Goal: Task Accomplishment & Management: Complete application form

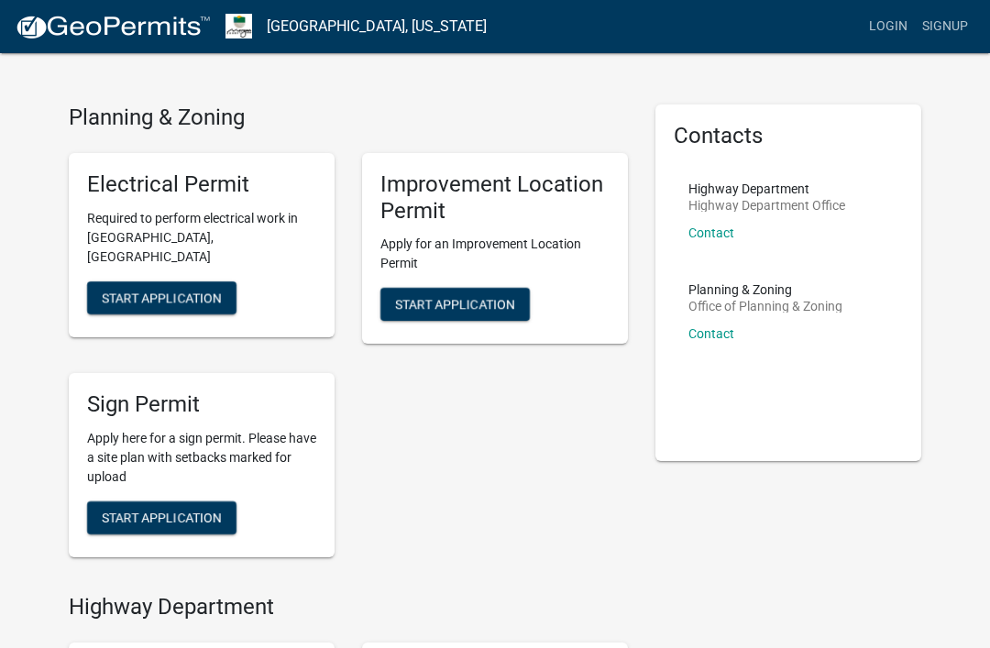
scroll to position [30, 0]
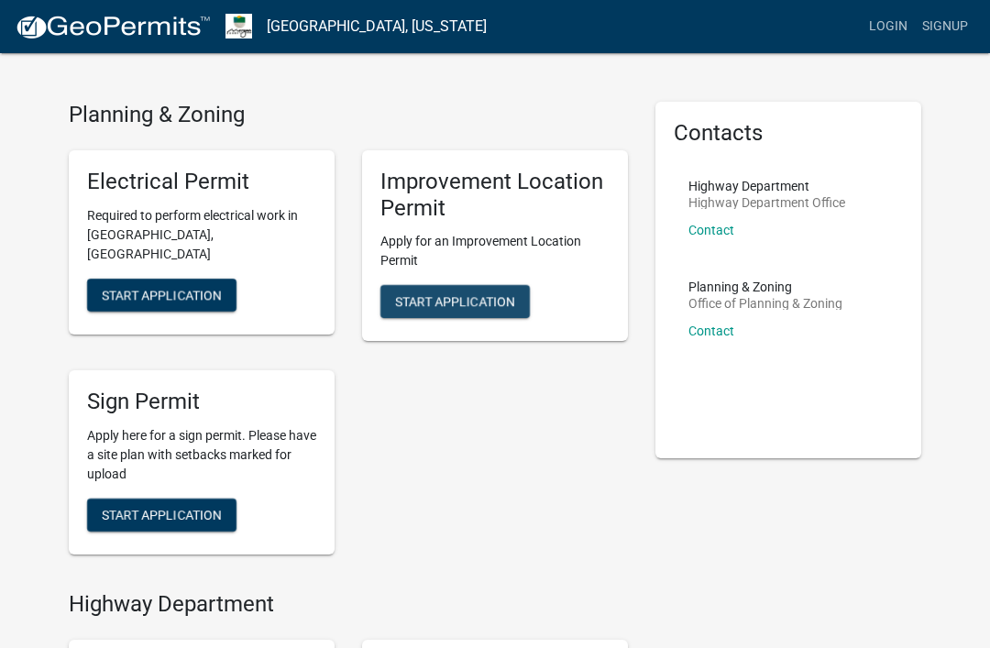
click at [479, 287] on button "Start Application" at bounding box center [454, 301] width 149 height 33
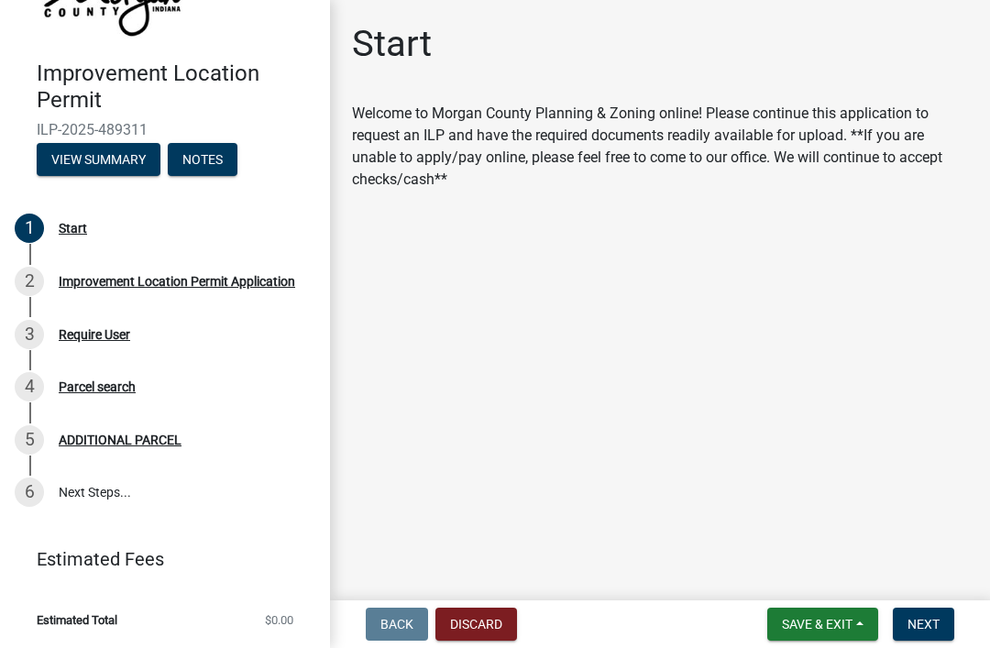
scroll to position [115, 0]
click at [936, 618] on span "Next" at bounding box center [924, 624] width 32 height 15
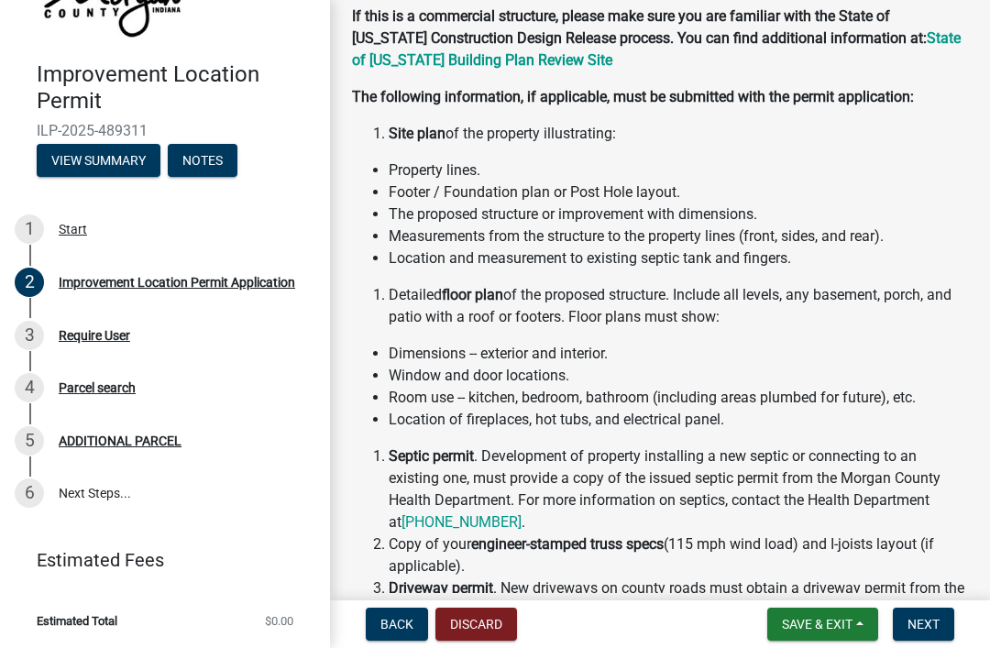
scroll to position [204, 0]
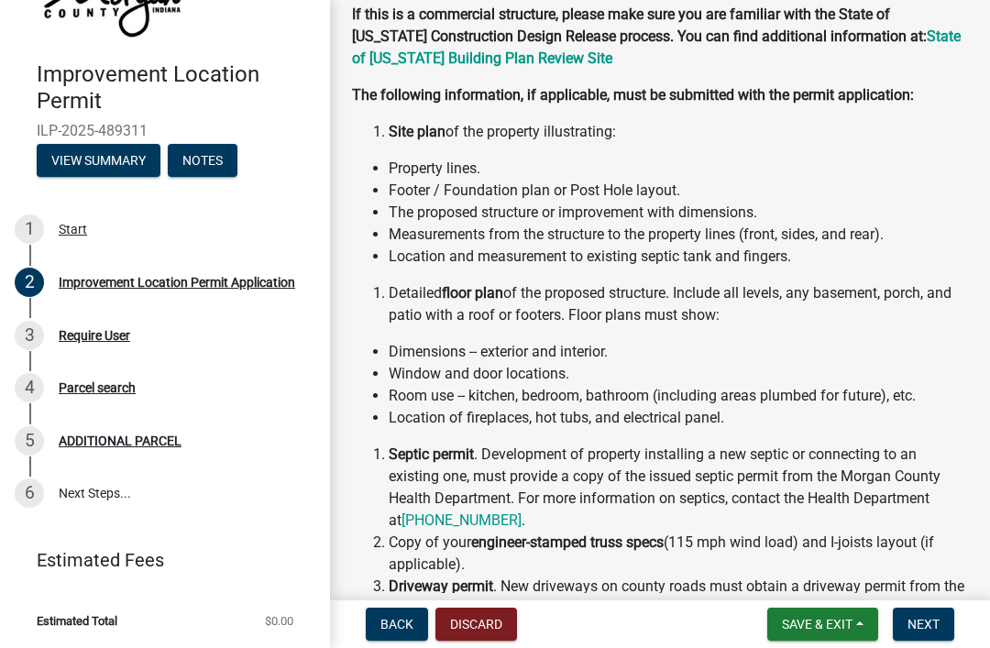
click at [927, 624] on span "Next" at bounding box center [924, 624] width 32 height 15
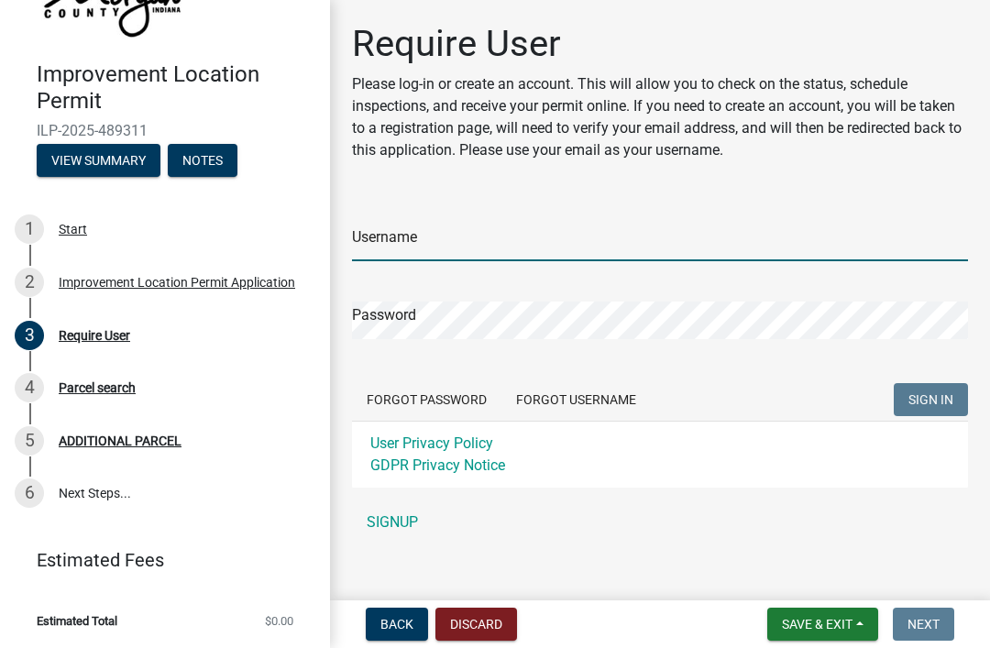
click at [452, 249] on input "Username" at bounding box center [660, 243] width 616 height 38
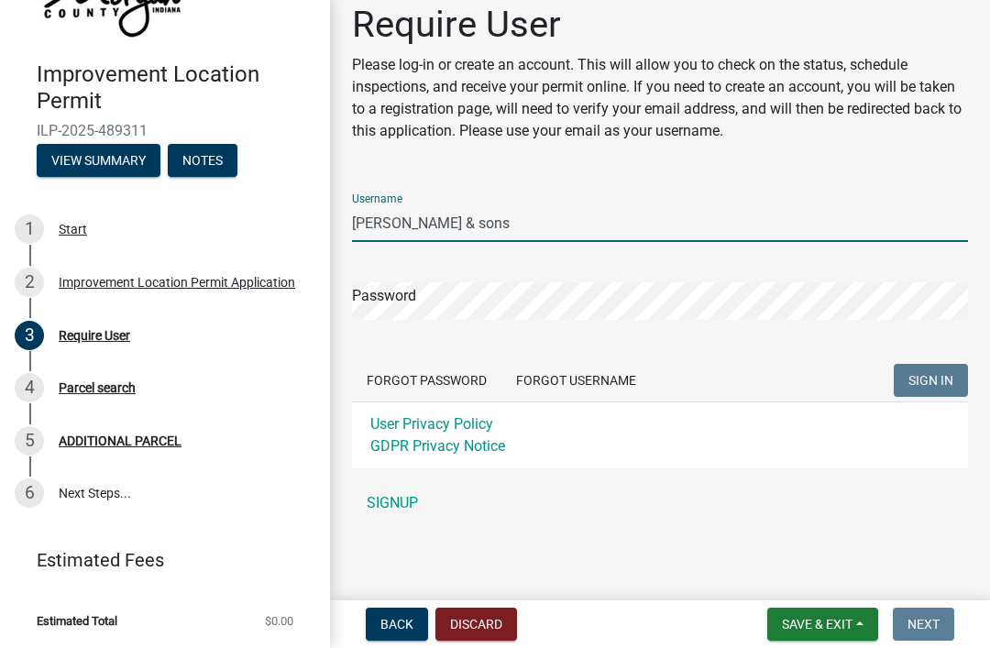
scroll to position [19, 0]
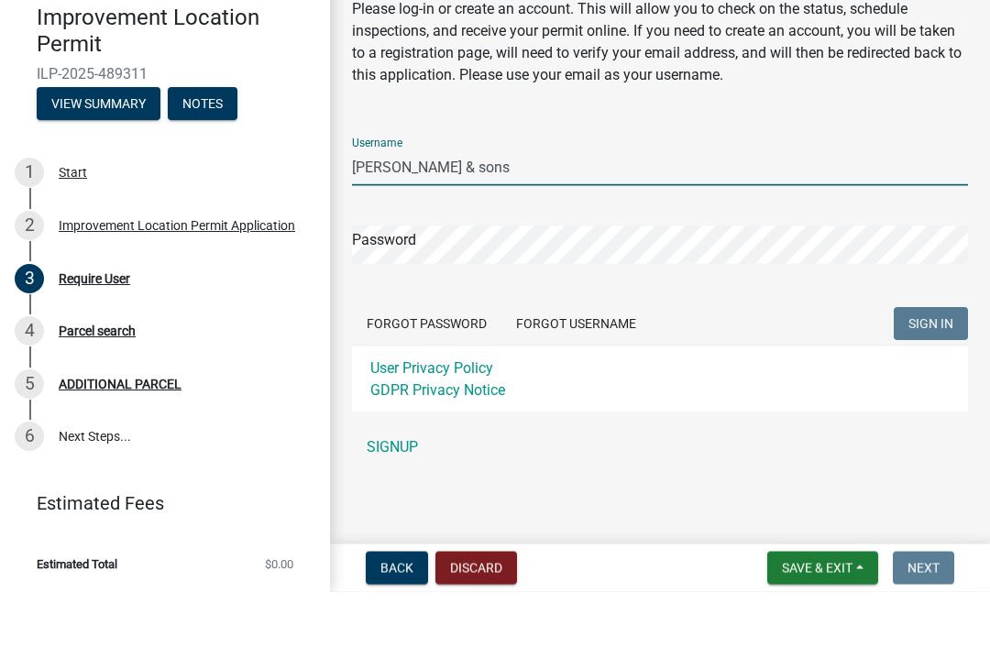
type input "[PERSON_NAME] & sons"
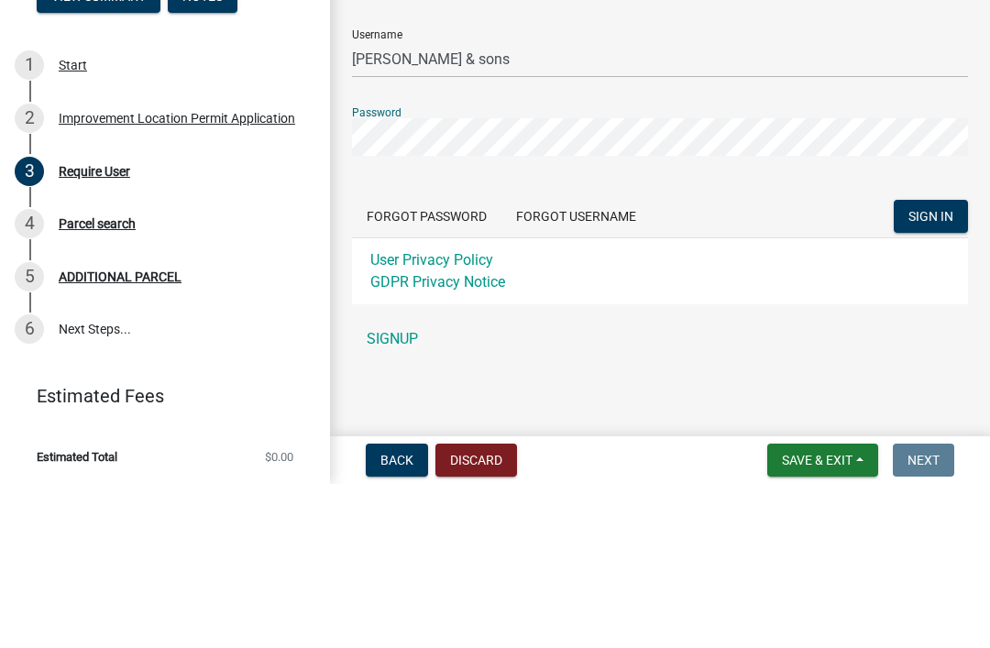
click at [947, 364] on button "SIGN IN" at bounding box center [931, 380] width 74 height 33
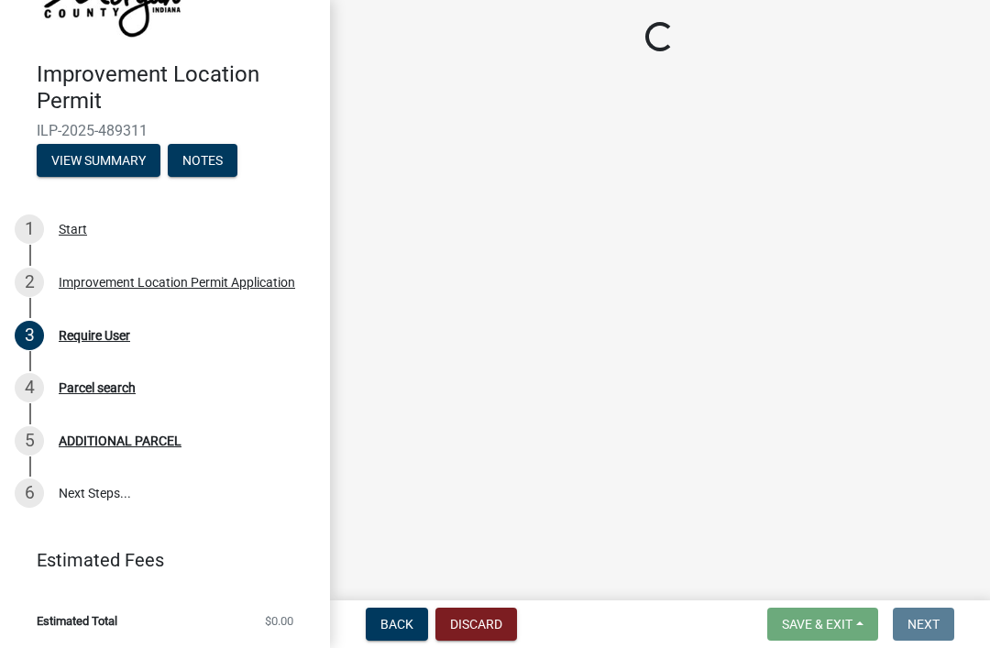
scroll to position [61, 0]
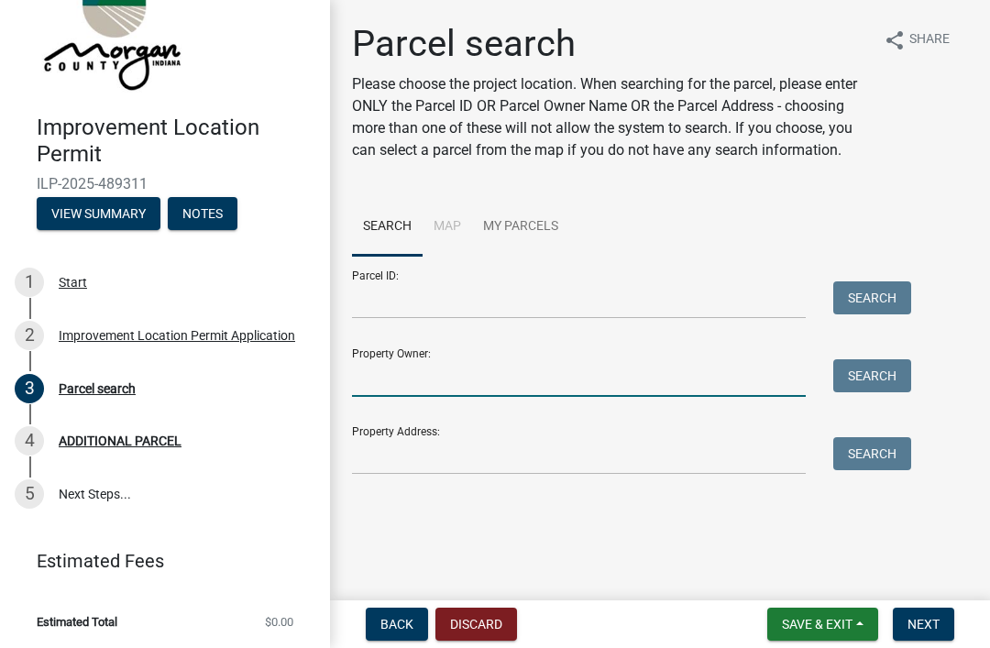
click at [597, 369] on input "Property Owner:" at bounding box center [579, 378] width 454 height 38
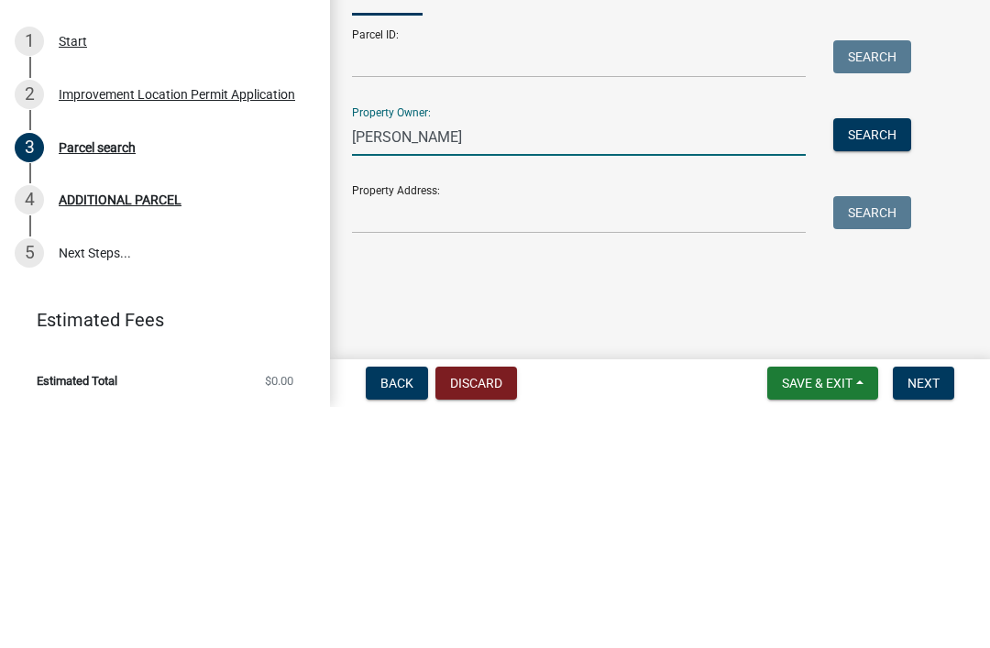
type input "[PERSON_NAME]"
click at [497, 437] on input "Property Address:" at bounding box center [579, 456] width 454 height 38
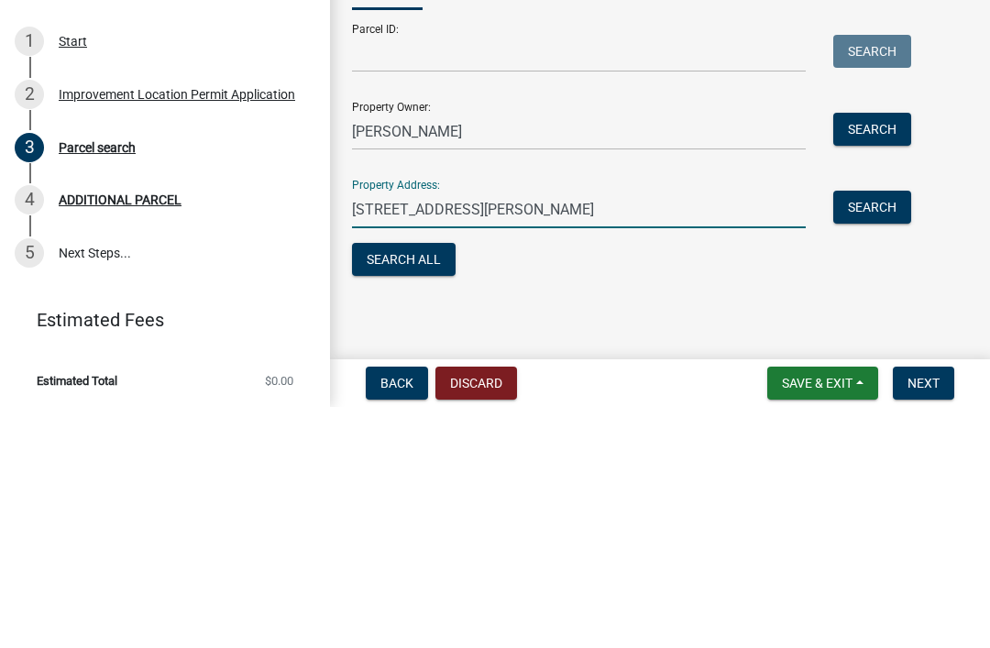
scroll to position [6, 0]
type input "[STREET_ADDRESS][PERSON_NAME]"
click at [425, 484] on button "Search All" at bounding box center [404, 500] width 104 height 33
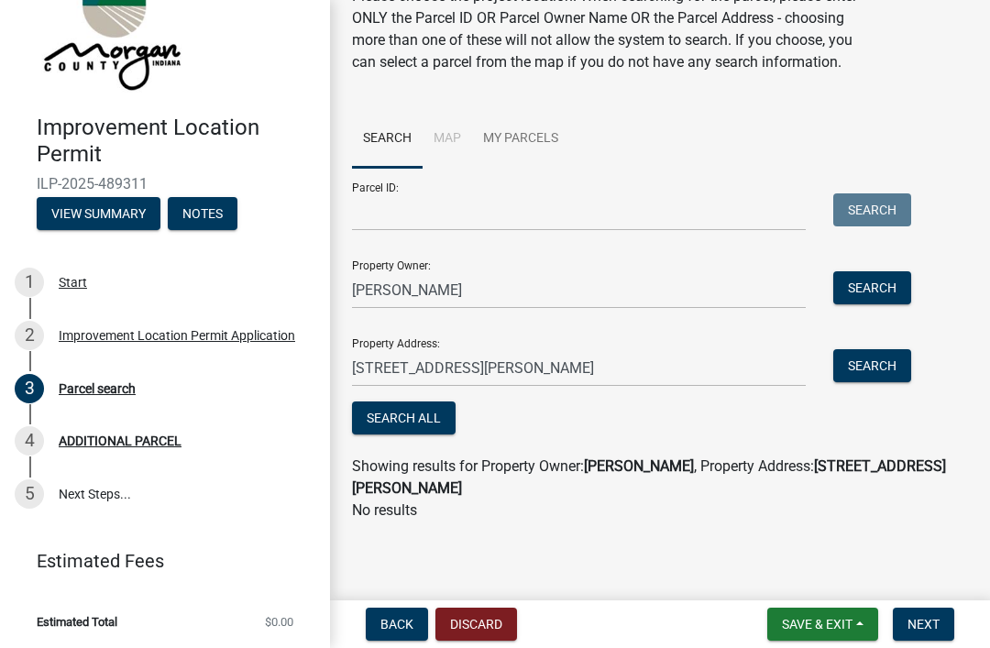
scroll to position [88, 0]
click at [943, 630] on button "Next" at bounding box center [923, 624] width 61 height 33
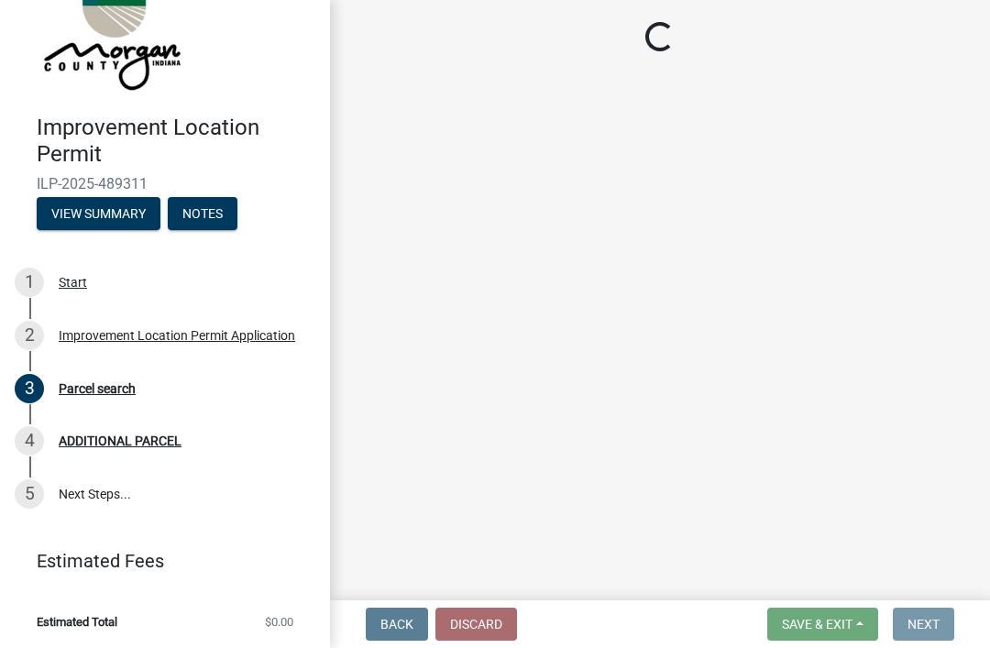
scroll to position [0, 0]
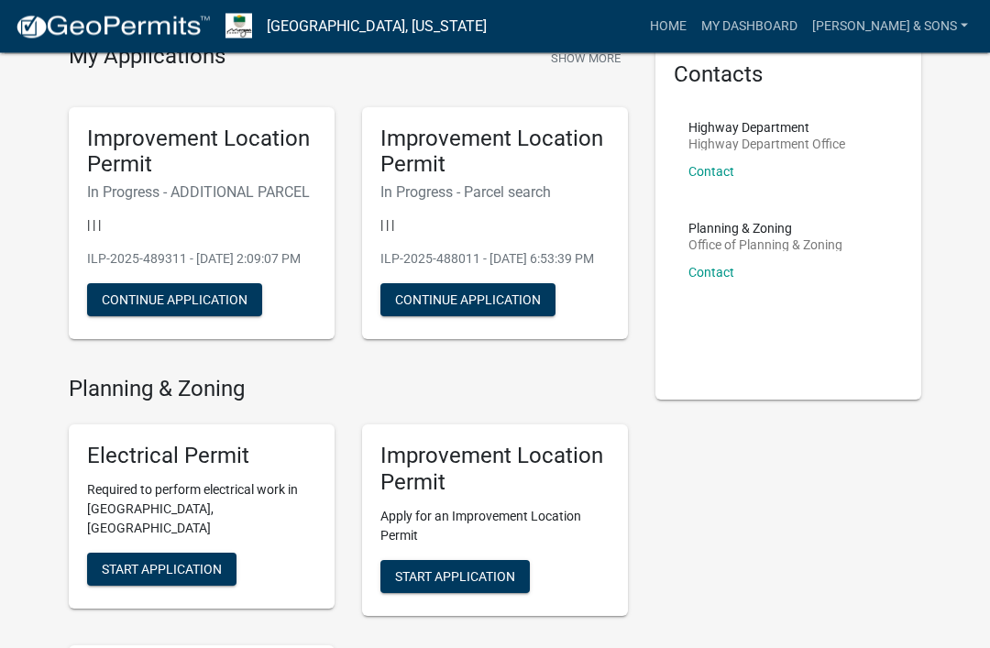
scroll to position [89, 0]
click at [437, 316] on button "Continue Application" at bounding box center [467, 299] width 175 height 33
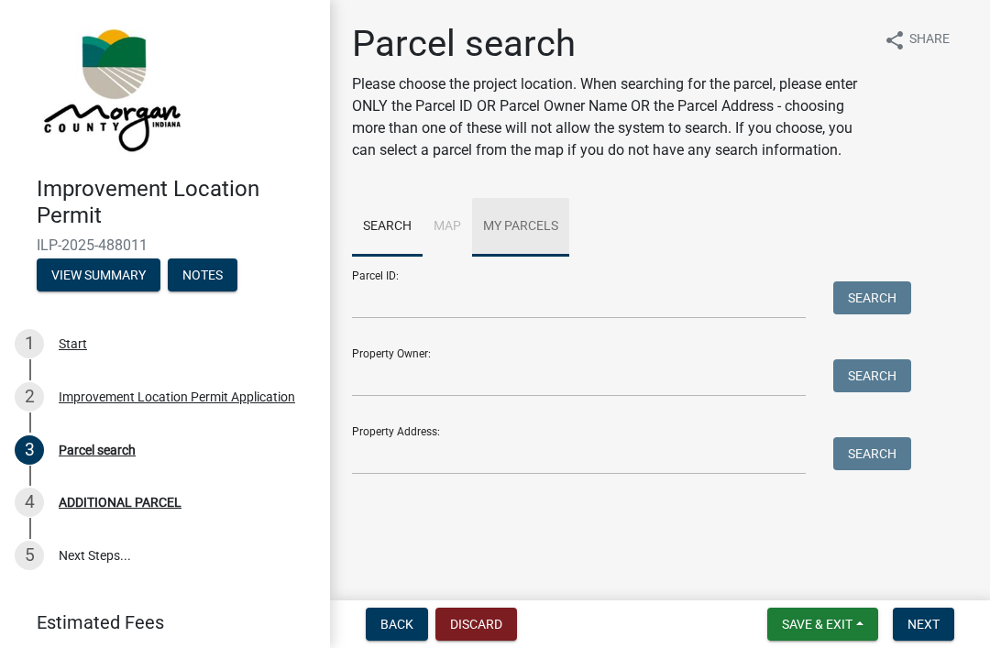
click at [529, 215] on link "My Parcels" at bounding box center [520, 227] width 97 height 59
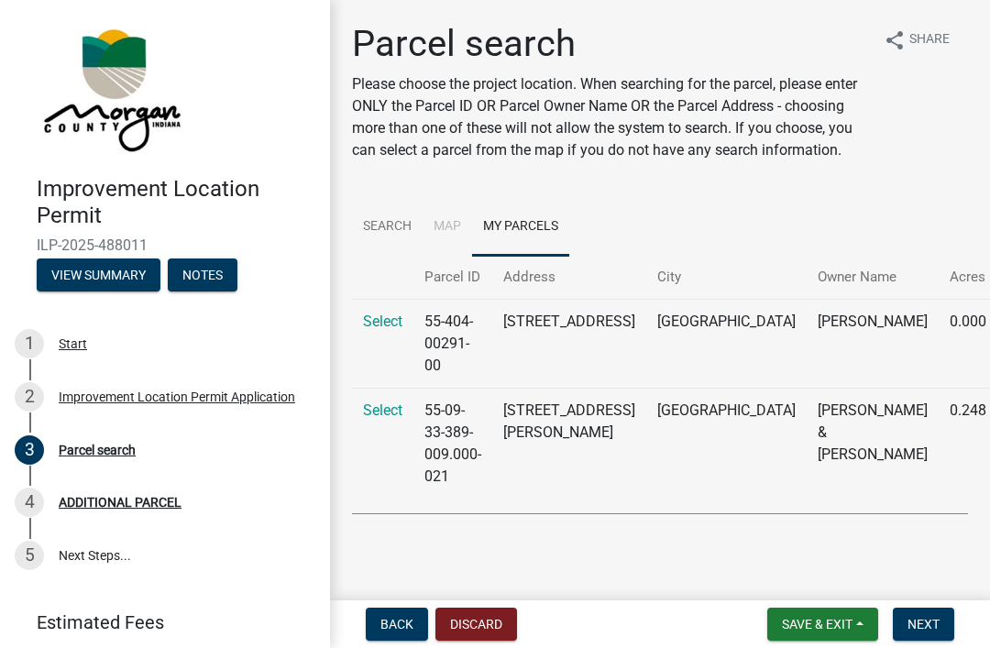
click at [410, 637] on button "Back" at bounding box center [397, 624] width 62 height 33
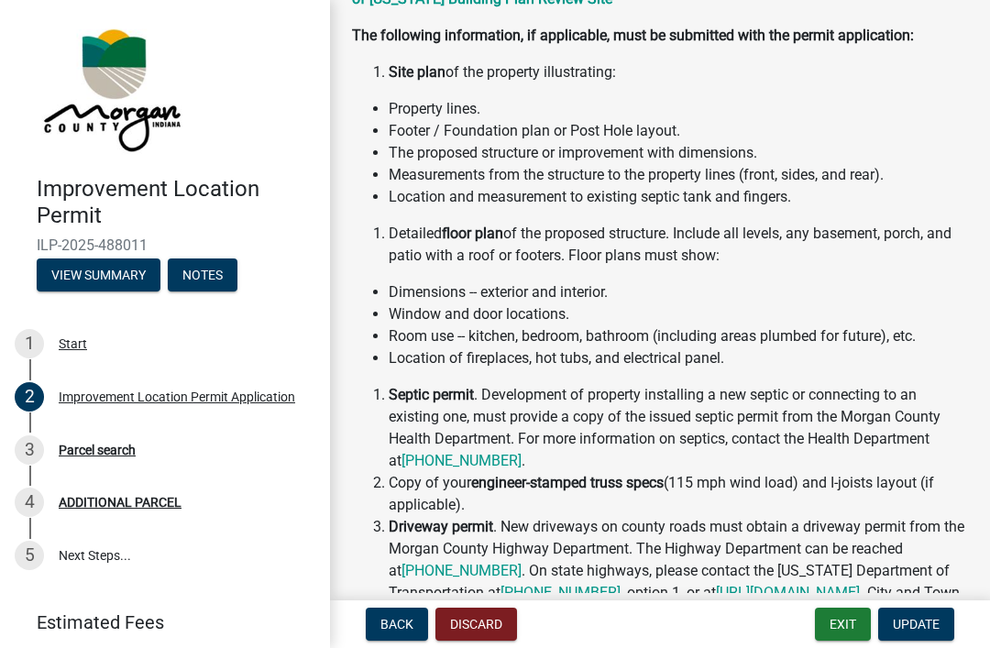
scroll to position [268, 0]
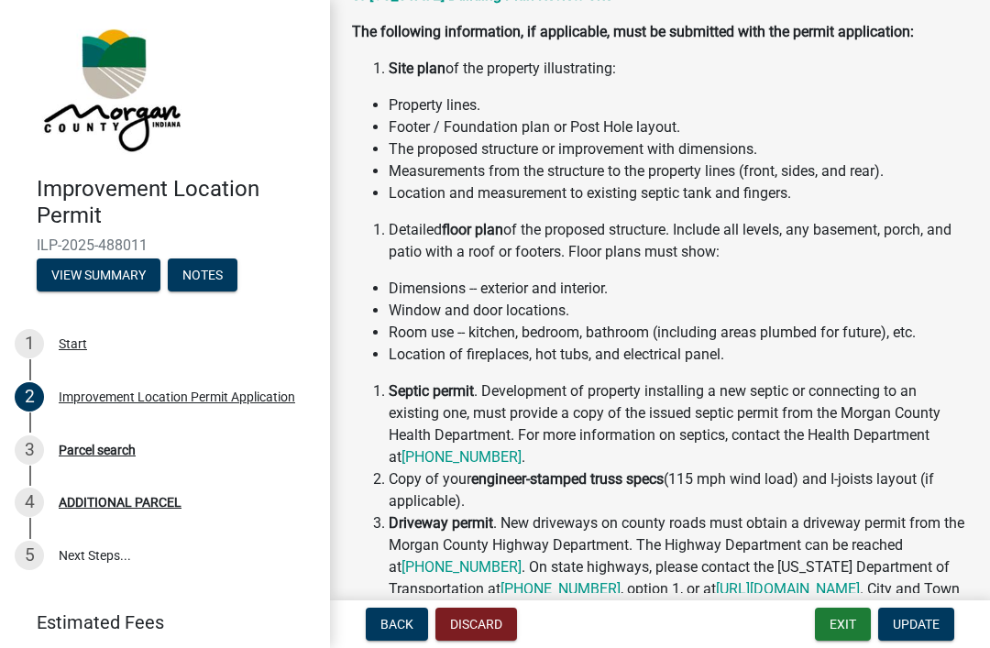
click at [931, 630] on span "Update" at bounding box center [916, 624] width 47 height 15
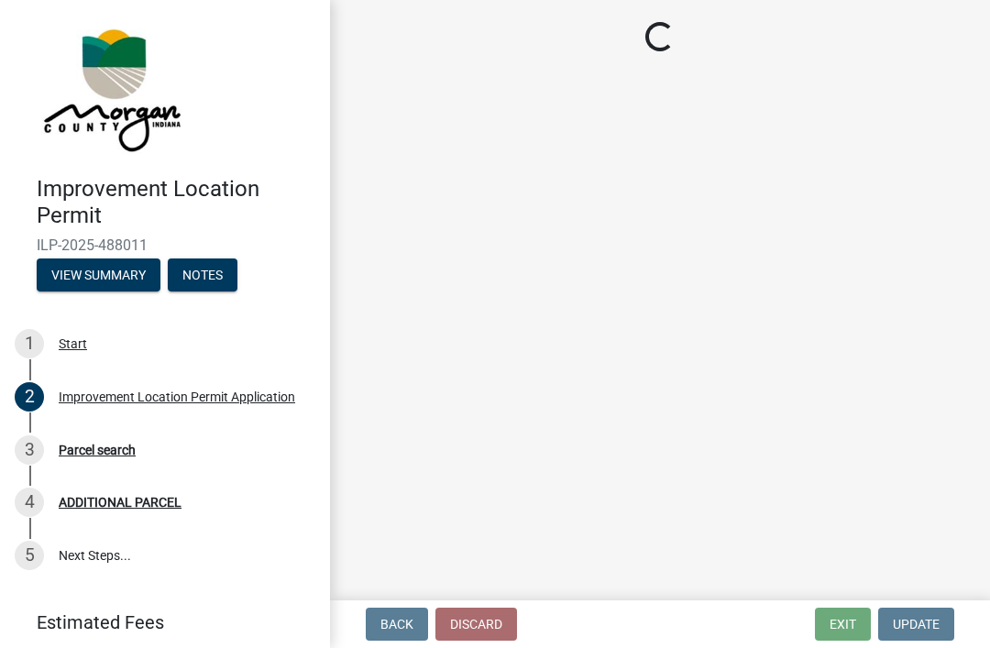
scroll to position [0, 0]
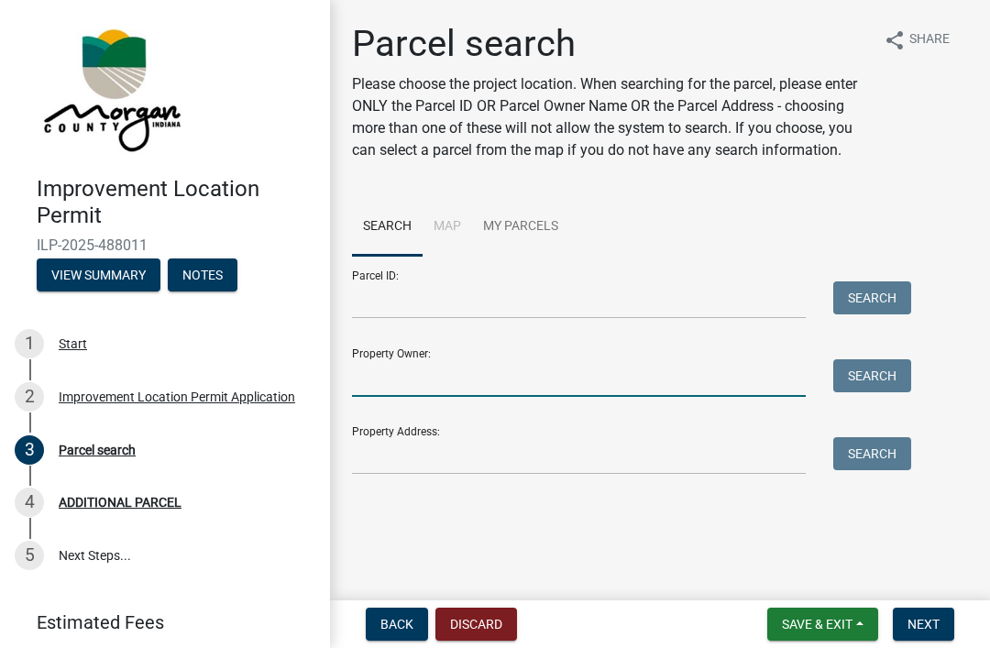
click at [575, 366] on input "Property Owner:" at bounding box center [579, 378] width 454 height 38
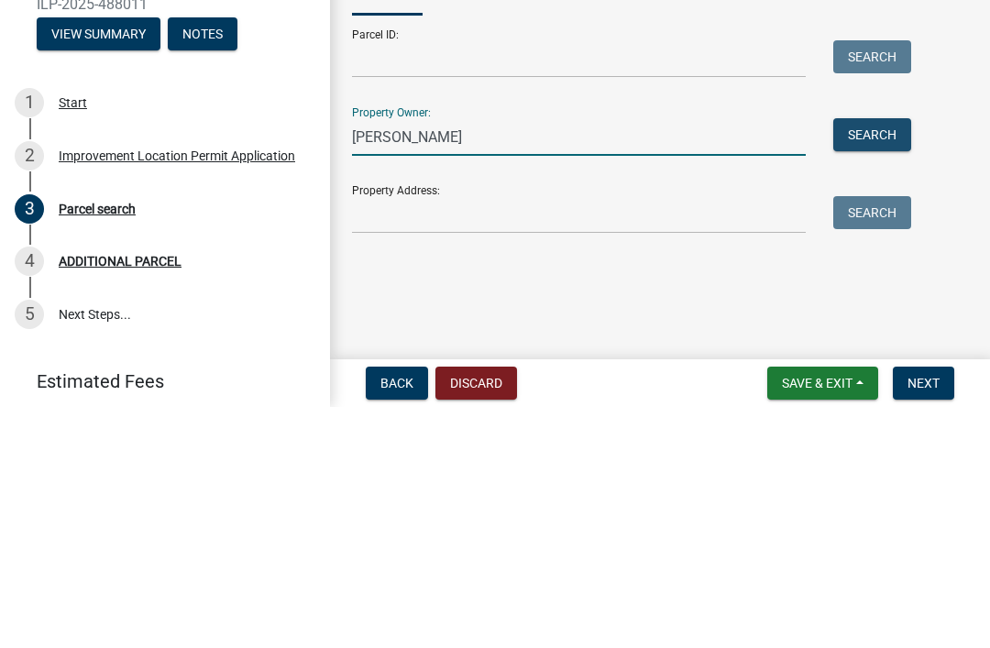
type input "[PERSON_NAME]"
click at [882, 359] on button "Search" at bounding box center [872, 375] width 78 height 33
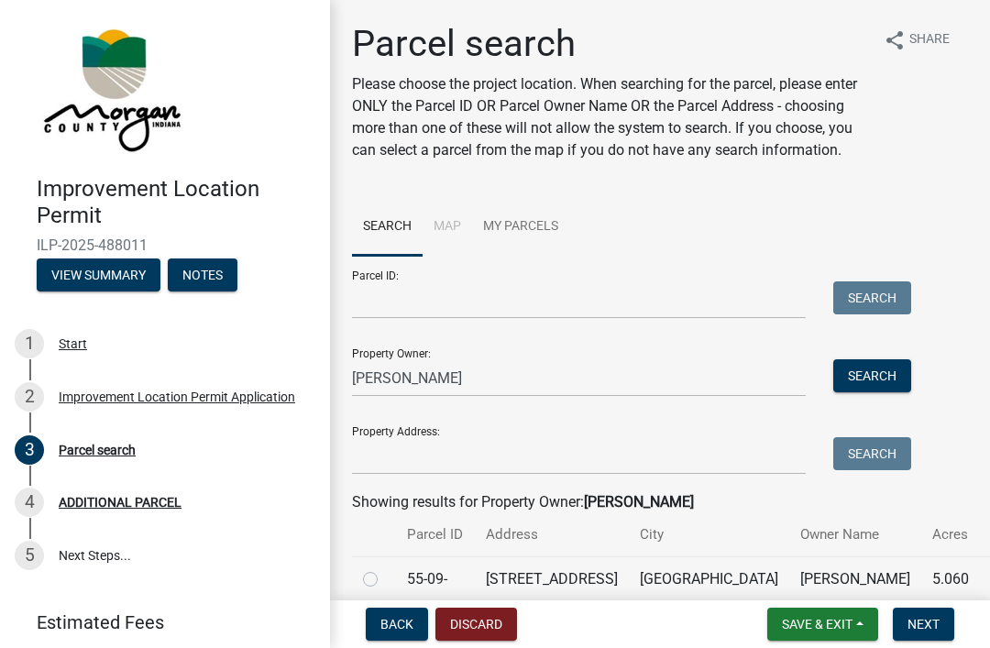
click at [877, 368] on button "Search" at bounding box center [872, 375] width 78 height 33
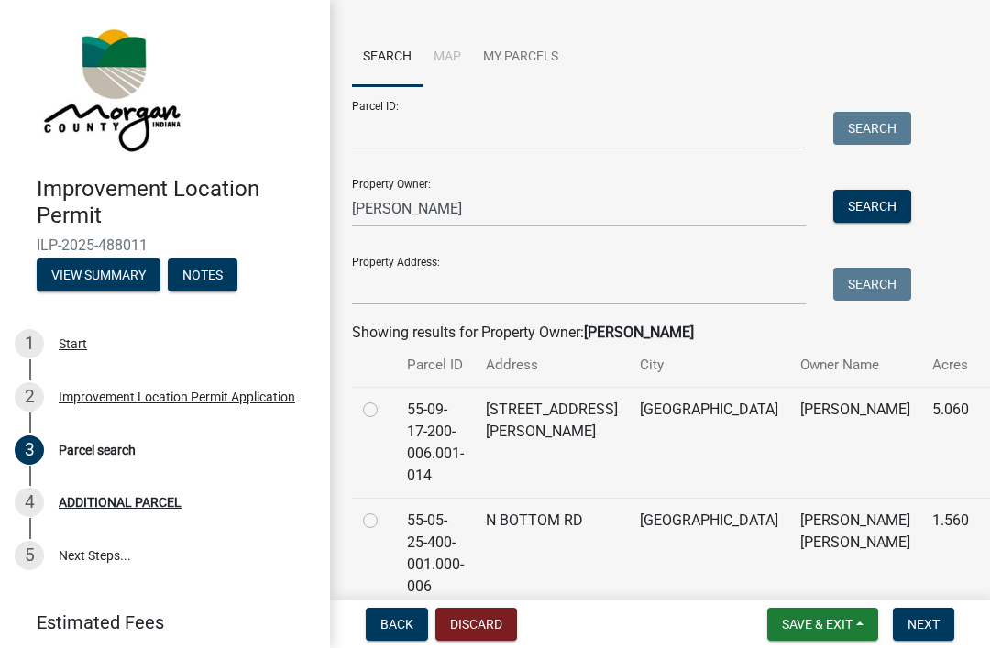
scroll to position [173, 0]
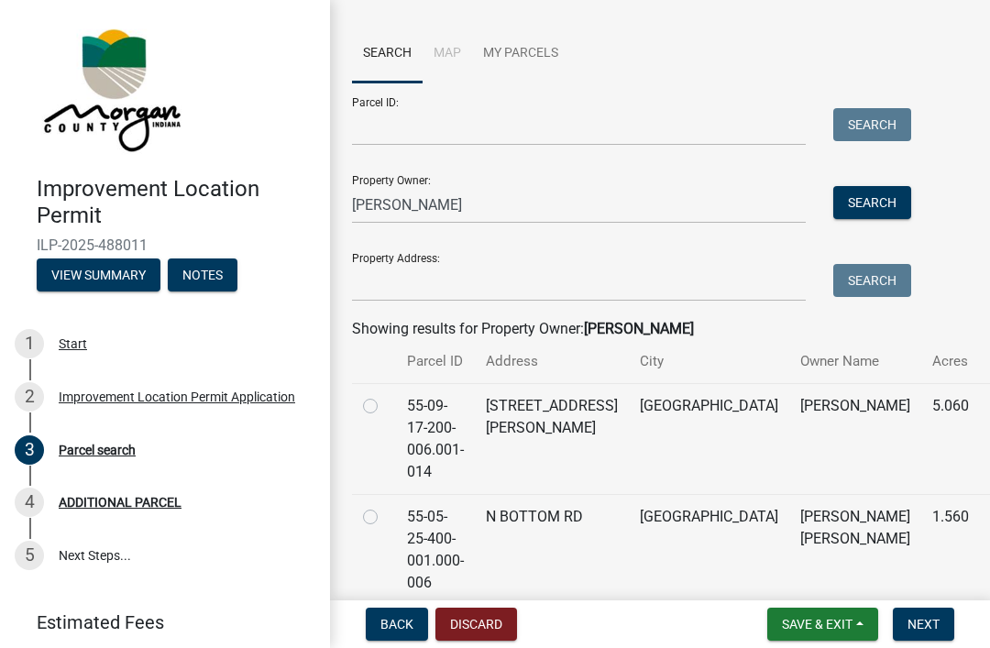
click at [812, 411] on td "[PERSON_NAME]" at bounding box center [855, 438] width 132 height 111
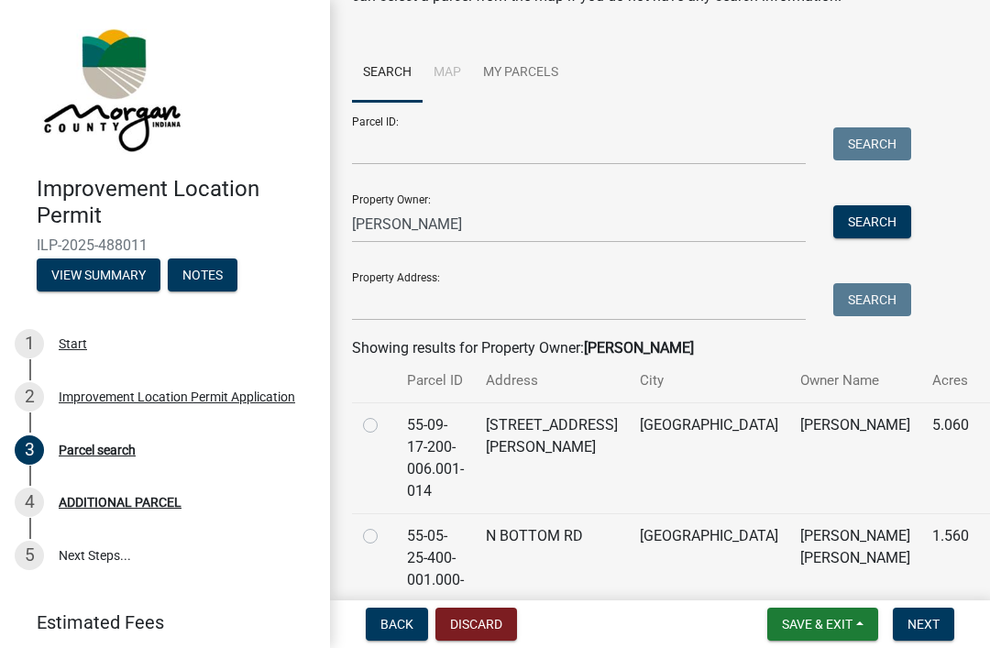
scroll to position [152, 0]
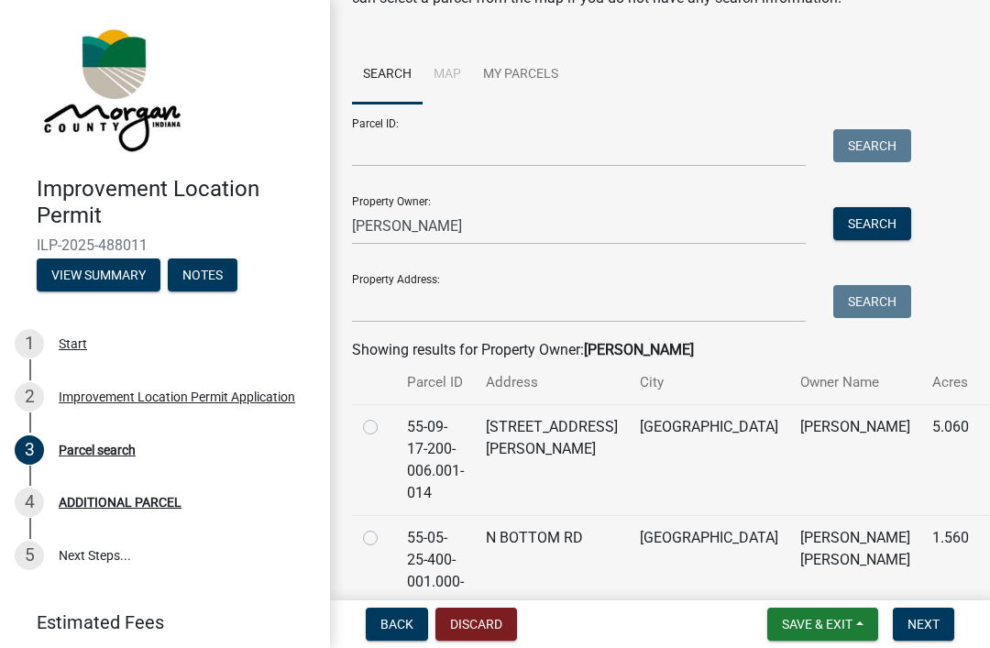
click at [385, 416] on label at bounding box center [385, 416] width 0 height 0
click at [385, 423] on input "radio" at bounding box center [391, 422] width 12 height 12
radio input "true"
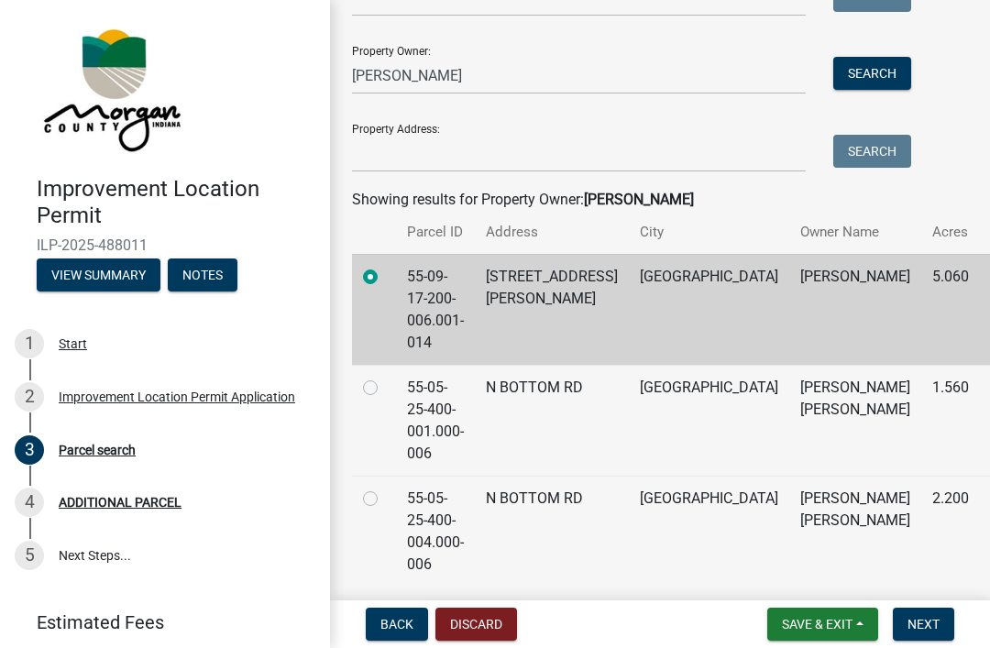
scroll to position [301, 0]
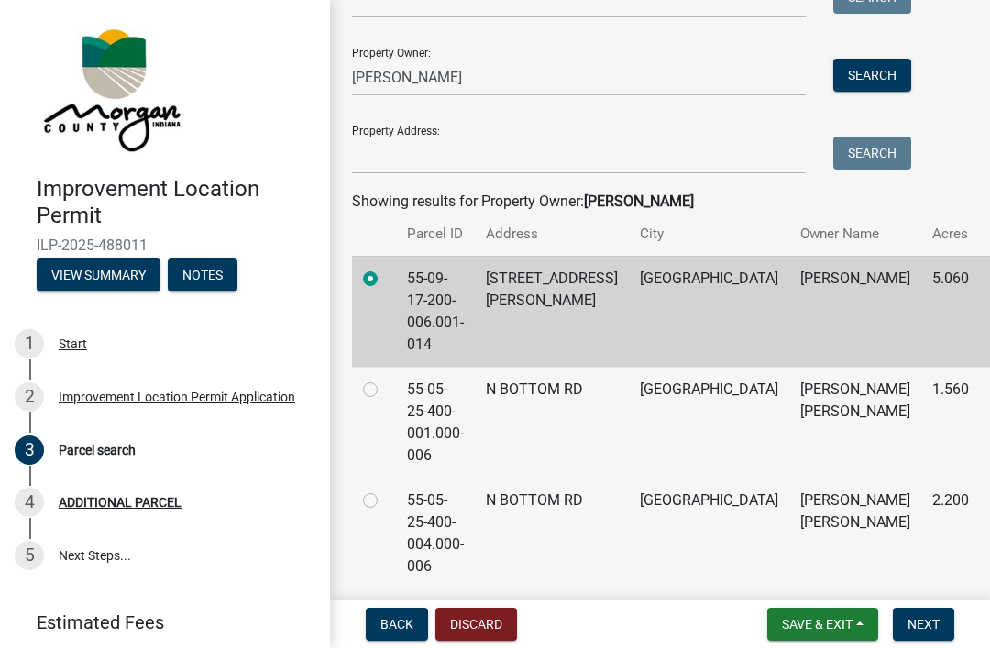
click at [936, 629] on span "Next" at bounding box center [924, 624] width 32 height 15
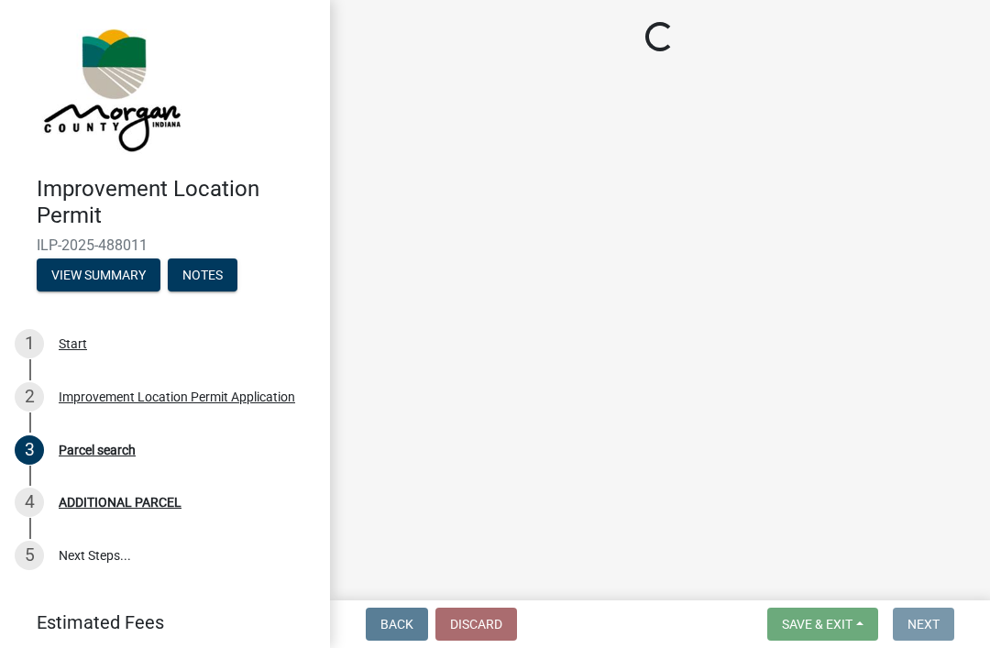
scroll to position [0, 0]
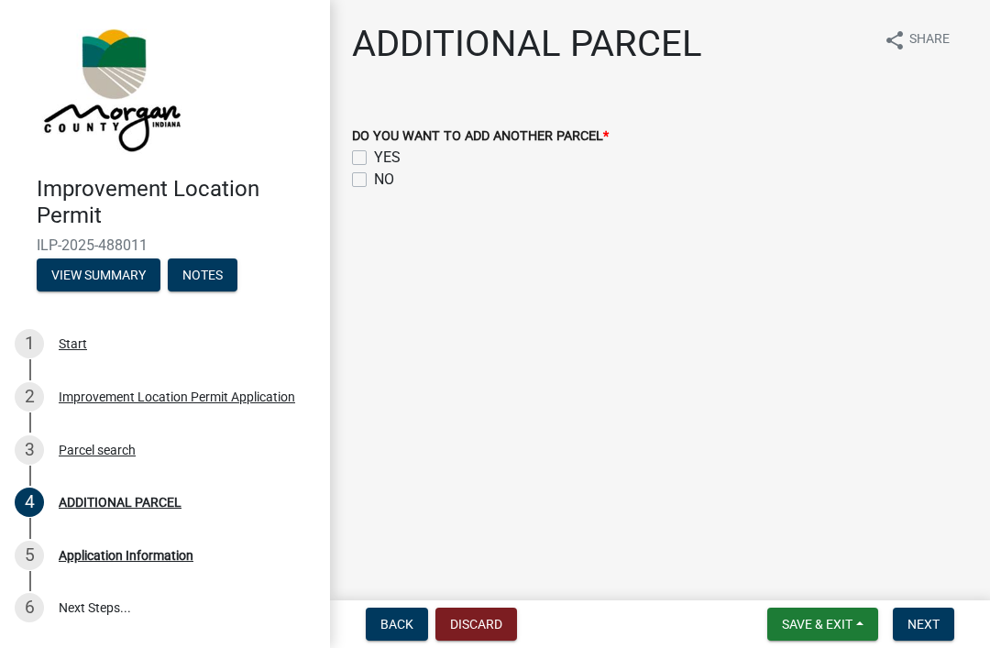
click at [349, 167] on div "DO YOU WANT TO ADD ANOTHER PARCEL * YES NO" at bounding box center [660, 147] width 644 height 88
click at [374, 182] on label "NO" at bounding box center [384, 180] width 20 height 22
click at [374, 181] on input "NO" at bounding box center [380, 175] width 12 height 12
checkbox input "true"
checkbox input "false"
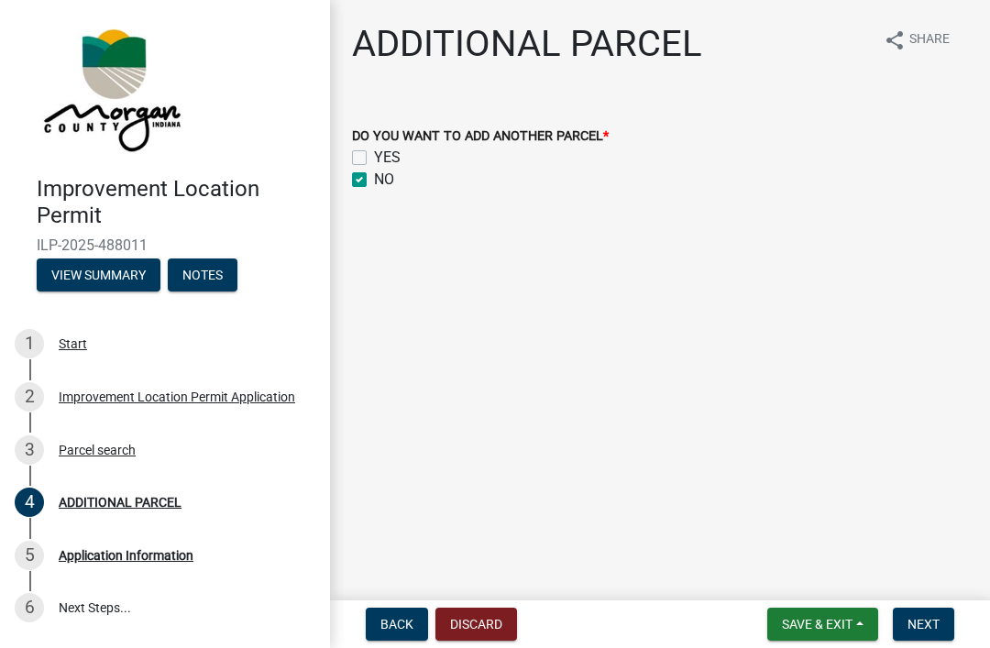
checkbox input "true"
click at [940, 622] on button "Next" at bounding box center [923, 624] width 61 height 33
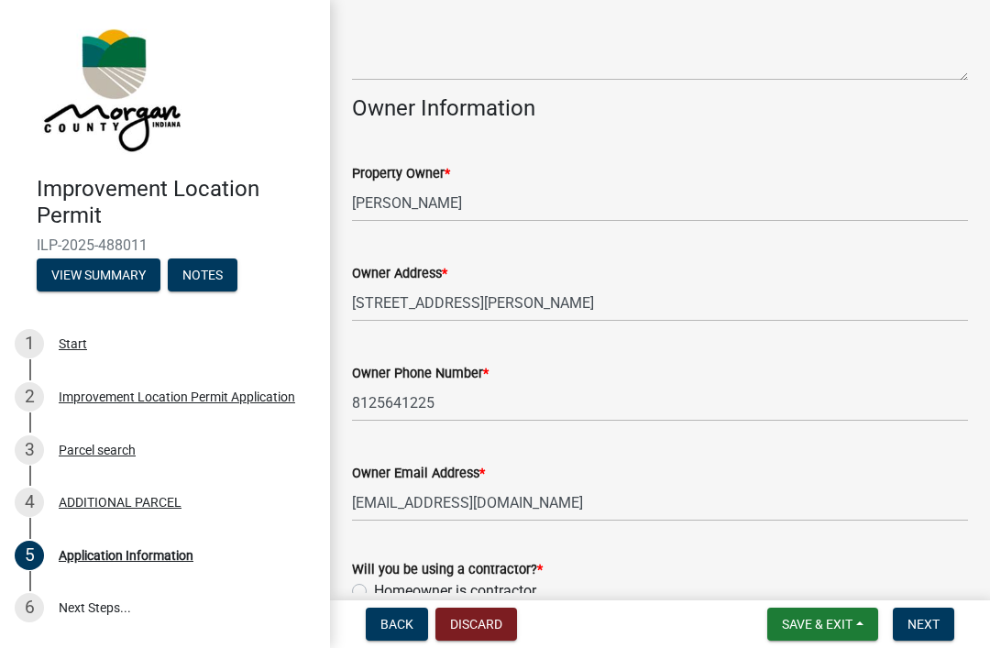
scroll to position [852, 0]
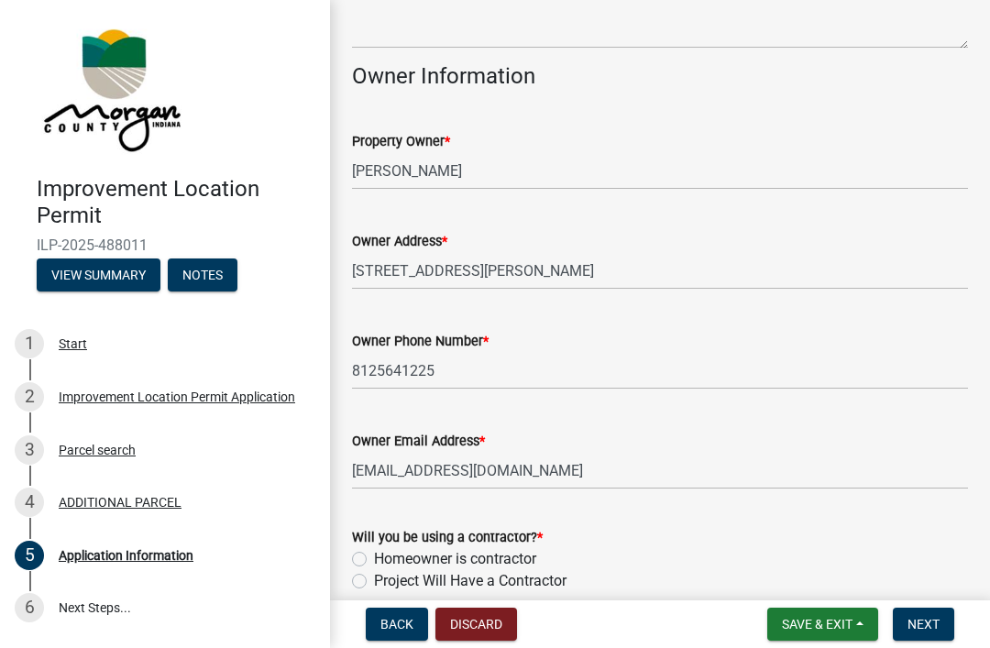
click at [931, 631] on span "Next" at bounding box center [924, 624] width 32 height 15
click at [930, 626] on span "Next" at bounding box center [924, 624] width 32 height 15
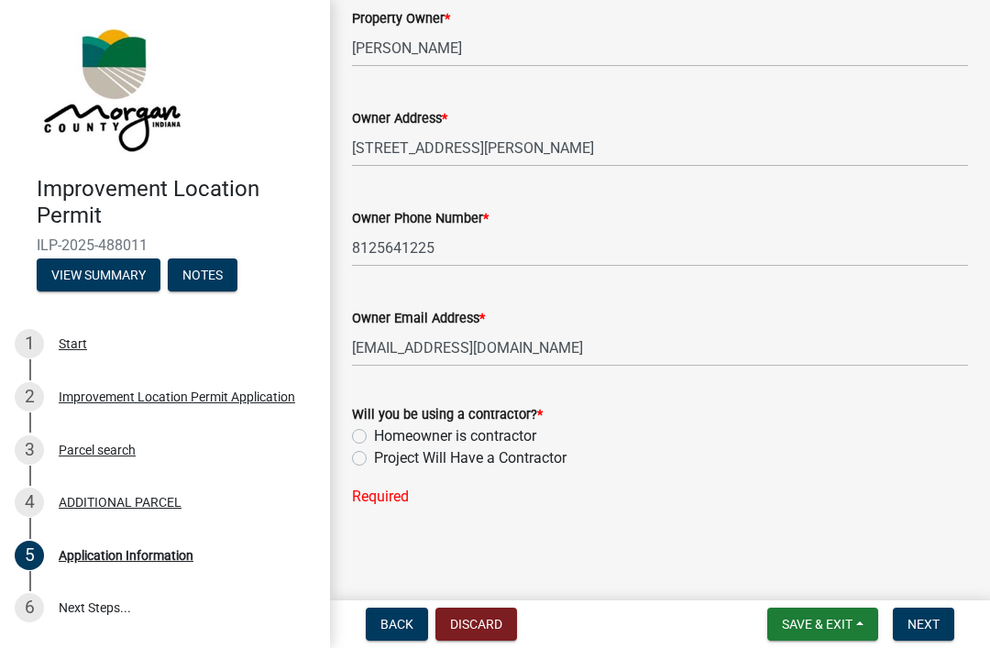
scroll to position [974, 0]
click at [374, 463] on label "Project Will Have a Contractor" at bounding box center [470, 459] width 193 height 22
click at [374, 460] on input "Project Will Have a Contractor" at bounding box center [380, 454] width 12 height 12
radio input "true"
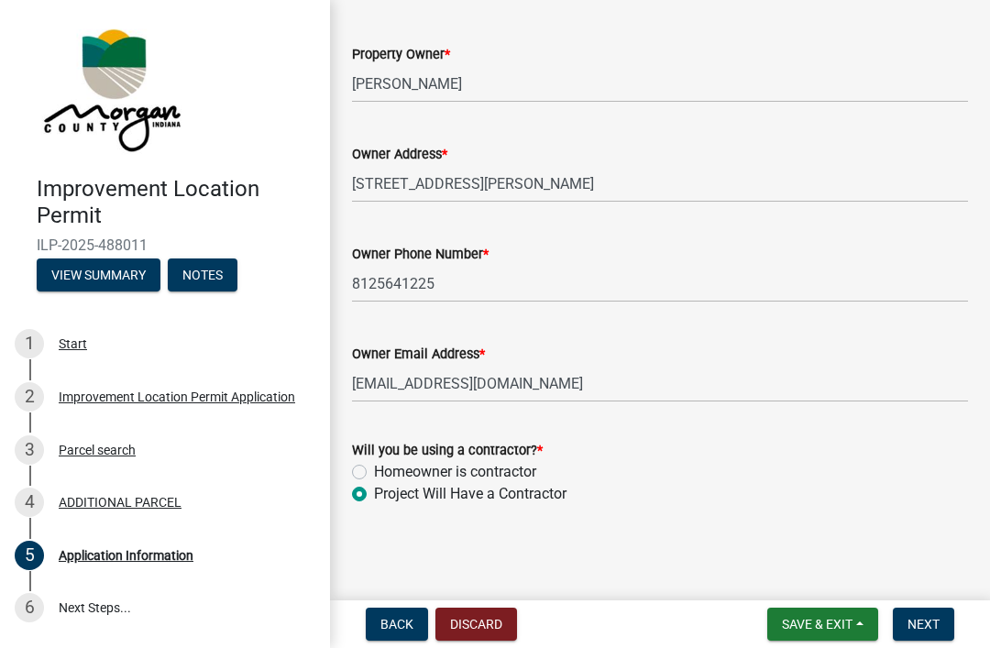
scroll to position [937, 0]
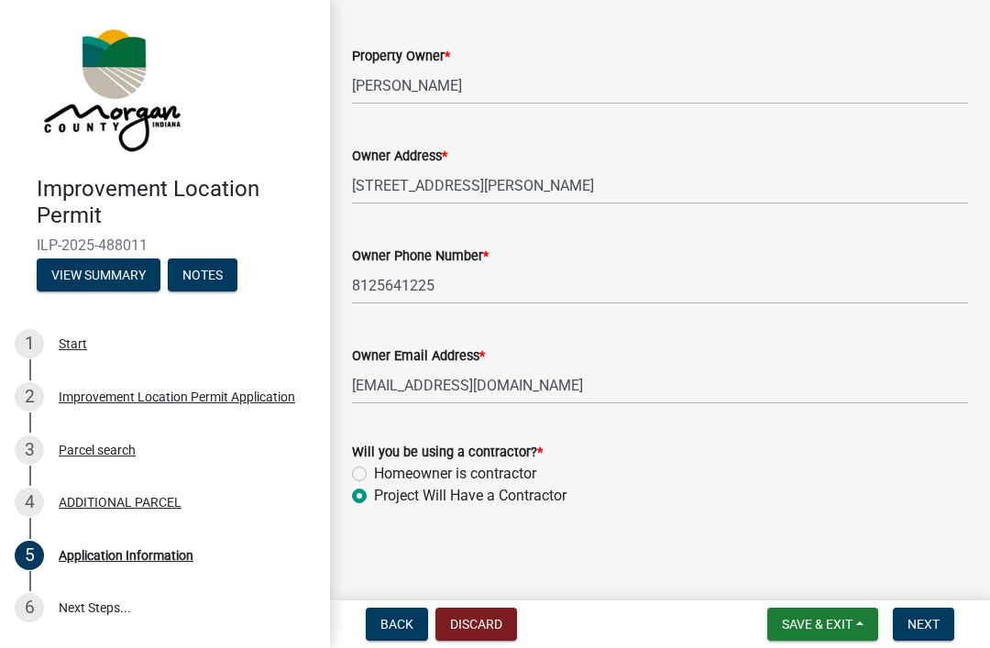
click at [928, 617] on span "Next" at bounding box center [924, 624] width 32 height 15
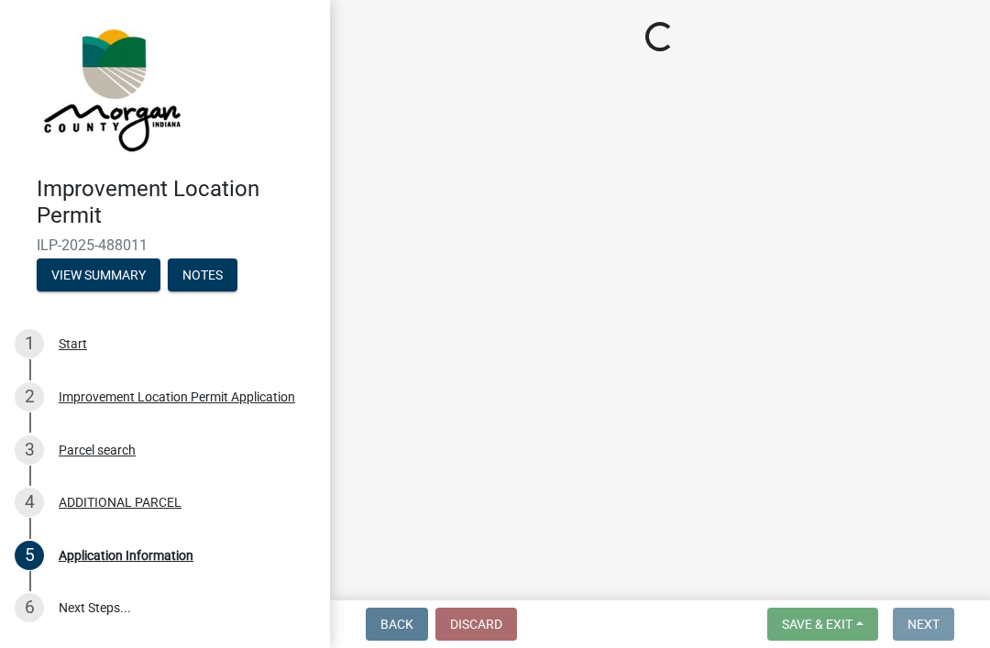
scroll to position [0, 0]
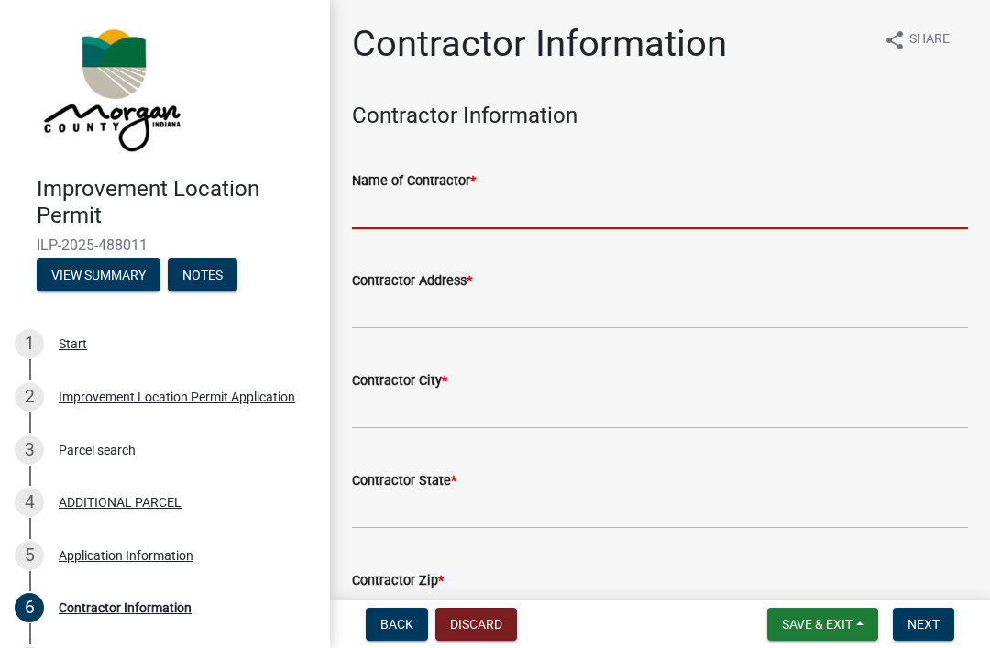
click at [536, 192] on input "Name of Contractor *" at bounding box center [660, 211] width 616 height 38
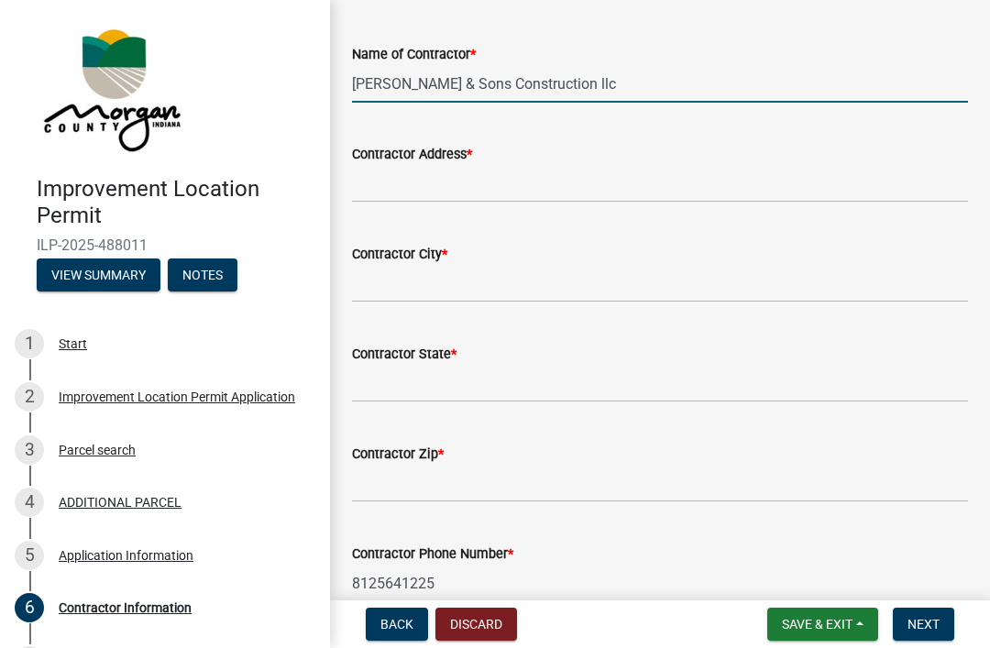
scroll to position [127, 0]
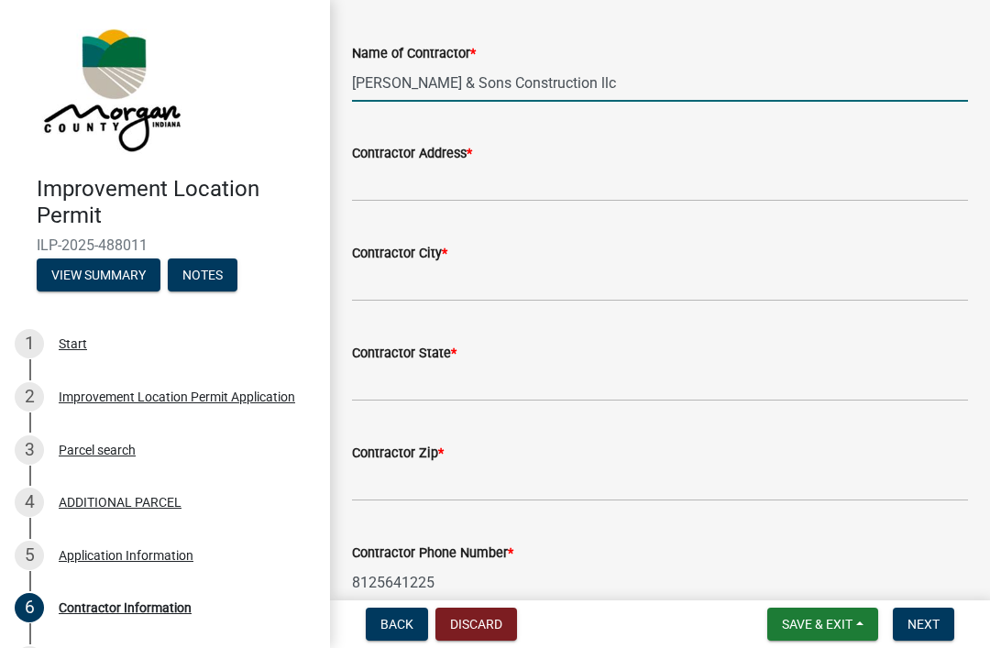
type input "[PERSON_NAME] & Sons Construction llc"
click at [771, 177] on input "Contractor Address *" at bounding box center [660, 183] width 616 height 38
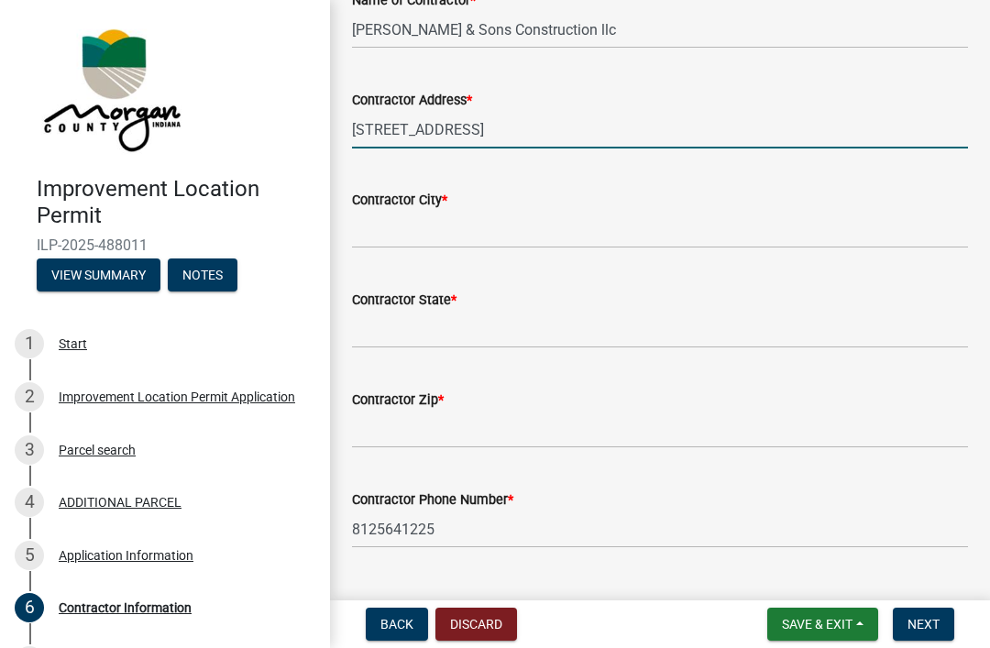
scroll to position [215, 0]
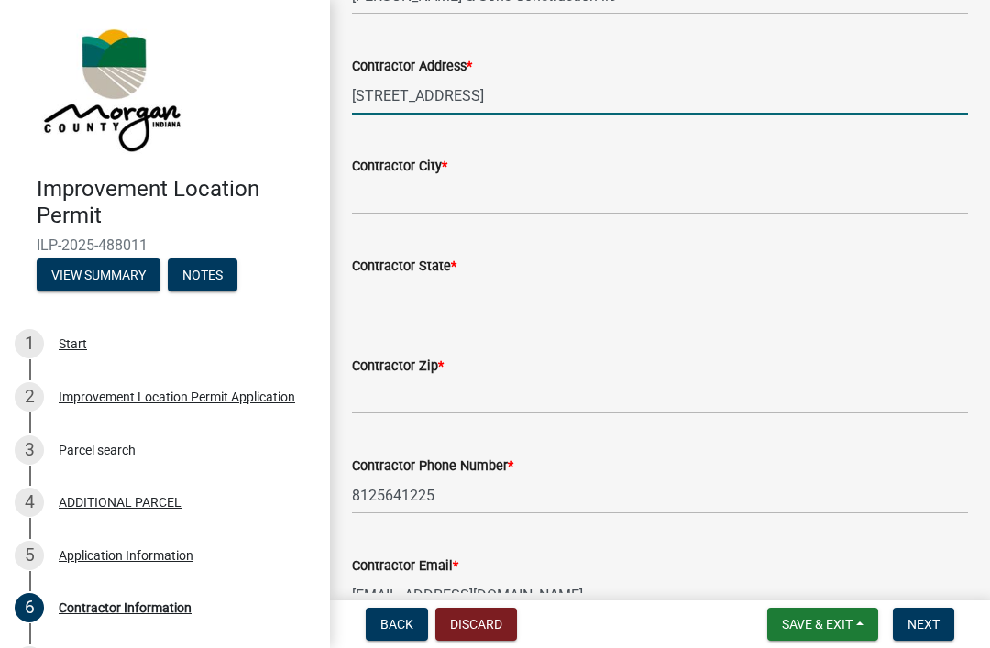
type input "[STREET_ADDRESS]"
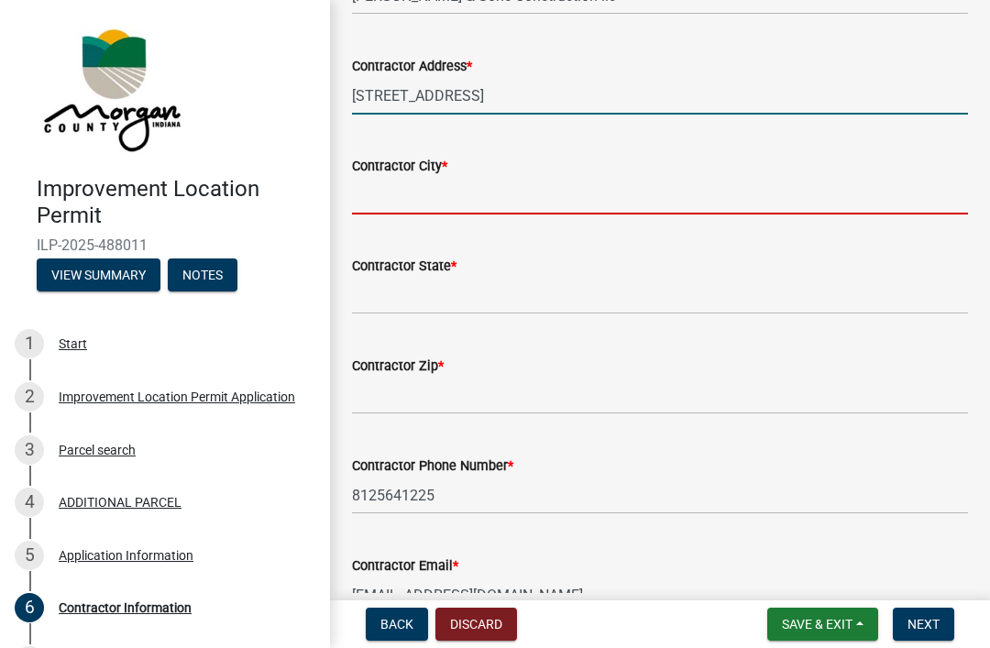
click at [600, 196] on input "Contractor City *" at bounding box center [660, 196] width 616 height 38
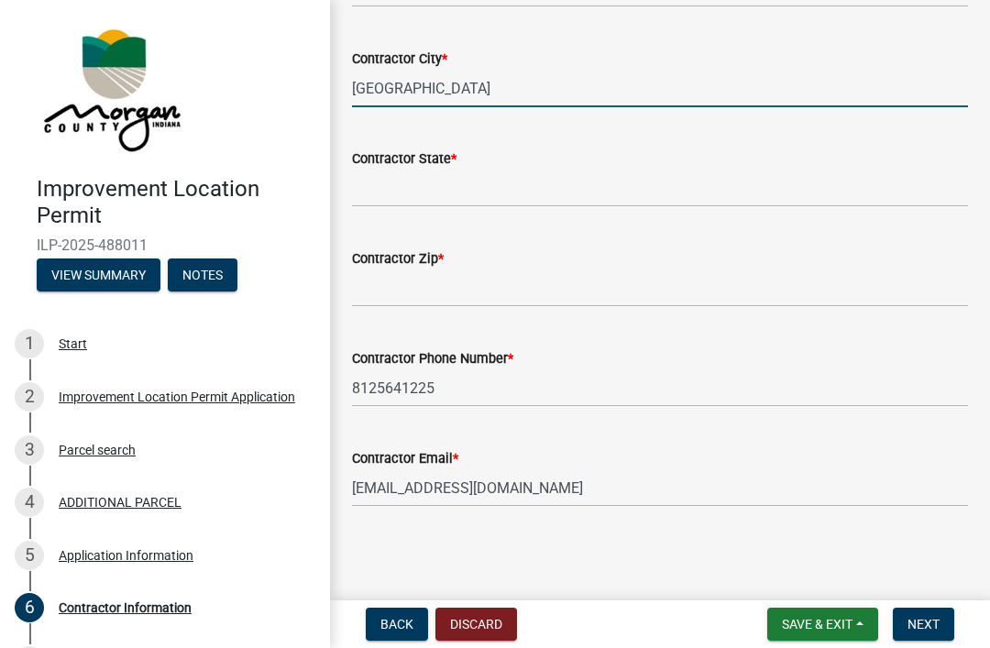
scroll to position [321, 0]
type input "[GEOGRAPHIC_DATA]"
click at [637, 190] on input "Contractor State *" at bounding box center [660, 190] width 616 height 38
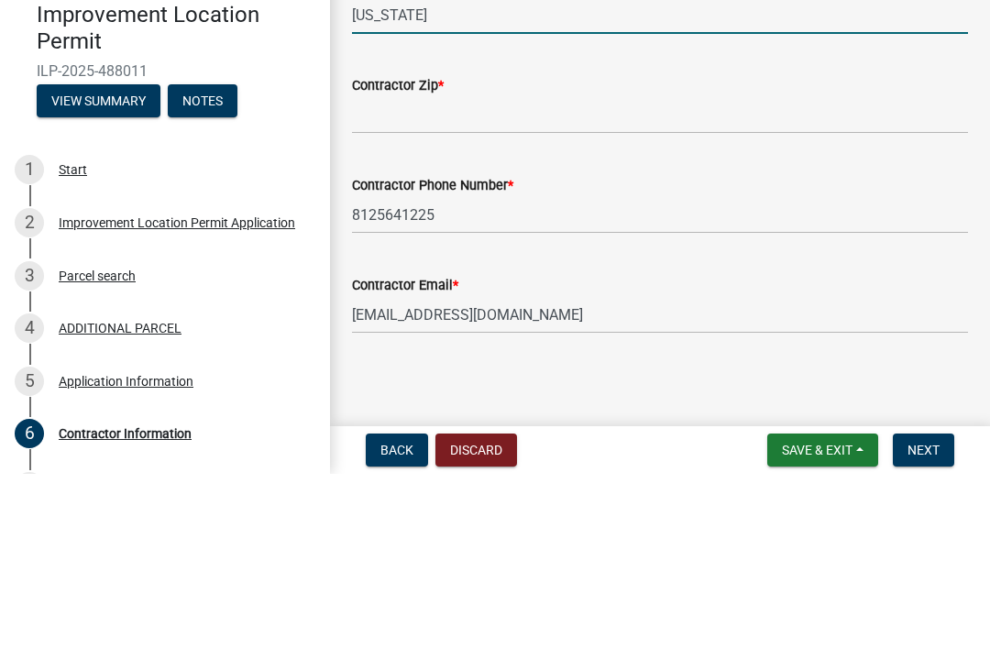
type input "[US_STATE]"
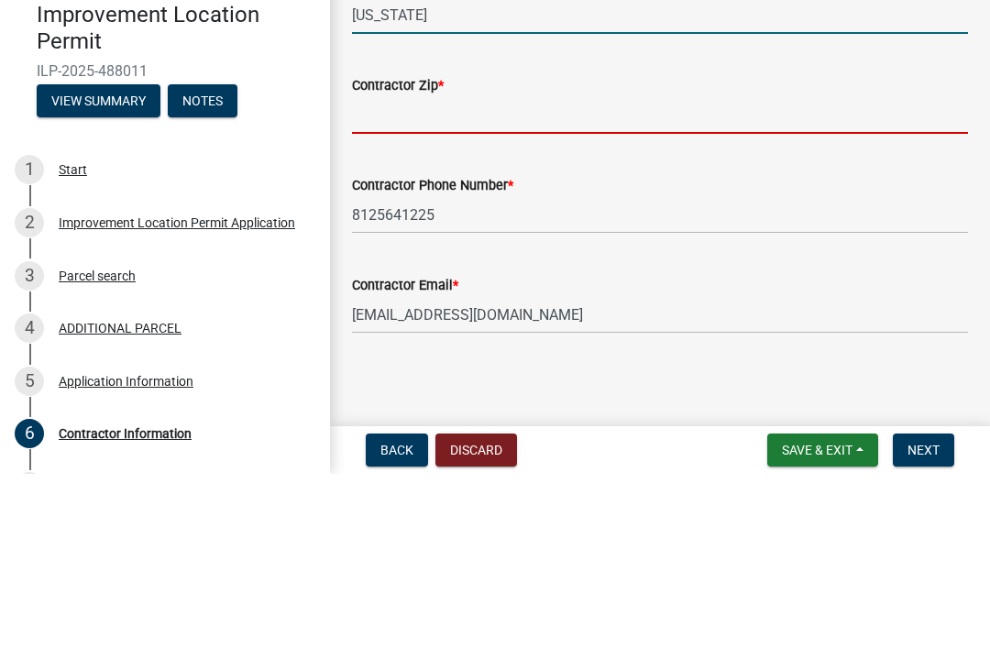
click at [647, 270] on input "Contractor Zip *" at bounding box center [660, 289] width 616 height 38
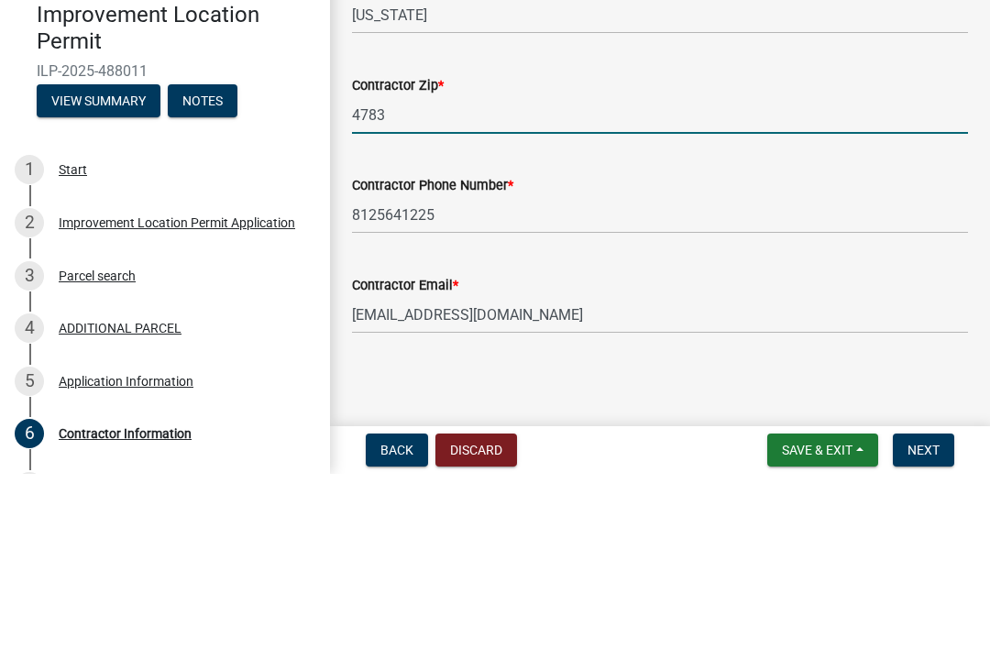
type input "47838"
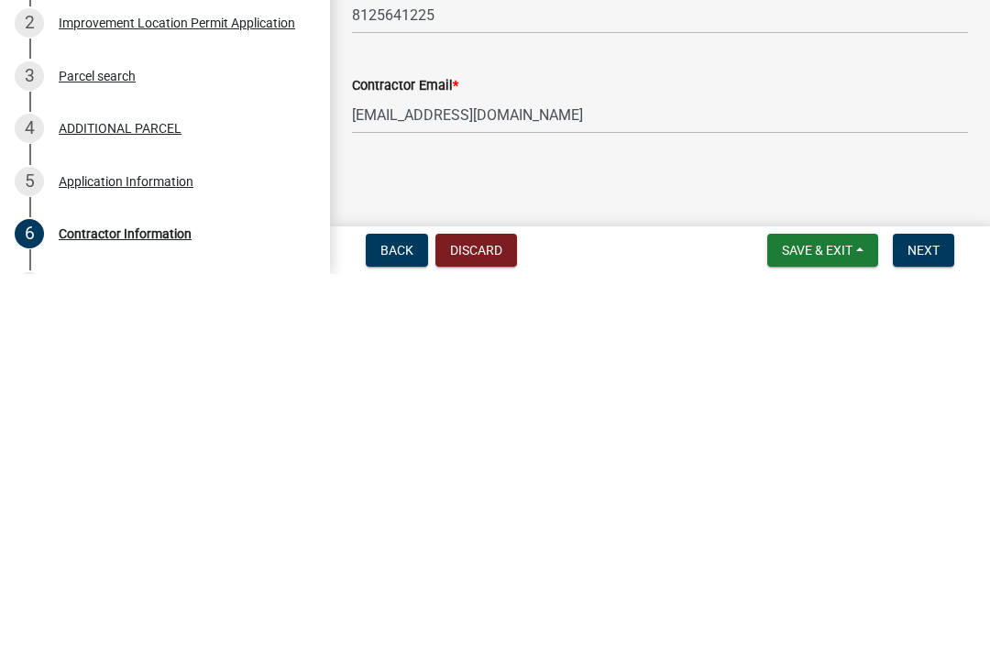
click at [939, 617] on span "Next" at bounding box center [924, 624] width 32 height 15
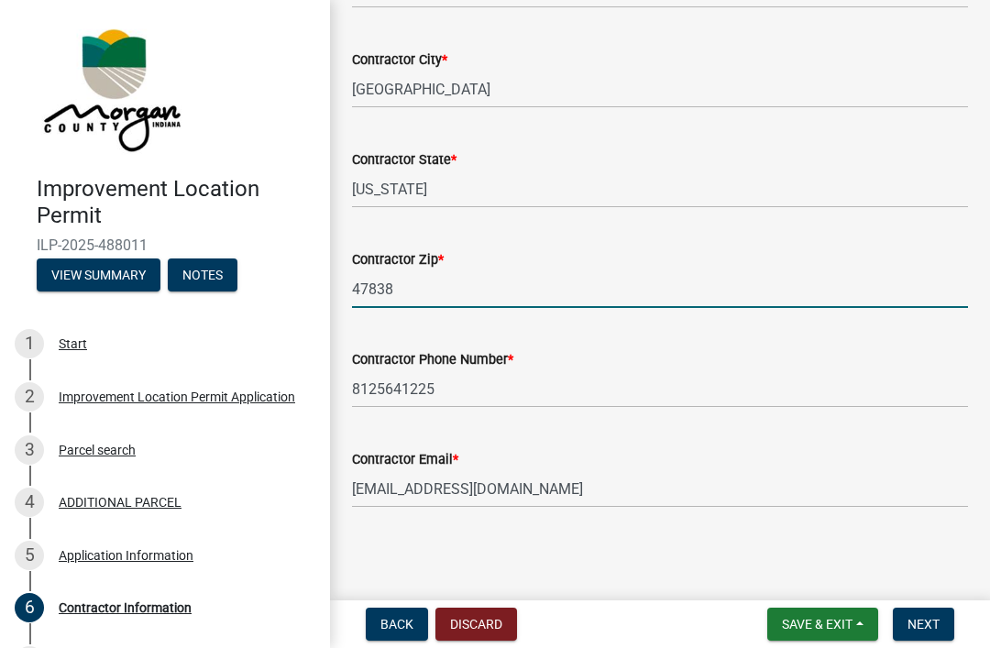
scroll to position [0, 0]
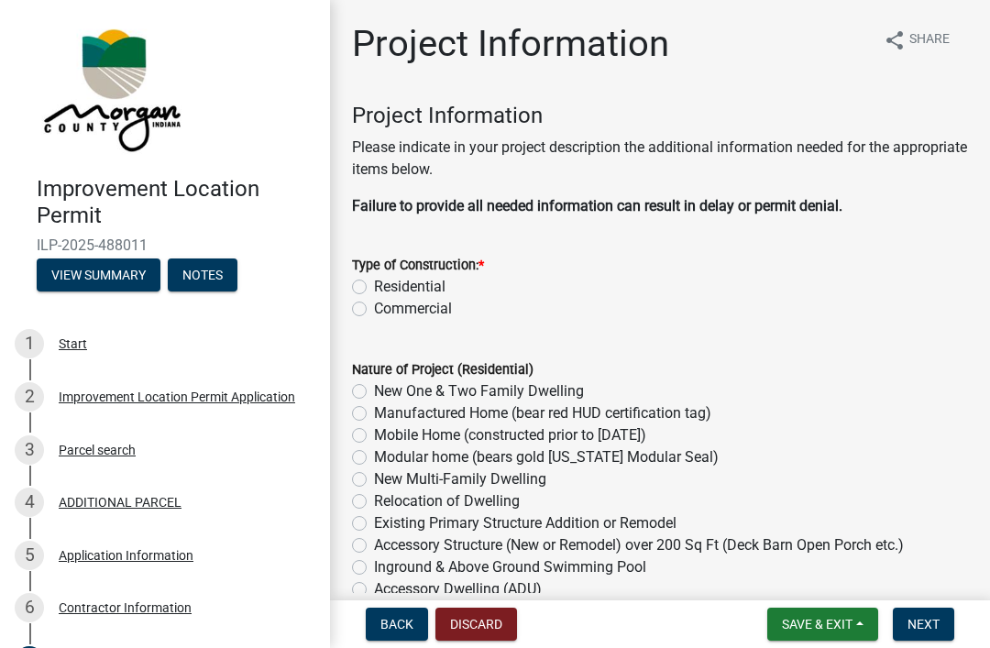
click at [367, 279] on div "Residential" at bounding box center [660, 287] width 616 height 22
click at [374, 280] on label "Residential" at bounding box center [410, 287] width 72 height 22
click at [374, 280] on input "Residential" at bounding box center [380, 282] width 12 height 12
radio input "true"
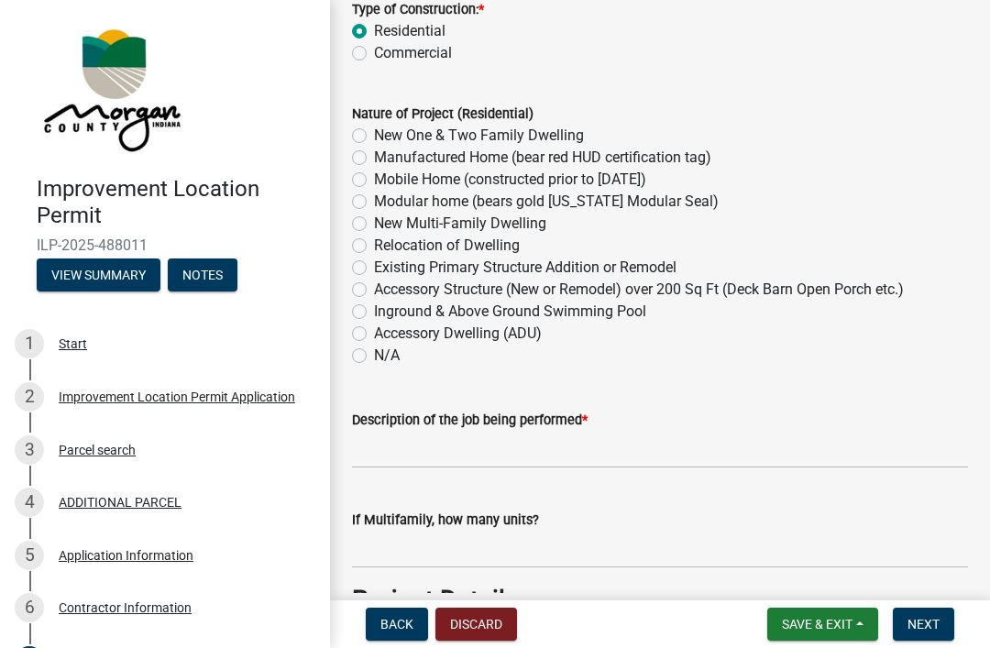
scroll to position [257, 0]
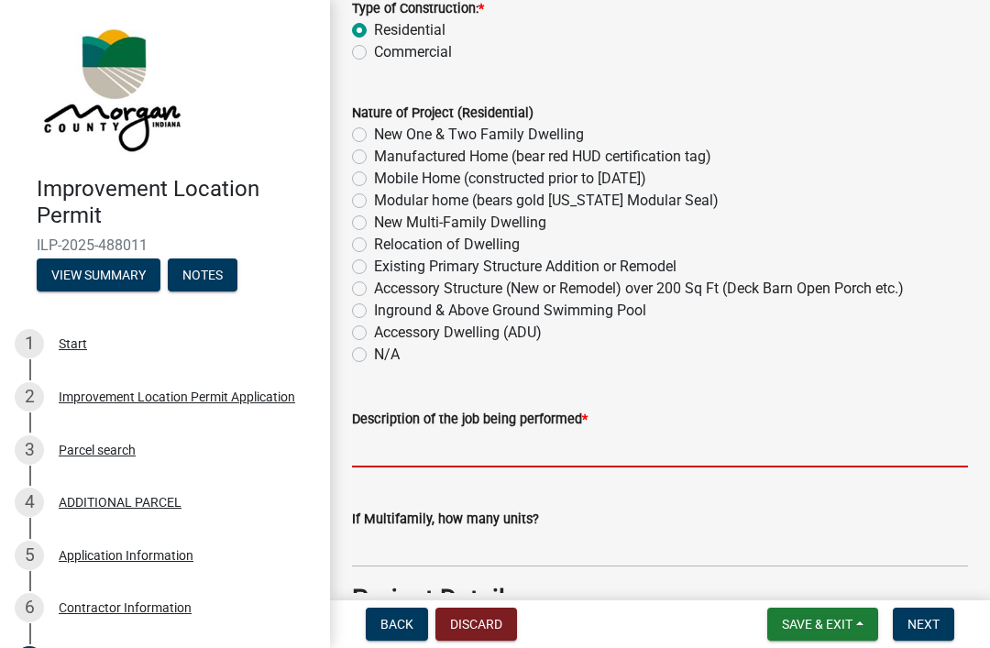
click at [714, 441] on input "Description of the job being performed *" at bounding box center [660, 449] width 616 height 38
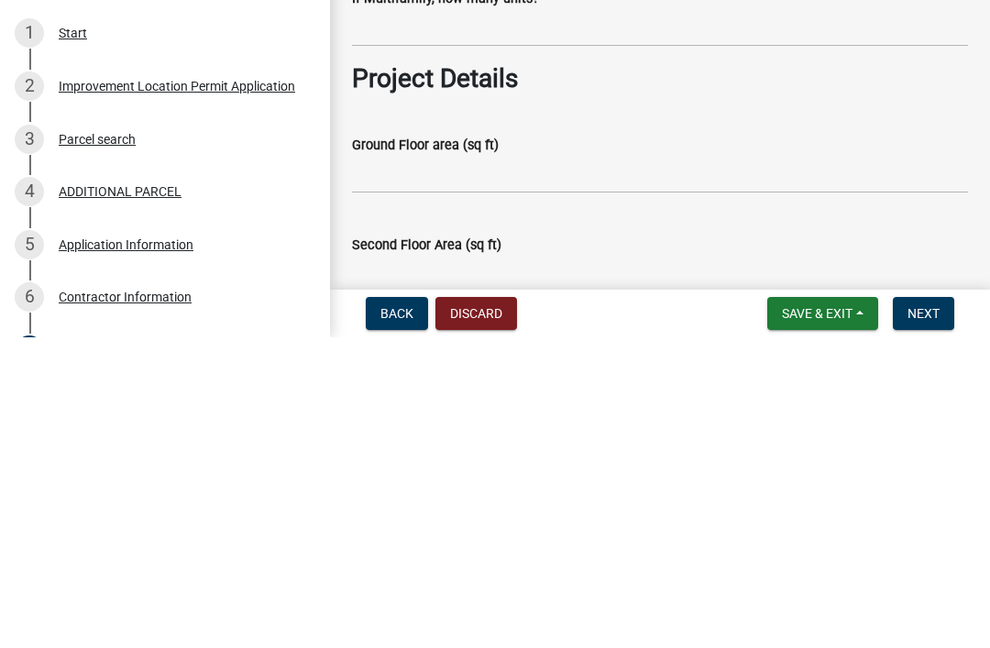
scroll to position [468, 0]
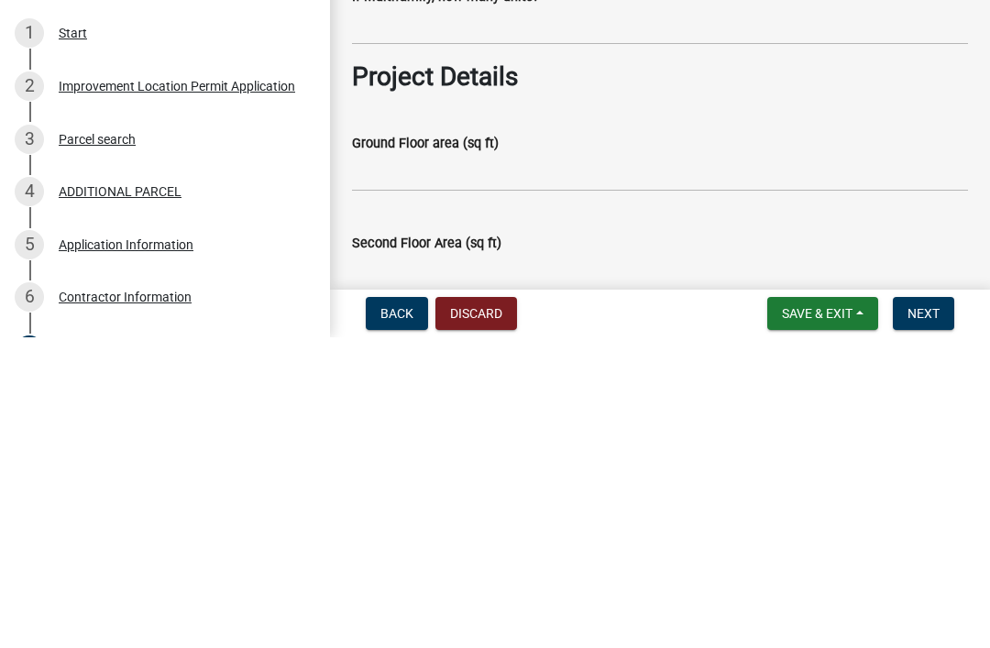
type input "New 40 x 86 pole barn"
click at [817, 465] on input "Ground Floor area (sq ft)" at bounding box center [660, 484] width 616 height 38
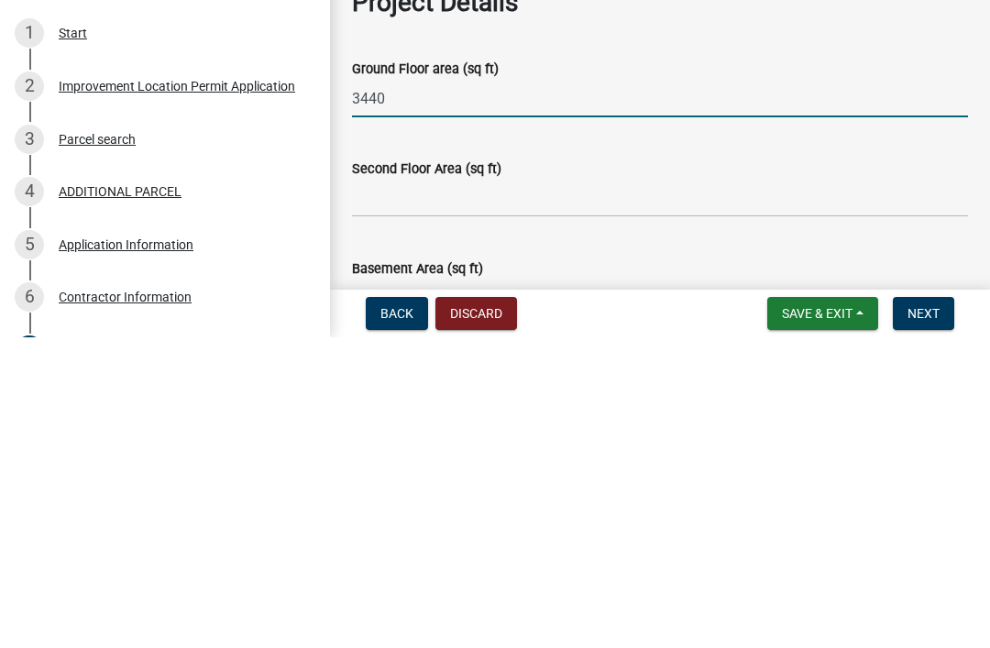
scroll to position [555, 0]
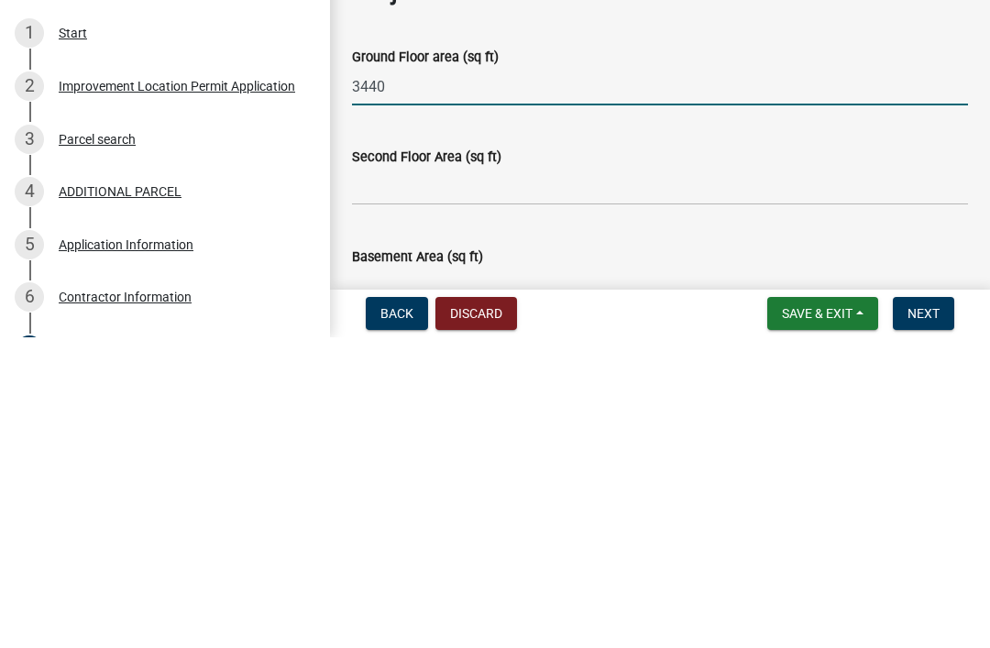
type input "3440"
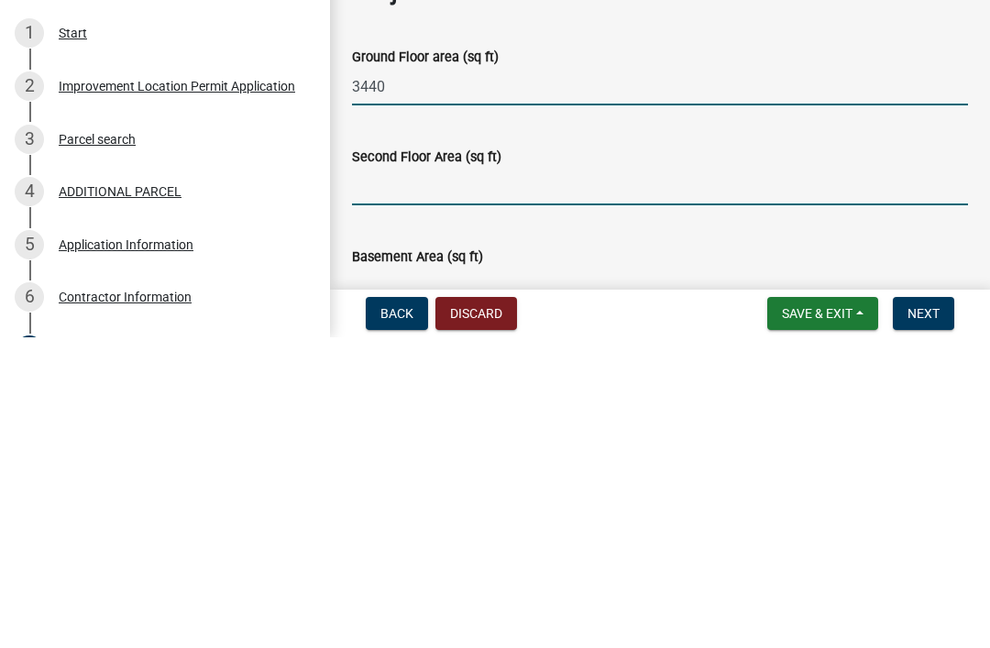
click at [740, 479] on input "Second Floor Area (sq ft)" at bounding box center [660, 498] width 616 height 38
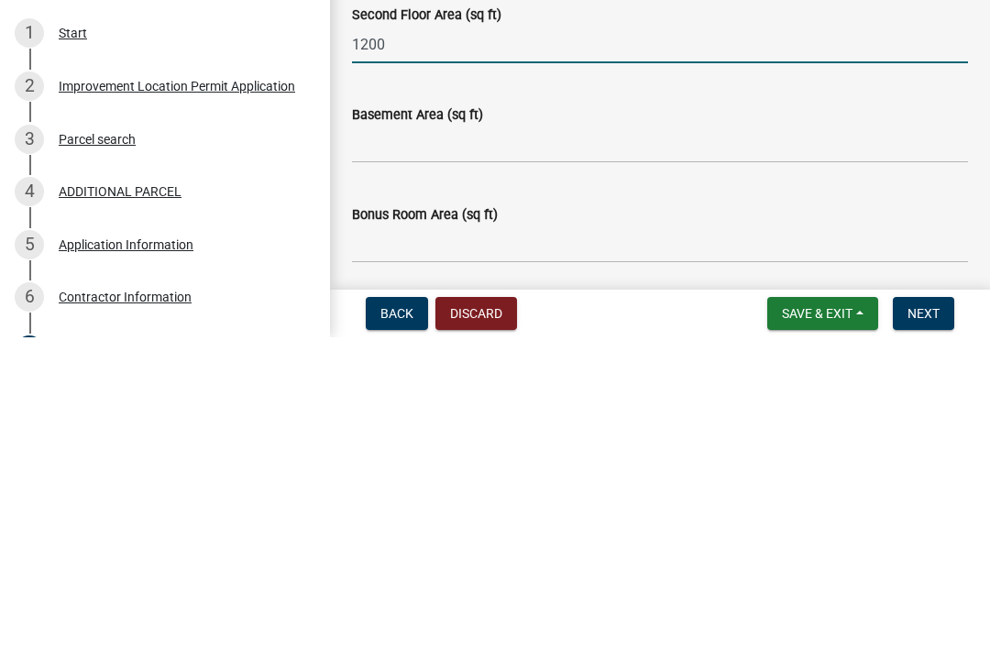
scroll to position [706, 0]
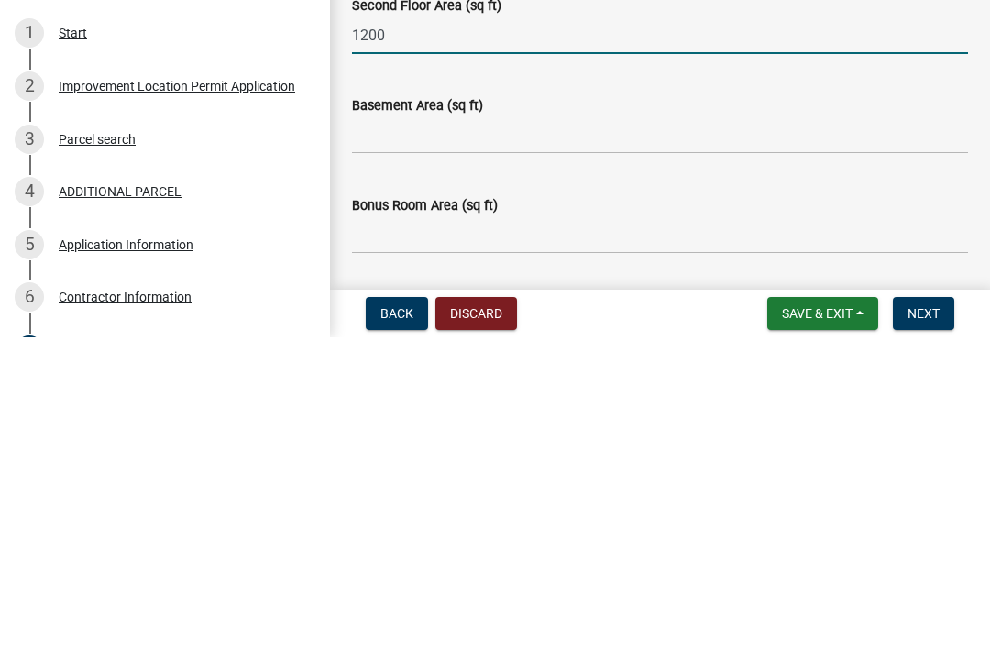
type input "1200"
click at [732, 405] on div "Basement Area (sq ft)" at bounding box center [660, 416] width 616 height 22
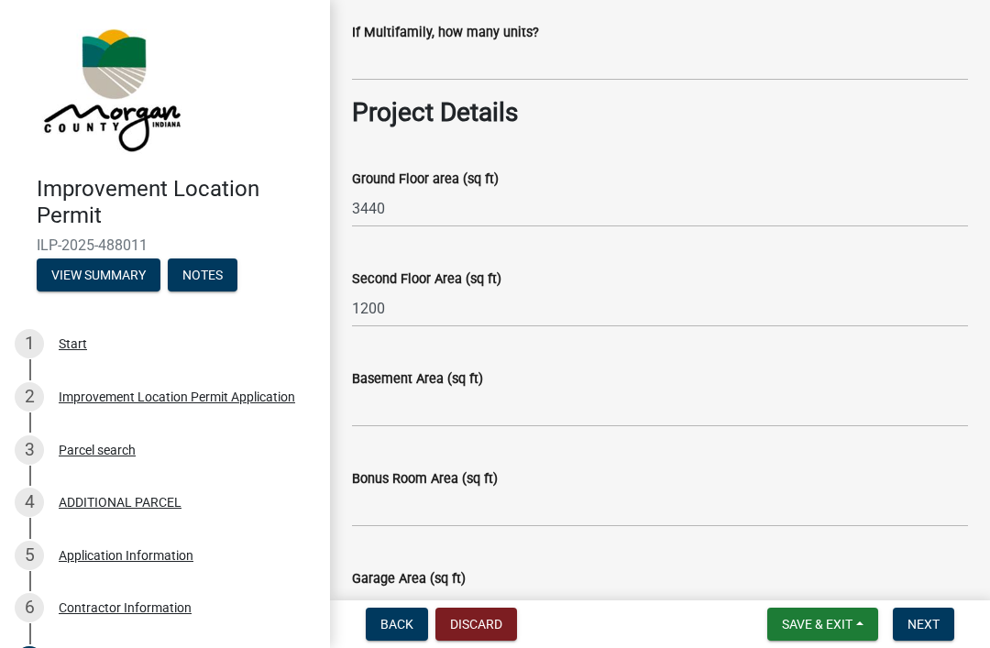
scroll to position [764, 0]
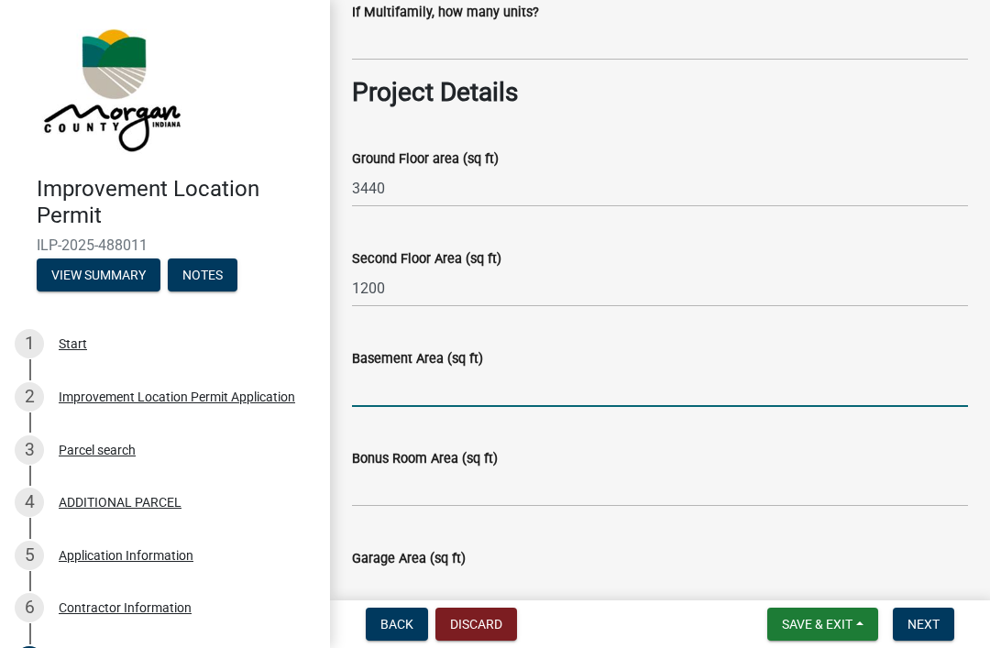
click at [474, 386] on input "Basement Area (sq ft)" at bounding box center [660, 388] width 616 height 38
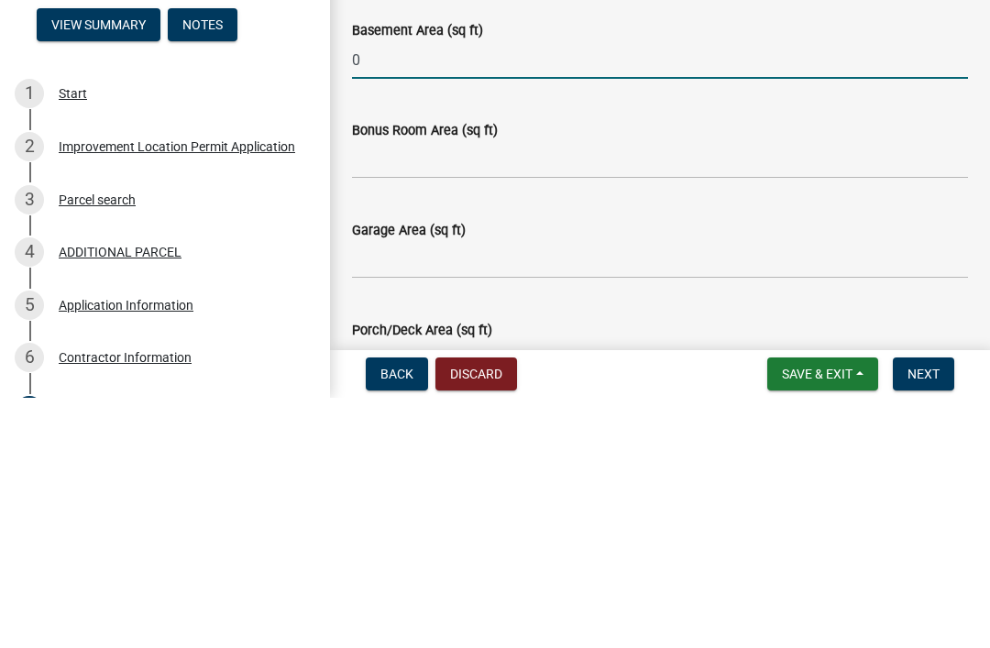
scroll to position [847, 0]
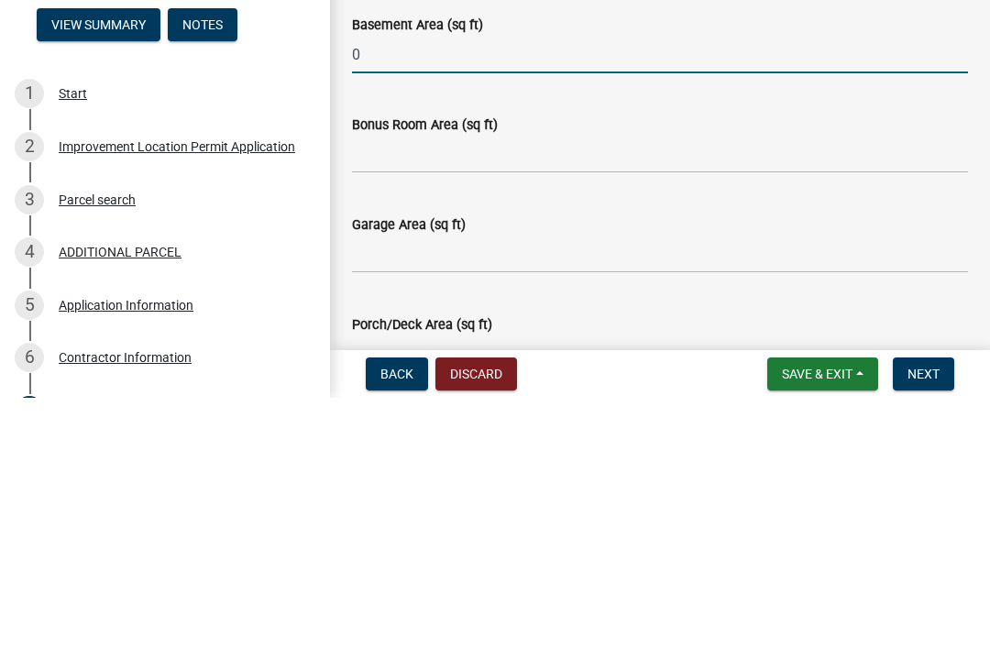
type input "0"
click at [478, 386] on input "Bonus Room Area (sq ft)" at bounding box center [660, 405] width 616 height 38
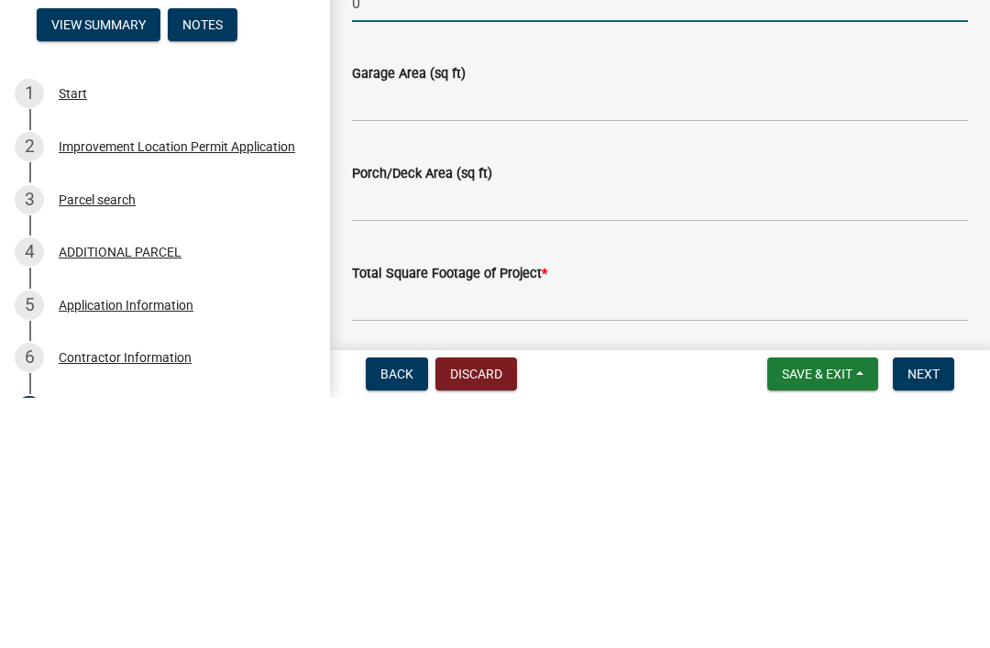
scroll to position [1000, 0]
type input "0"
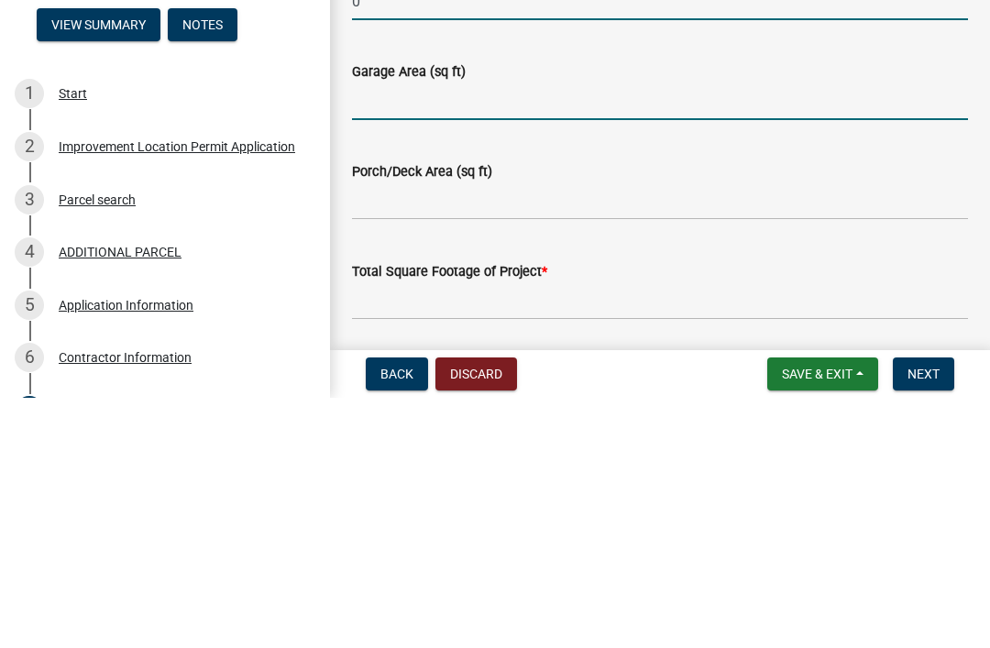
click at [443, 333] on input "Garage Area (sq ft)" at bounding box center [660, 352] width 616 height 38
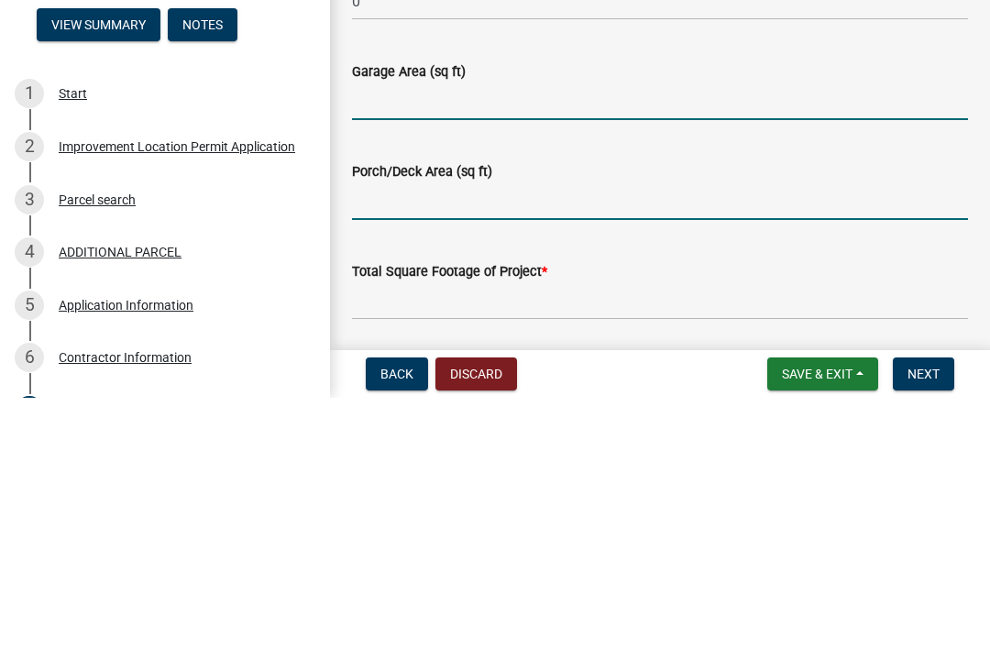
click at [494, 433] on input "Porch/Deck Area (sq ft)" at bounding box center [660, 452] width 616 height 38
click at [474, 333] on input "Garage Area (sq ft)" at bounding box center [660, 352] width 616 height 38
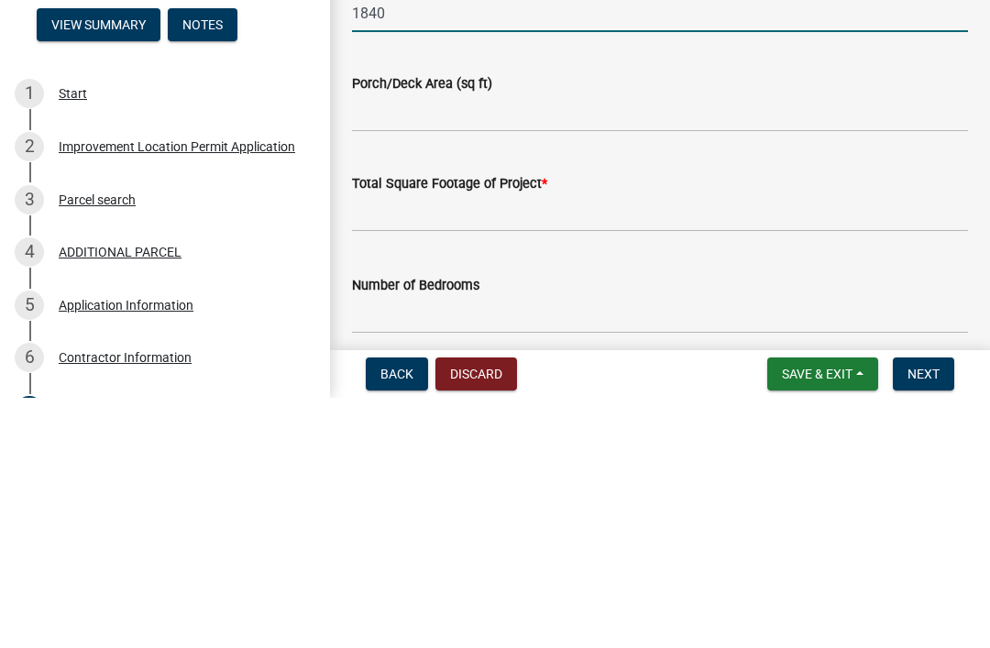
scroll to position [1096, 0]
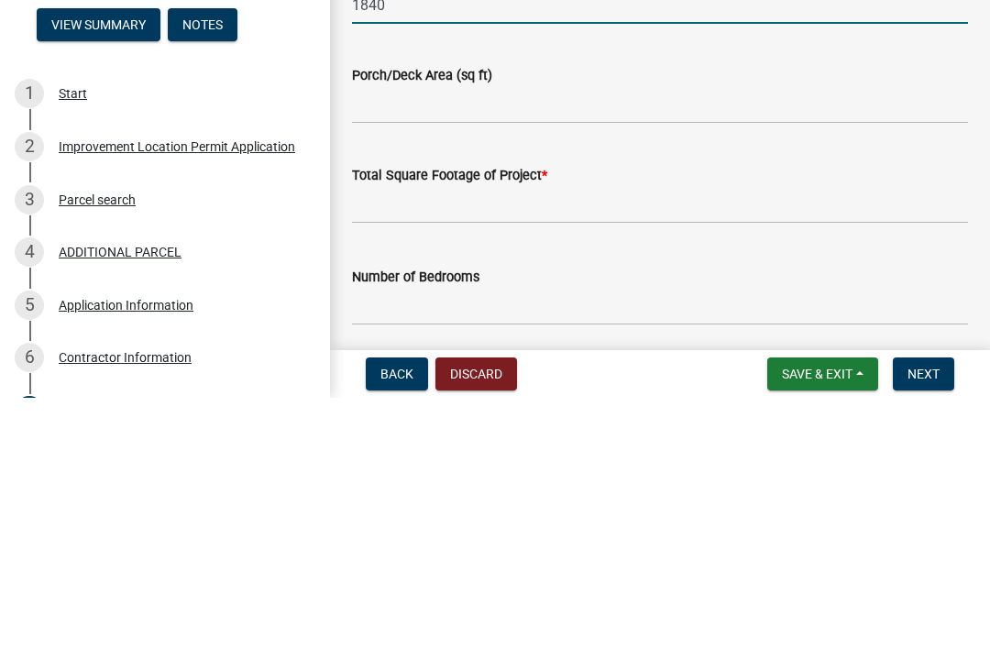
type input "1840"
click at [611, 436] on input "text" at bounding box center [660, 455] width 616 height 38
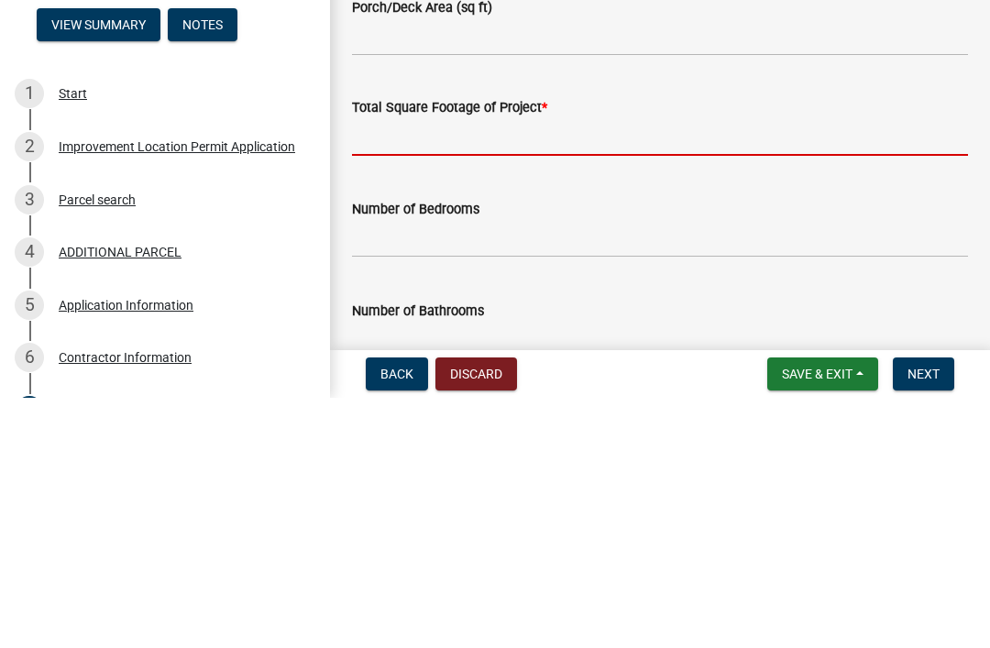
scroll to position [1168, 0]
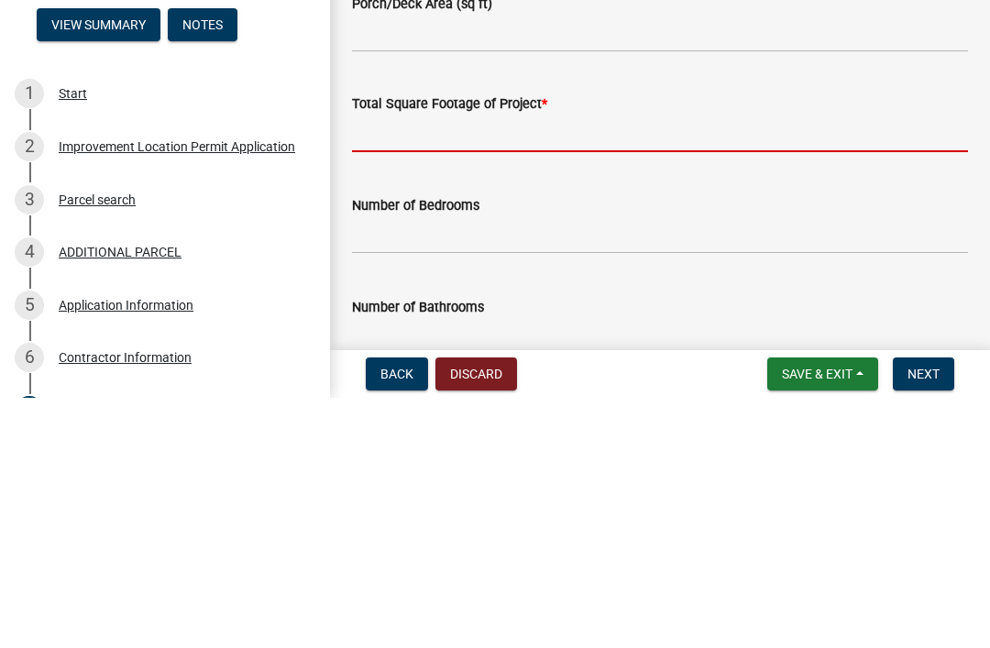
click at [529, 365] on input "text" at bounding box center [660, 384] width 616 height 38
type input "4"
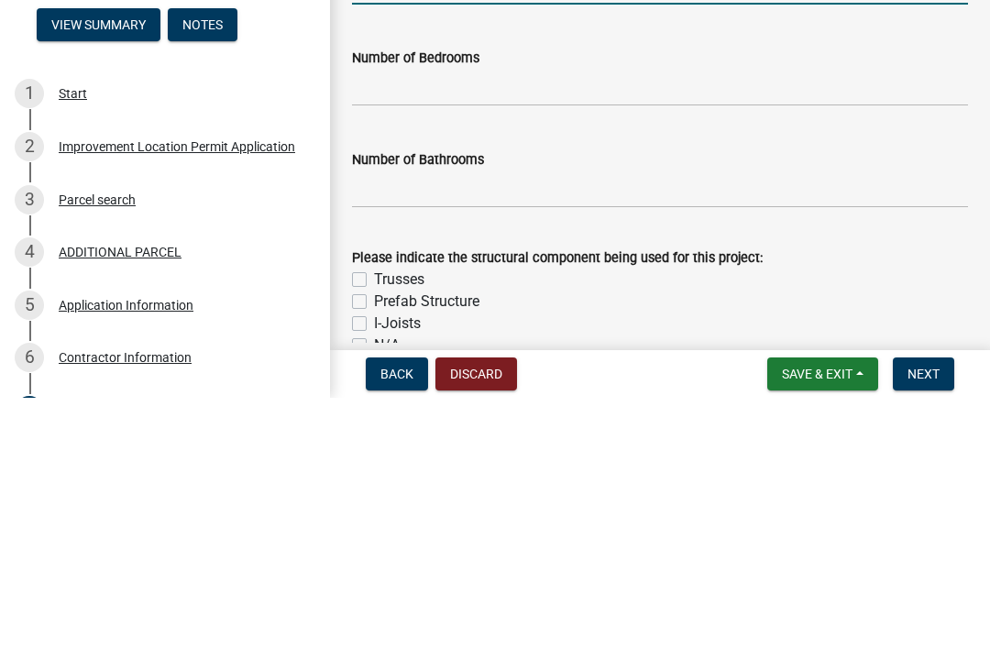
scroll to position [1318, 0]
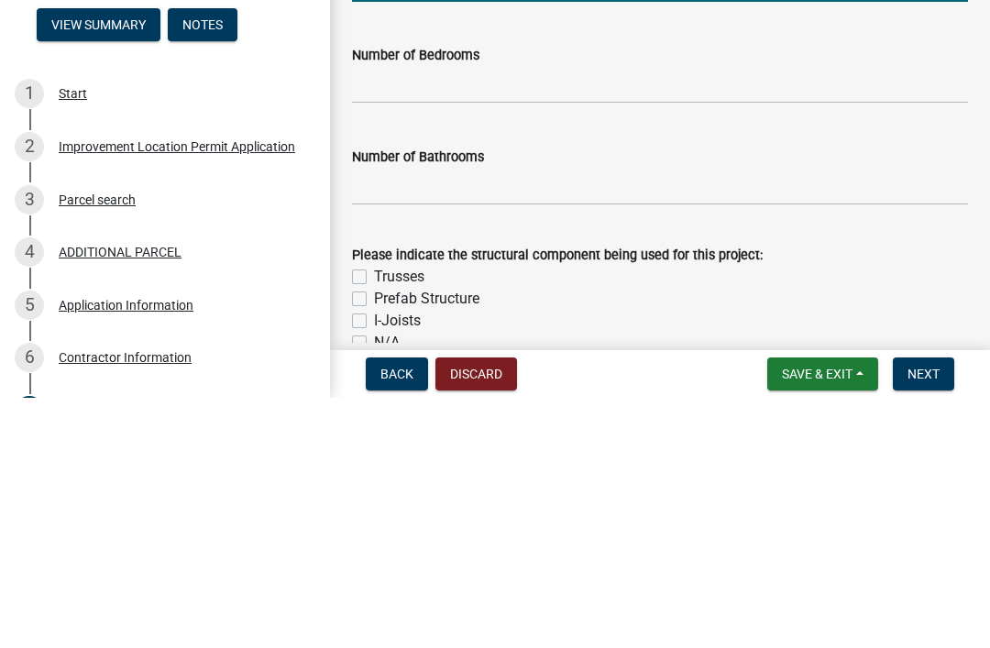
type input "4640"
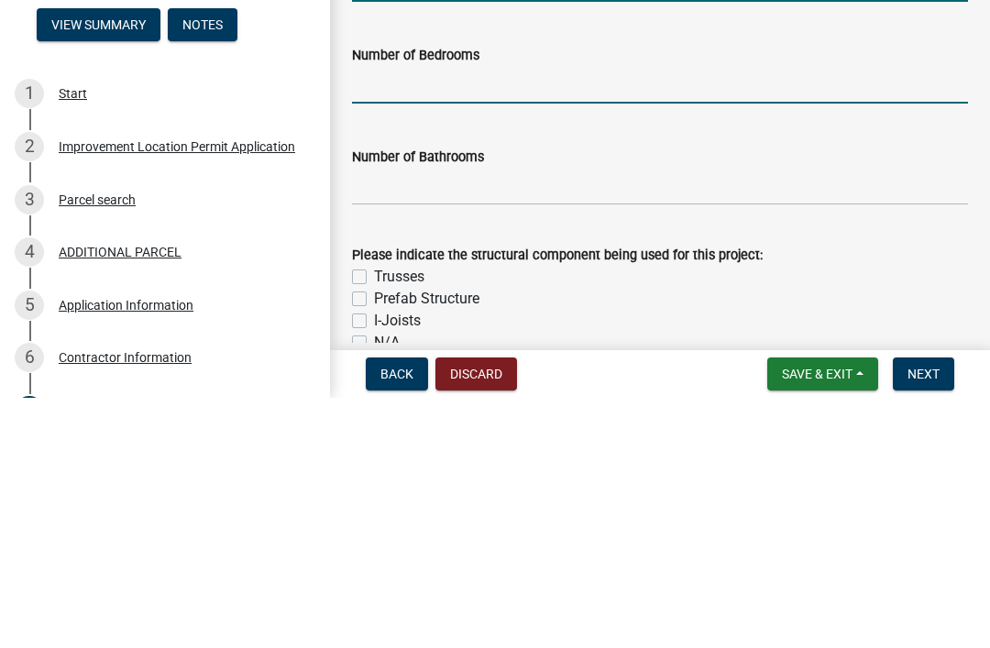
click at [587, 316] on input "text" at bounding box center [660, 335] width 616 height 38
type input "0"
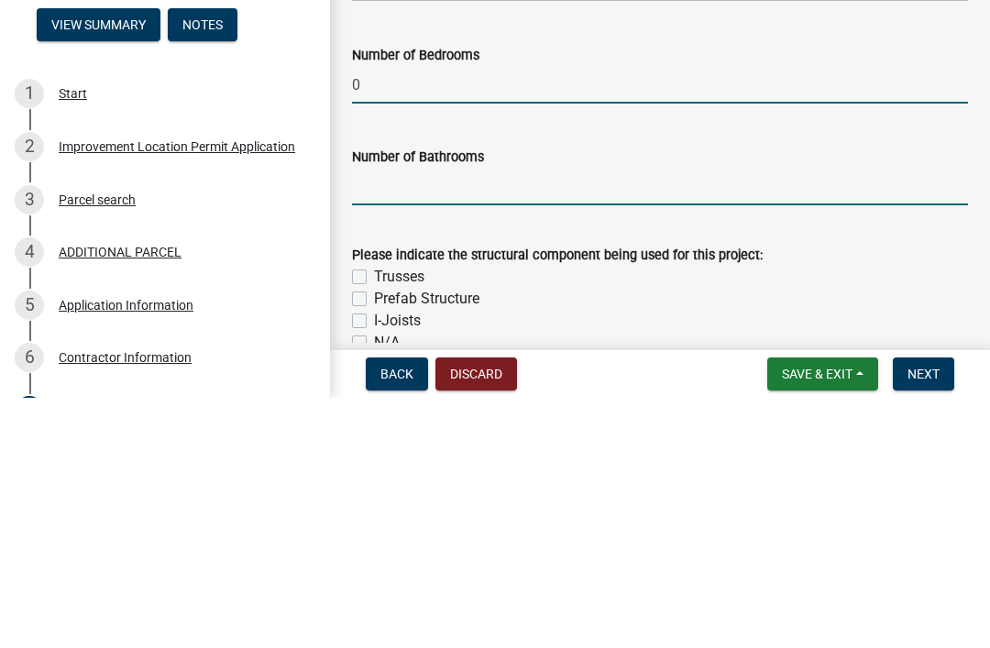
click at [513, 418] on input "text" at bounding box center [660, 437] width 616 height 38
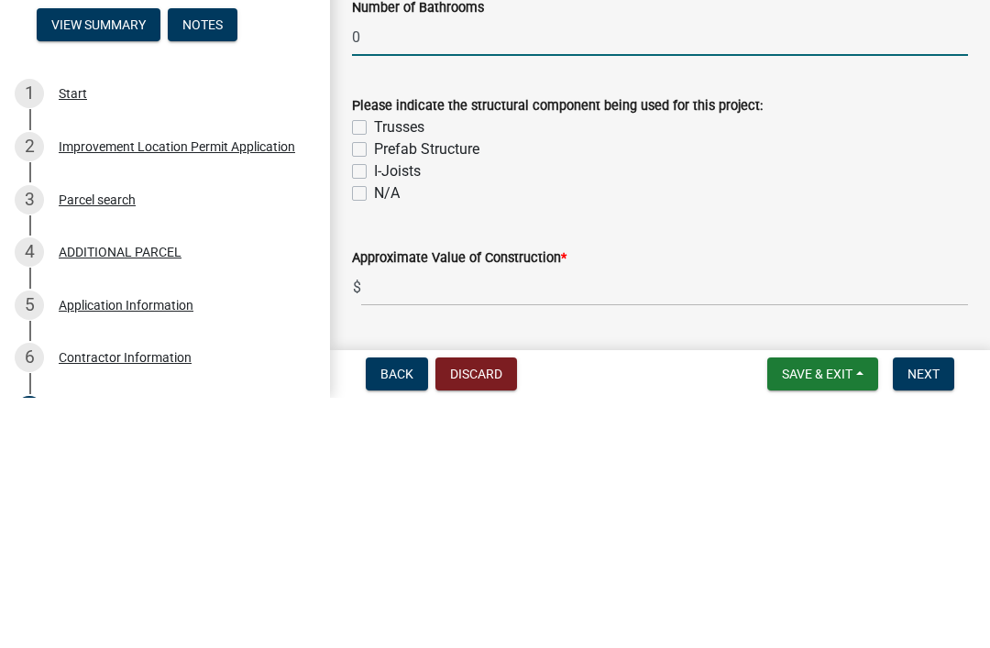
scroll to position [1469, 0]
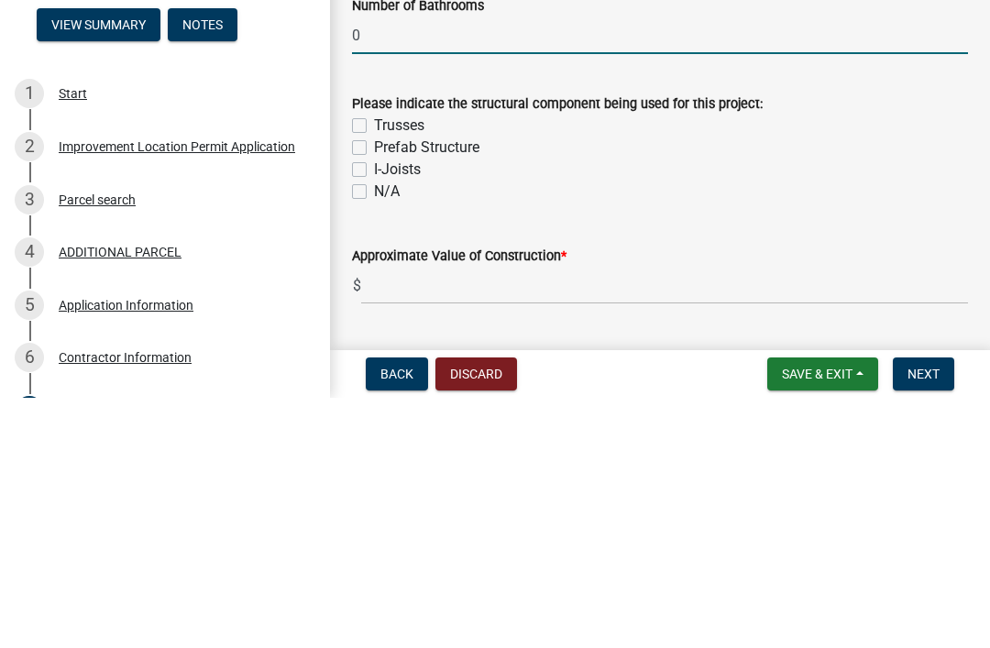
type input "0"
click at [376, 365] on label "Trusses" at bounding box center [399, 376] width 50 height 22
click at [376, 365] on input "Trusses" at bounding box center [380, 371] width 12 height 12
checkbox input "true"
checkbox input "false"
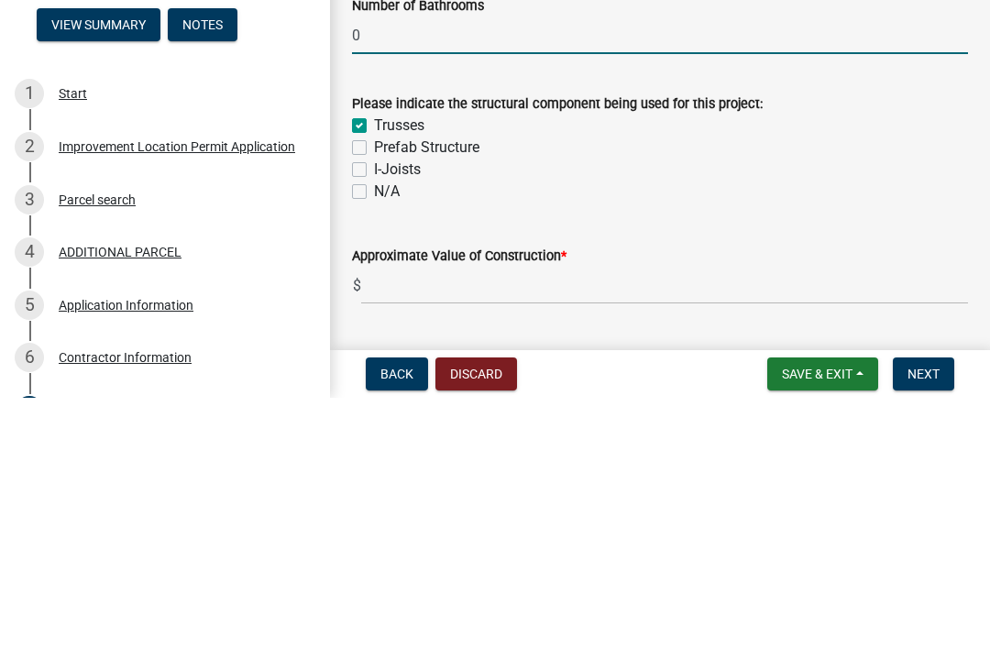
checkbox input "false"
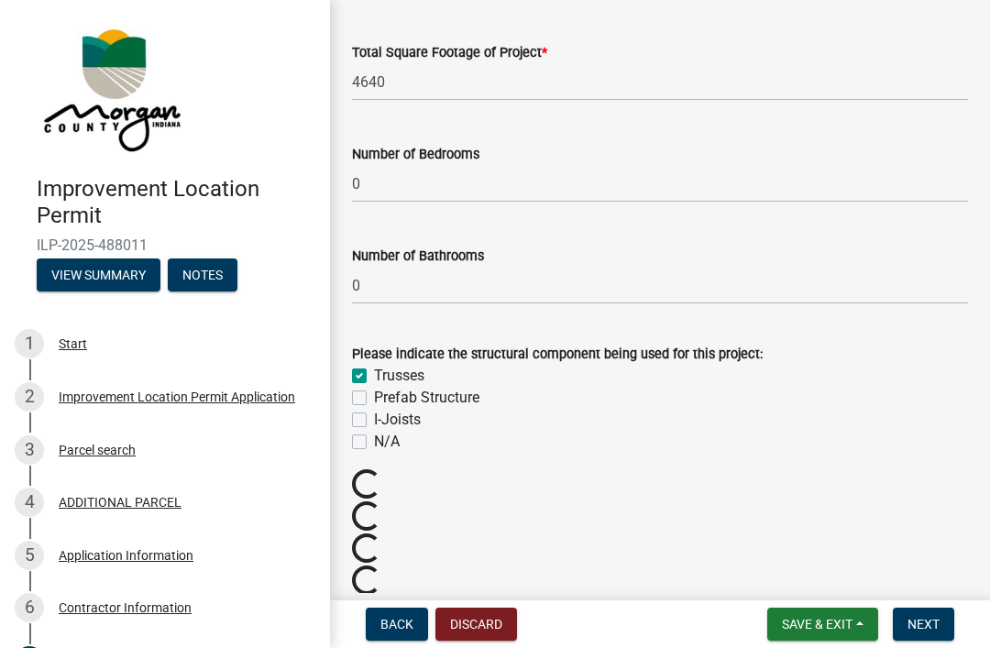
click at [374, 414] on label "I-Joists" at bounding box center [397, 420] width 47 height 22
click at [374, 414] on input "I-Joists" at bounding box center [380, 415] width 12 height 12
checkbox input "true"
checkbox input "false"
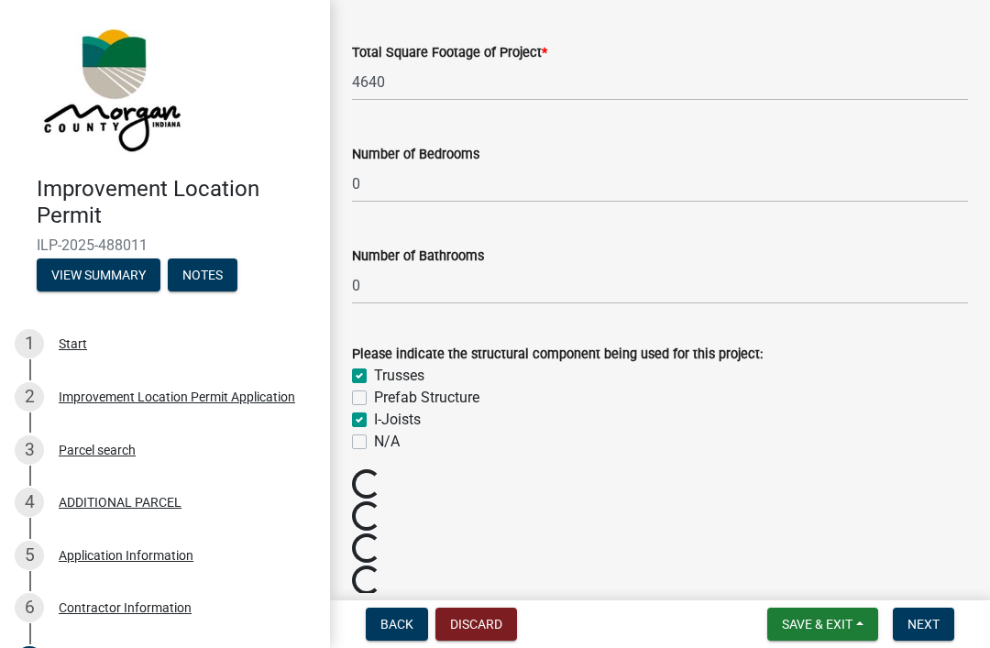
checkbox input "true"
checkbox input "false"
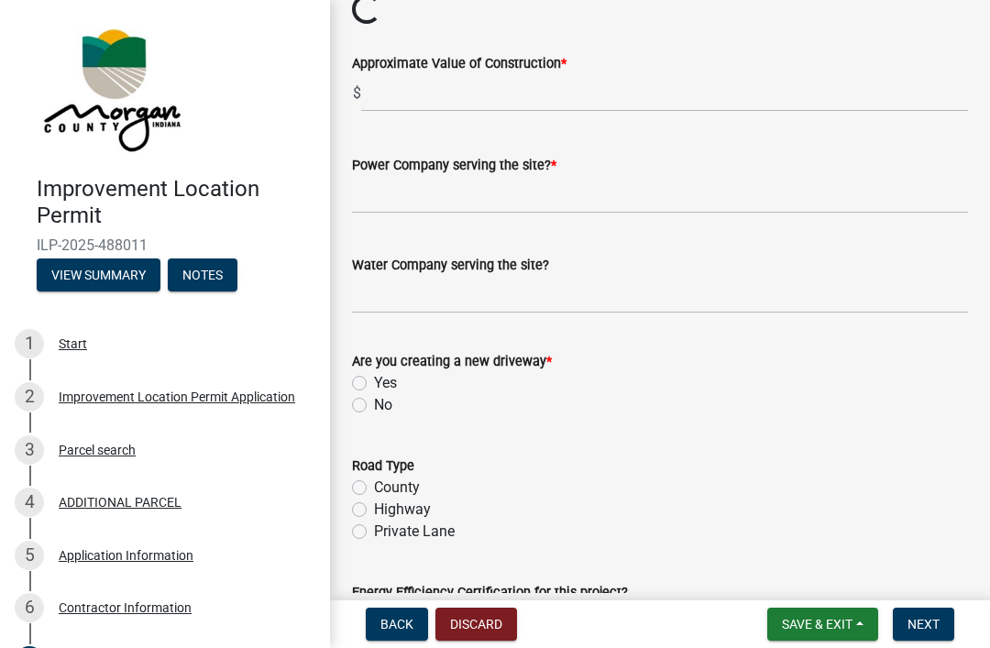
scroll to position [2047, 0]
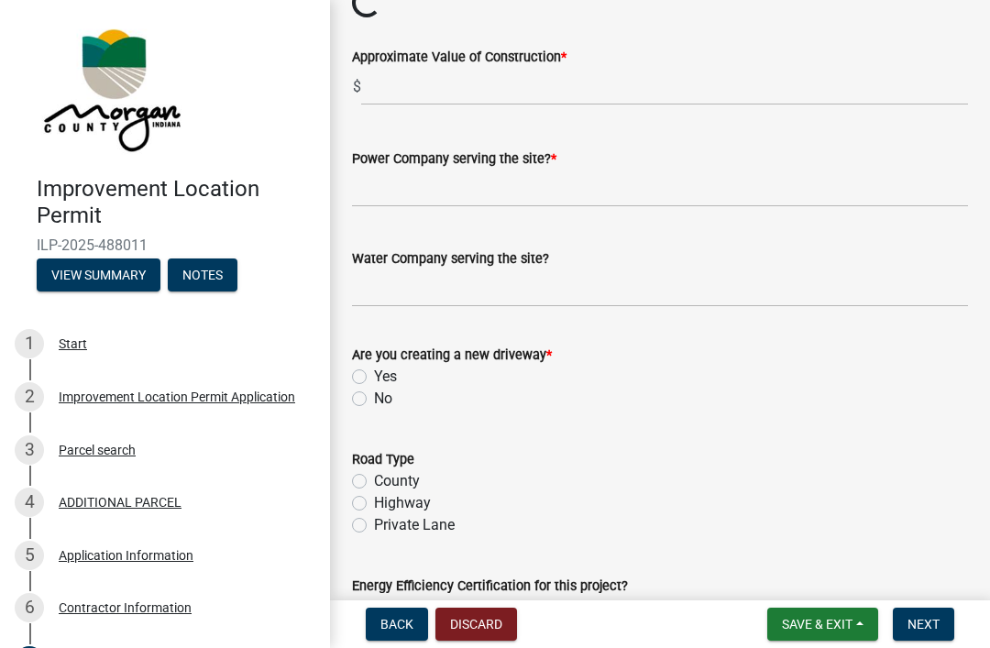
click at [374, 402] on label "No" at bounding box center [383, 399] width 18 height 22
click at [374, 400] on input "No" at bounding box center [380, 394] width 12 height 12
radio input "true"
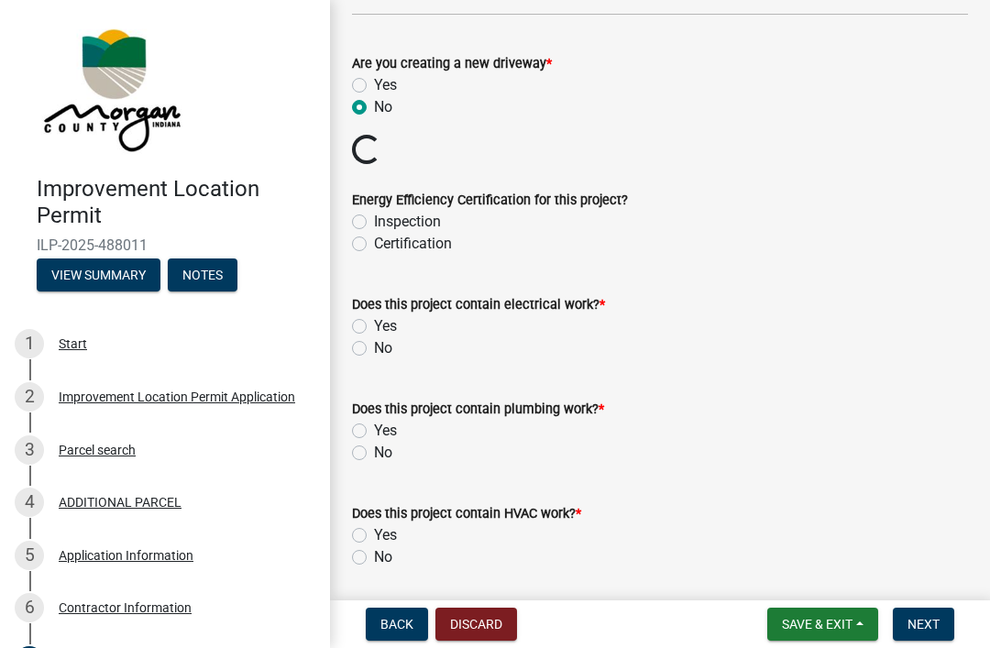
scroll to position [2688, 0]
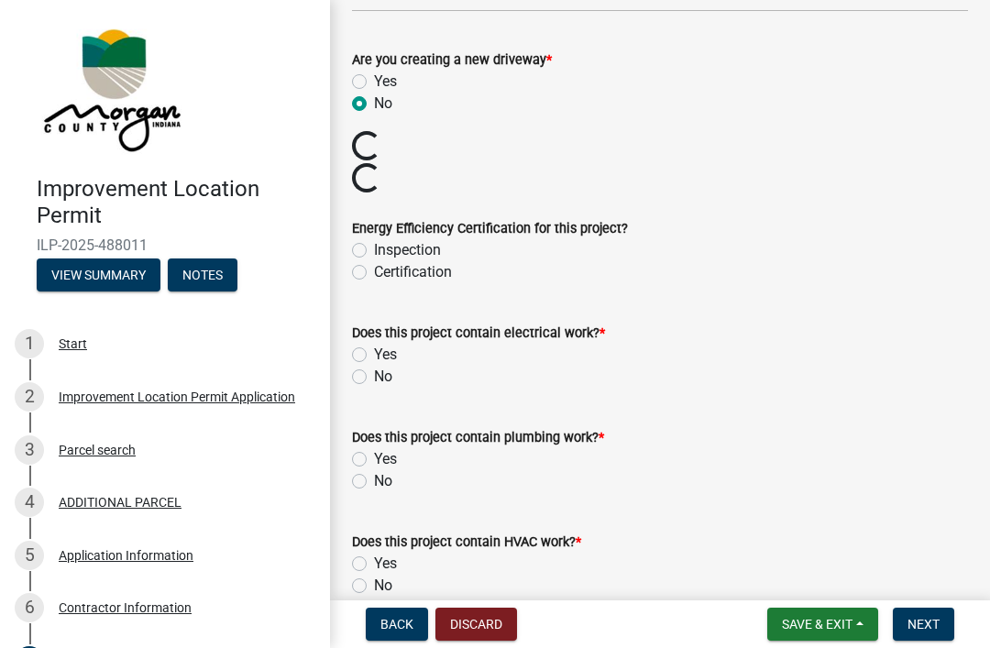
click at [374, 378] on label "No" at bounding box center [383, 377] width 18 height 22
click at [374, 378] on input "No" at bounding box center [380, 372] width 12 height 12
radio input "true"
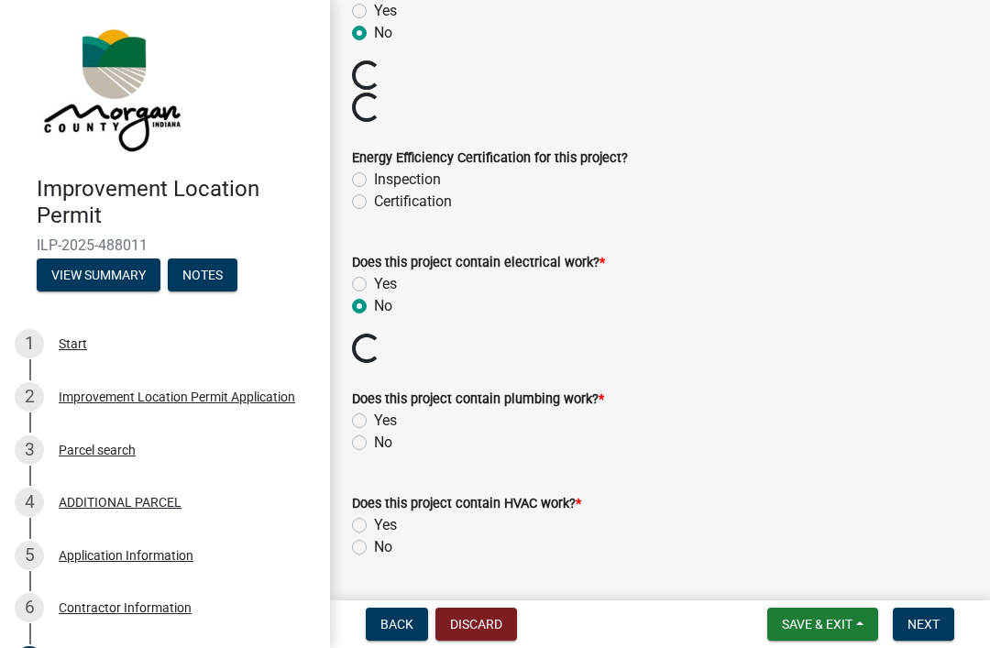
scroll to position [2765, 0]
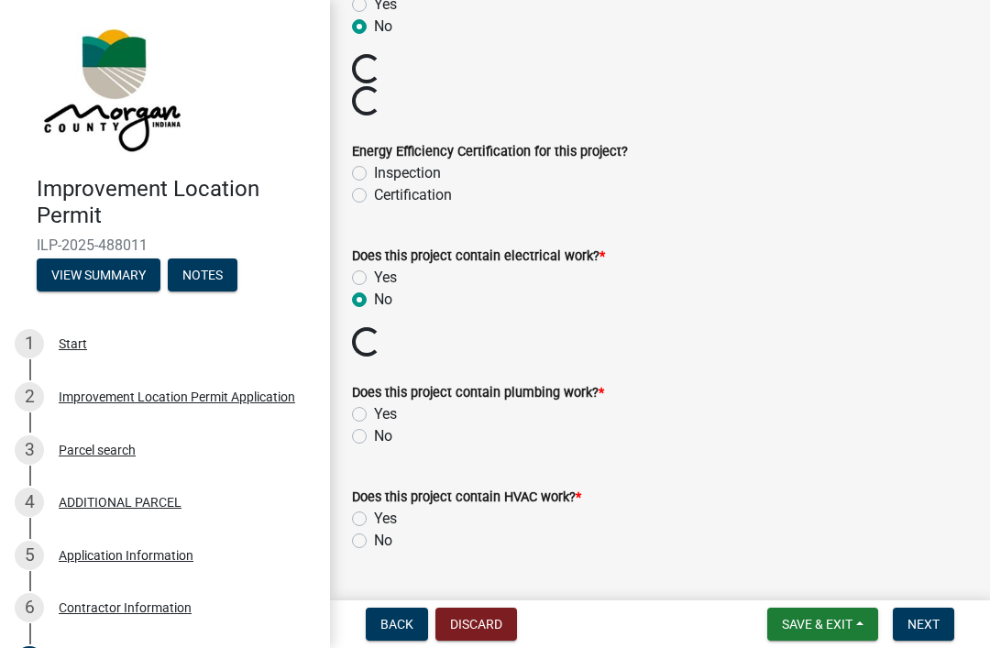
click at [374, 407] on label "Yes" at bounding box center [385, 414] width 23 height 22
click at [374, 407] on input "Yes" at bounding box center [380, 409] width 12 height 12
radio input "true"
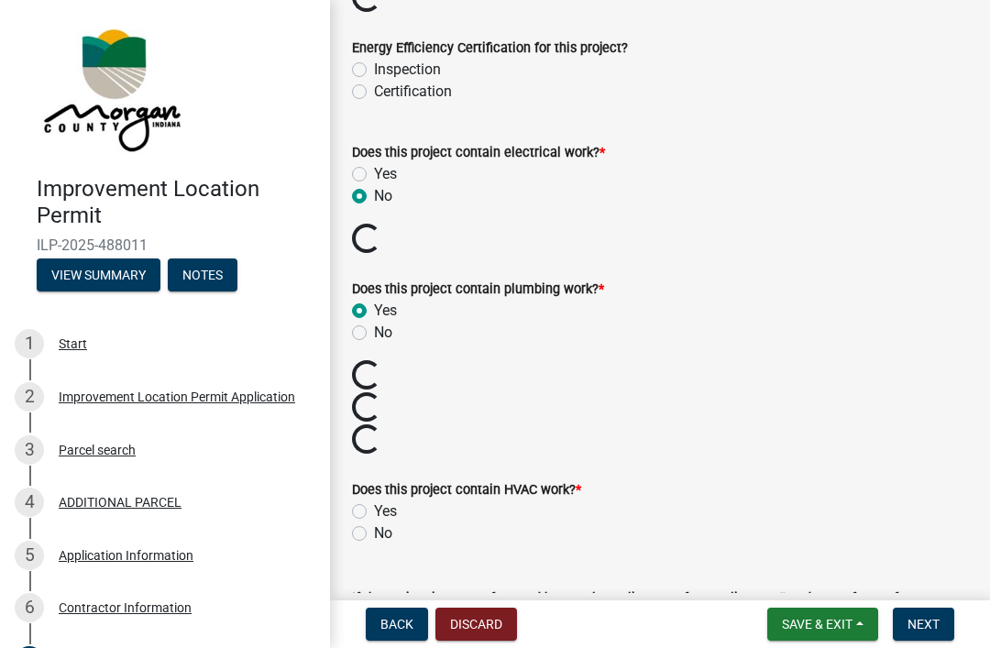
scroll to position [2877, 0]
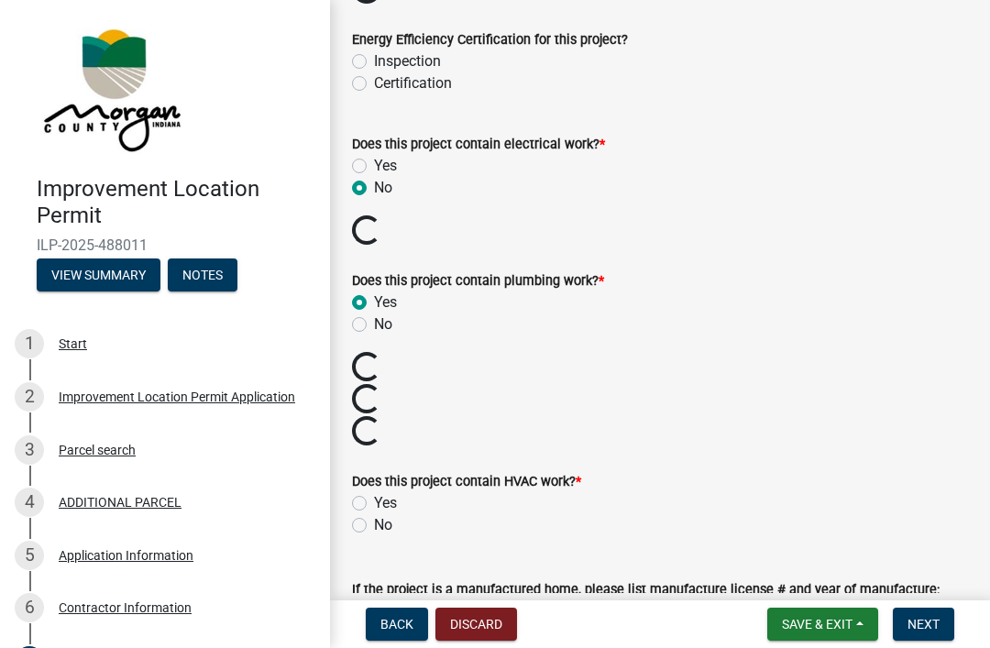
click at [374, 525] on label "No" at bounding box center [383, 525] width 18 height 22
click at [374, 525] on input "No" at bounding box center [380, 520] width 12 height 12
radio input "true"
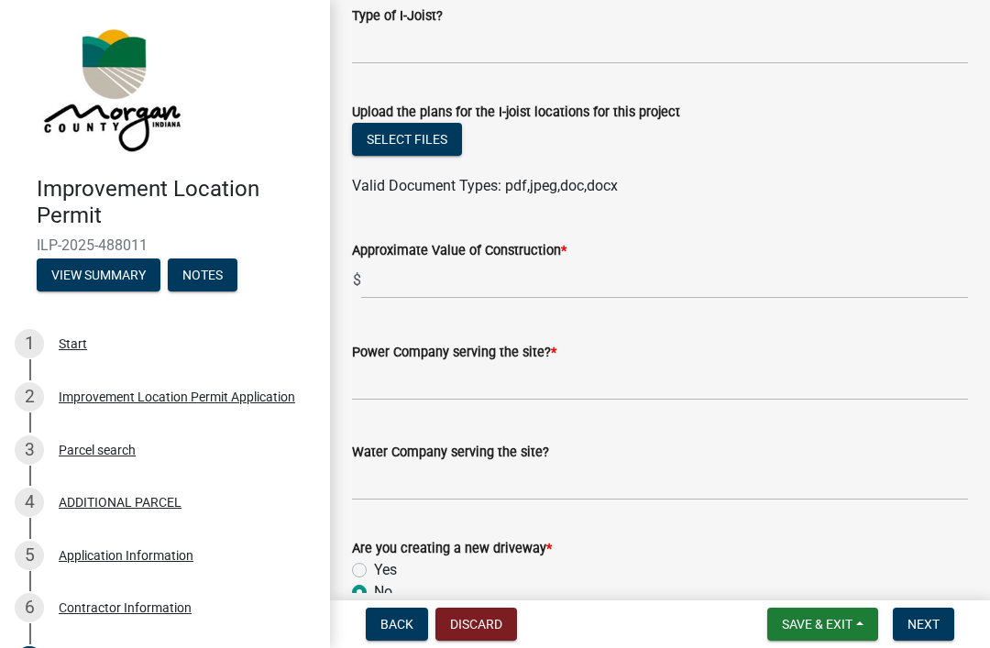
scroll to position [2189, 0]
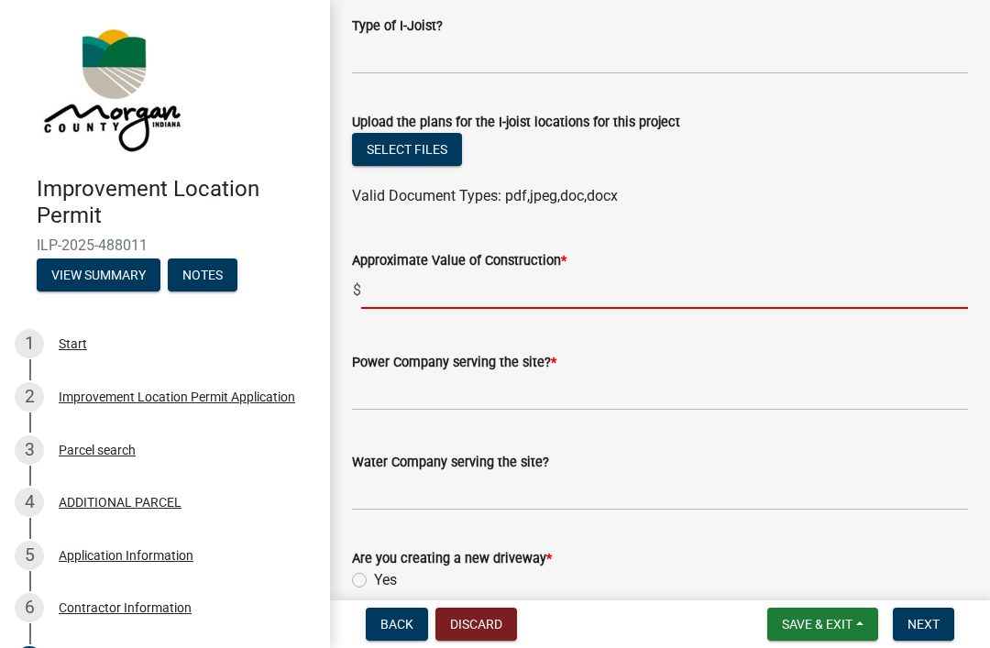
click at [502, 279] on input "text" at bounding box center [664, 290] width 607 height 38
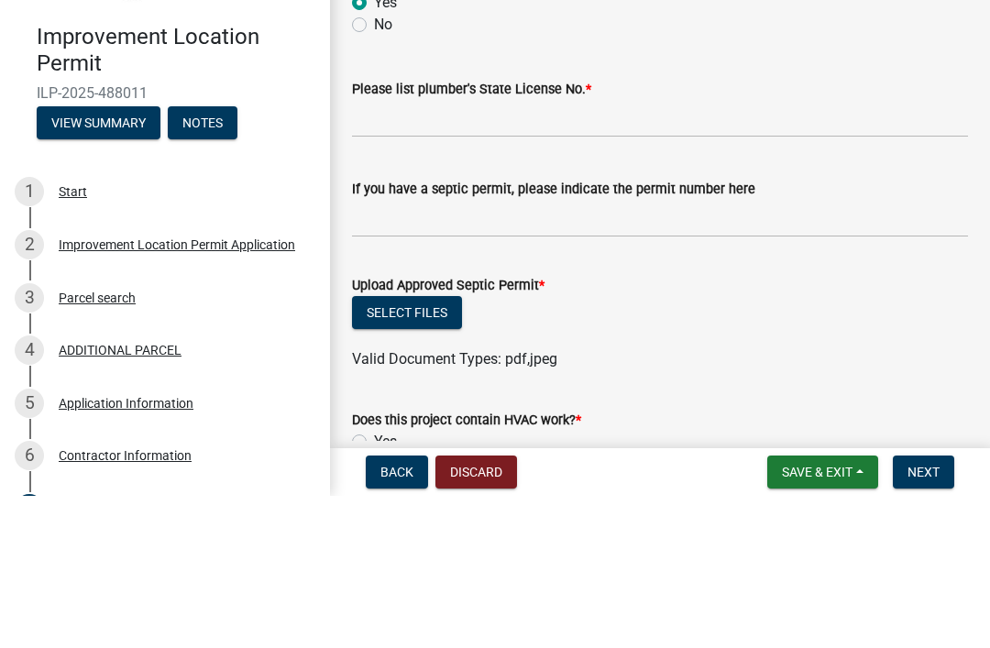
scroll to position [2925, 0]
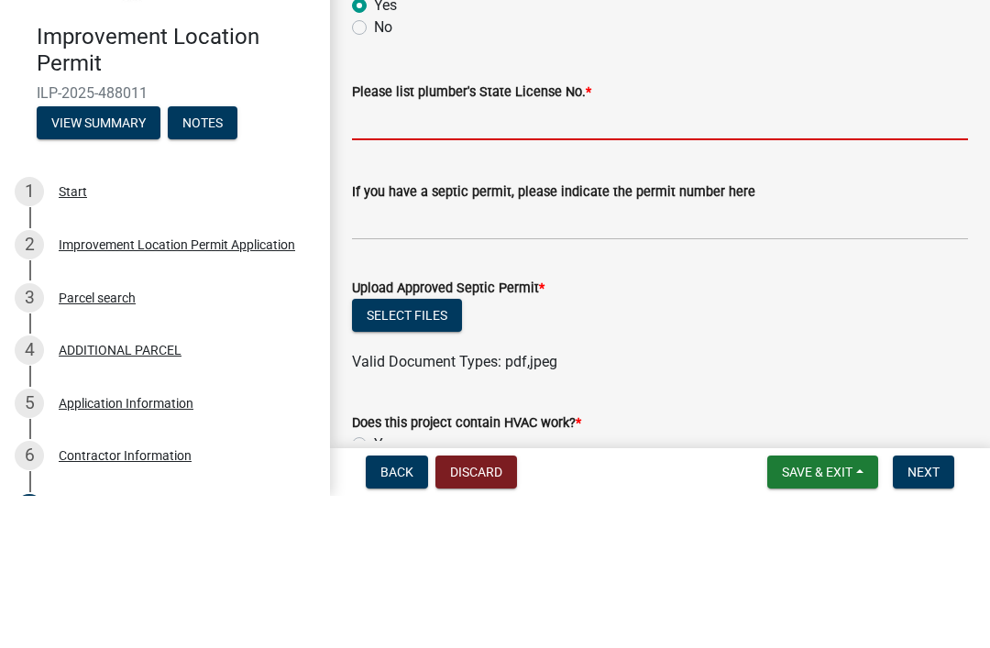
click at [785, 255] on input "Please list plumber's State License No. *" at bounding box center [660, 274] width 616 height 38
type input "154000"
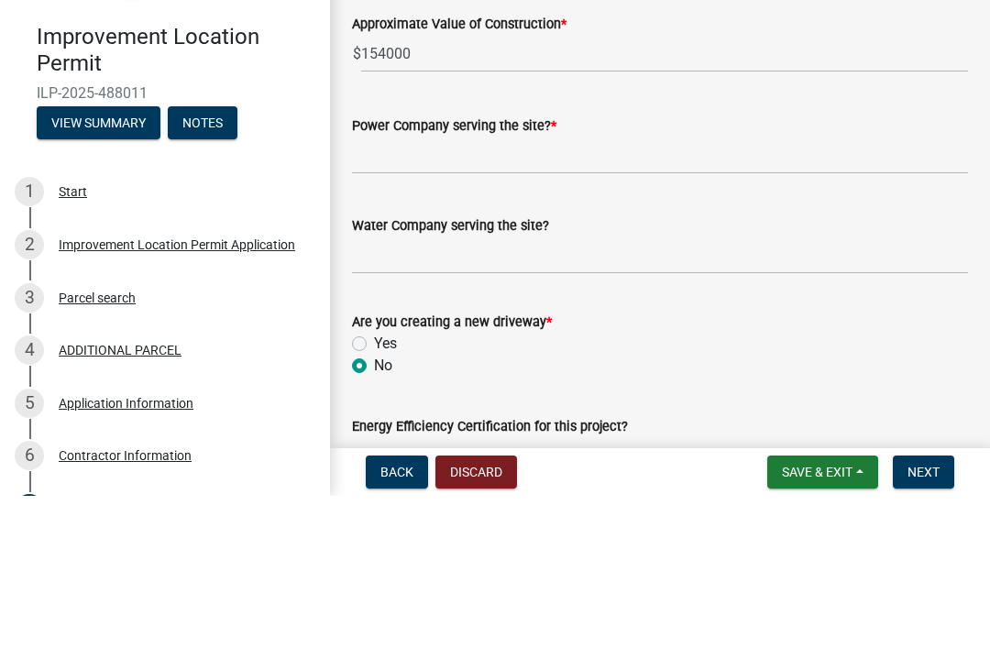
scroll to position [2272, 0]
type input "Home owner is doing all plumbing"
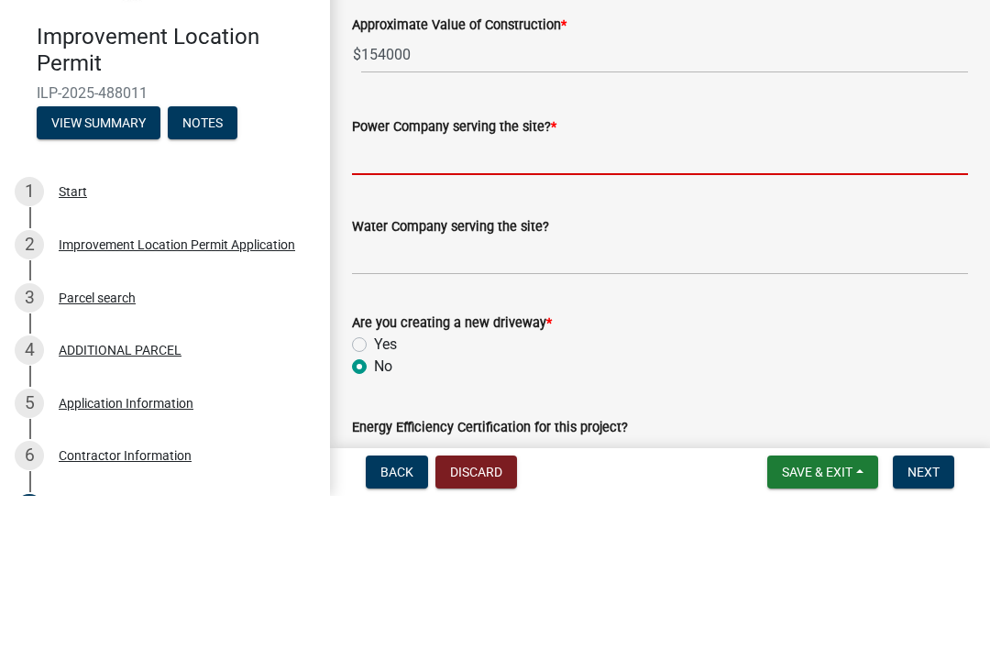
click at [741, 290] on input "Power Company serving the site? *" at bounding box center [660, 309] width 616 height 38
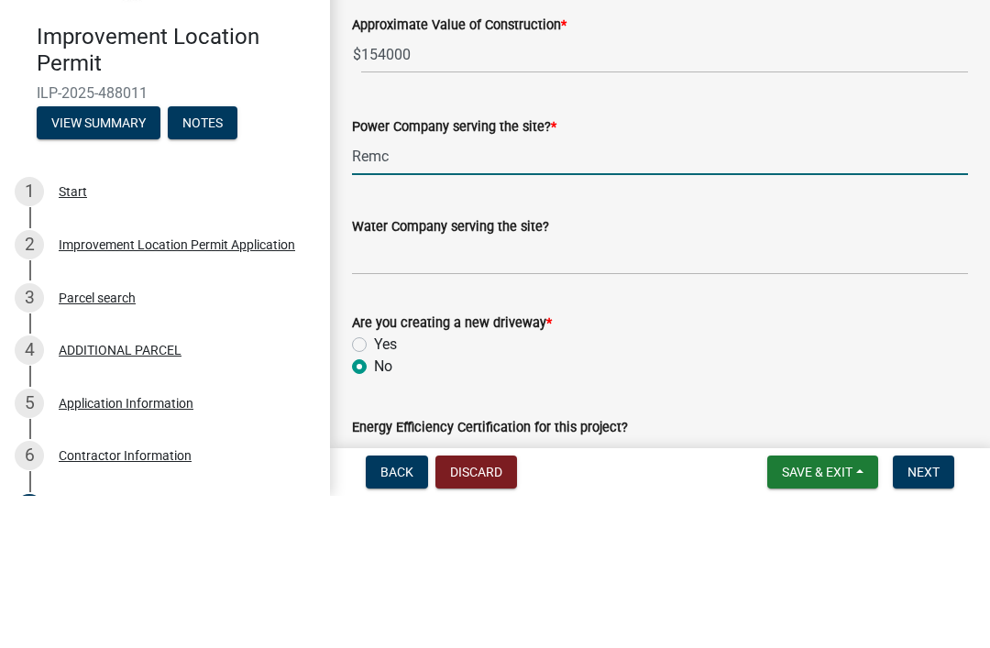
scroll to position [2315, 0]
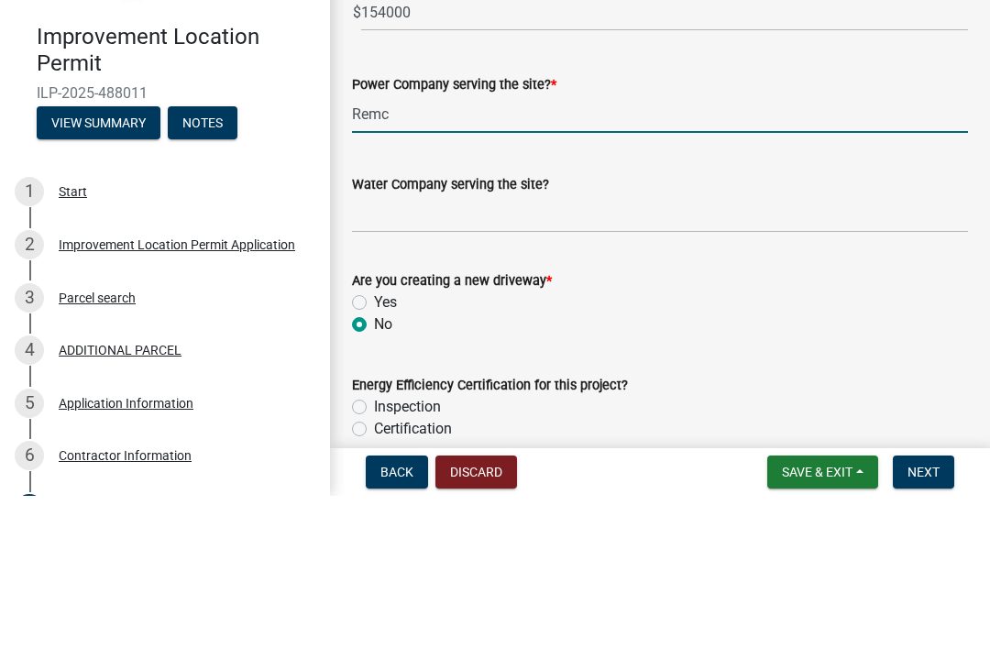
type input "Remc"
click at [498, 347] on input "Water Company serving the site?" at bounding box center [660, 366] width 616 height 38
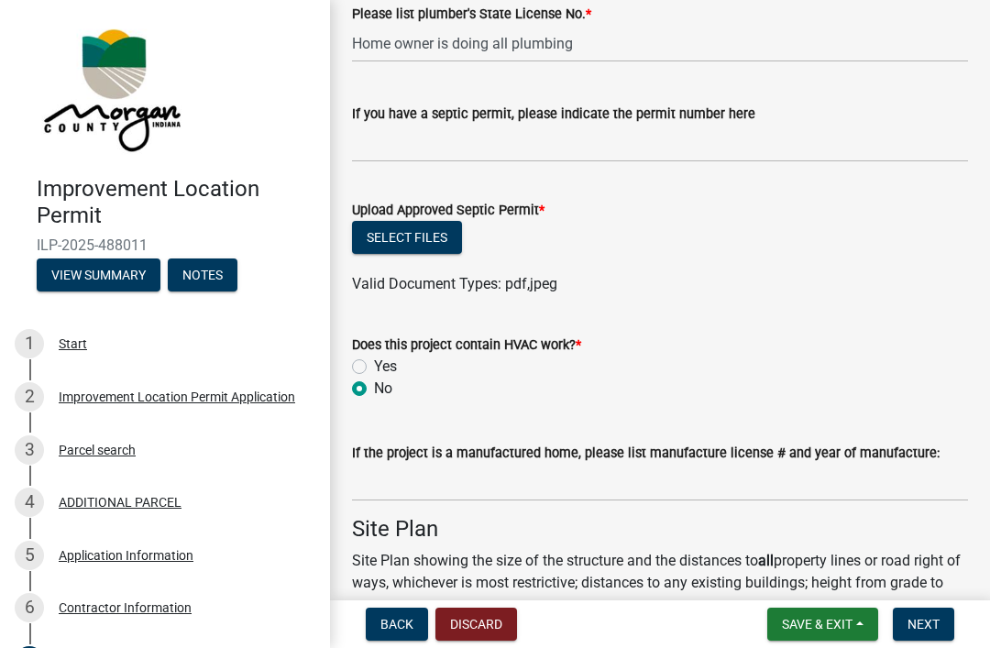
scroll to position [3156, 0]
type input "[US_STATE] American water"
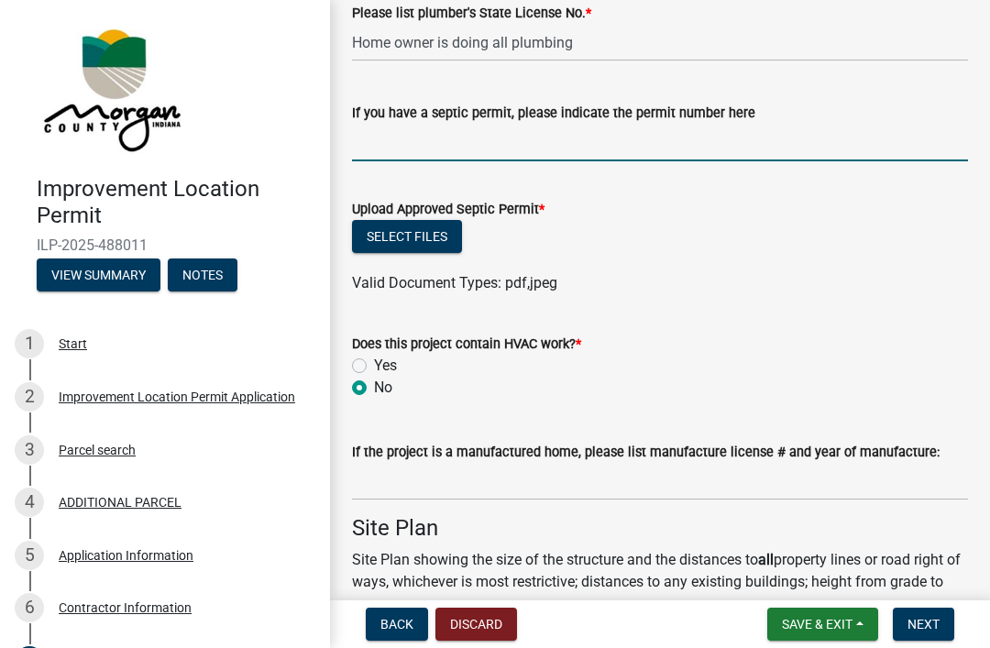
click at [867, 142] on input "If you have a septic permit, please indicate the permit number here" at bounding box center [660, 143] width 616 height 38
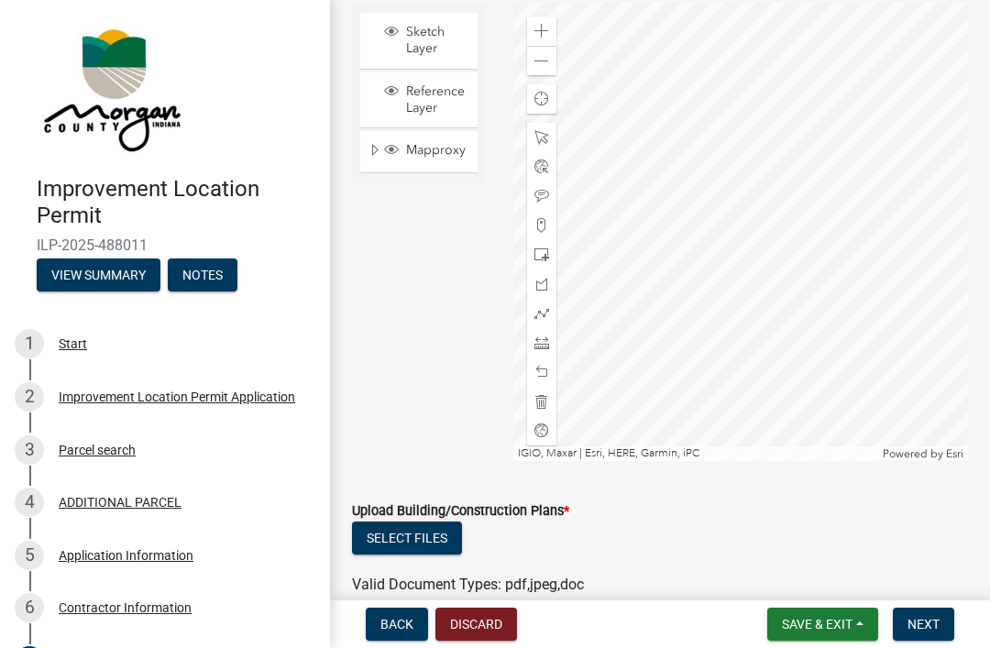
scroll to position [4097, 0]
click at [248, 102] on link at bounding box center [158, 88] width 286 height 147
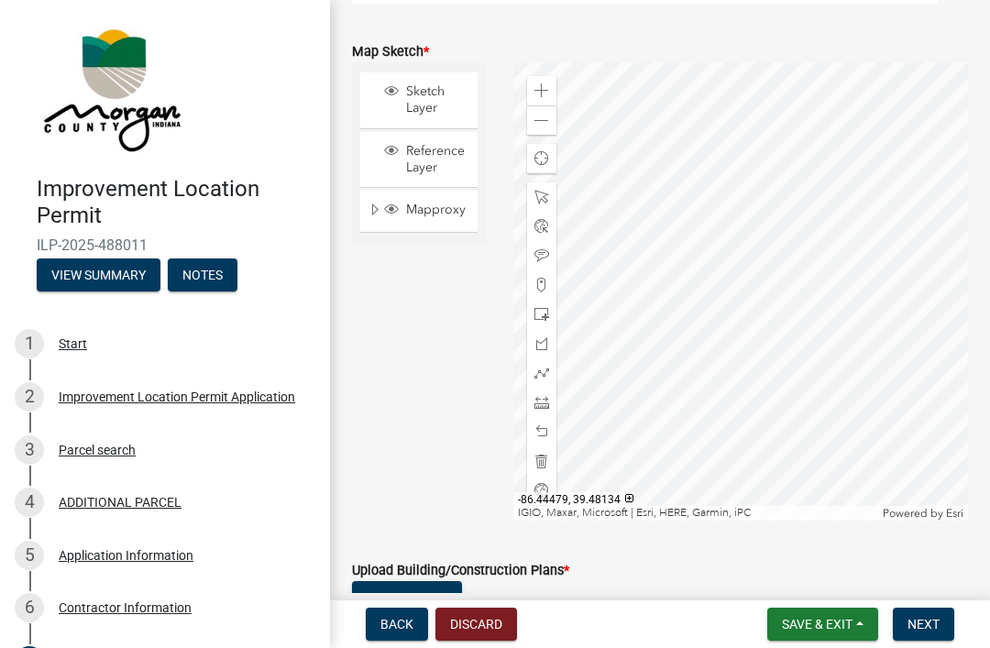
scroll to position [4038, 0]
click at [552, 194] on div at bounding box center [541, 195] width 29 height 29
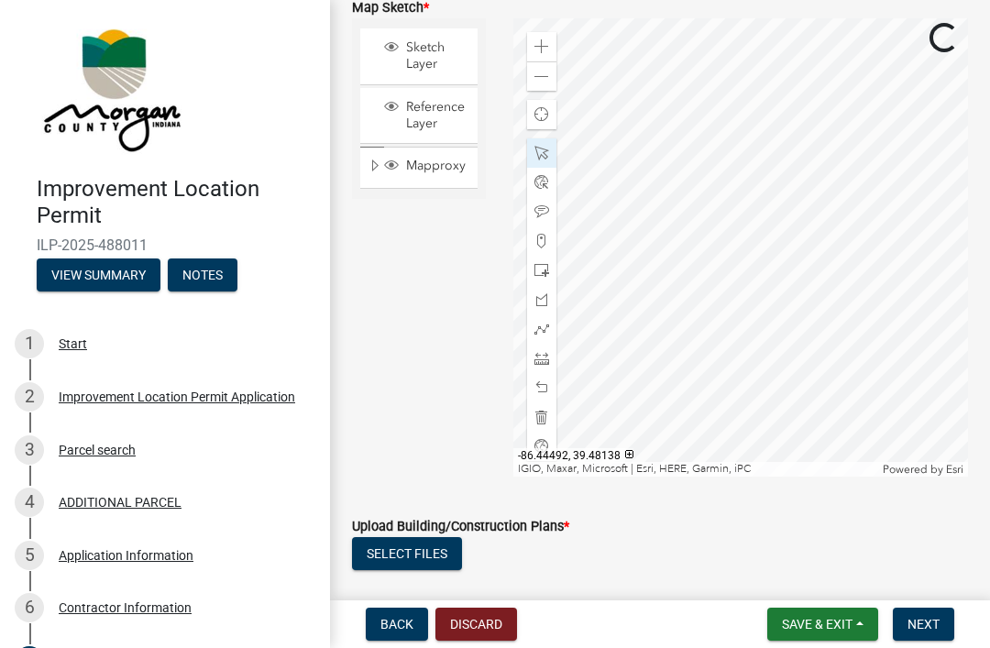
scroll to position [4074, 0]
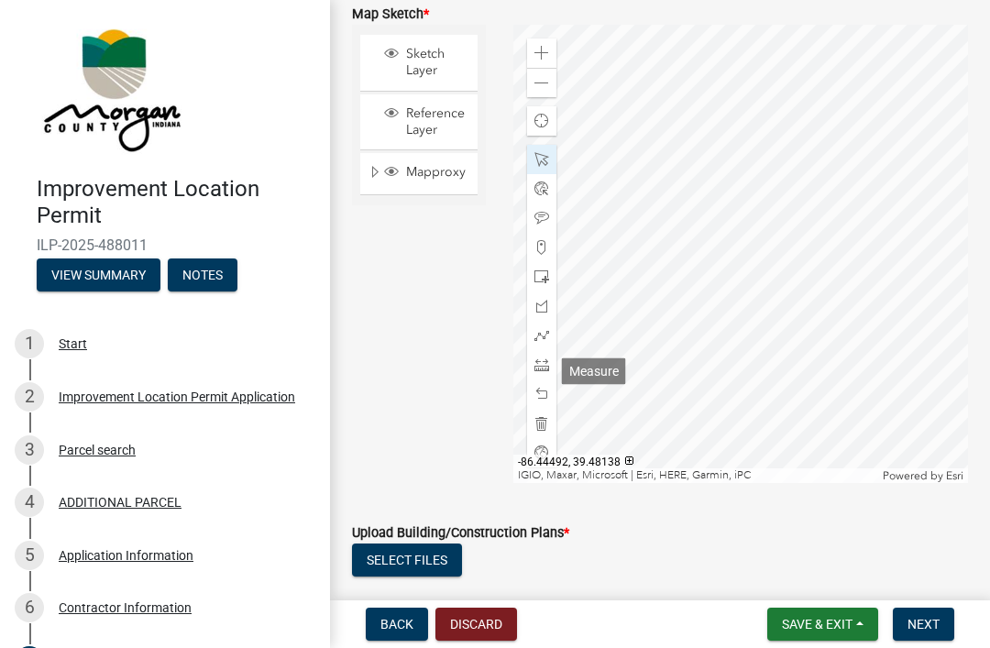
click at [547, 369] on span at bounding box center [541, 365] width 15 height 15
click at [442, 61] on span "Sketch Layer" at bounding box center [437, 62] width 70 height 33
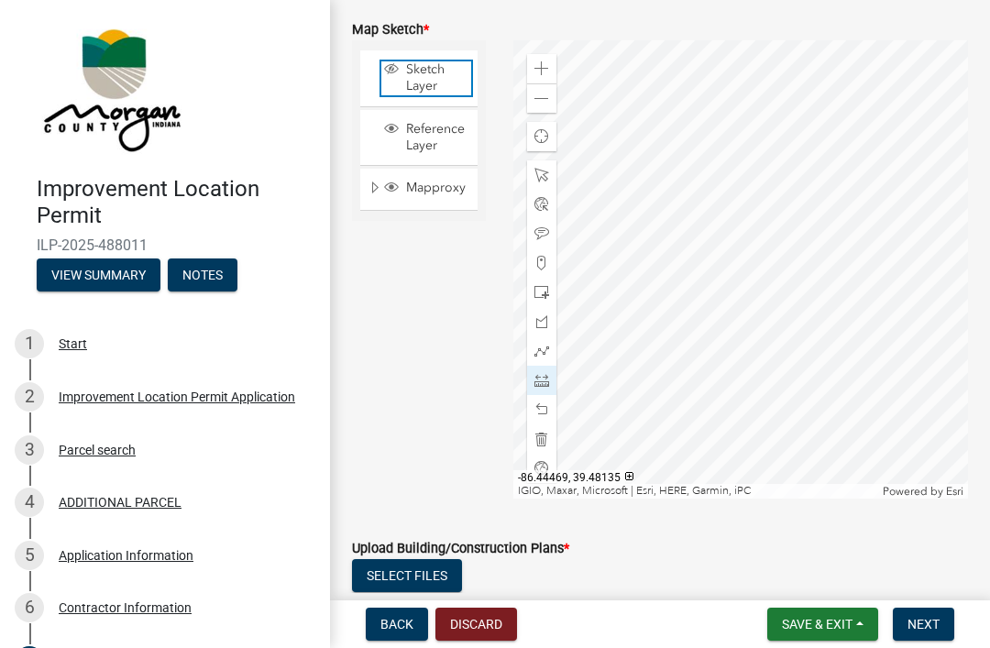
scroll to position [4055, 0]
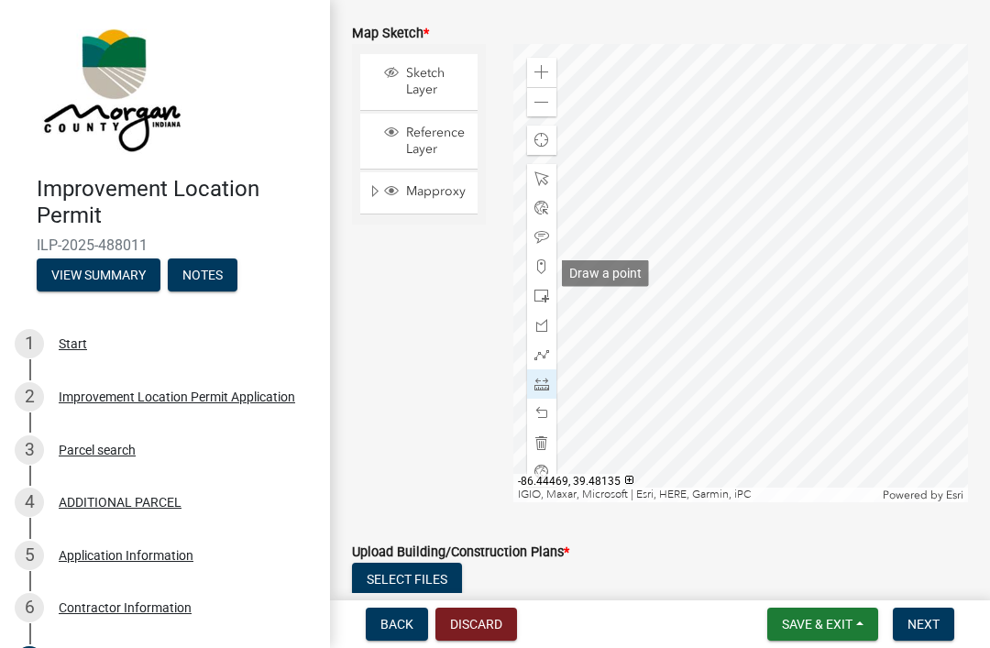
click at [539, 273] on span at bounding box center [541, 266] width 15 height 15
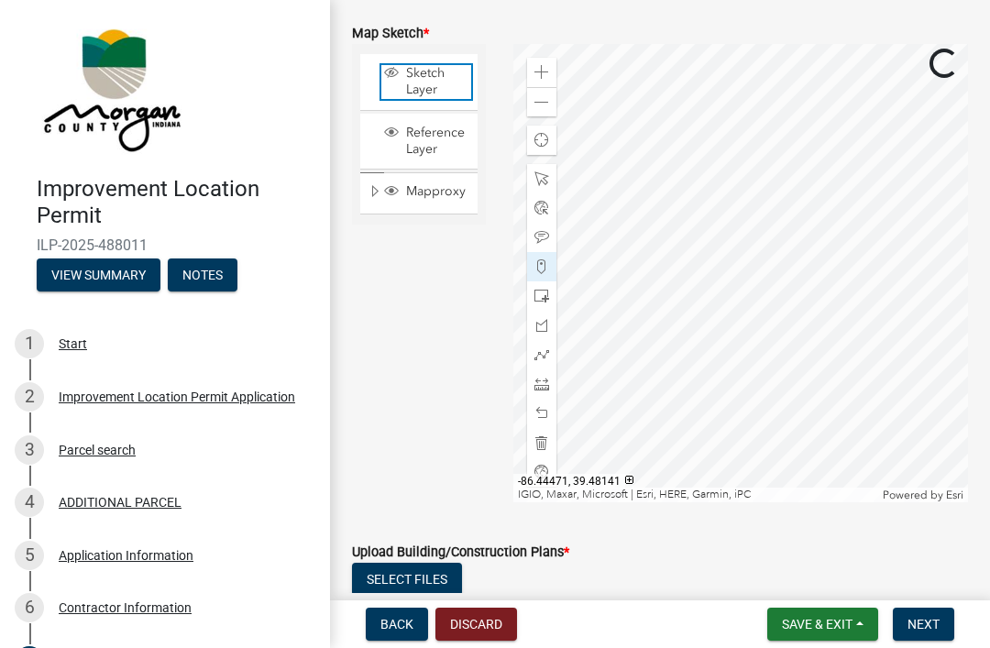
click at [446, 86] on span "Sketch Layer" at bounding box center [437, 81] width 70 height 33
click at [553, 277] on div at bounding box center [541, 266] width 29 height 29
click at [548, 444] on span at bounding box center [541, 442] width 15 height 15
click at [534, 261] on div at bounding box center [541, 266] width 29 height 29
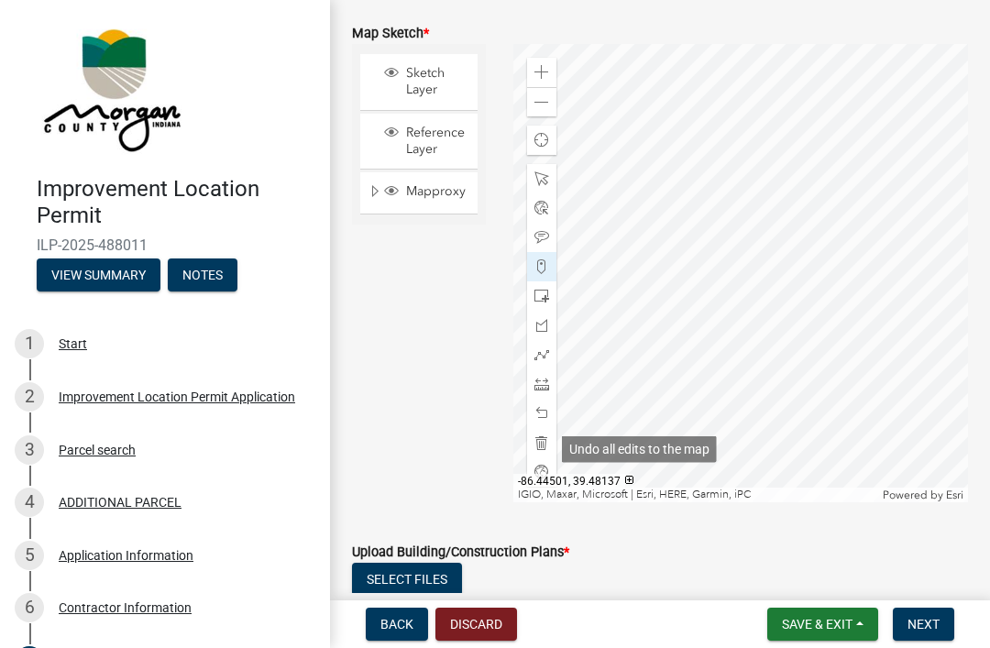
click at [543, 450] on span at bounding box center [541, 442] width 15 height 15
click at [545, 389] on span at bounding box center [541, 384] width 15 height 15
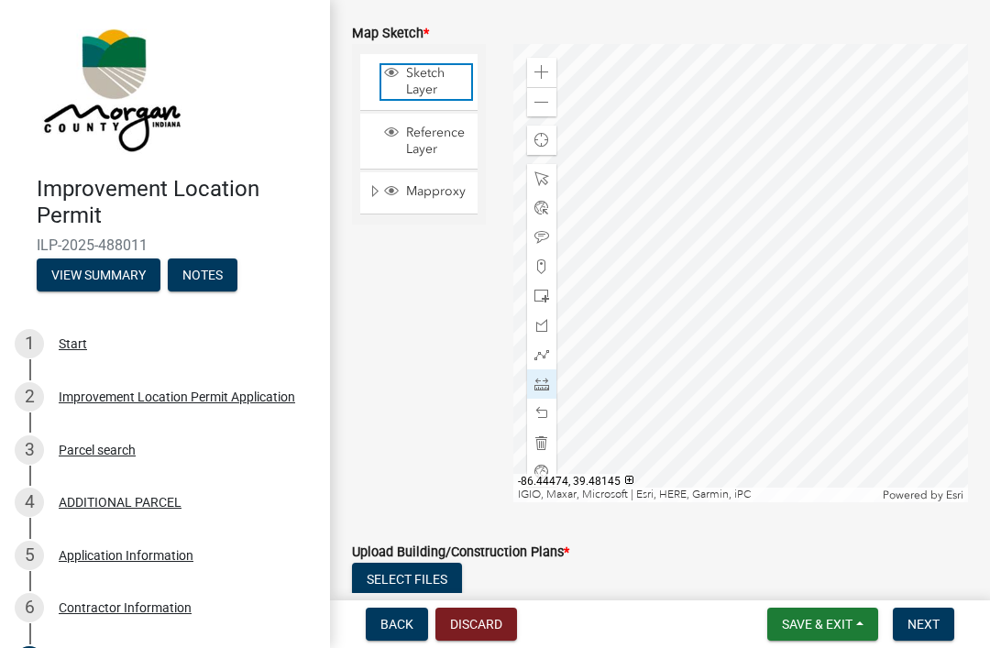
click at [418, 75] on span "Sketch Layer" at bounding box center [437, 81] width 70 height 33
click at [543, 301] on span at bounding box center [541, 296] width 15 height 15
click at [545, 300] on span at bounding box center [541, 296] width 15 height 15
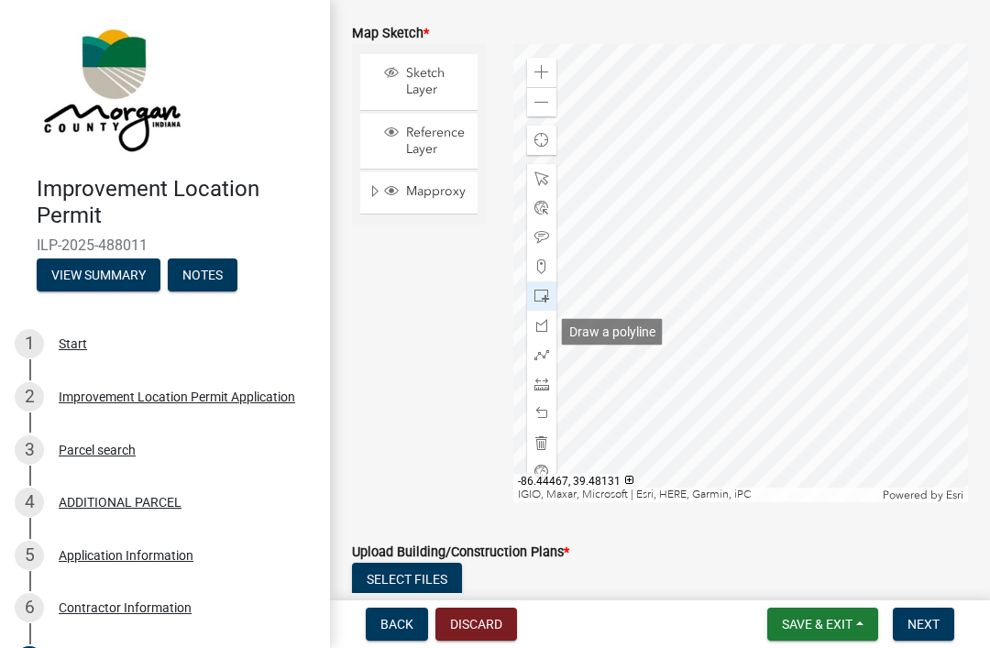
click at [550, 322] on div at bounding box center [541, 325] width 29 height 29
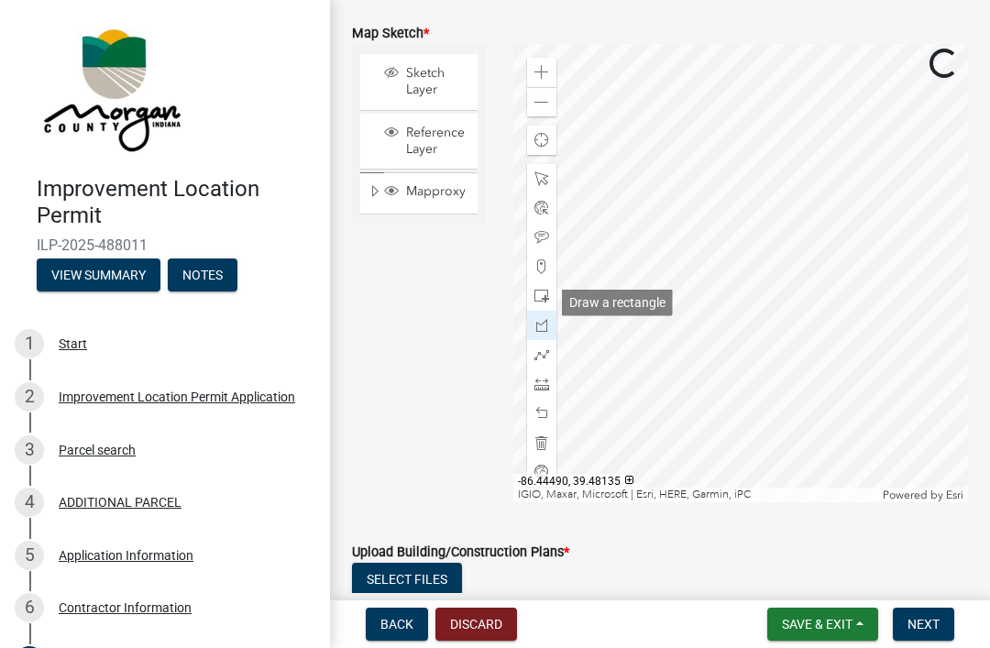
click at [545, 300] on span at bounding box center [541, 296] width 15 height 15
click at [535, 274] on span at bounding box center [541, 266] width 15 height 15
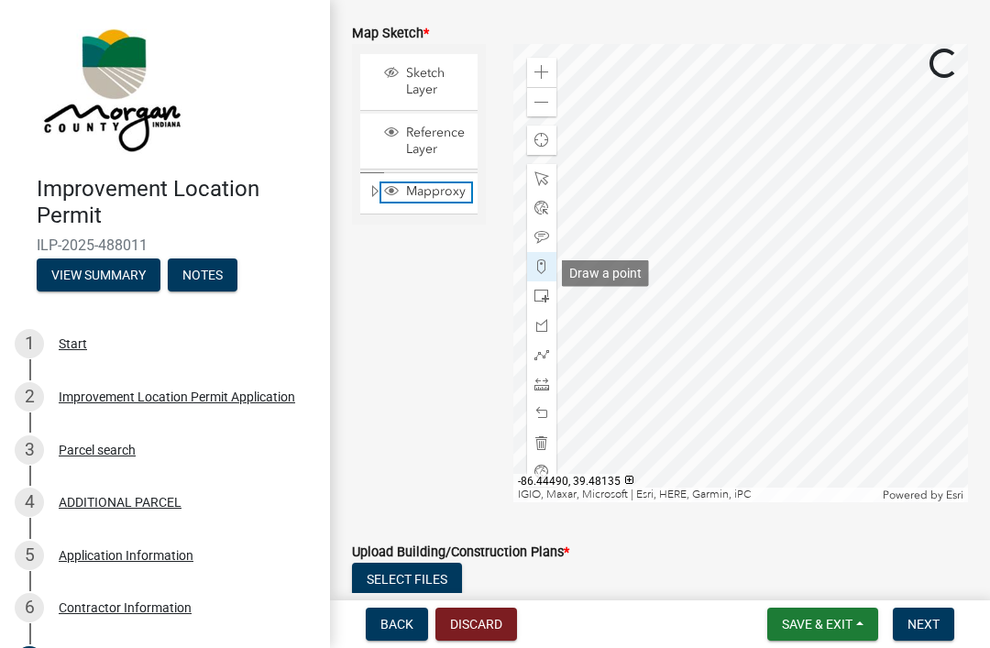
click at [445, 191] on span "Mapproxy" at bounding box center [437, 191] width 70 height 17
click at [534, 293] on div at bounding box center [541, 295] width 29 height 29
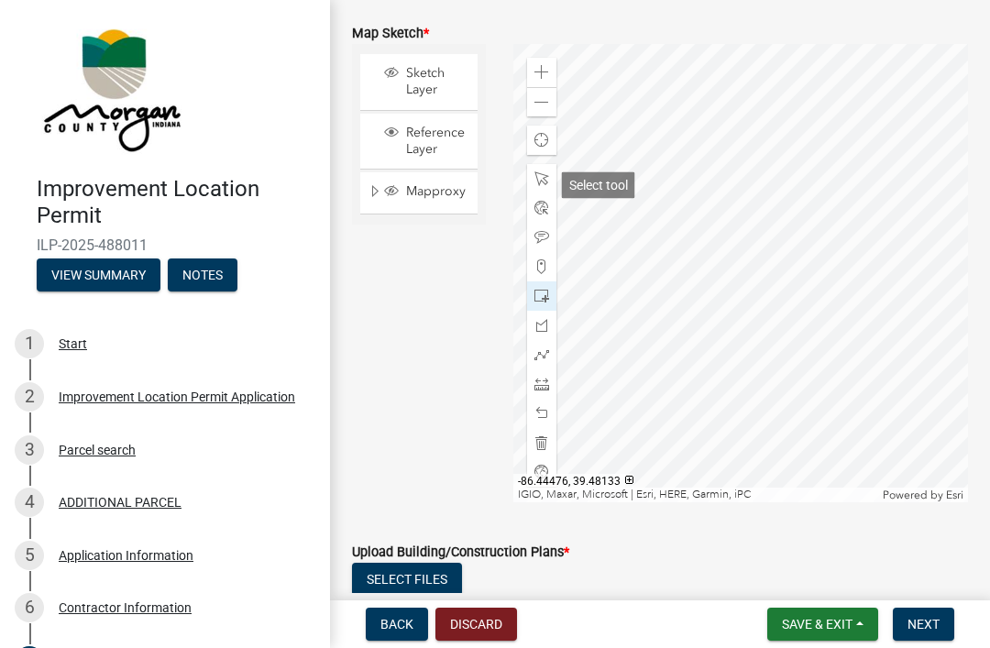
click at [539, 180] on span at bounding box center [541, 178] width 15 height 15
click at [532, 216] on div at bounding box center [541, 207] width 29 height 29
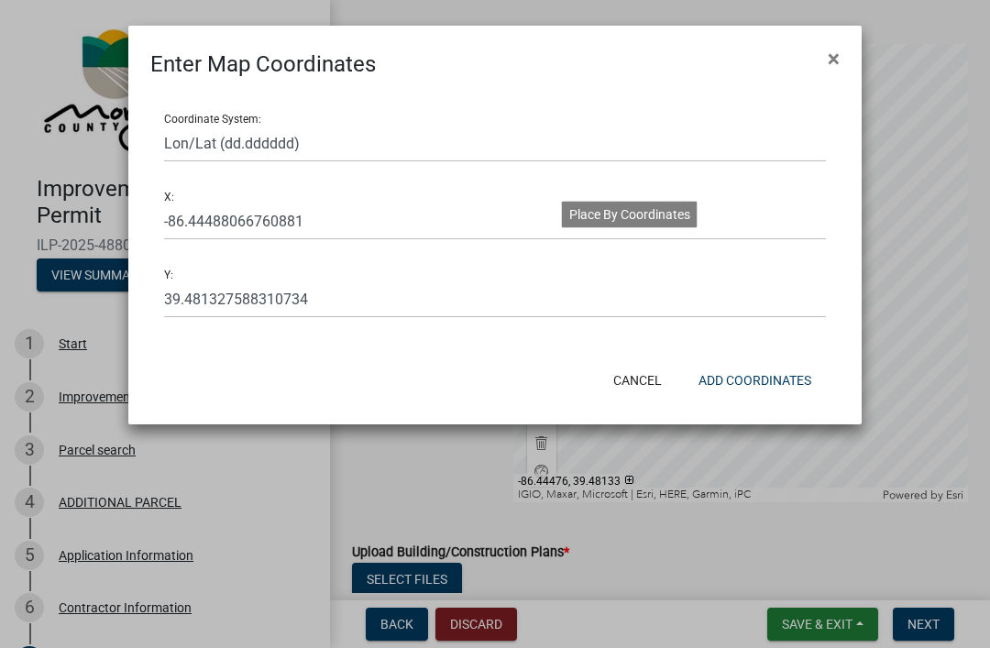
click at [642, 382] on button "Cancel" at bounding box center [638, 380] width 78 height 33
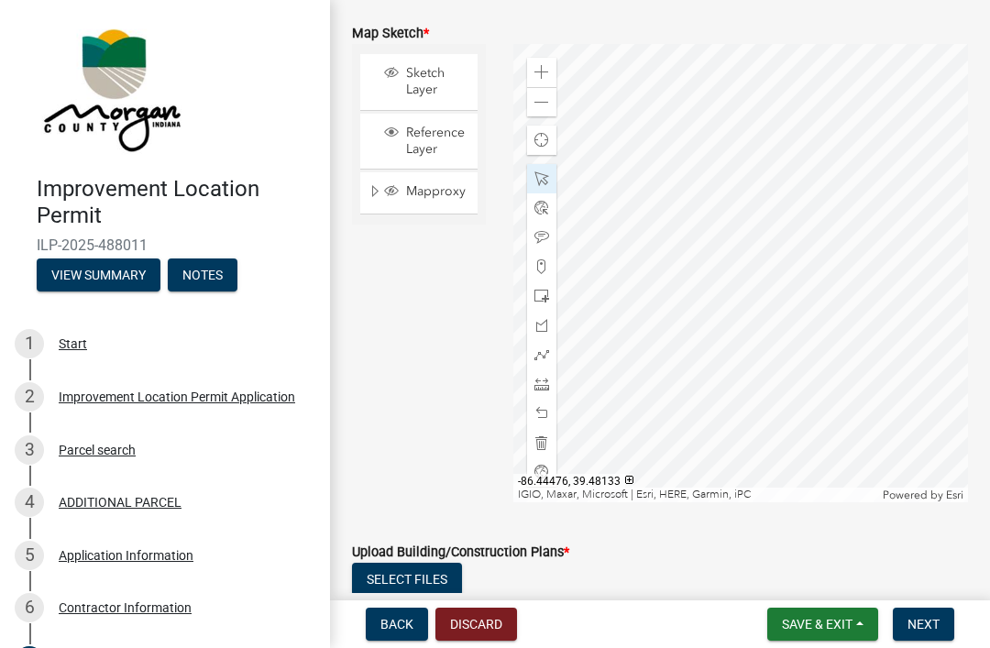
click at [542, 213] on span at bounding box center [541, 208] width 15 height 15
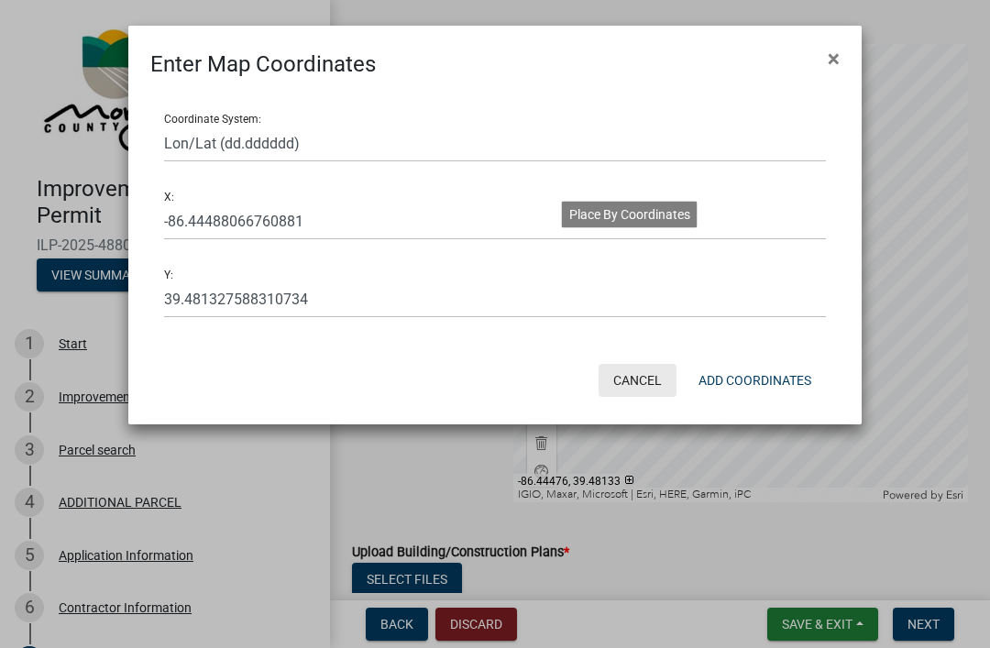
click at [636, 375] on button "Cancel" at bounding box center [638, 380] width 78 height 33
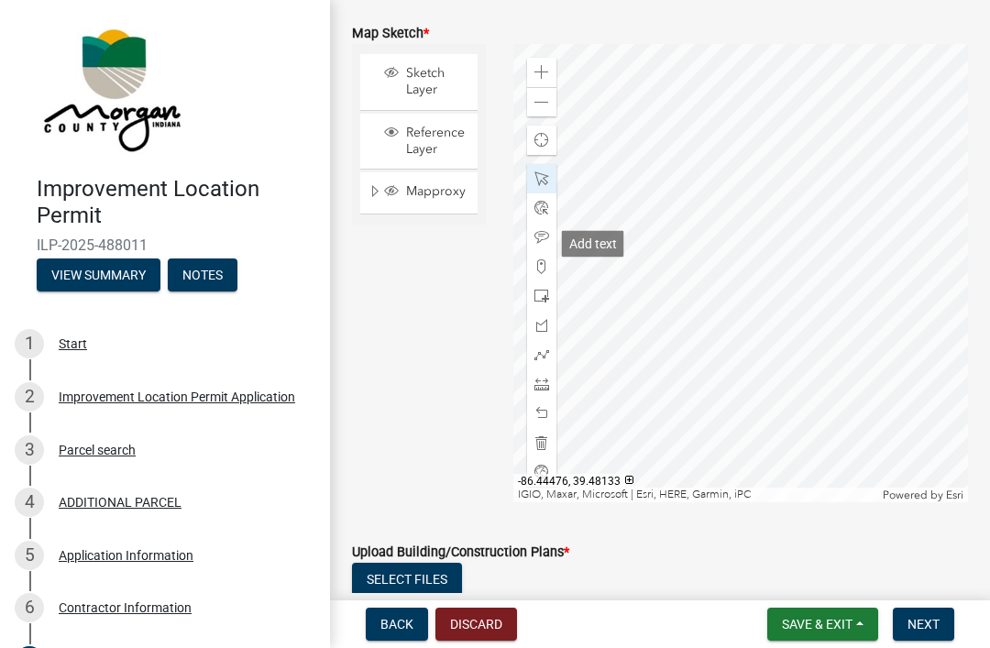
click at [537, 245] on span at bounding box center [541, 237] width 15 height 15
click at [531, 275] on div at bounding box center [541, 266] width 29 height 29
click at [536, 295] on span at bounding box center [541, 296] width 15 height 15
click at [435, 95] on span "Sketch Layer" at bounding box center [437, 81] width 70 height 33
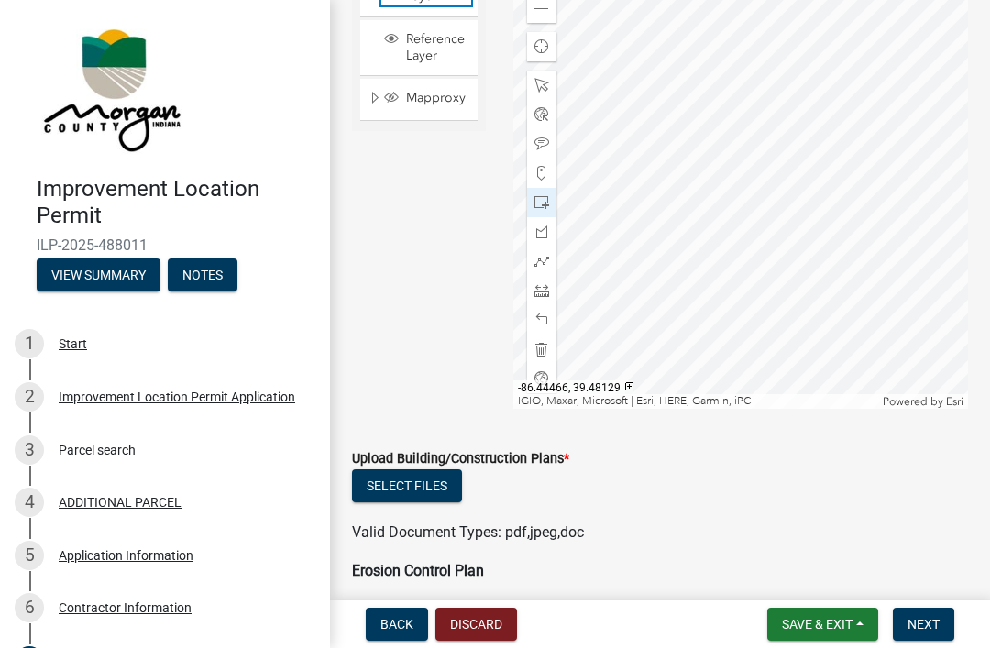
scroll to position [4160, 0]
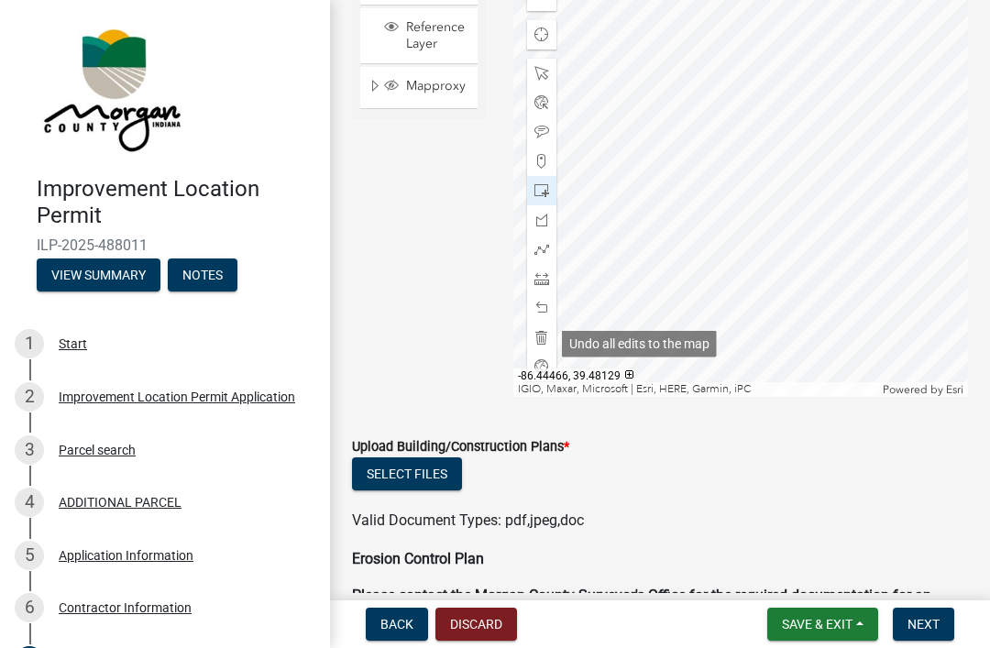
click at [534, 338] on span at bounding box center [541, 337] width 15 height 15
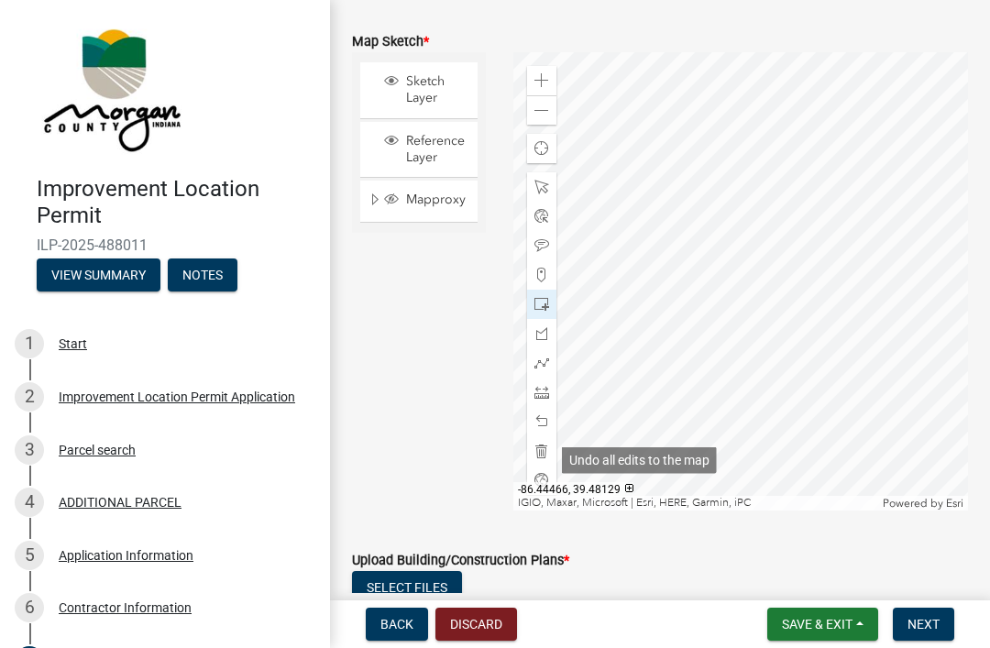
scroll to position [4044, 0]
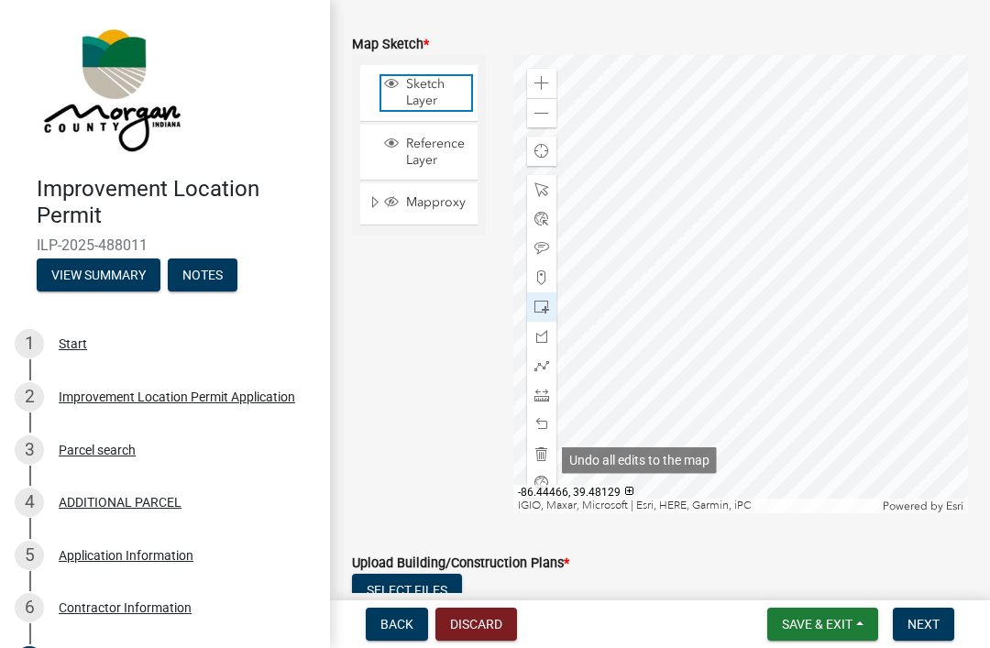
click at [417, 88] on span "Sketch Layer" at bounding box center [437, 92] width 70 height 33
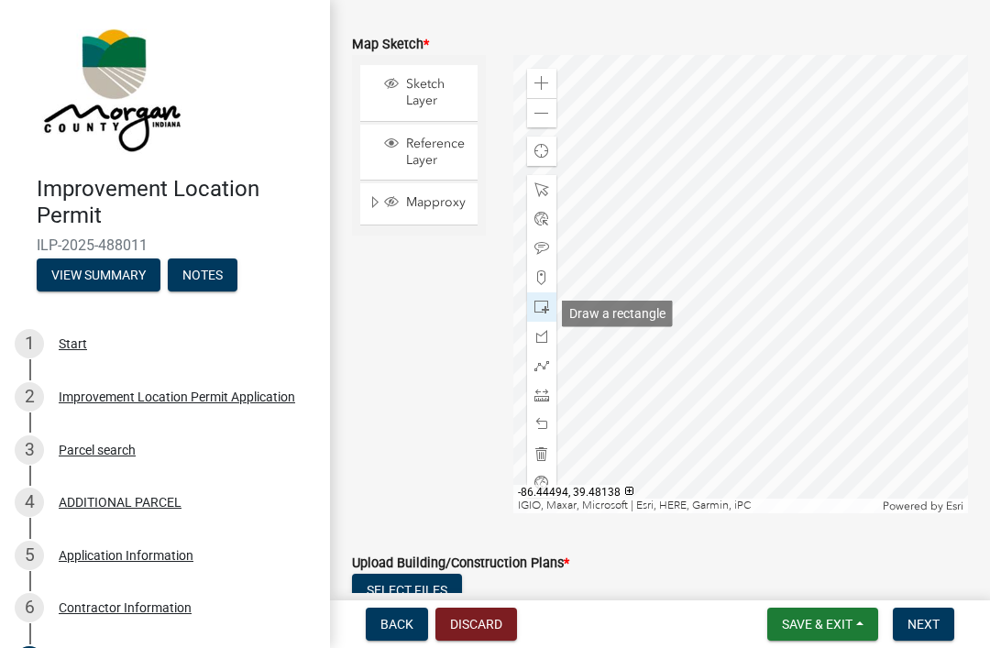
click at [536, 313] on span at bounding box center [541, 307] width 15 height 15
click at [416, 104] on span "Sketch Layer" at bounding box center [437, 92] width 70 height 33
click at [419, 100] on span "Sketch Layer" at bounding box center [437, 92] width 70 height 33
click at [417, 168] on span "Reference Layer" at bounding box center [437, 152] width 70 height 33
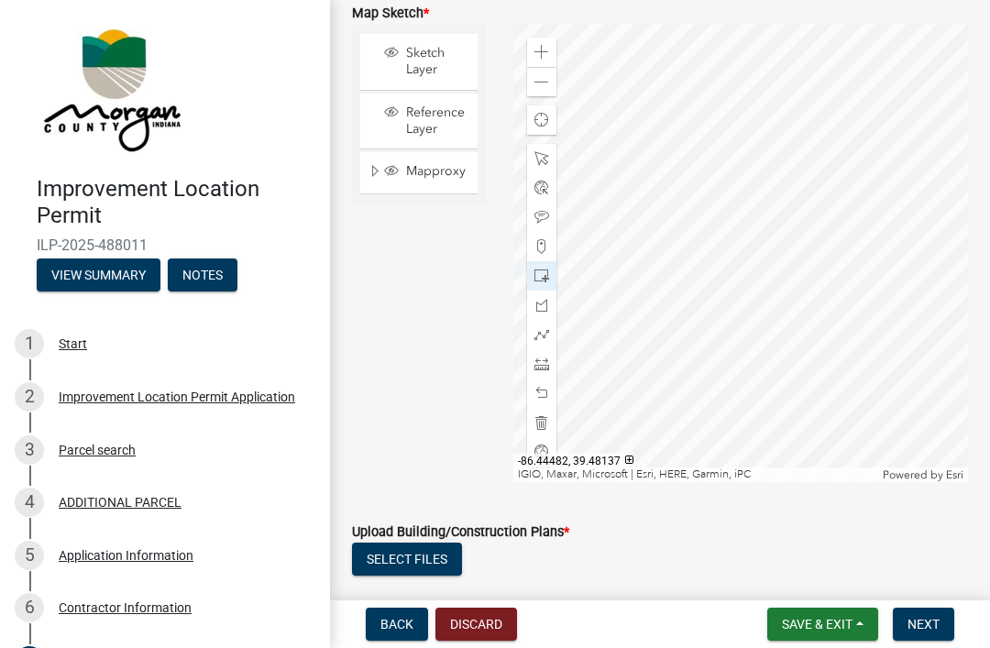
scroll to position [4077, 0]
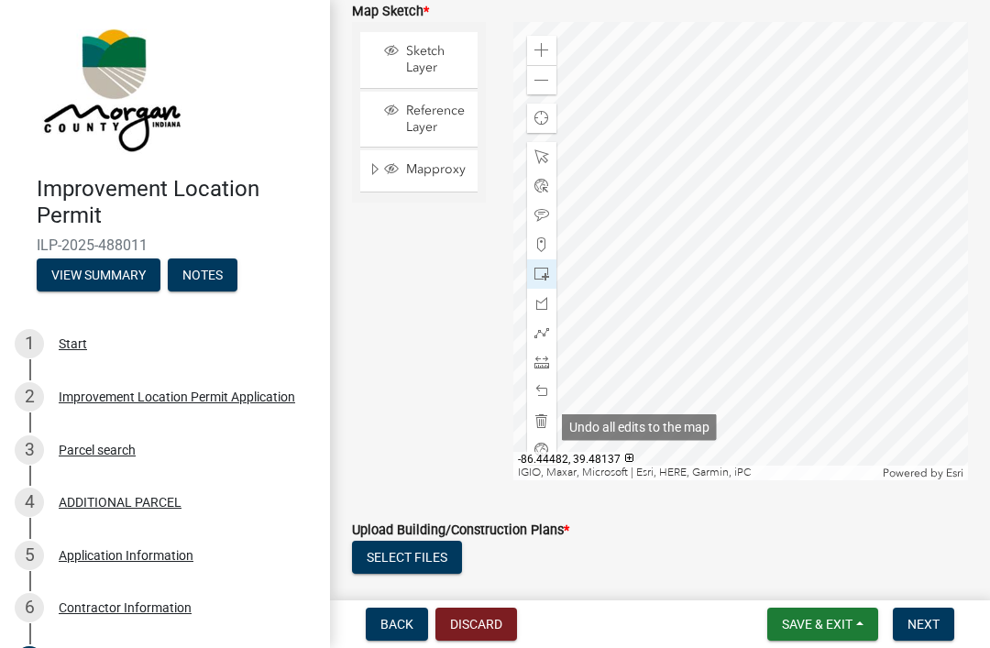
click at [539, 425] on span at bounding box center [541, 420] width 15 height 15
click at [425, 71] on span "Sketch Layer" at bounding box center [437, 59] width 70 height 33
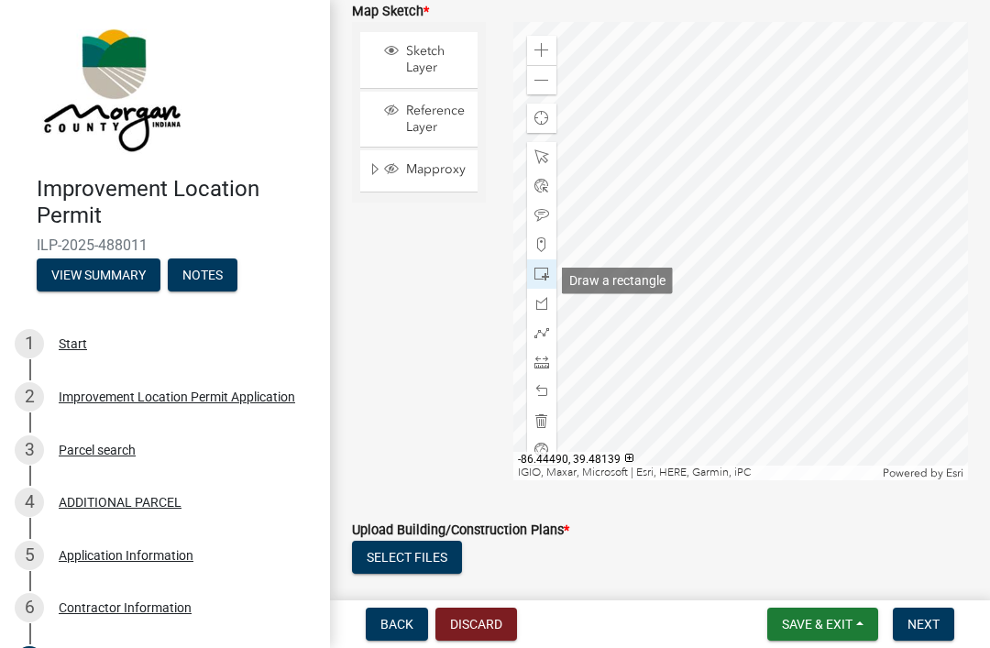
click at [534, 281] on span at bounding box center [541, 274] width 15 height 15
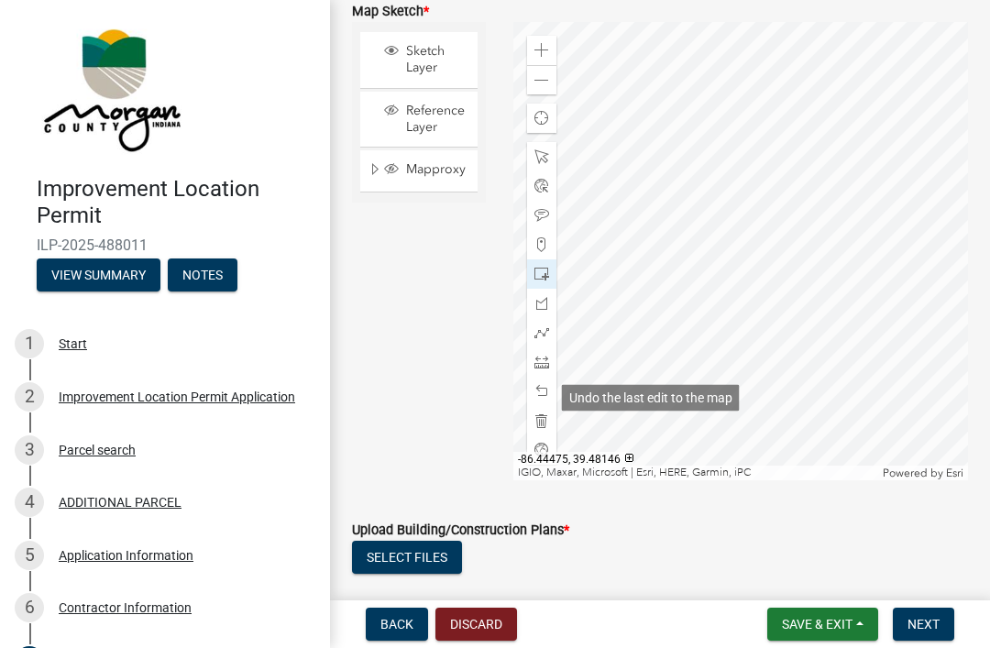
click at [536, 397] on span at bounding box center [541, 391] width 15 height 15
click at [531, 163] on div at bounding box center [541, 156] width 29 height 29
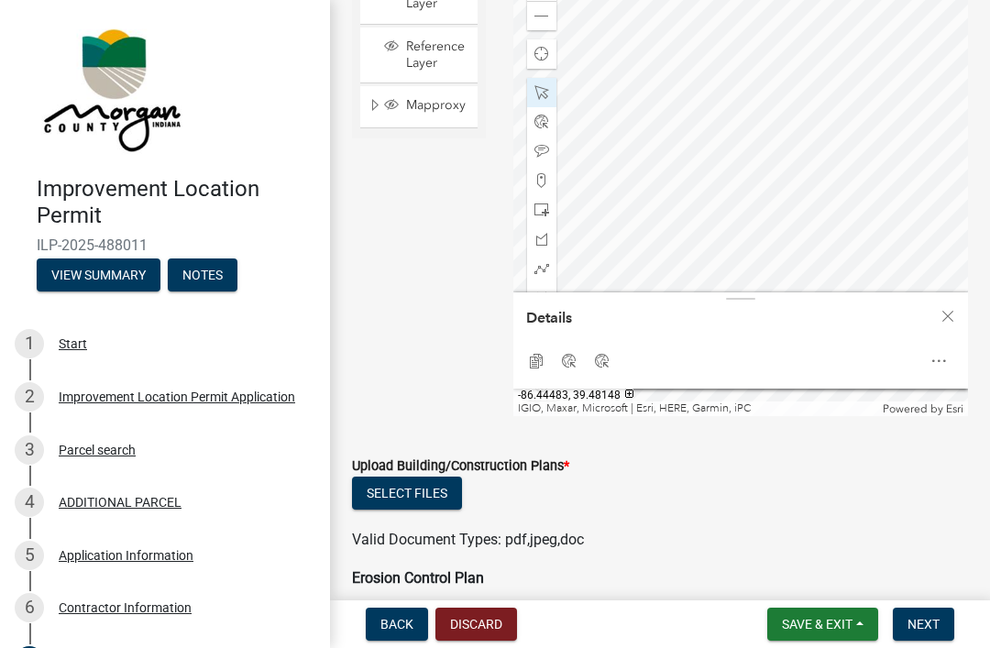
scroll to position [4139, 0]
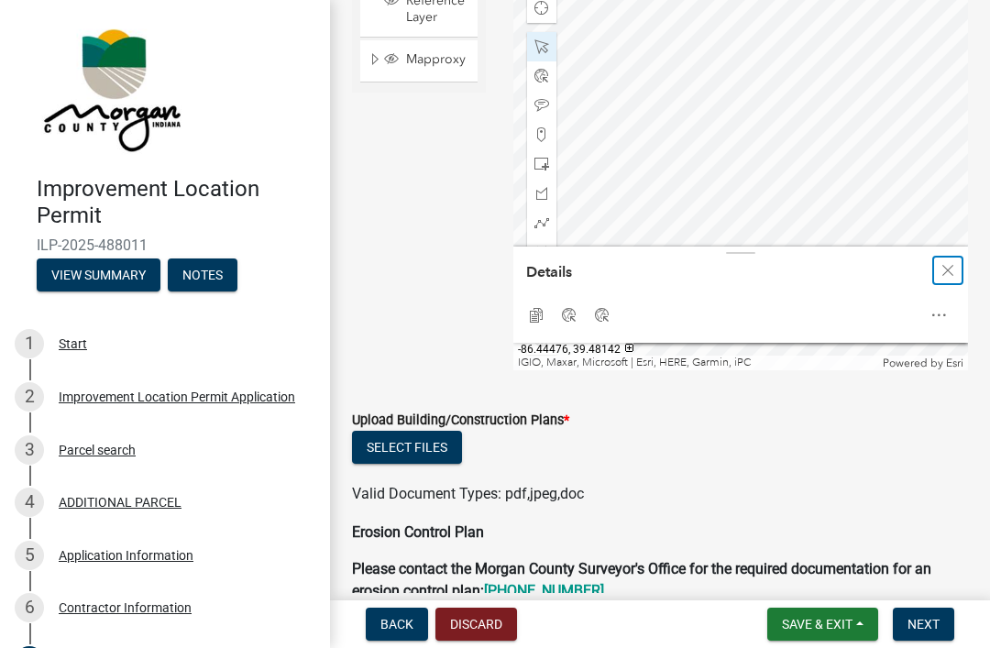
click at [946, 272] on span "Close" at bounding box center [948, 270] width 15 height 15
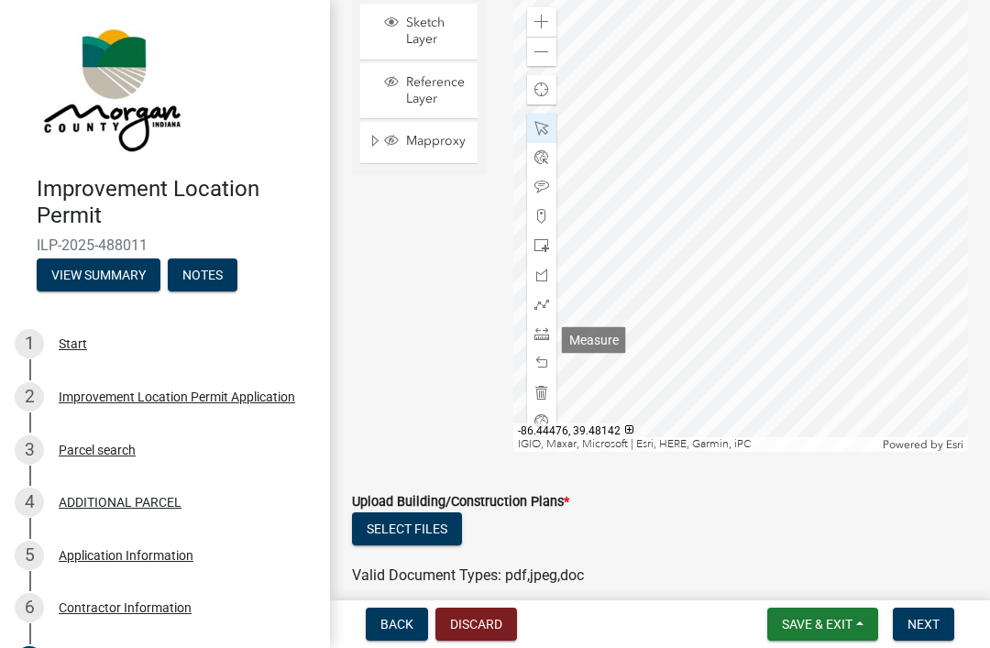
click at [541, 339] on span at bounding box center [541, 333] width 15 height 15
click at [545, 396] on span at bounding box center [541, 392] width 15 height 15
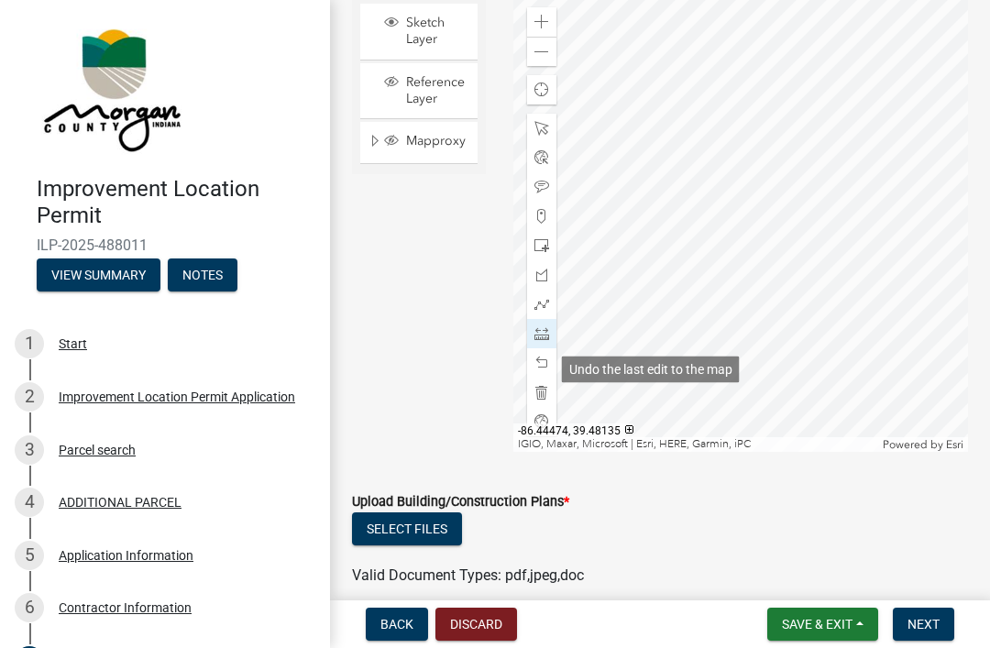
click at [536, 370] on span at bounding box center [541, 363] width 15 height 15
click at [549, 362] on div at bounding box center [541, 362] width 29 height 29
click at [549, 366] on div at bounding box center [541, 362] width 29 height 29
click at [544, 393] on span at bounding box center [541, 392] width 15 height 15
click at [666, 397] on div "Undo all edits to the map" at bounding box center [639, 399] width 155 height 27
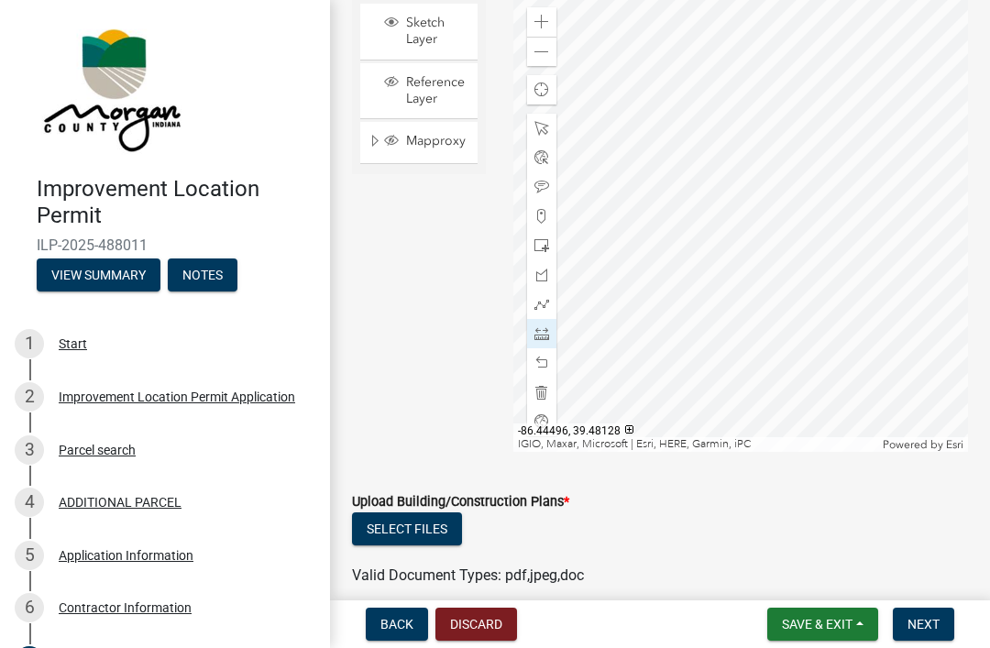
click at [542, 246] on span at bounding box center [541, 245] width 15 height 15
click at [537, 131] on span at bounding box center [541, 128] width 15 height 15
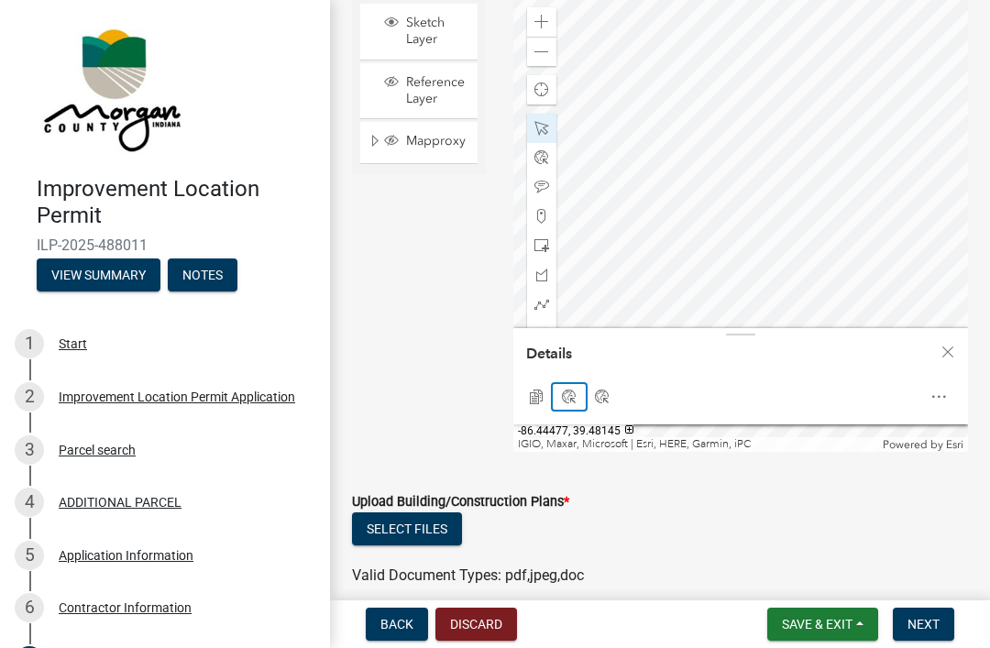
click at [571, 395] on div "Google" at bounding box center [569, 397] width 33 height 26
click at [540, 163] on span at bounding box center [541, 157] width 15 height 15
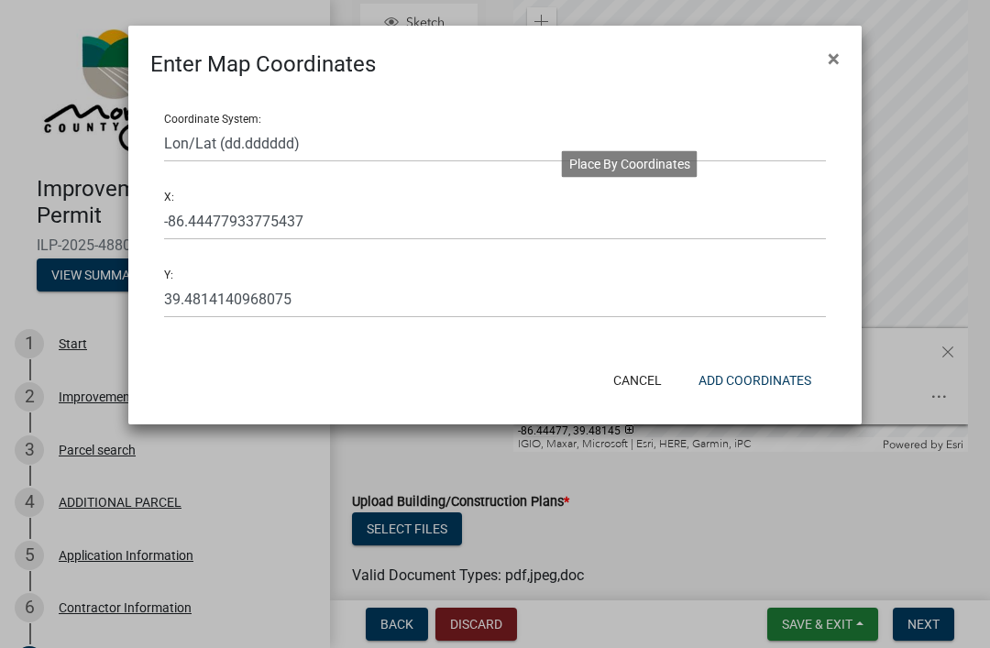
click at [635, 378] on button "Cancel" at bounding box center [638, 380] width 78 height 33
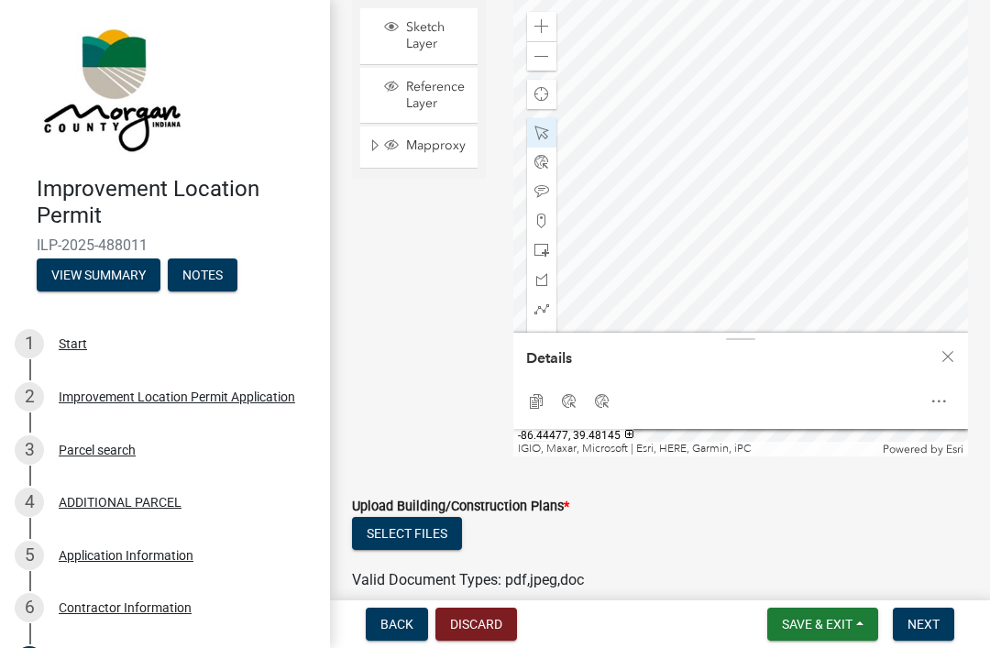
scroll to position [4077, 0]
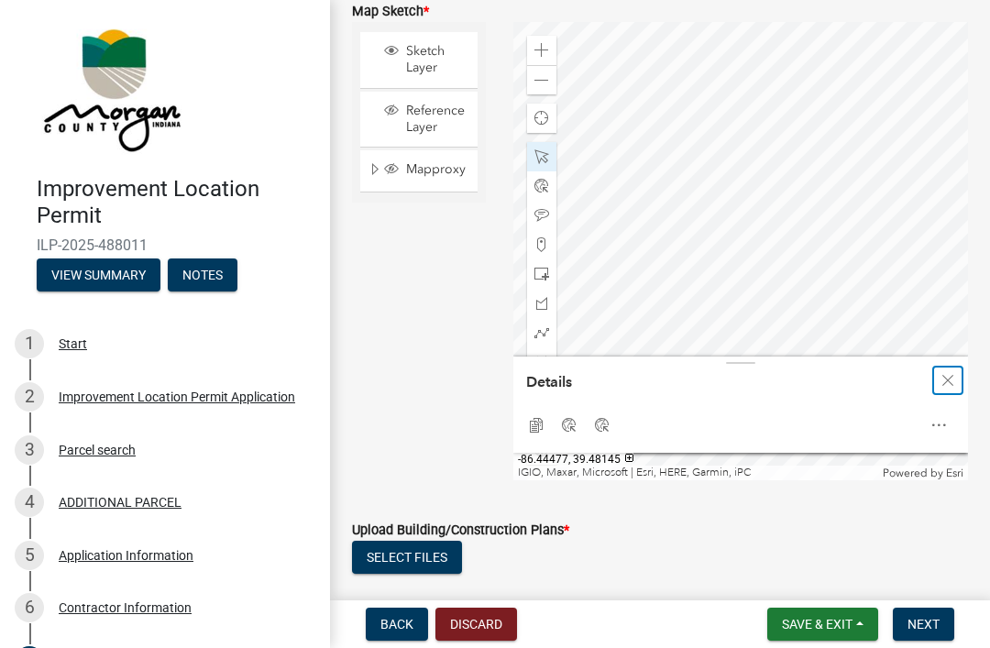
click at [934, 391] on div "Close" at bounding box center [948, 381] width 28 height 26
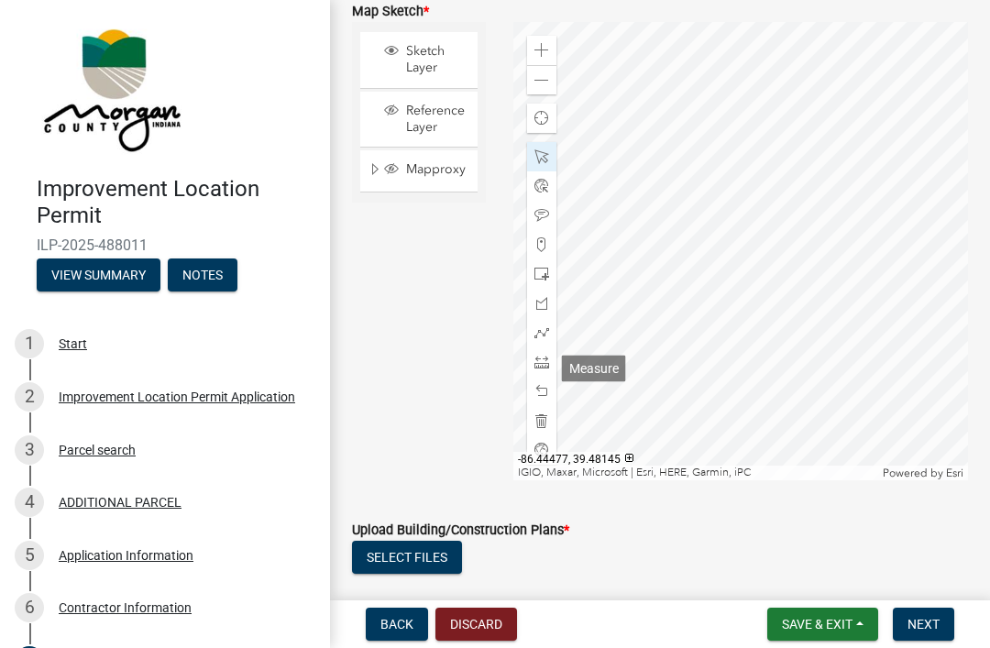
click at [540, 361] on span at bounding box center [541, 362] width 15 height 15
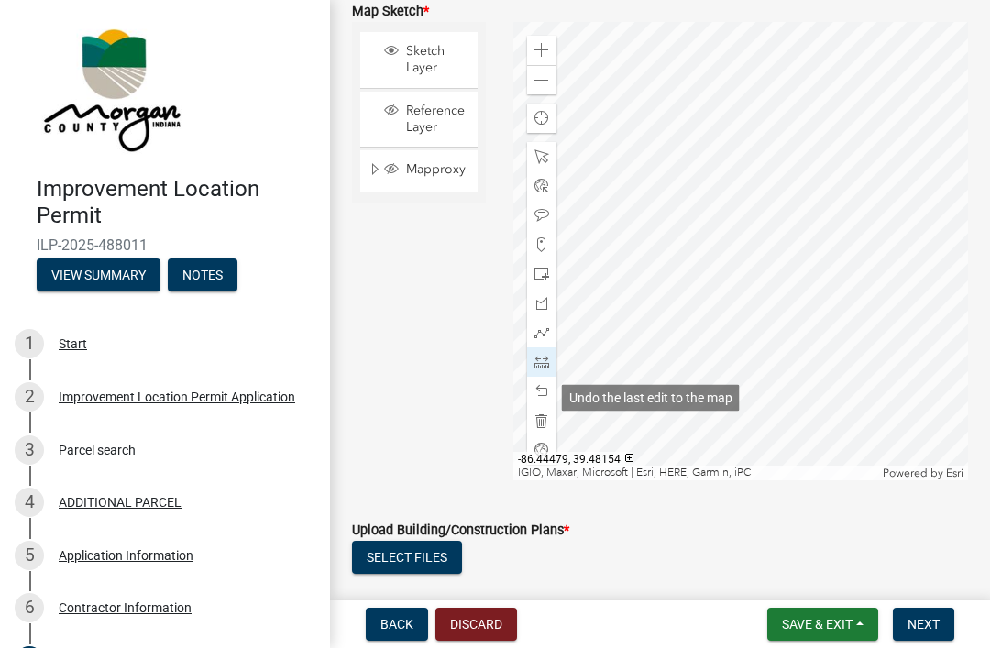
click at [537, 391] on span at bounding box center [541, 391] width 15 height 15
click at [544, 156] on span at bounding box center [541, 156] width 15 height 15
click at [541, 376] on div at bounding box center [541, 361] width 29 height 29
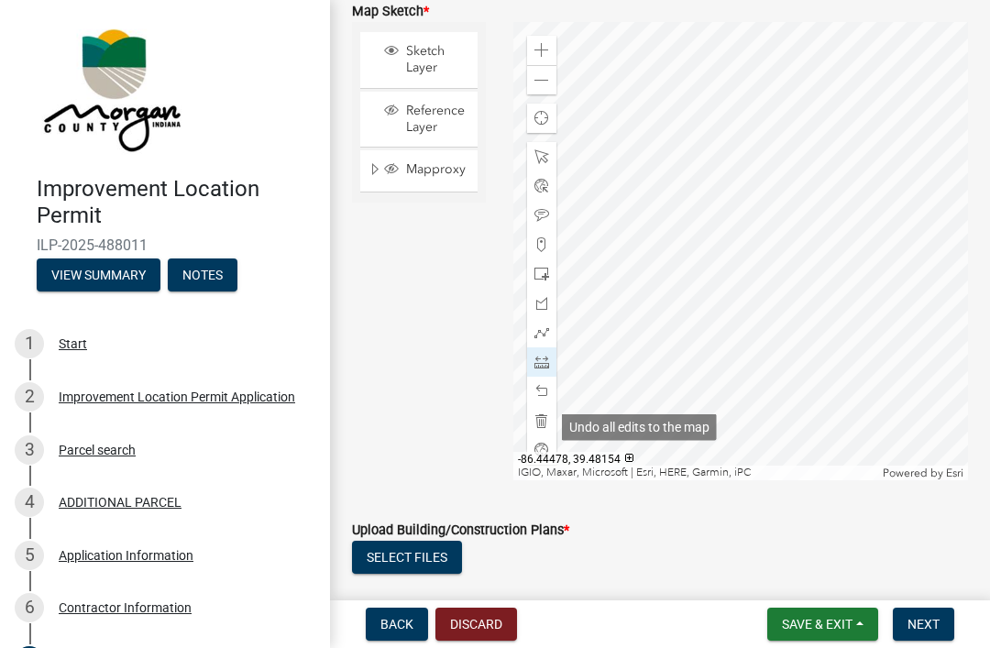
click at [537, 414] on div at bounding box center [541, 420] width 29 height 29
click at [540, 366] on span at bounding box center [541, 362] width 15 height 15
click at [543, 428] on span at bounding box center [541, 420] width 15 height 15
click at [536, 281] on span at bounding box center [541, 274] width 15 height 15
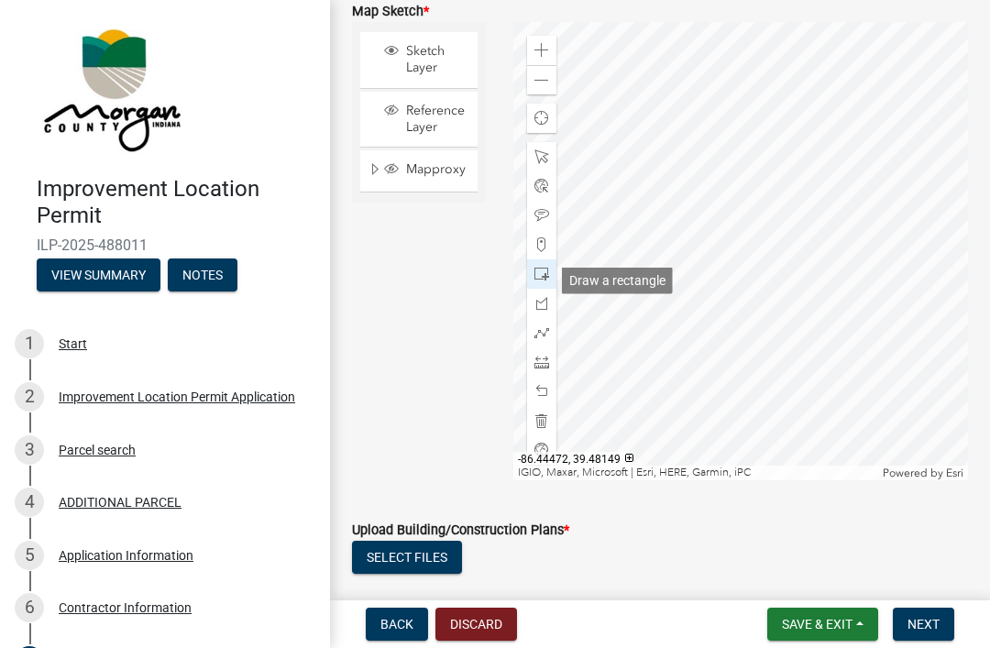
click at [542, 164] on span at bounding box center [541, 156] width 15 height 15
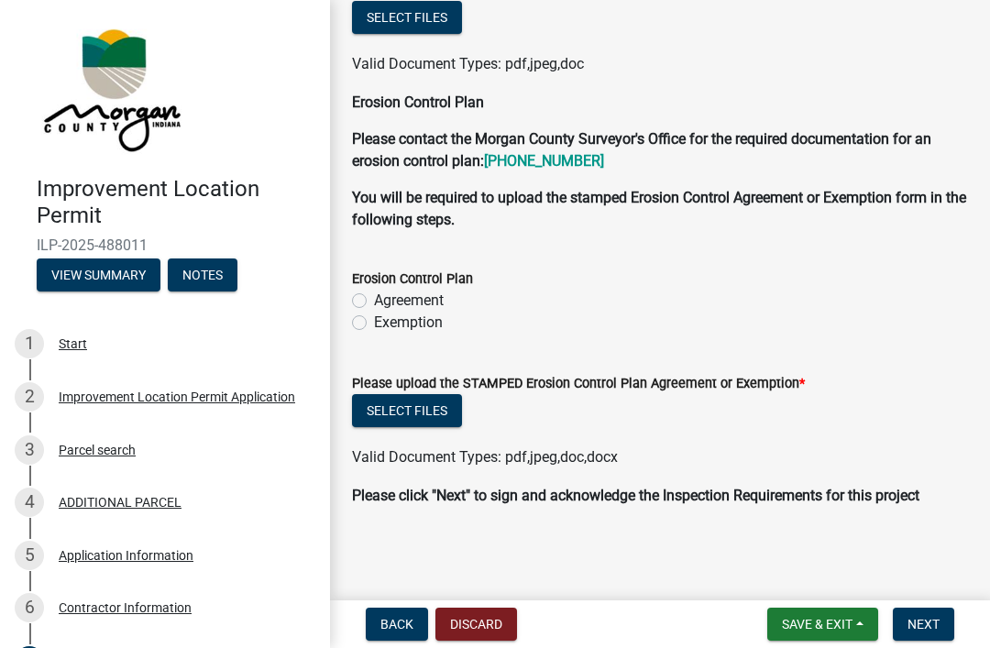
scroll to position [4645, 0]
click at [936, 613] on button "Next" at bounding box center [923, 624] width 61 height 33
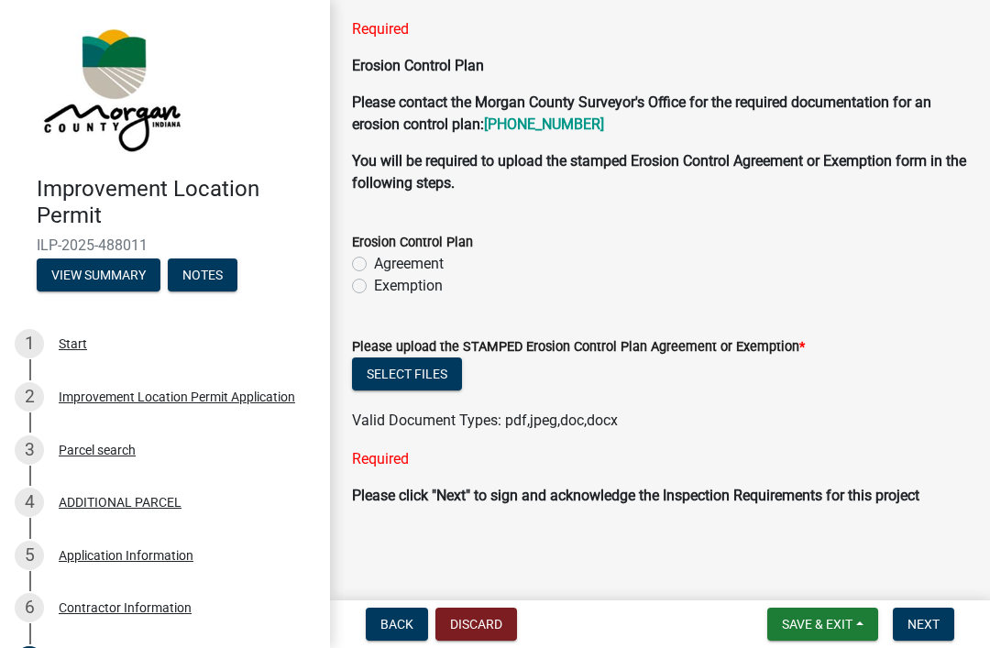
scroll to position [4872, 0]
click at [936, 633] on button "Next" at bounding box center [923, 624] width 61 height 33
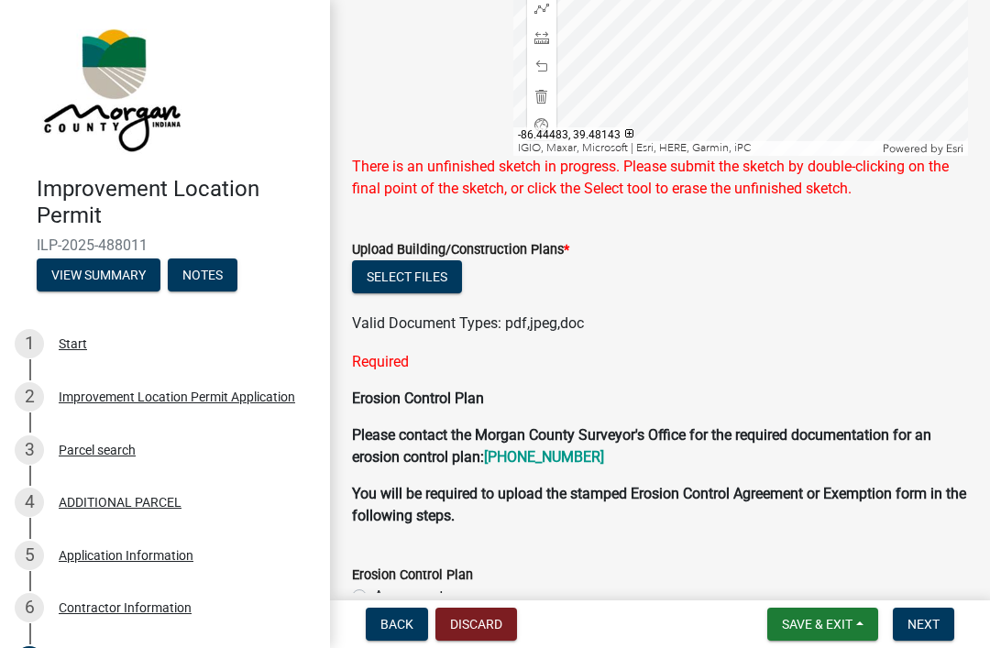
scroll to position [4510, 0]
click at [420, 287] on button "Select files" at bounding box center [407, 277] width 110 height 33
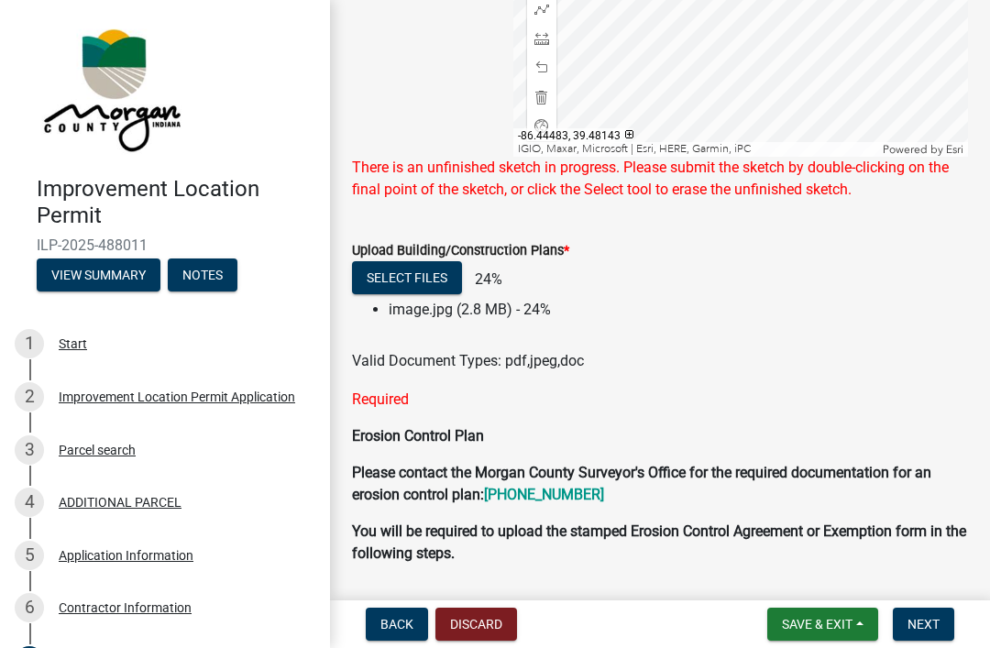
click at [436, 280] on button "Select files" at bounding box center [407, 277] width 110 height 33
click at [428, 276] on button "Select files" at bounding box center [407, 277] width 110 height 33
click at [941, 618] on button "Next" at bounding box center [923, 624] width 61 height 33
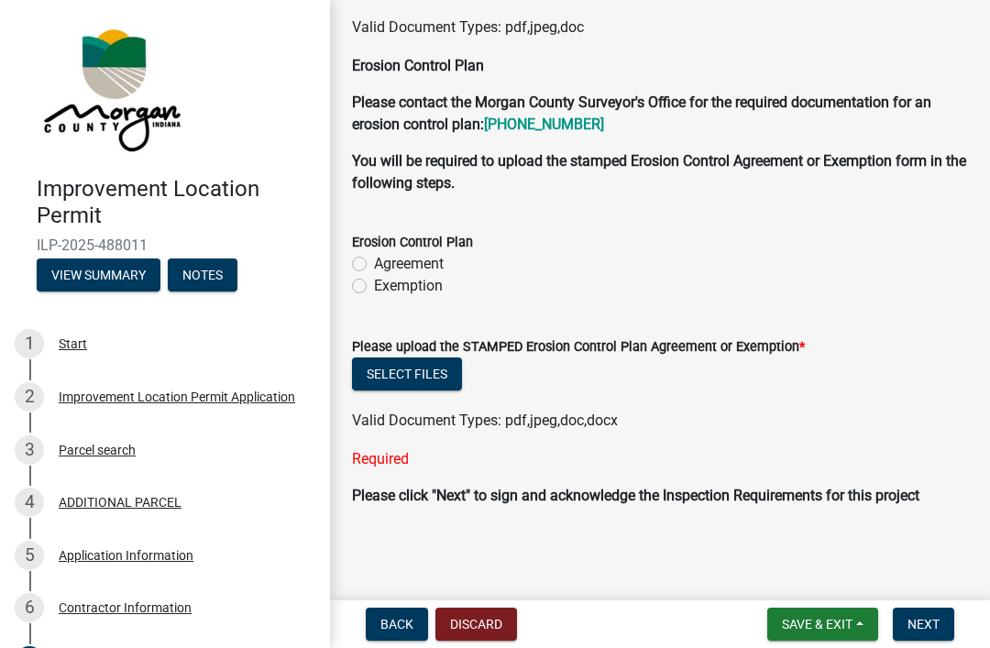
scroll to position [4902, 0]
click at [939, 617] on span "Next" at bounding box center [924, 624] width 32 height 15
click at [925, 618] on span "Next" at bounding box center [924, 624] width 32 height 15
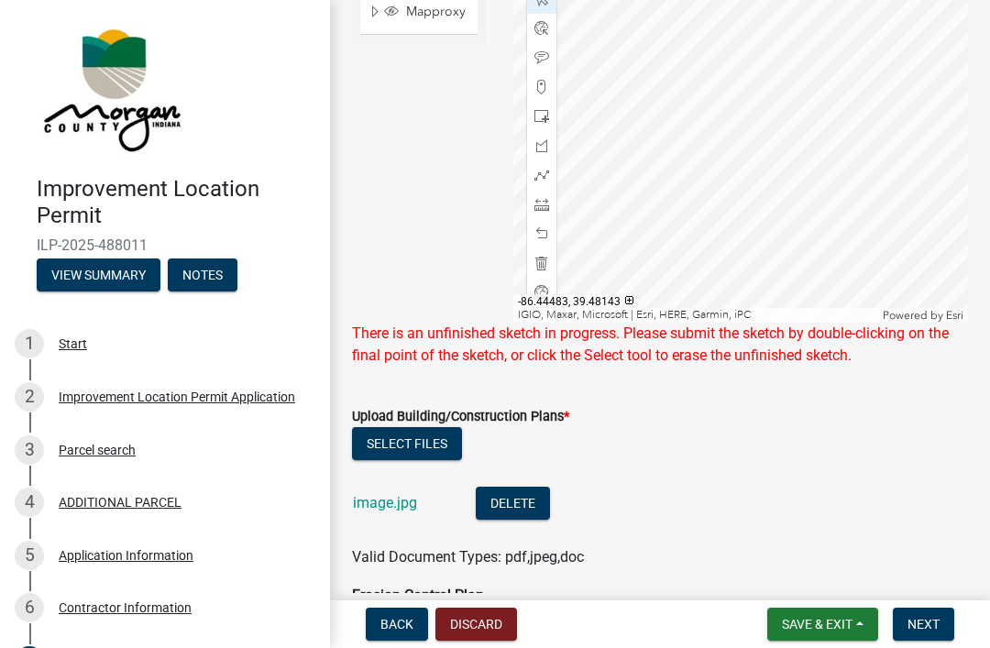
scroll to position [4347, 0]
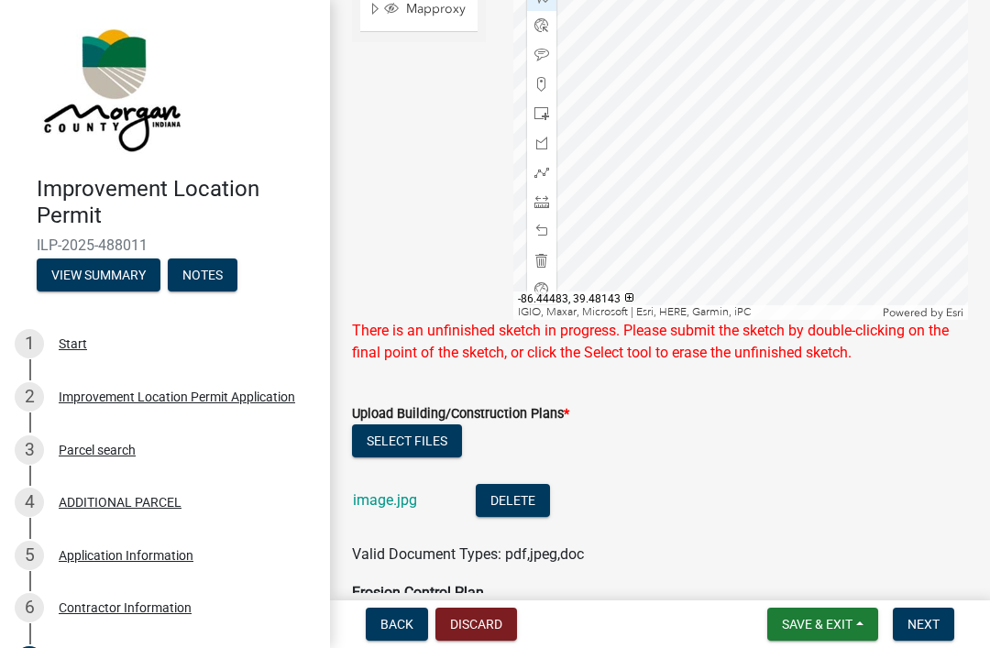
click at [440, 440] on button "Select files" at bounding box center [407, 440] width 110 height 33
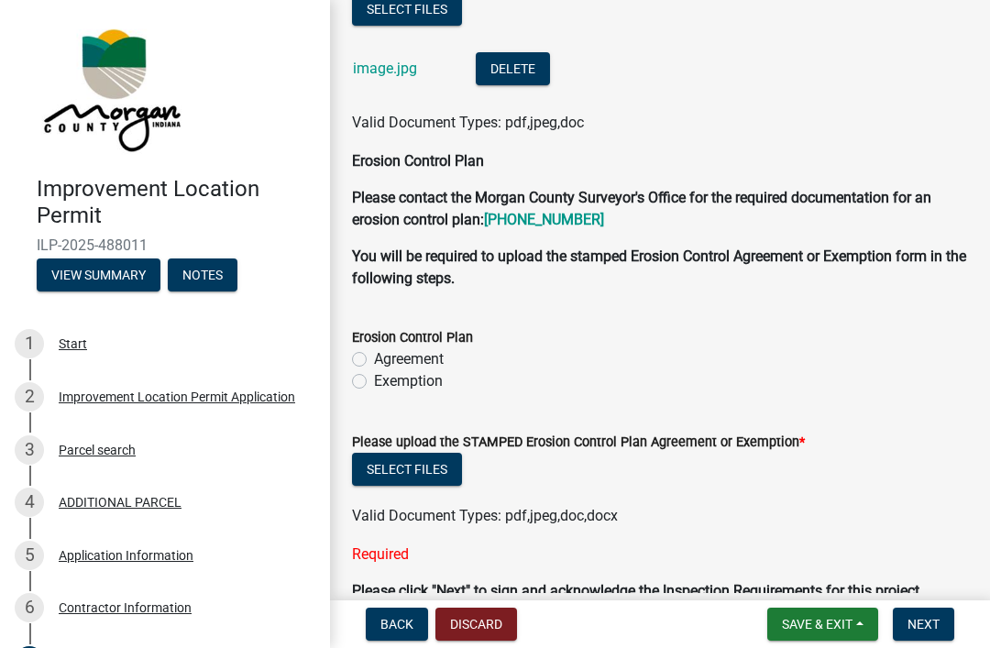
scroll to position [4780, 0]
click at [374, 388] on label "Exemption" at bounding box center [408, 380] width 69 height 22
click at [374, 381] on input "Exemption" at bounding box center [380, 375] width 12 height 12
radio input "true"
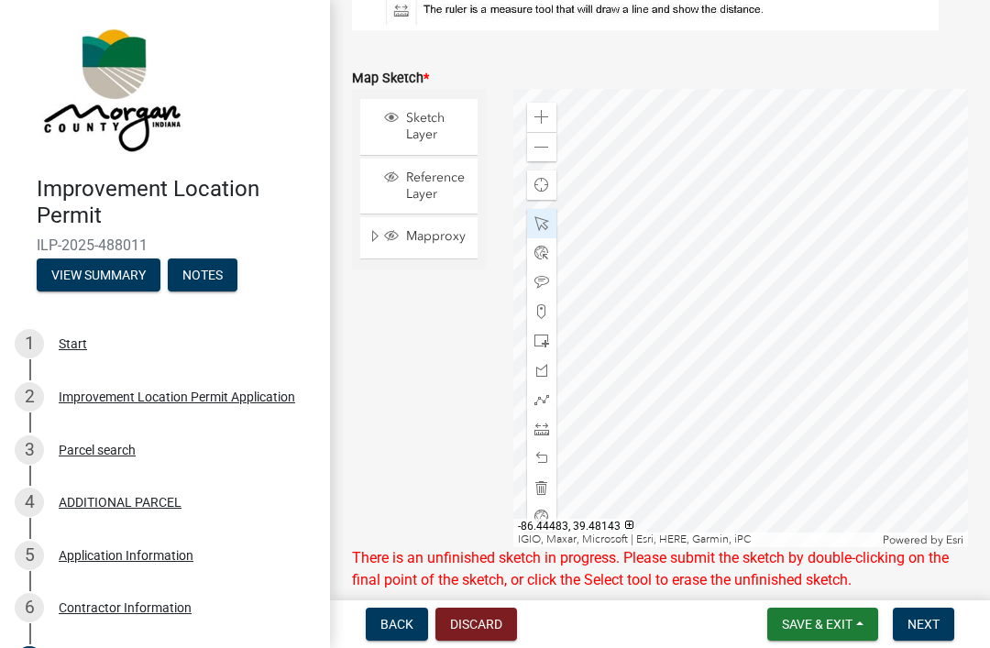
scroll to position [4121, 0]
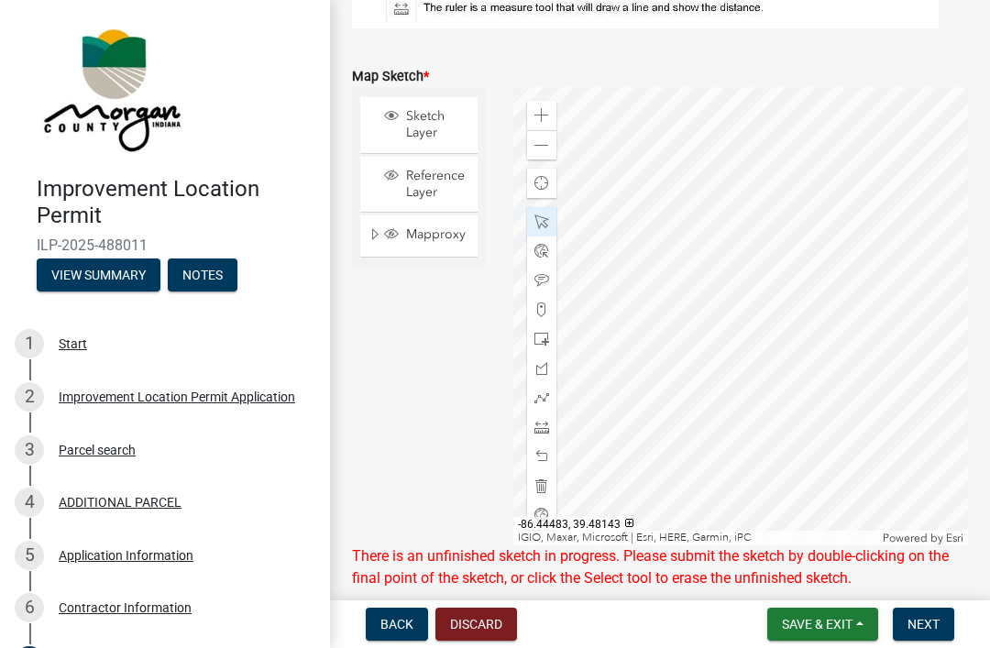
click at [936, 618] on span "Next" at bounding box center [924, 624] width 32 height 15
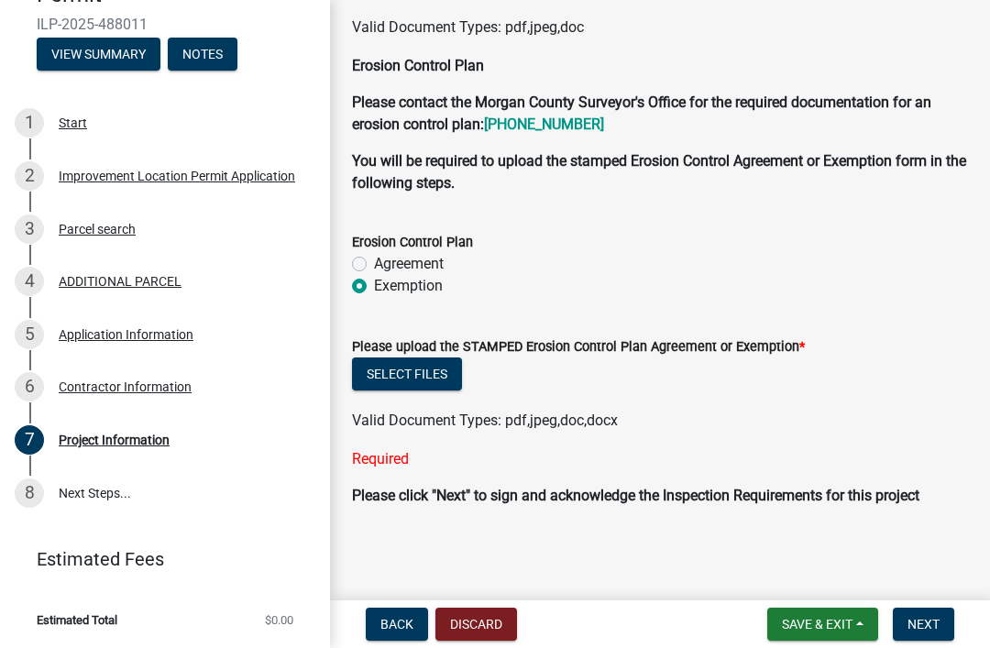
scroll to position [220, 0]
click at [72, 490] on link "8 Next Steps..." at bounding box center [165, 494] width 330 height 53
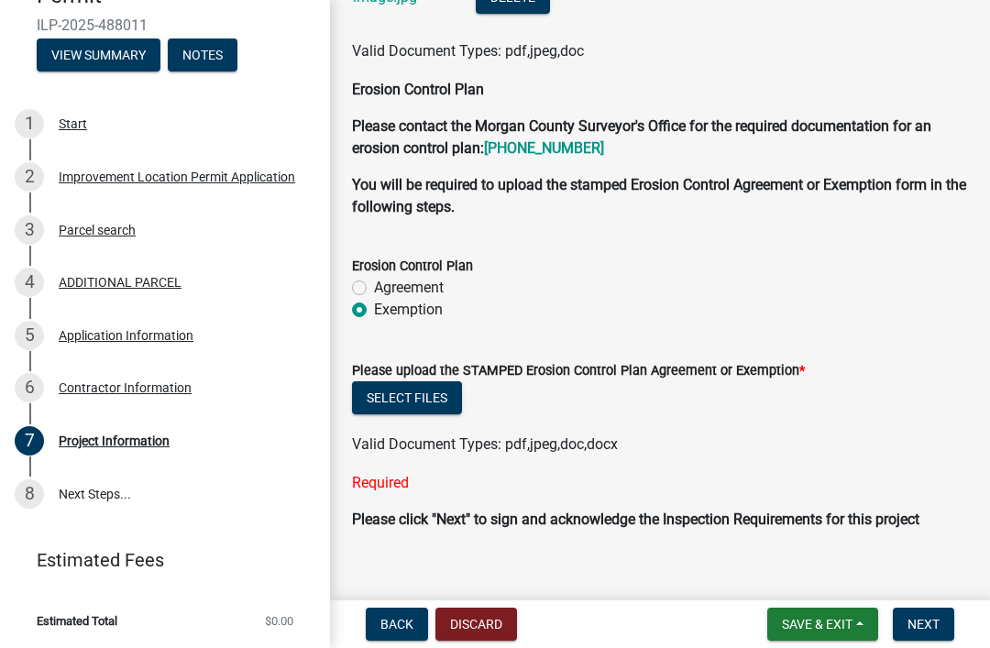
scroll to position [4853, 0]
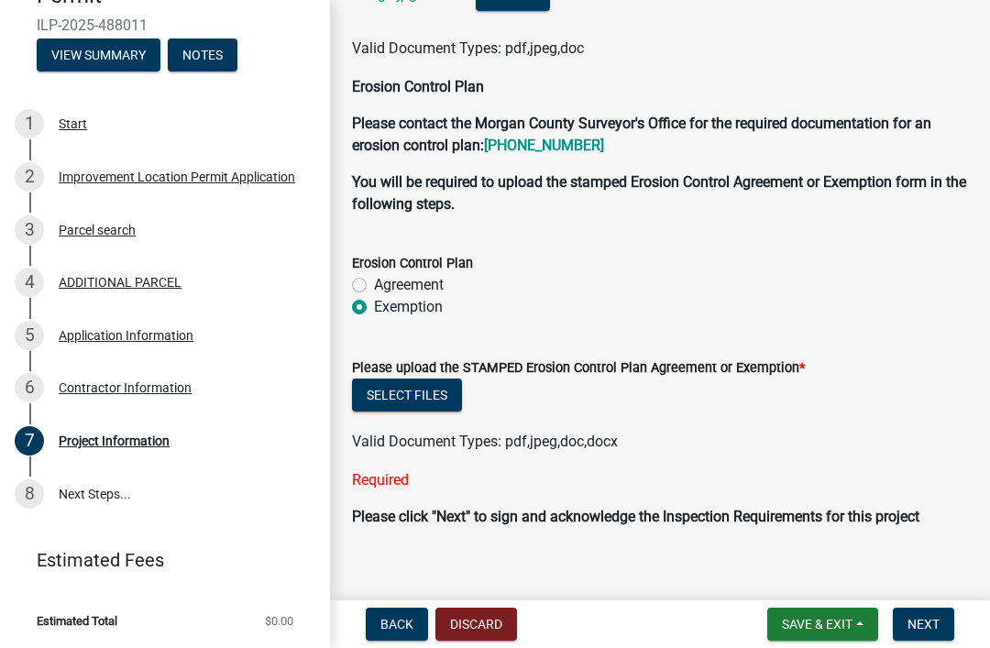
click at [348, 318] on div "Erosion Control Plan Agreement Exemption" at bounding box center [660, 274] width 644 height 88
click at [374, 308] on label "Exemption" at bounding box center [408, 307] width 69 height 22
click at [374, 308] on input "Exemption" at bounding box center [380, 302] width 12 height 12
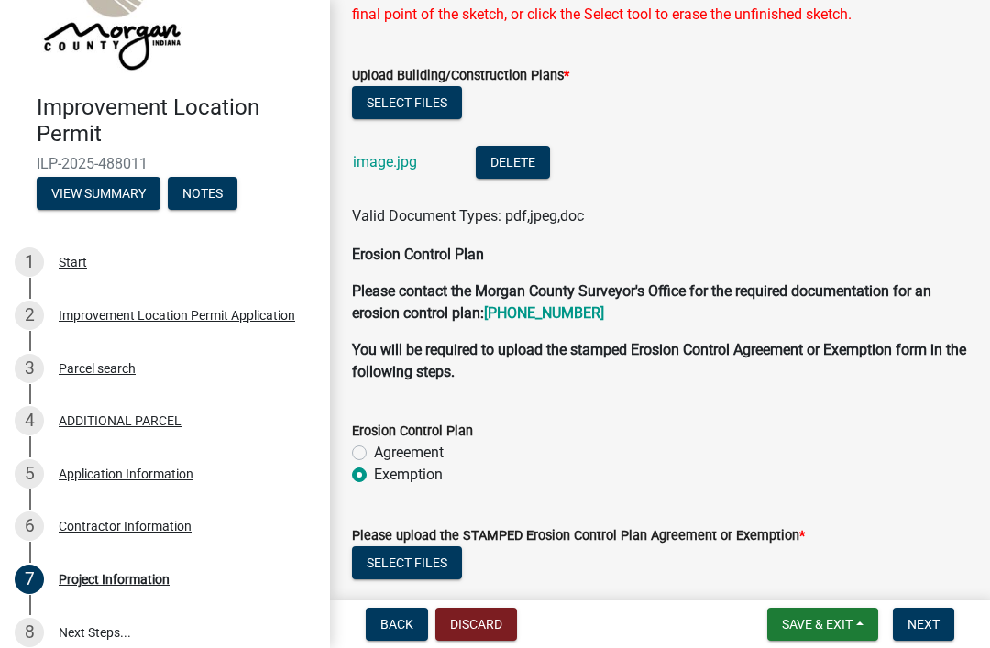
scroll to position [4721, 0]
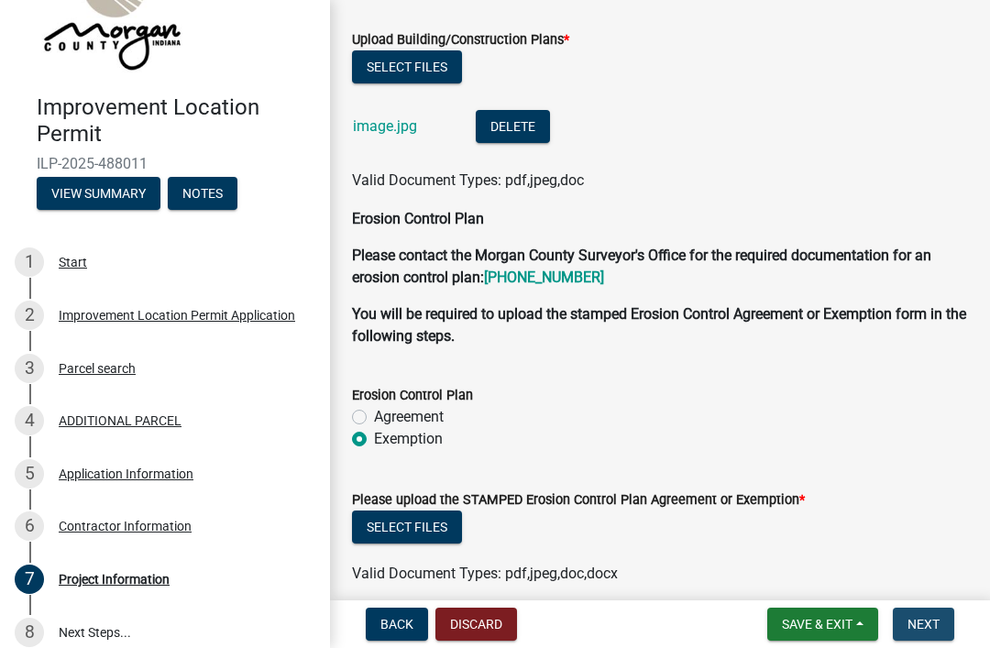
click at [920, 615] on button "Next" at bounding box center [923, 624] width 61 height 33
click at [825, 639] on button "Save & Exit" at bounding box center [822, 624] width 111 height 33
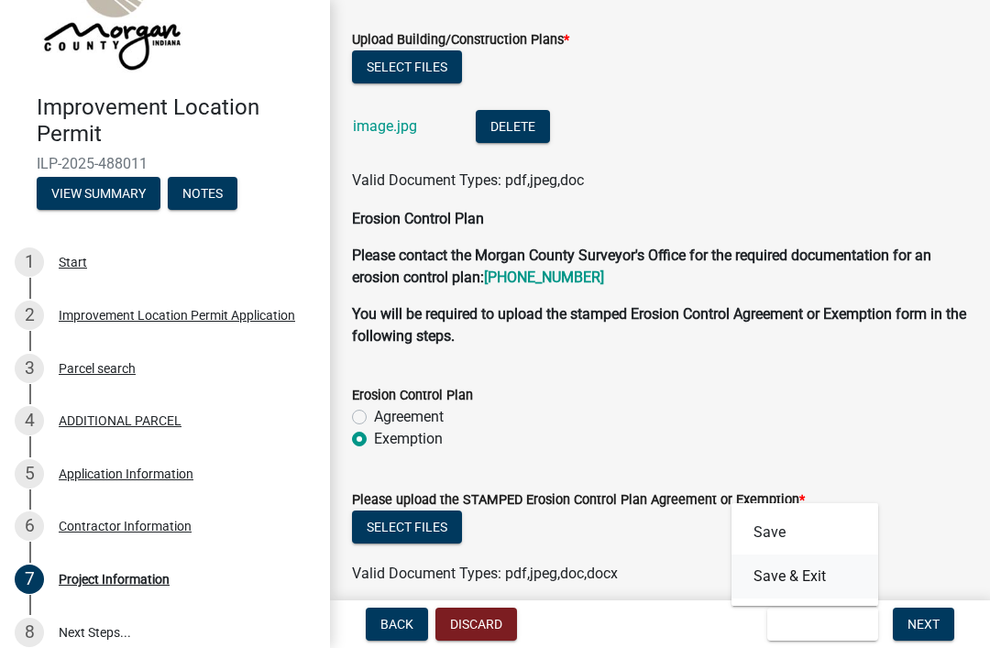
click at [786, 578] on button "Save & Exit" at bounding box center [805, 577] width 147 height 44
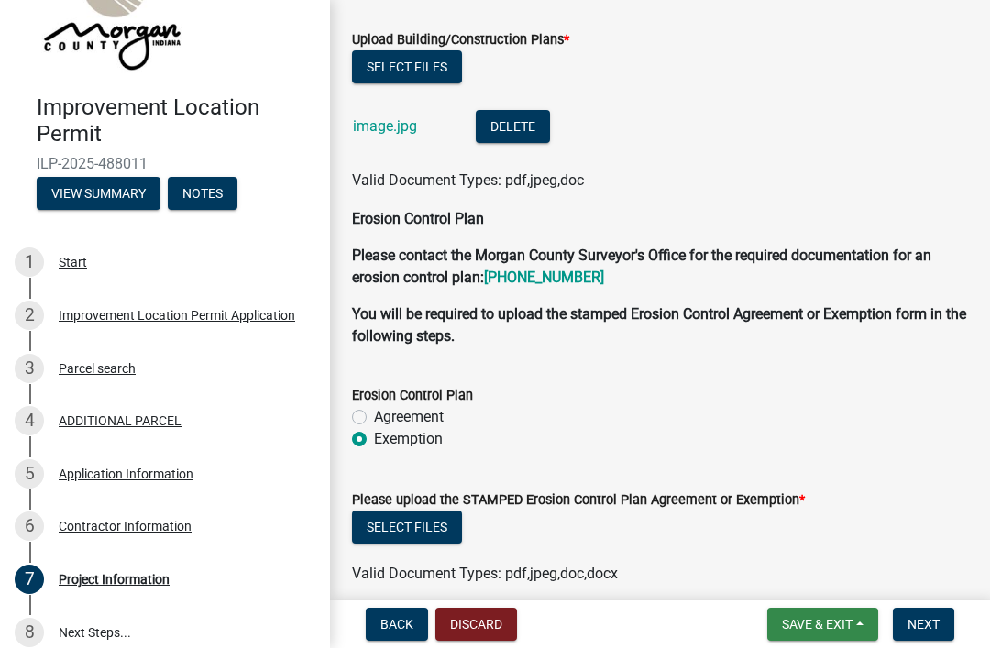
click at [848, 634] on button "Save & Exit" at bounding box center [822, 624] width 111 height 33
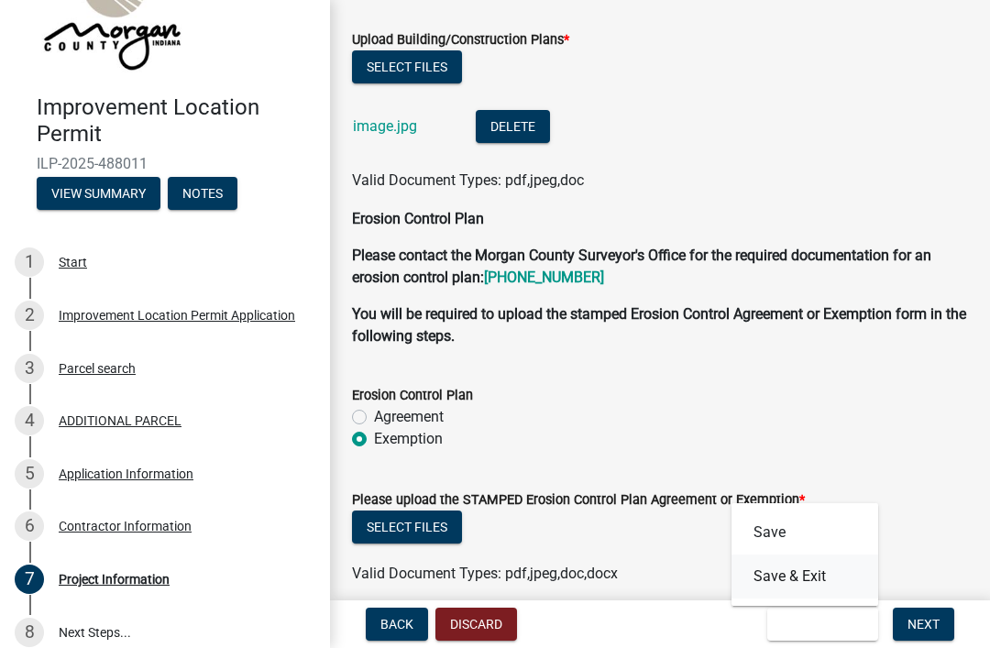
click at [816, 568] on button "Save & Exit" at bounding box center [805, 577] width 147 height 44
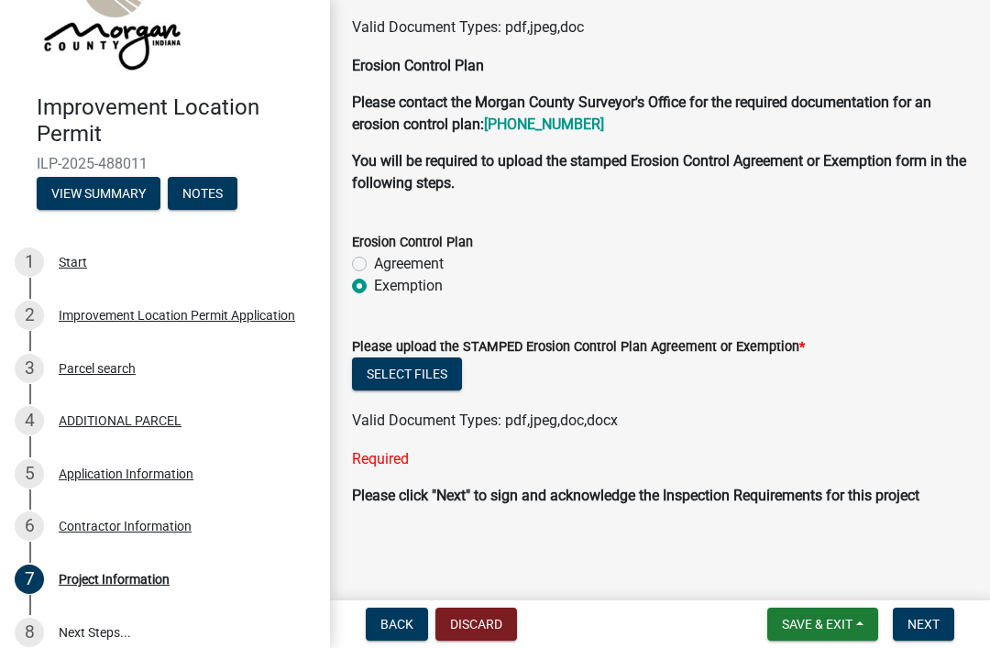
scroll to position [4902, 0]
click at [84, 186] on button "View Summary" at bounding box center [99, 193] width 124 height 33
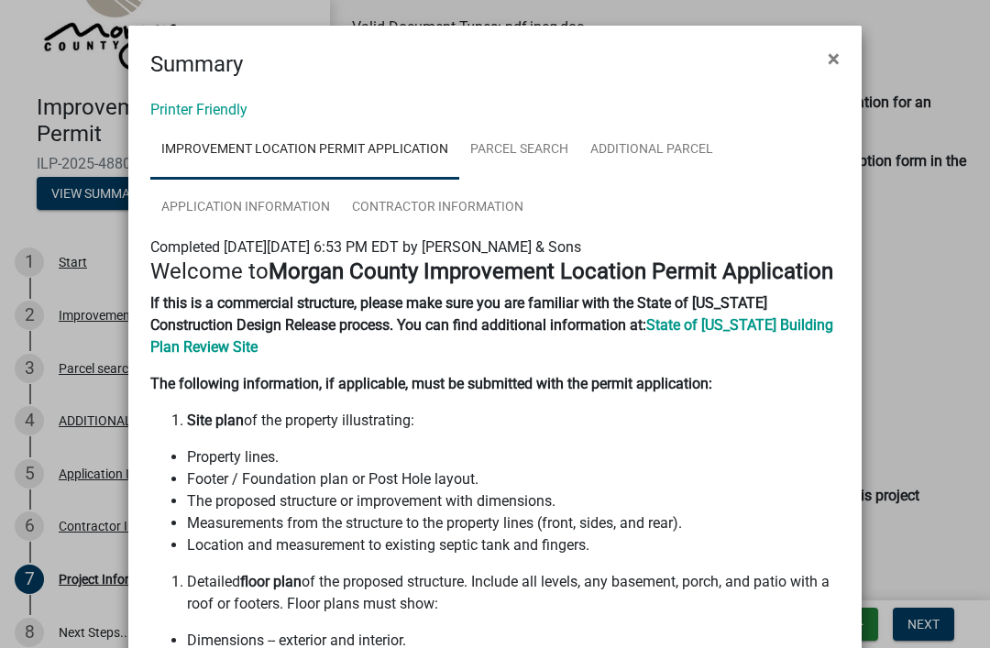
scroll to position [0, 0]
click at [838, 51] on span "×" at bounding box center [834, 59] width 12 height 26
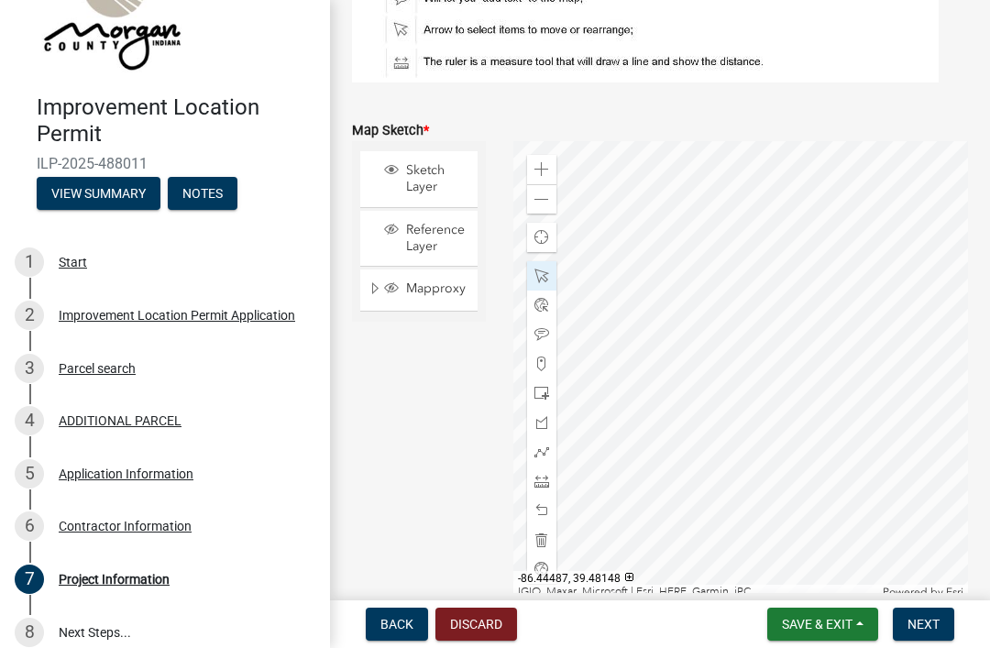
scroll to position [4075, 0]
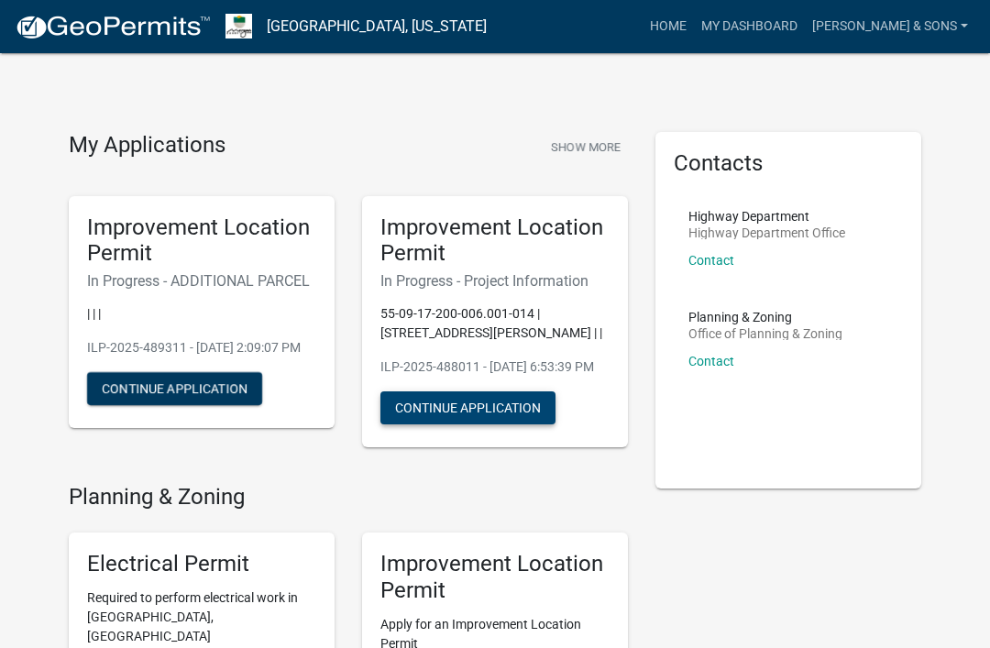
click at [501, 418] on button "Continue Application" at bounding box center [467, 407] width 175 height 33
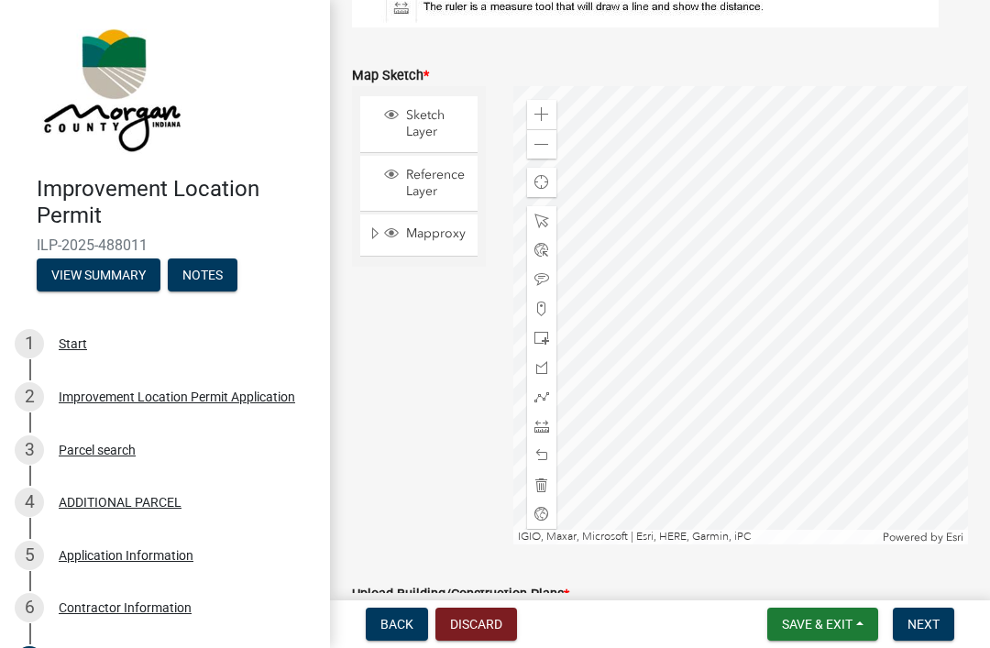
scroll to position [3572, 0]
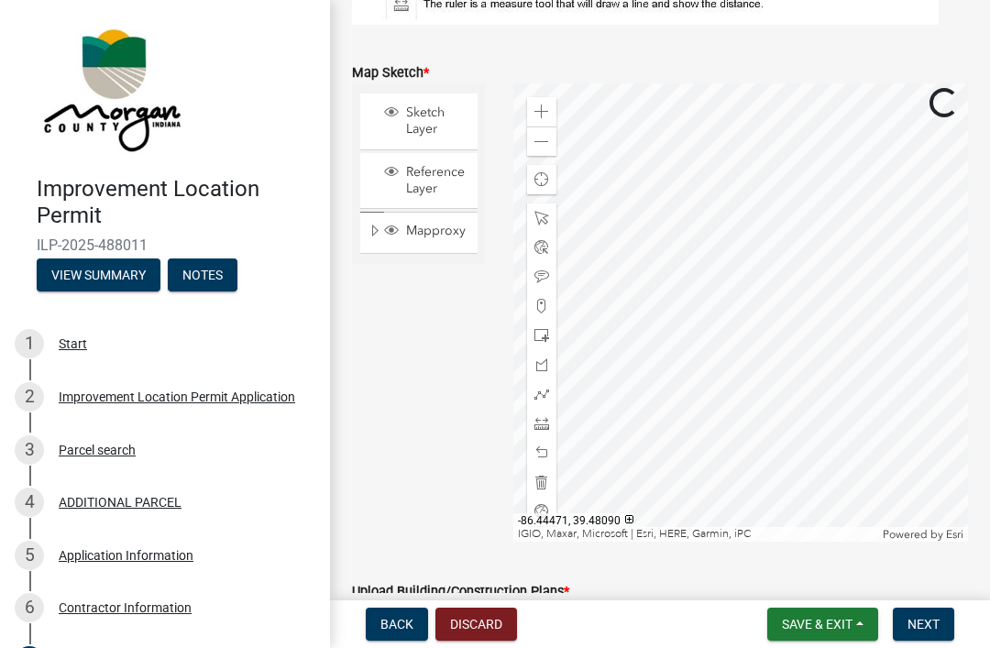
click at [837, 558] on wm-data-entity-input "Map Sketch * Sketch Layer Reference Layer Mapproxy Roads Interstate labels Majo…" at bounding box center [660, 298] width 616 height 519
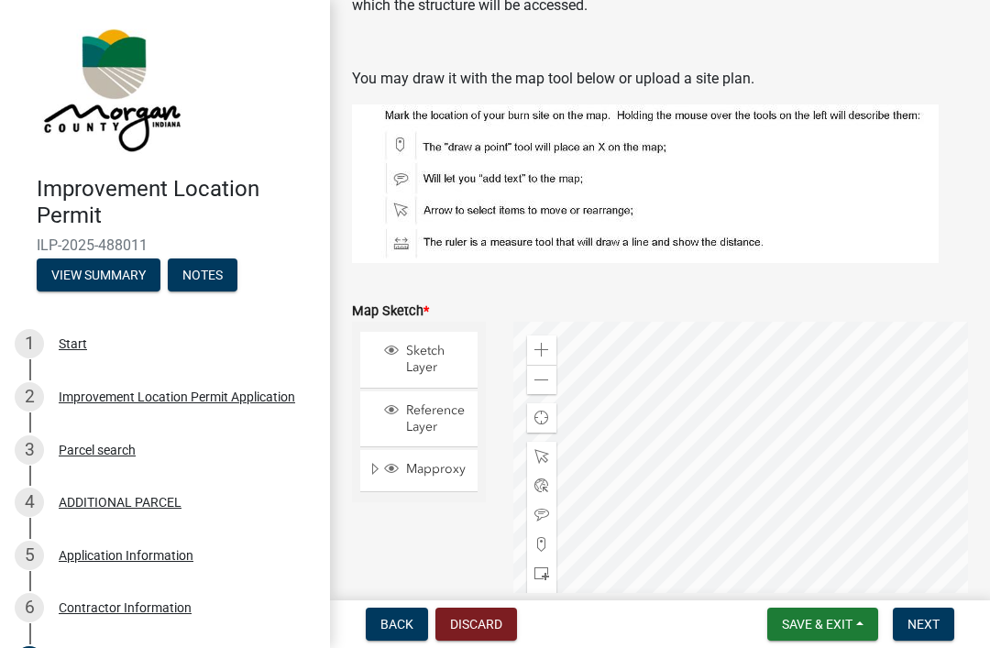
scroll to position [3372, 0]
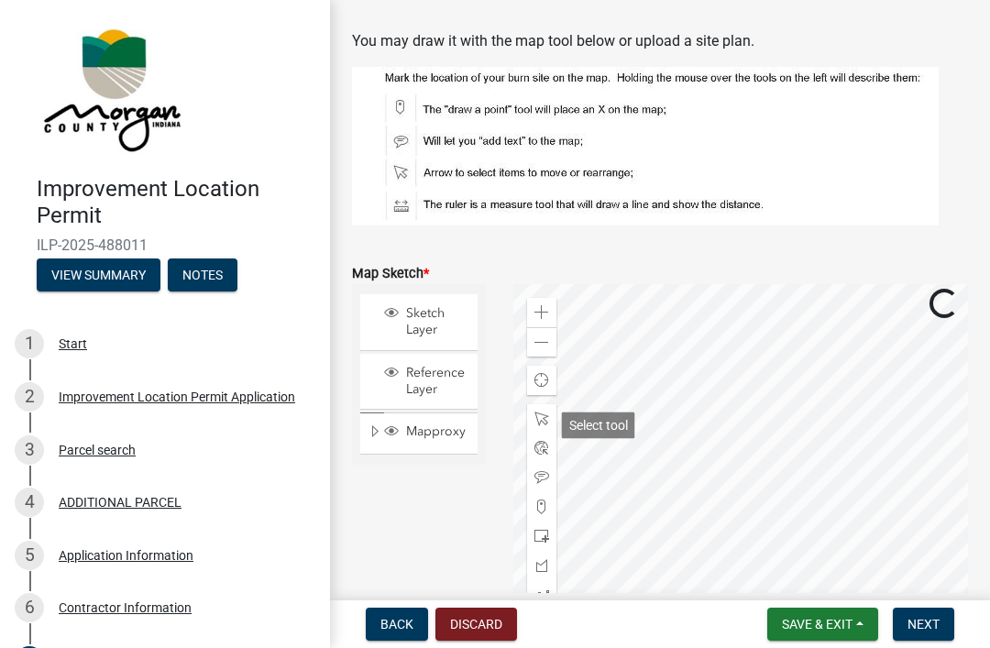
click at [541, 426] on span at bounding box center [541, 419] width 15 height 15
click at [547, 511] on span at bounding box center [541, 507] width 15 height 15
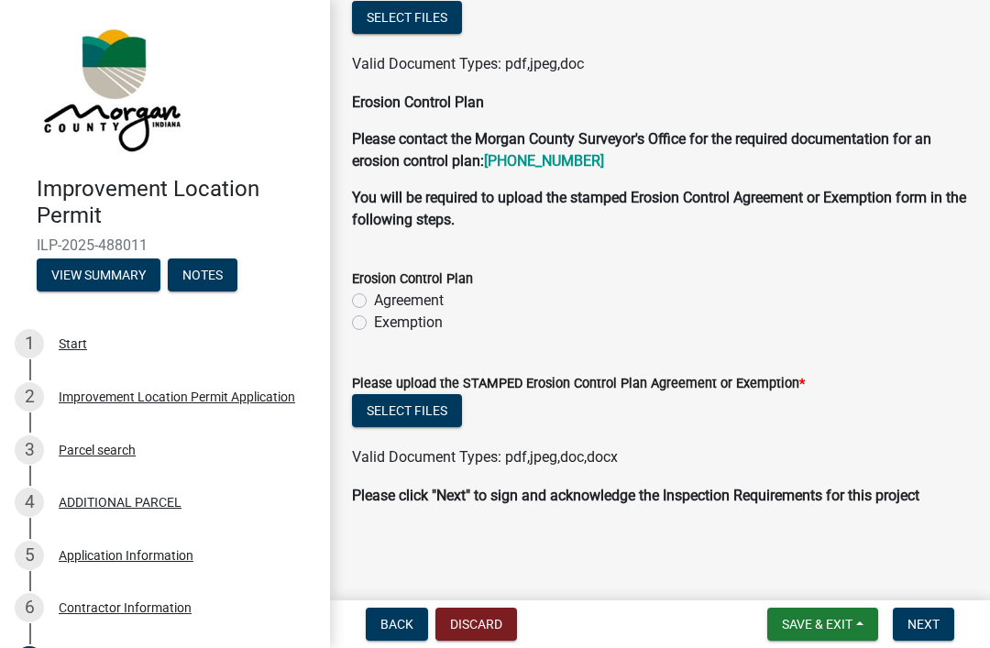
scroll to position [4202, 0]
click at [424, 395] on button "Select files" at bounding box center [407, 410] width 110 height 33
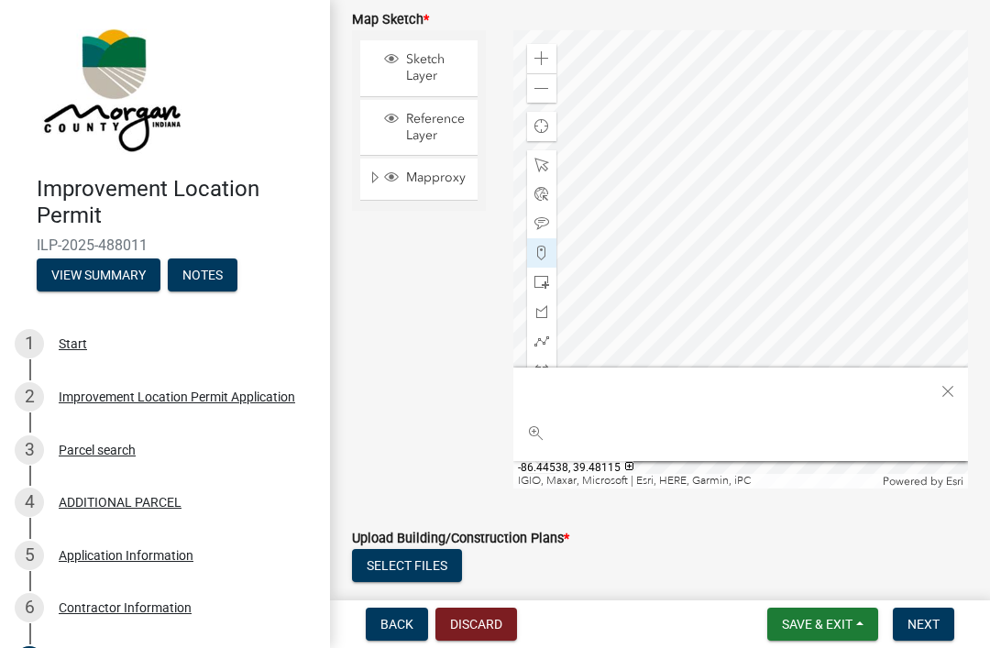
scroll to position [3614, 0]
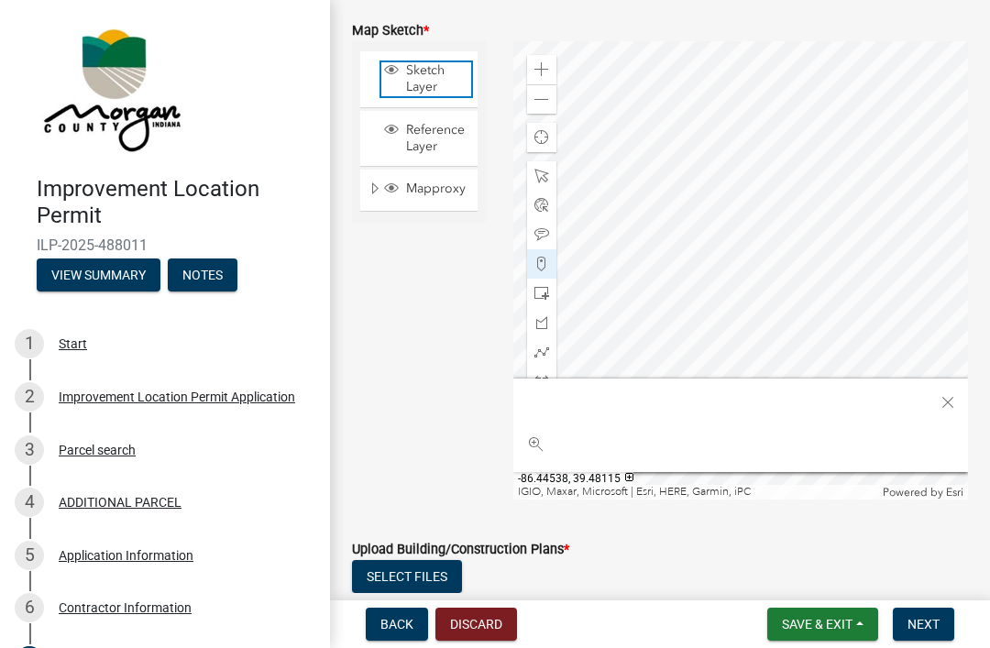
click at [407, 71] on span "Sketch Layer" at bounding box center [437, 78] width 70 height 33
click at [424, 70] on span "Sketch Layer" at bounding box center [437, 78] width 70 height 33
click at [429, 133] on span "Reference Layer" at bounding box center [437, 138] width 70 height 33
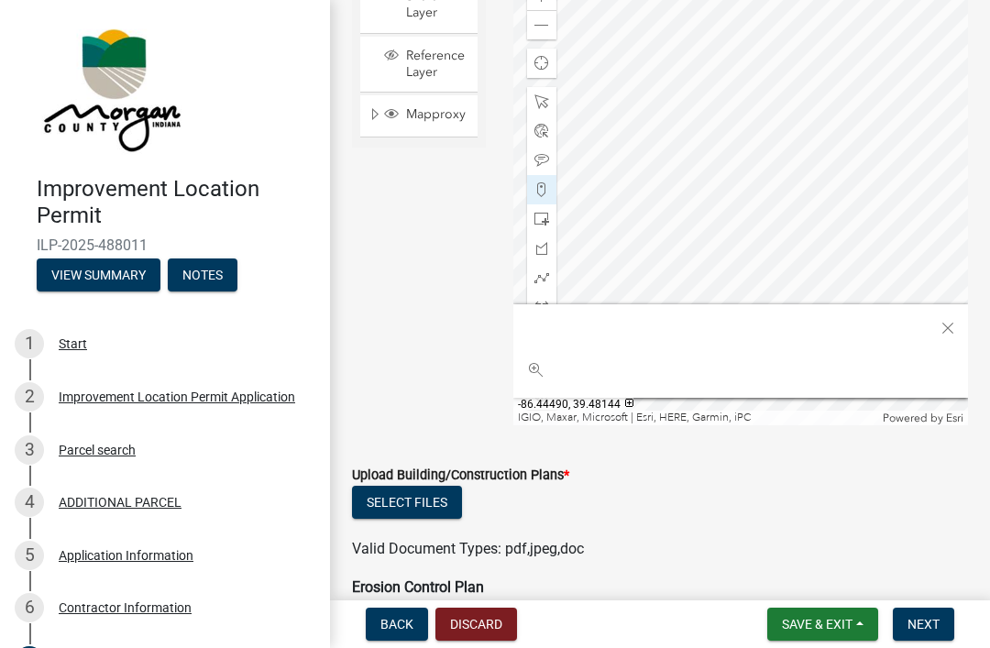
scroll to position [3693, 0]
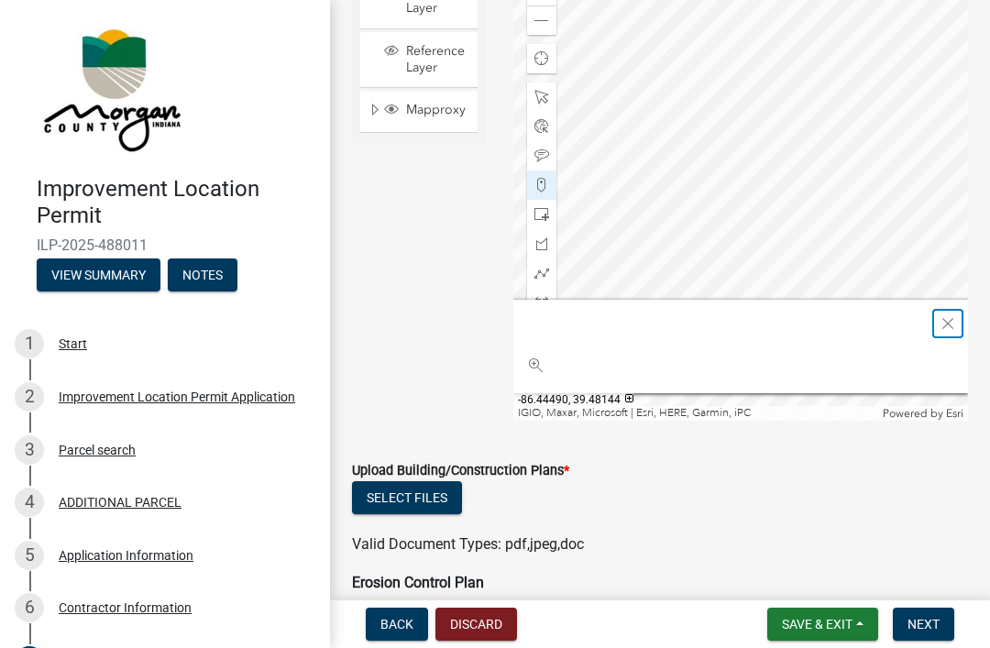
click at [957, 333] on div "Close" at bounding box center [948, 324] width 28 height 26
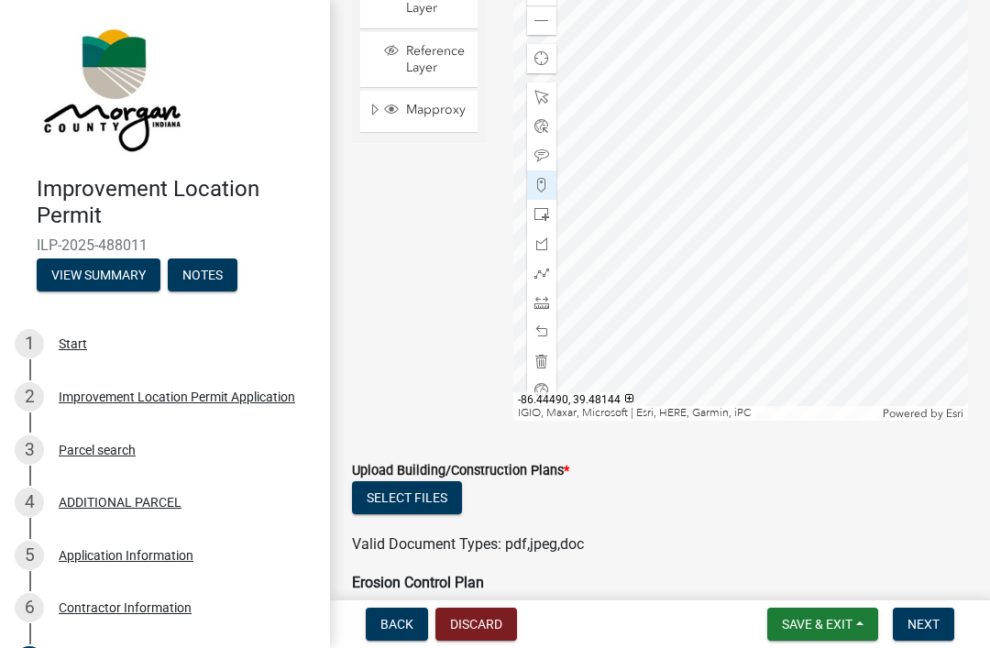
scroll to position [3662, 0]
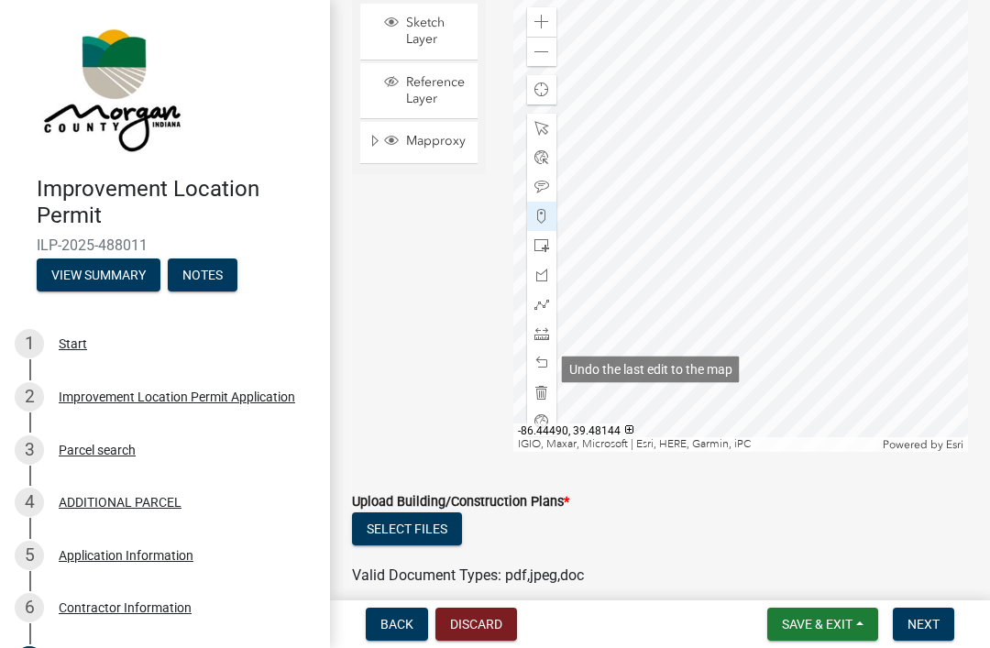
click at [545, 370] on span at bounding box center [541, 363] width 15 height 15
click at [541, 363] on span at bounding box center [541, 363] width 15 height 15
click at [545, 365] on span at bounding box center [541, 363] width 15 height 15
click at [548, 358] on div at bounding box center [541, 362] width 29 height 29
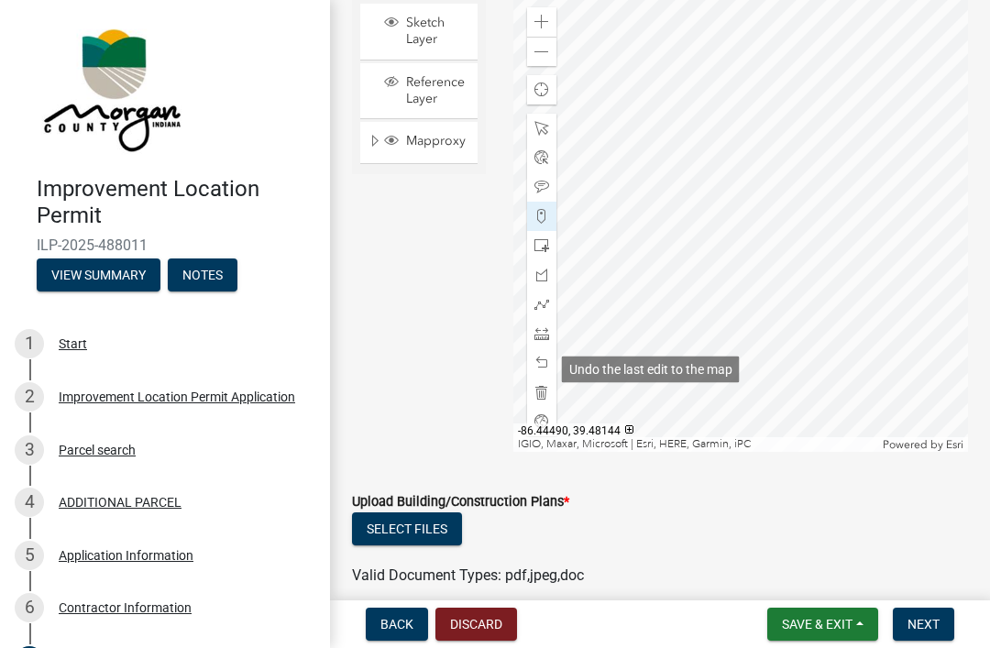
click at [544, 368] on span at bounding box center [541, 363] width 15 height 15
click at [545, 366] on span at bounding box center [541, 363] width 15 height 15
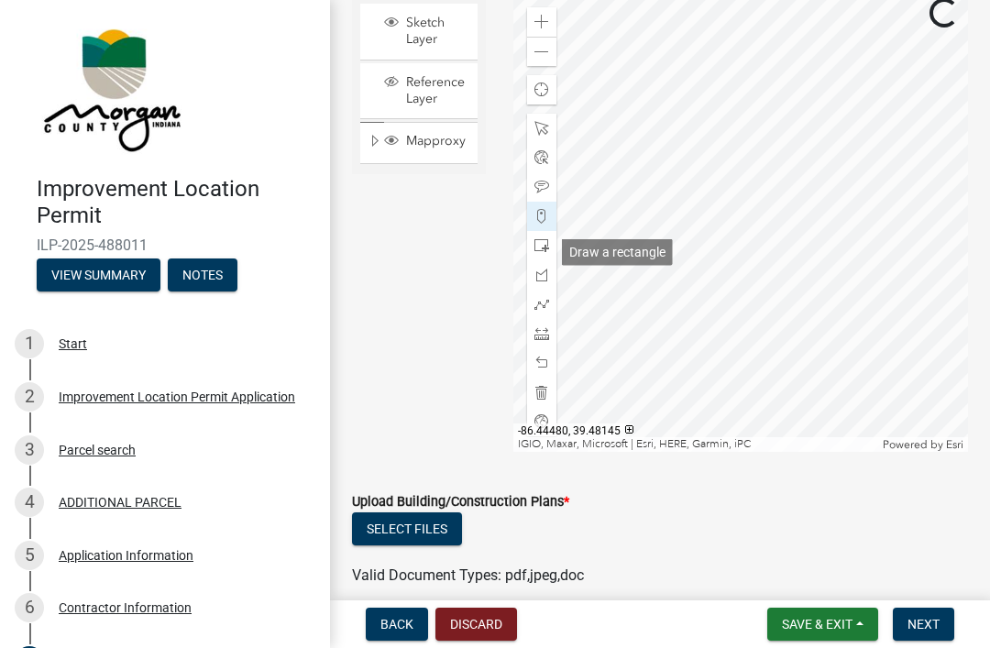
click at [543, 253] on span at bounding box center [541, 245] width 15 height 15
click at [538, 341] on span at bounding box center [541, 333] width 15 height 15
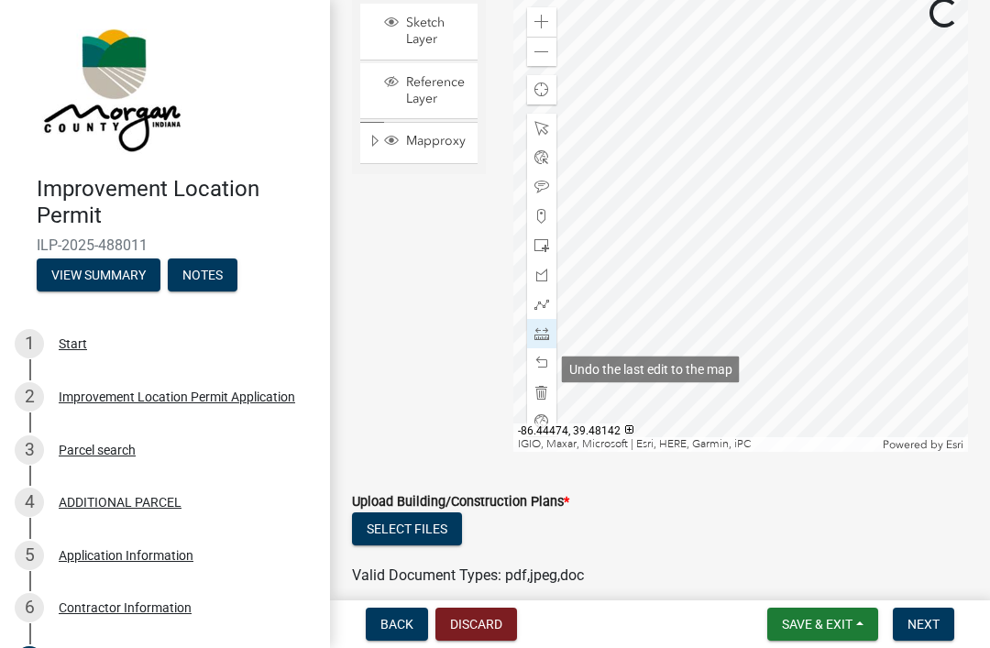
click at [538, 367] on span at bounding box center [541, 363] width 15 height 15
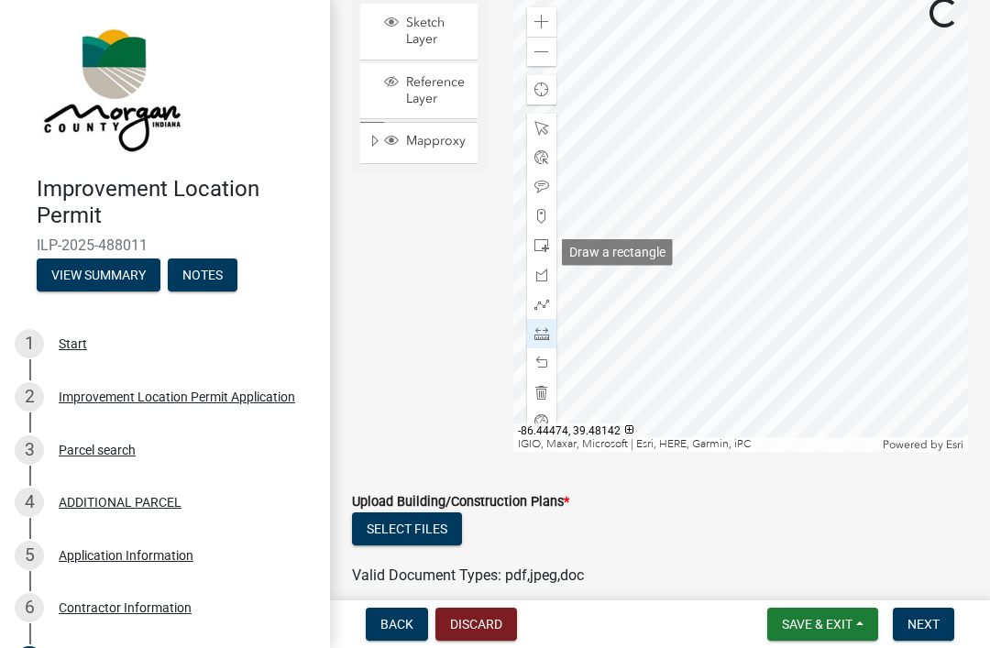
click at [544, 248] on span at bounding box center [541, 245] width 15 height 15
click at [539, 224] on span at bounding box center [541, 216] width 15 height 15
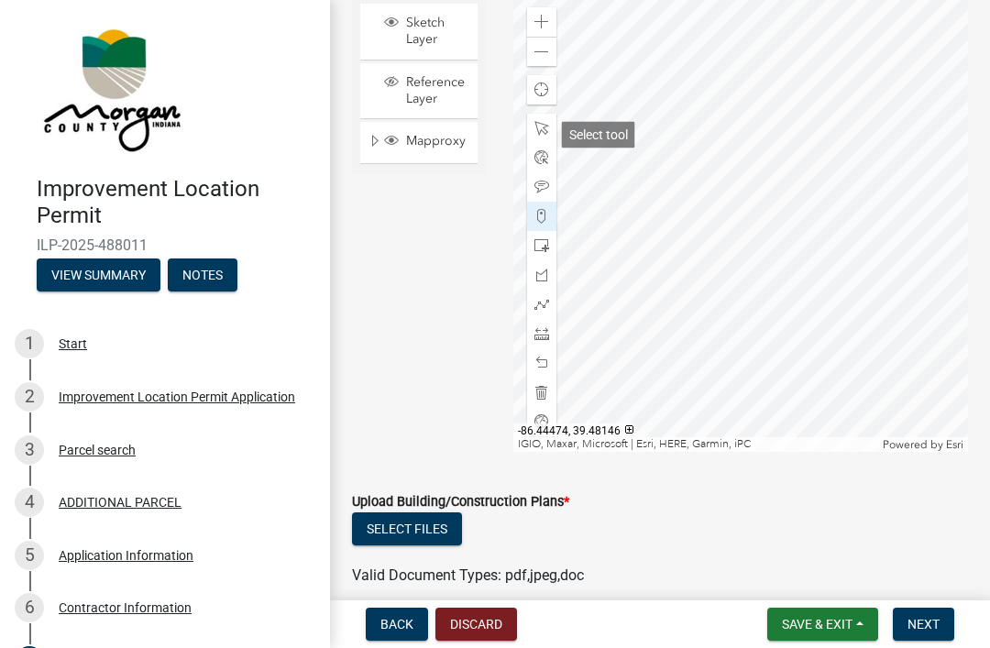
click at [539, 130] on span at bounding box center [541, 128] width 15 height 15
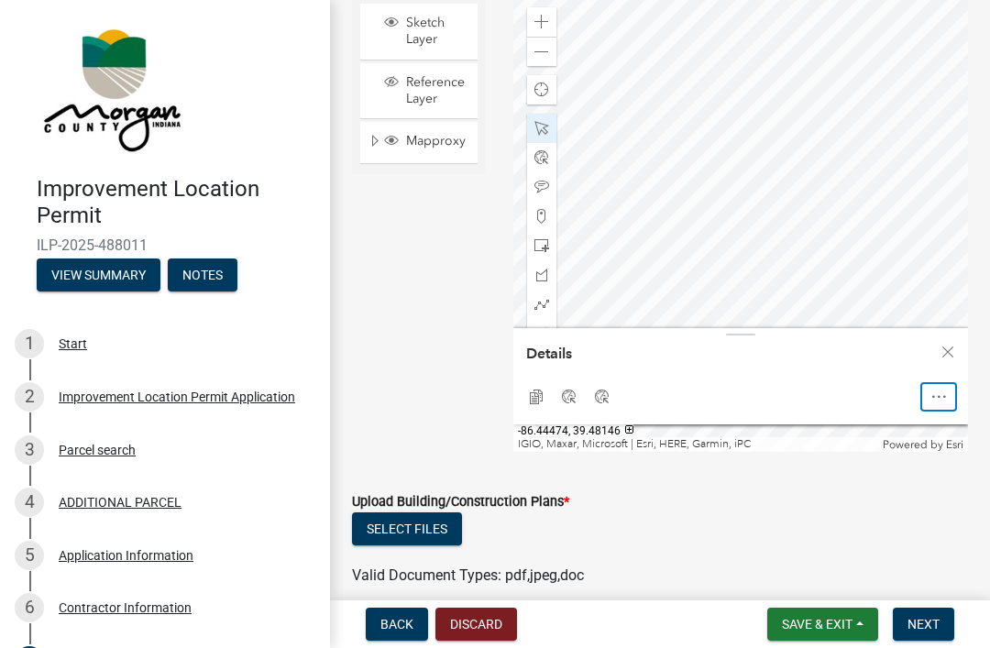
click at [943, 403] on span "Open" at bounding box center [938, 397] width 15 height 15
click at [946, 407] on div "Close" at bounding box center [938, 397] width 33 height 26
click at [939, 404] on span "Open" at bounding box center [938, 397] width 15 height 15
click at [950, 403] on div "Close" at bounding box center [938, 397] width 33 height 26
click at [537, 223] on span at bounding box center [541, 216] width 15 height 15
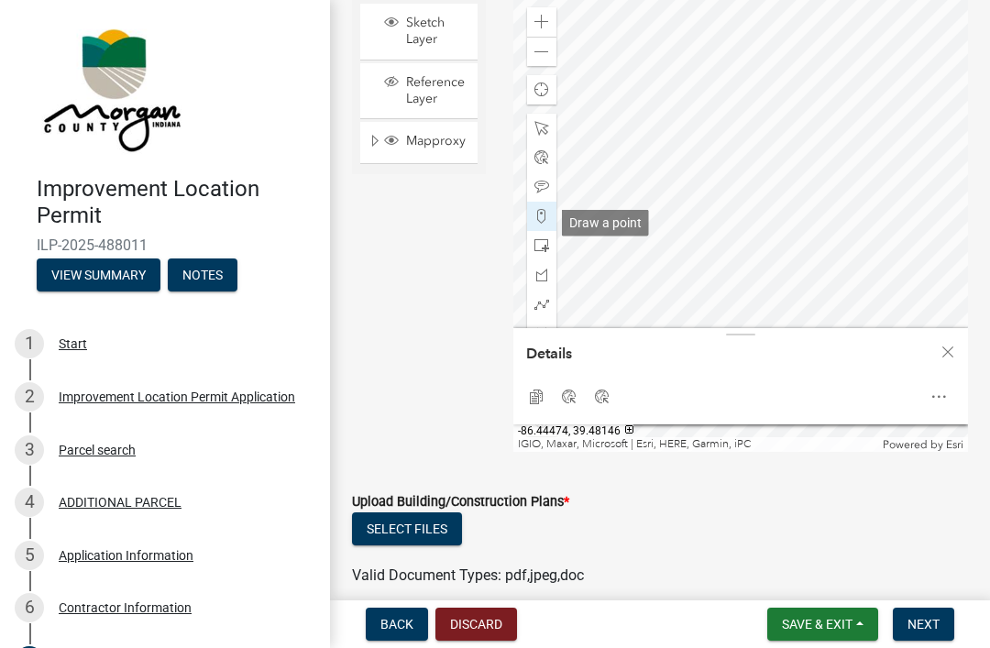
click at [538, 245] on span at bounding box center [541, 245] width 15 height 15
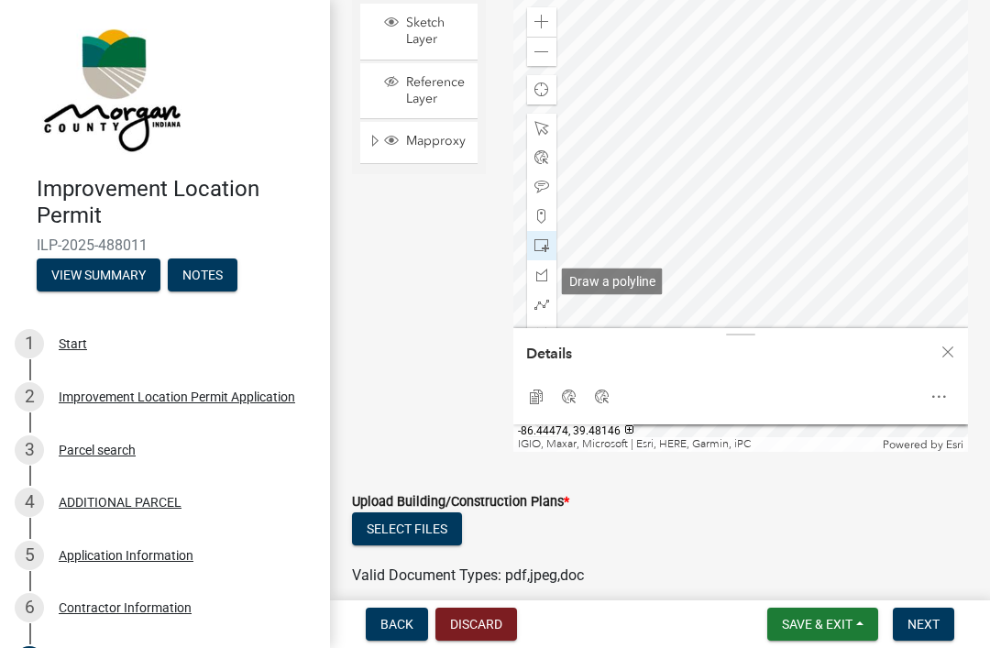
click at [537, 282] on span at bounding box center [541, 275] width 15 height 15
click at [534, 307] on span at bounding box center [541, 304] width 15 height 15
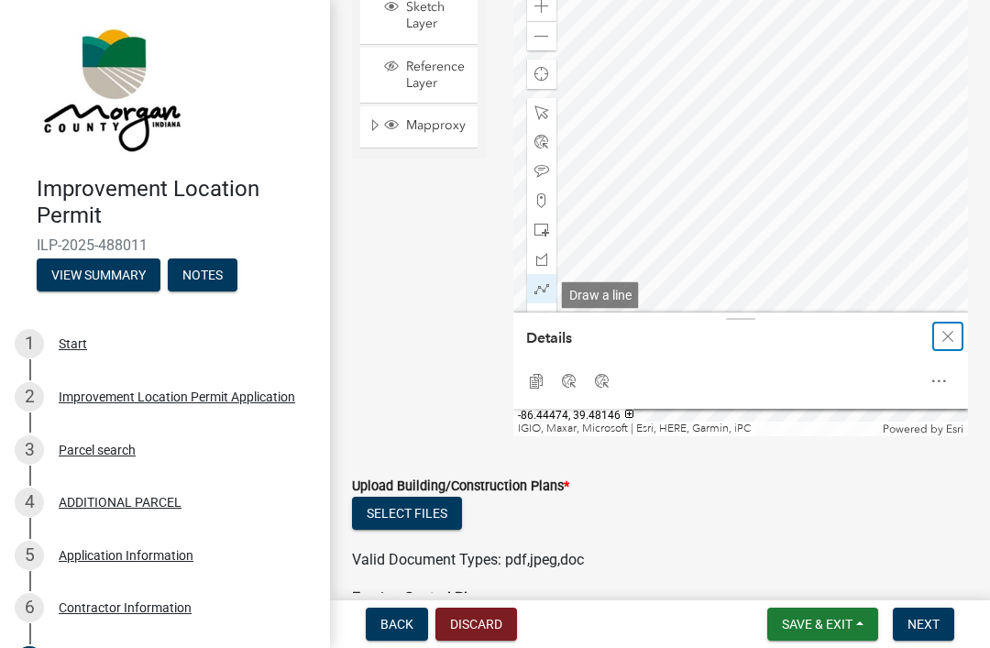
click at [951, 344] on span "Close" at bounding box center [948, 336] width 15 height 15
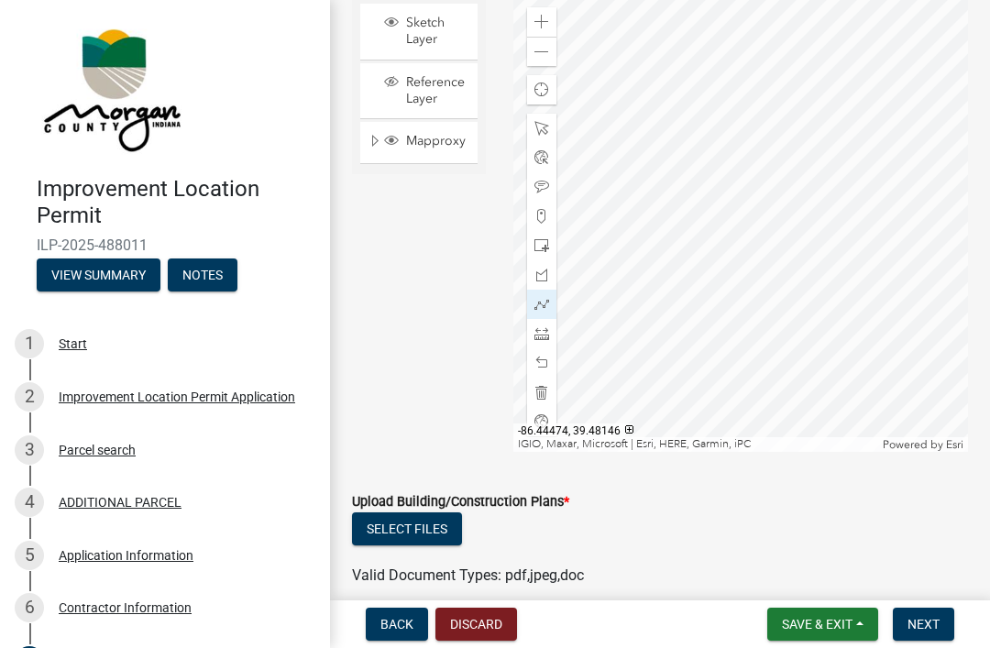
click at [543, 340] on span at bounding box center [541, 333] width 15 height 15
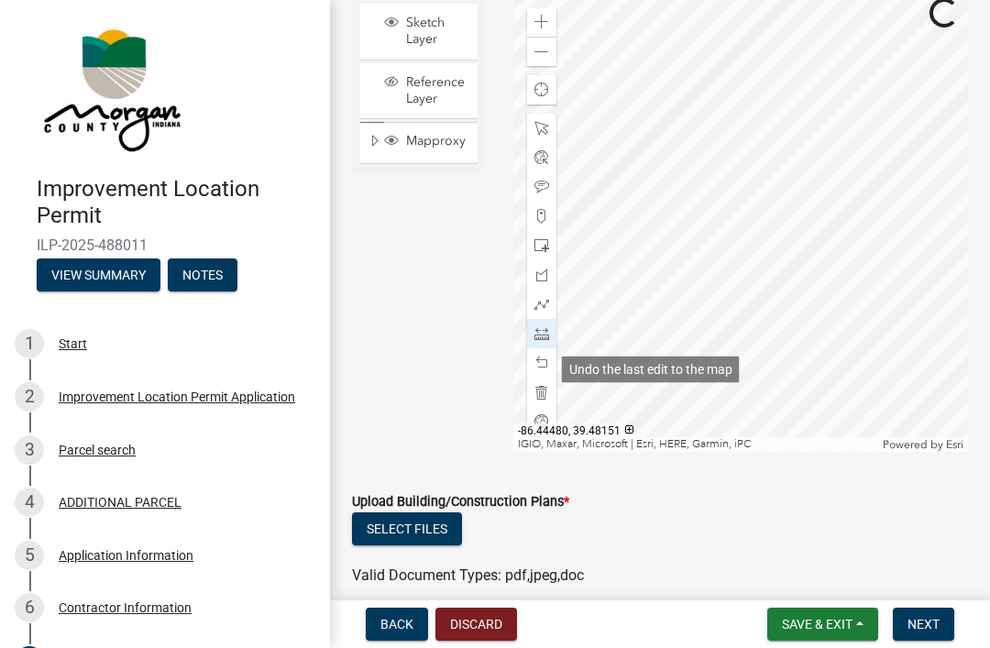
click at [545, 358] on div at bounding box center [541, 362] width 29 height 29
click at [541, 368] on span at bounding box center [541, 363] width 15 height 15
click at [545, 362] on span at bounding box center [541, 363] width 15 height 15
click at [549, 368] on div at bounding box center [541, 362] width 29 height 29
click at [545, 362] on span at bounding box center [541, 363] width 15 height 15
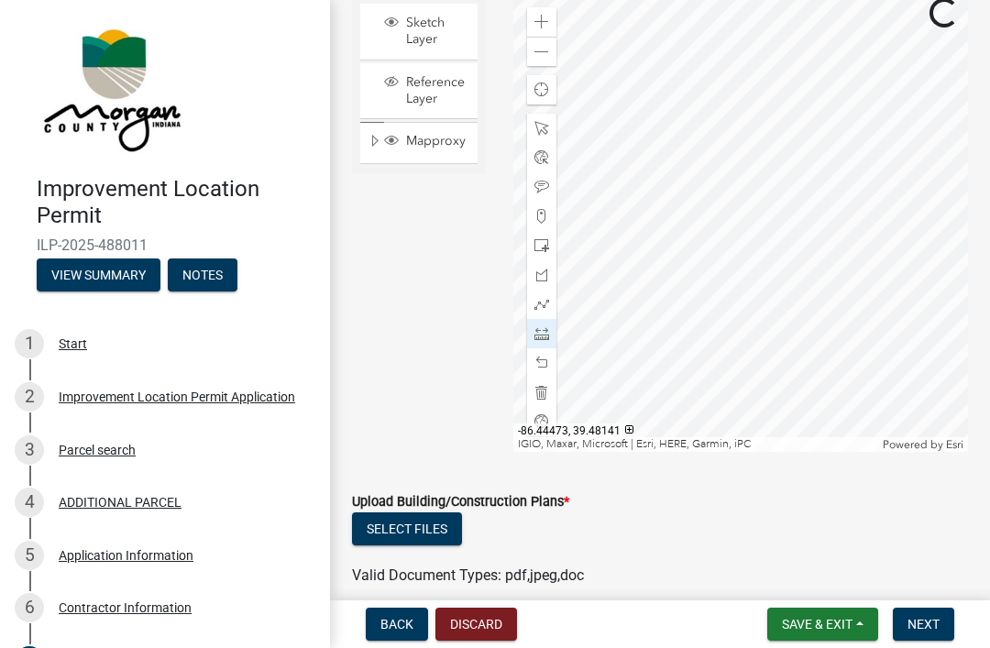
click at [541, 399] on span at bounding box center [541, 392] width 15 height 15
click at [530, 246] on div at bounding box center [541, 245] width 29 height 29
click at [545, 341] on span at bounding box center [541, 333] width 15 height 15
click at [551, 397] on div at bounding box center [541, 392] width 29 height 29
click at [545, 390] on div at bounding box center [541, 392] width 29 height 29
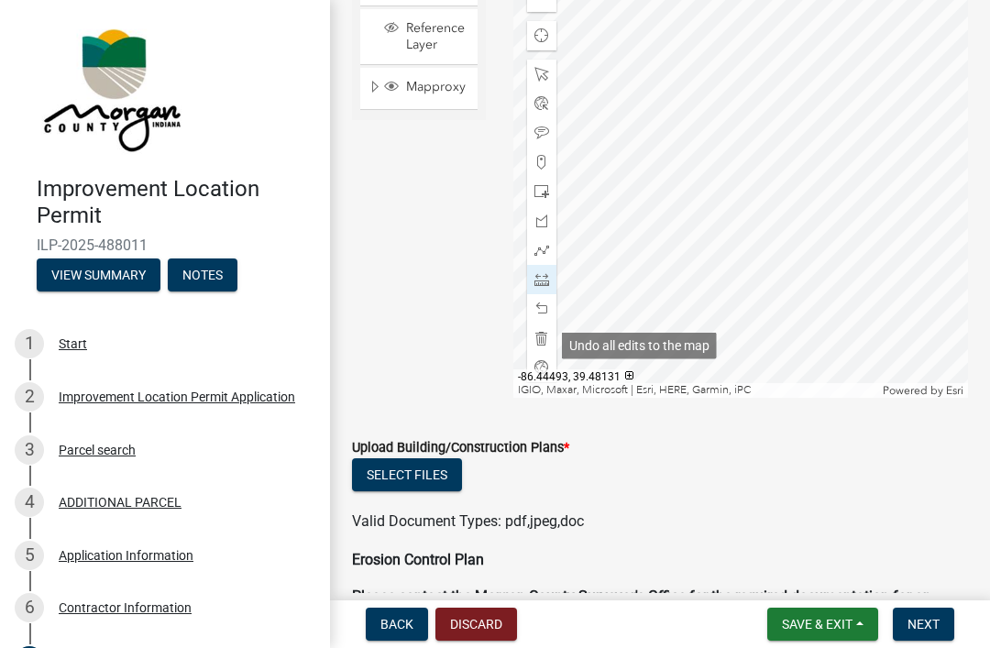
scroll to position [3717, 0]
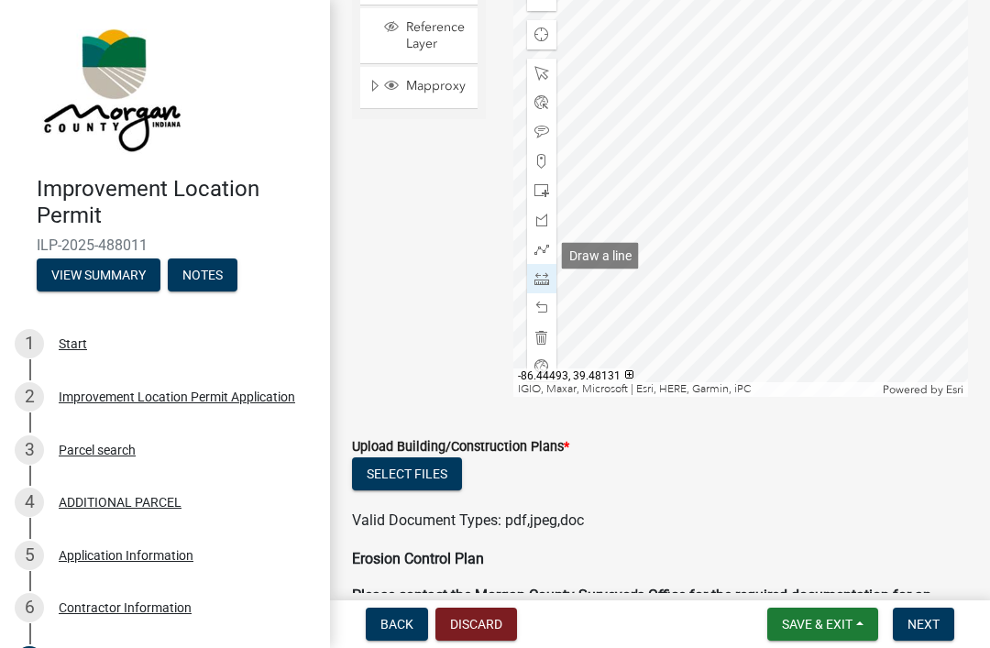
click at [538, 257] on span at bounding box center [541, 249] width 15 height 15
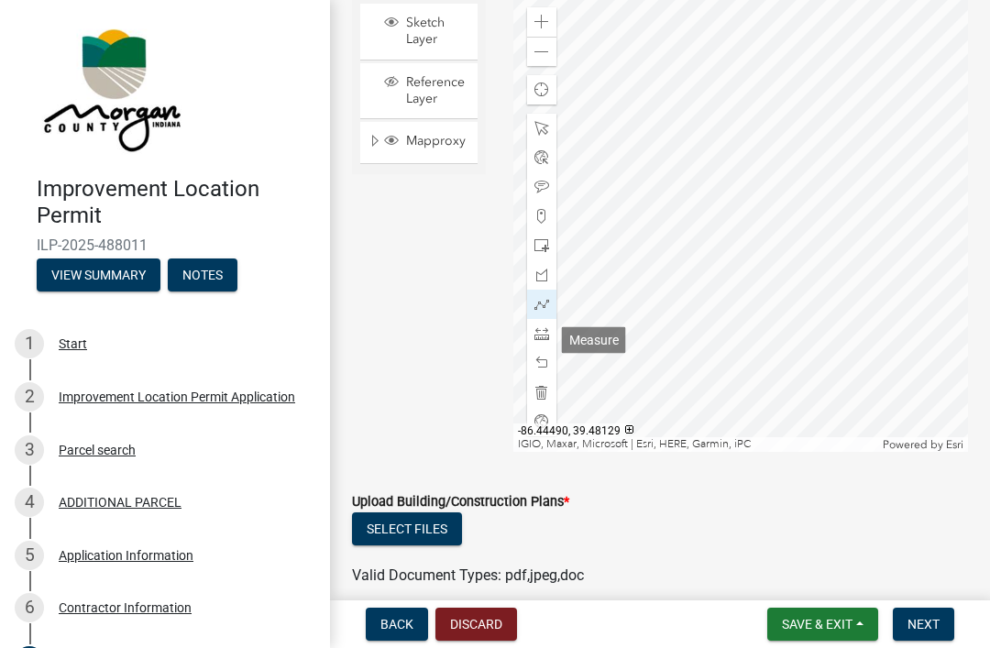
click at [540, 341] on span at bounding box center [541, 333] width 15 height 15
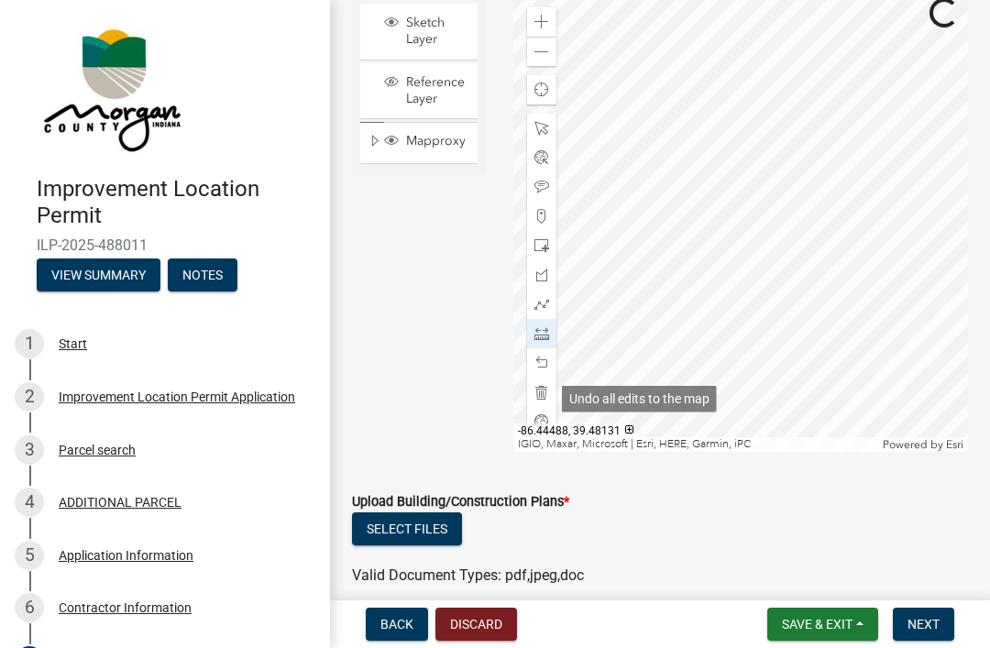
click at [546, 400] on span at bounding box center [541, 392] width 15 height 15
click at [547, 385] on div at bounding box center [541, 392] width 29 height 29
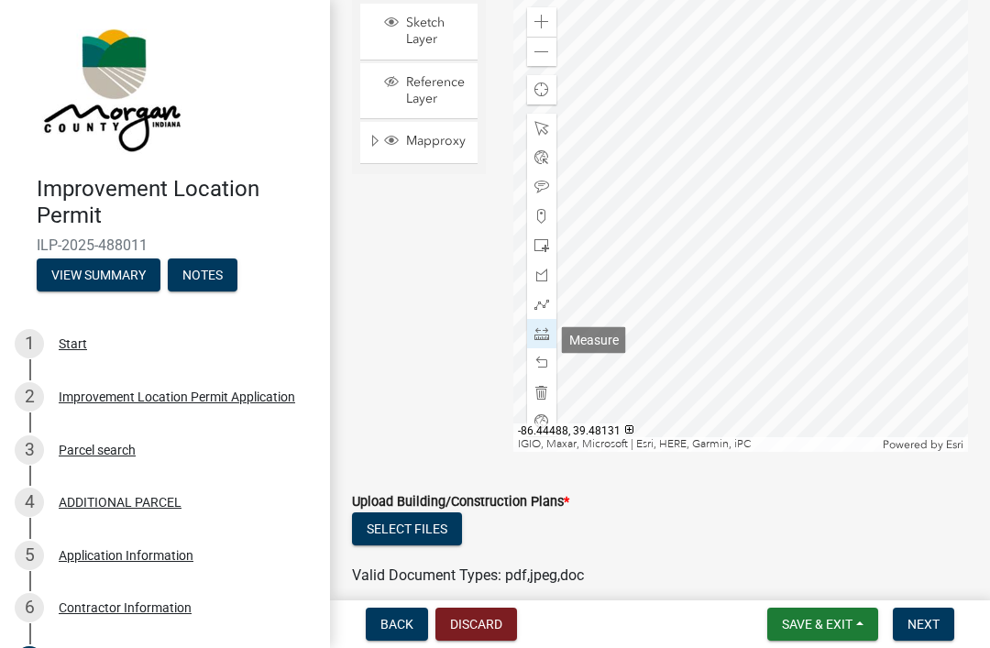
click at [545, 338] on span at bounding box center [541, 333] width 15 height 15
click at [531, 241] on div at bounding box center [541, 245] width 29 height 29
click at [530, 94] on div "Find my location" at bounding box center [541, 89] width 29 height 29
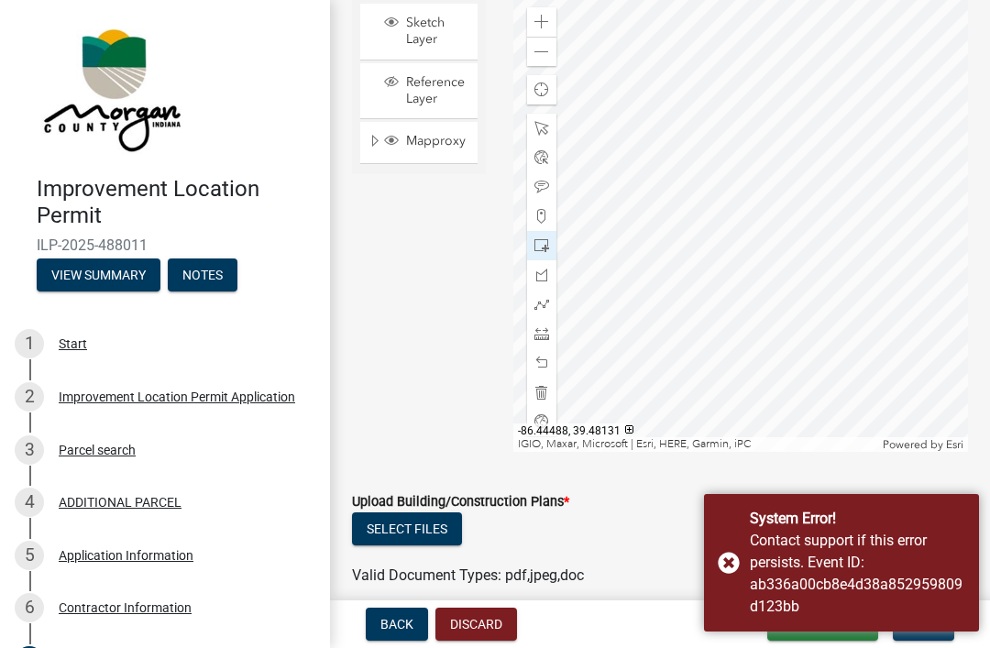
scroll to position [3717, 0]
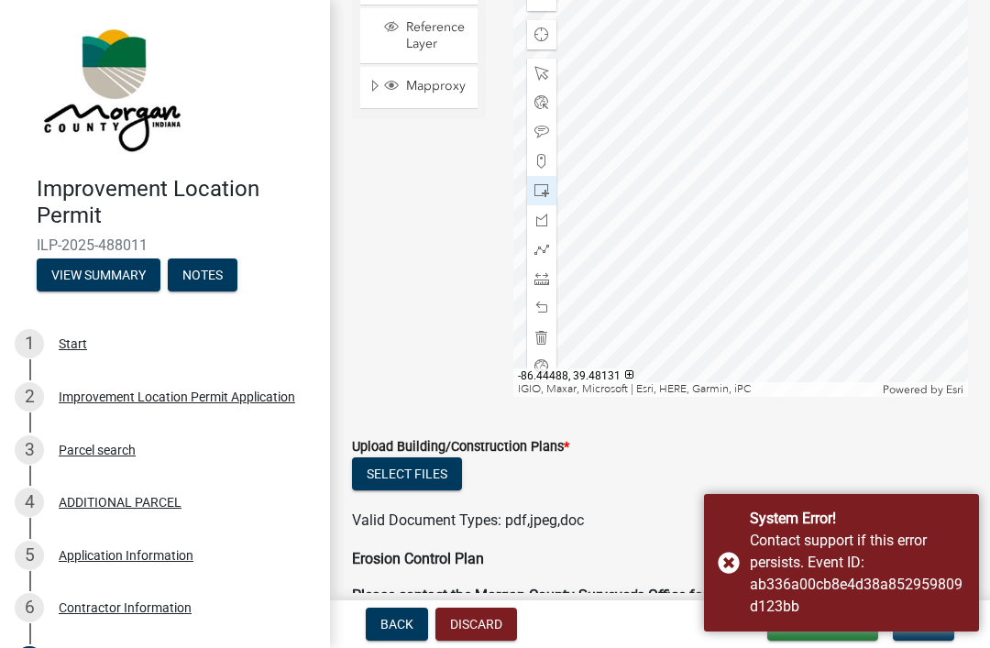
click at [550, 373] on div at bounding box center [541, 366] width 29 height 29
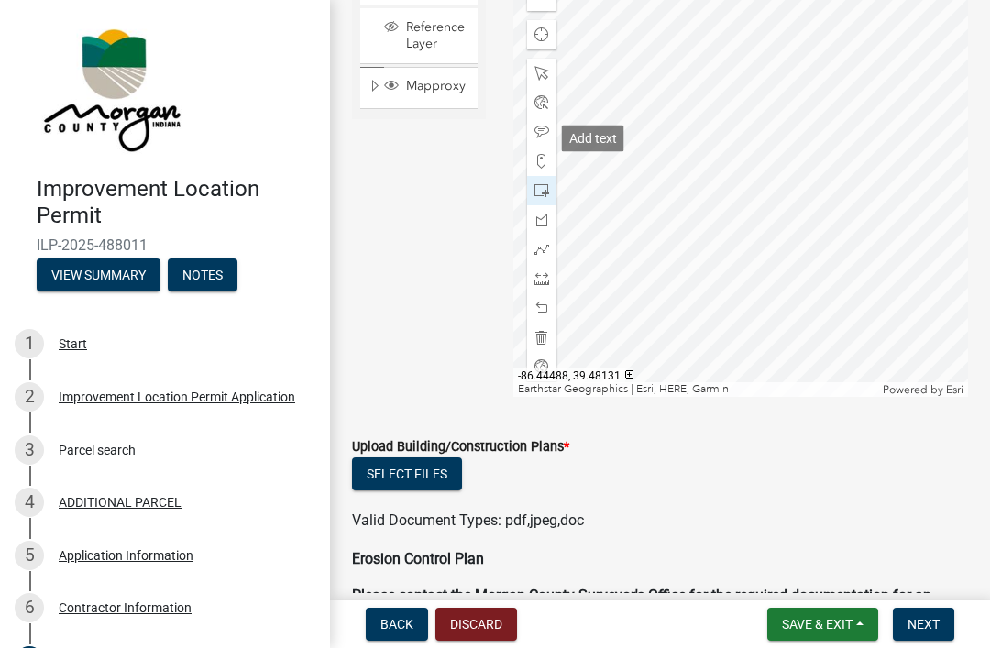
click at [545, 138] on span at bounding box center [541, 132] width 15 height 15
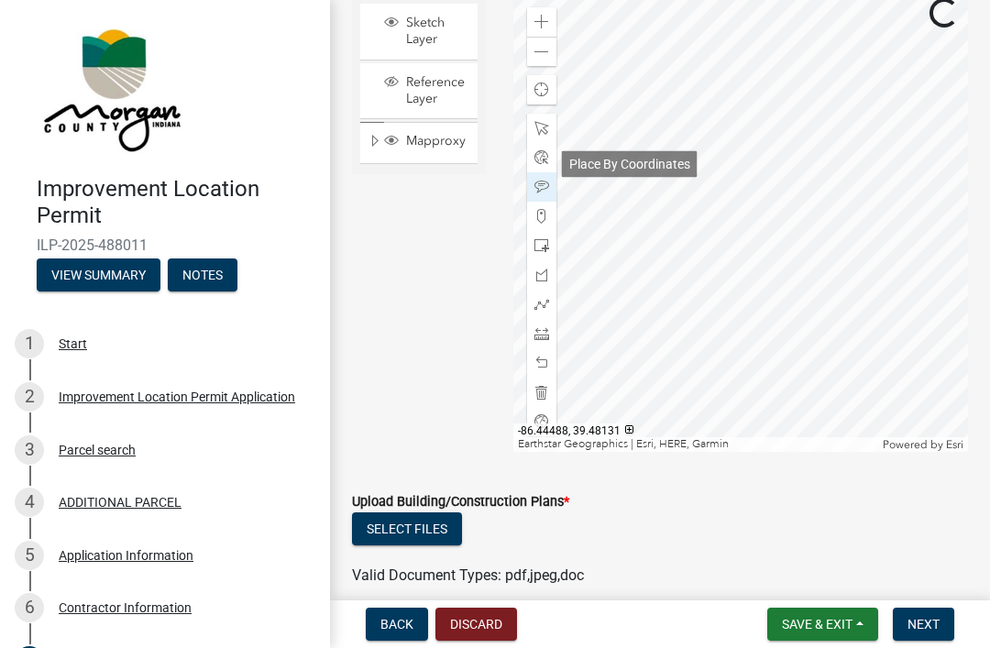
click at [541, 160] on span at bounding box center [541, 157] width 15 height 15
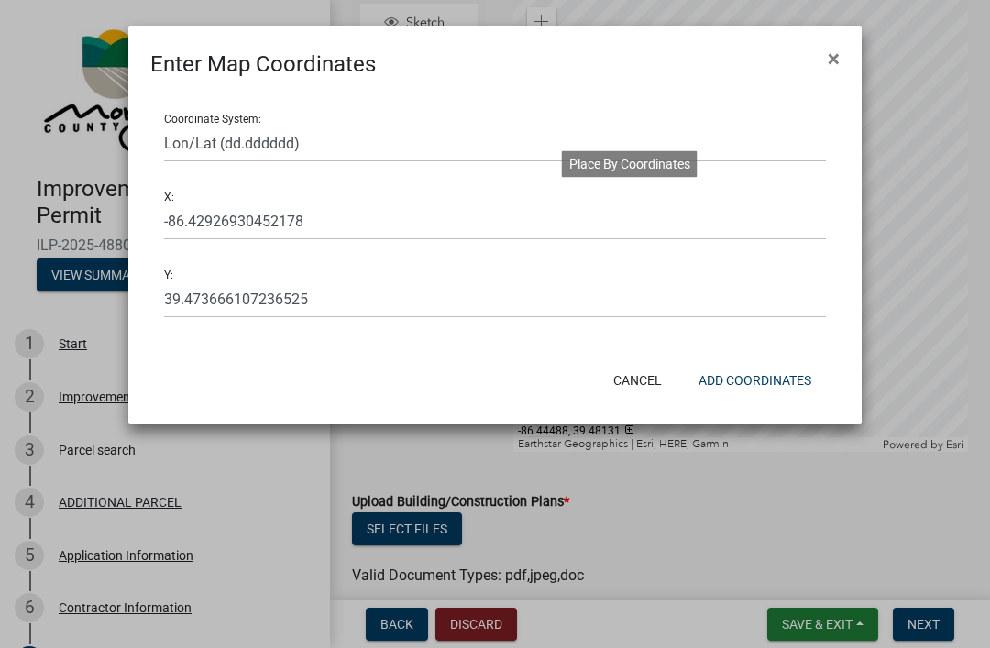
click at [842, 55] on button "×" at bounding box center [833, 58] width 41 height 51
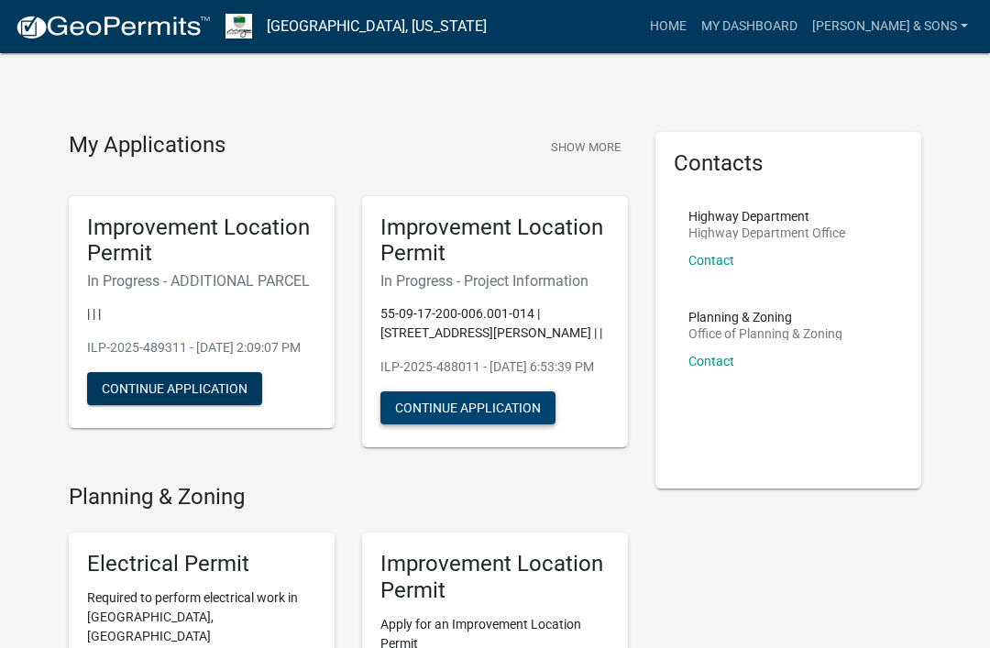
click at [497, 414] on button "Continue Application" at bounding box center [467, 407] width 175 height 33
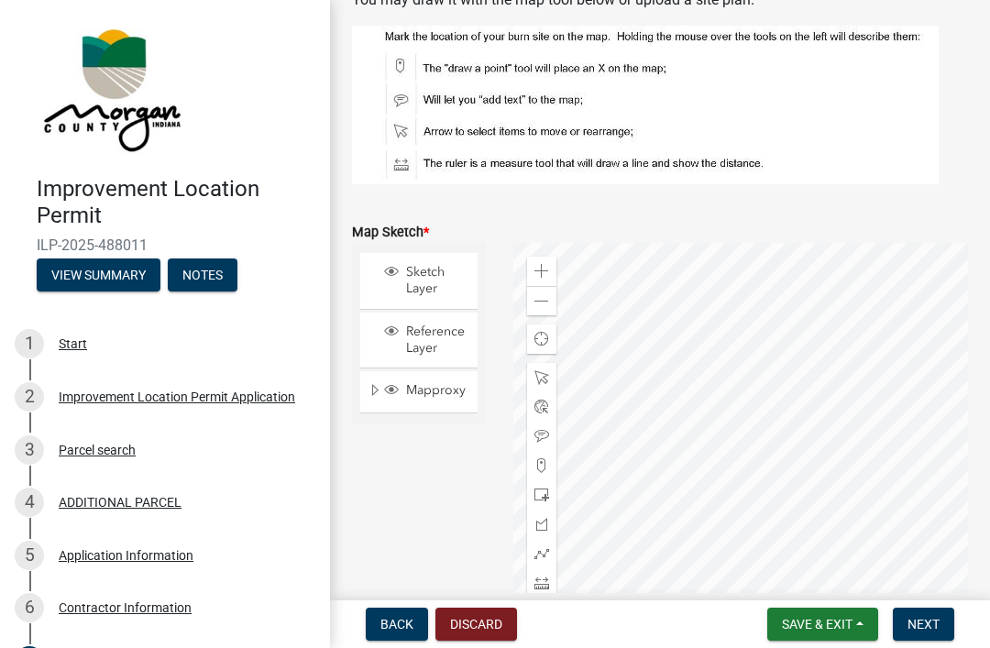
scroll to position [3441, 0]
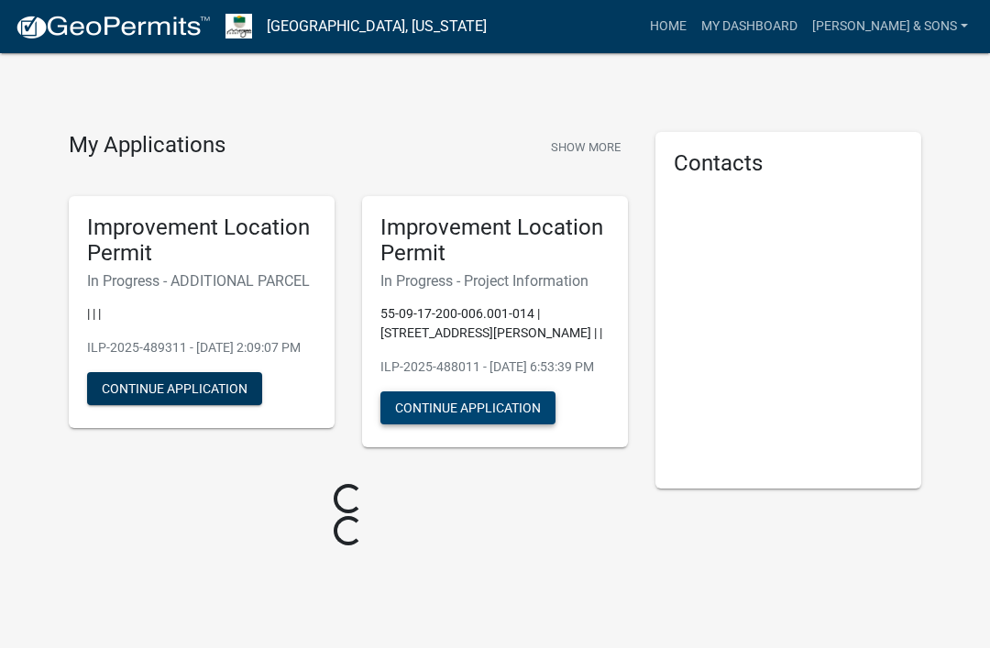
click at [500, 424] on button "Continue Application" at bounding box center [467, 407] width 175 height 33
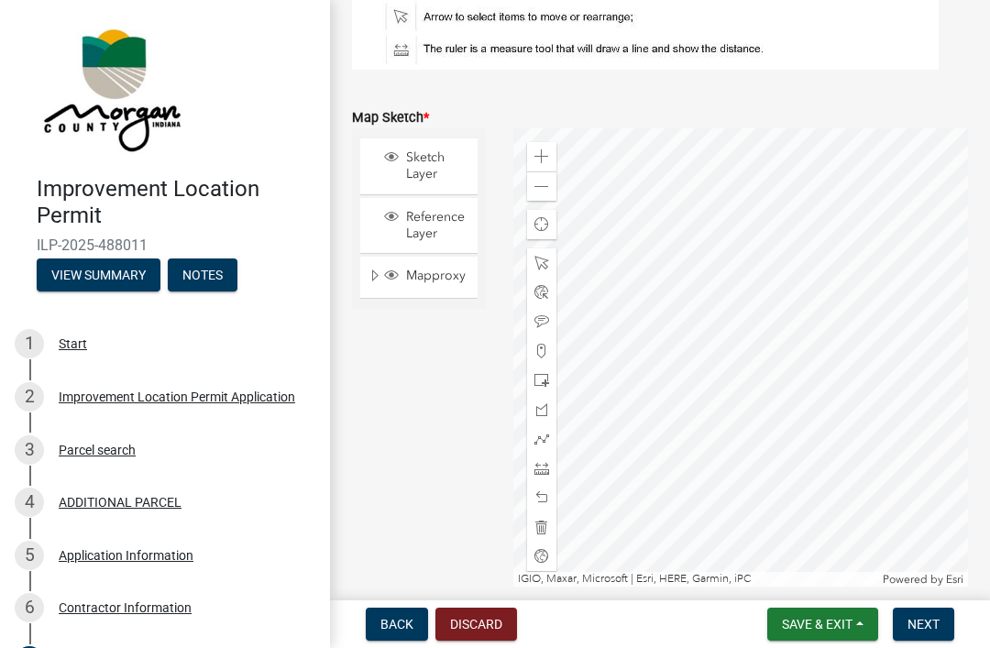
scroll to position [3524, 0]
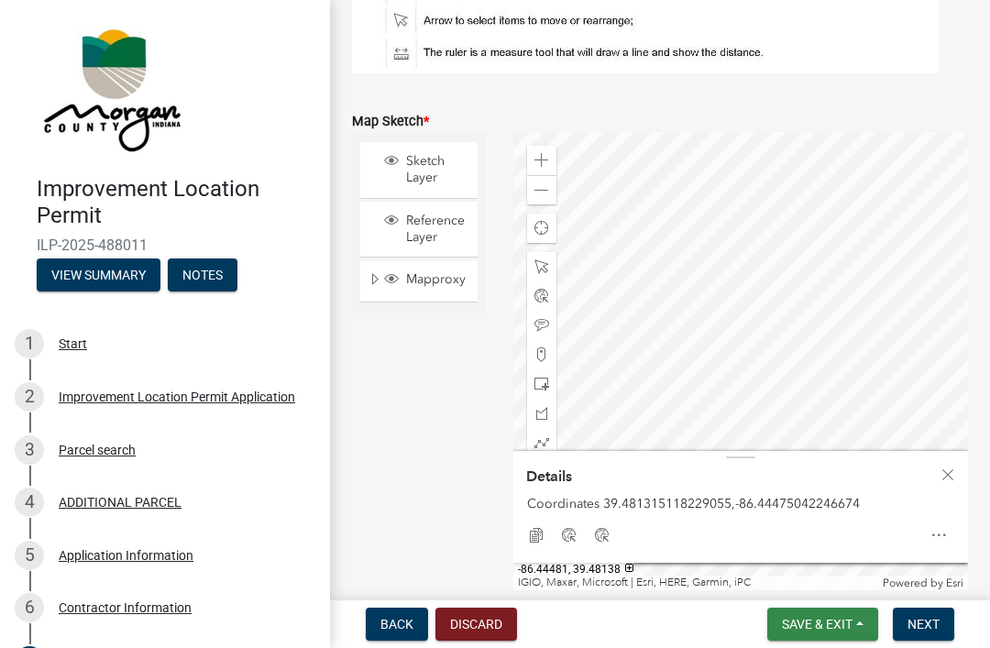
click at [843, 621] on span "Save & Exit" at bounding box center [817, 624] width 71 height 15
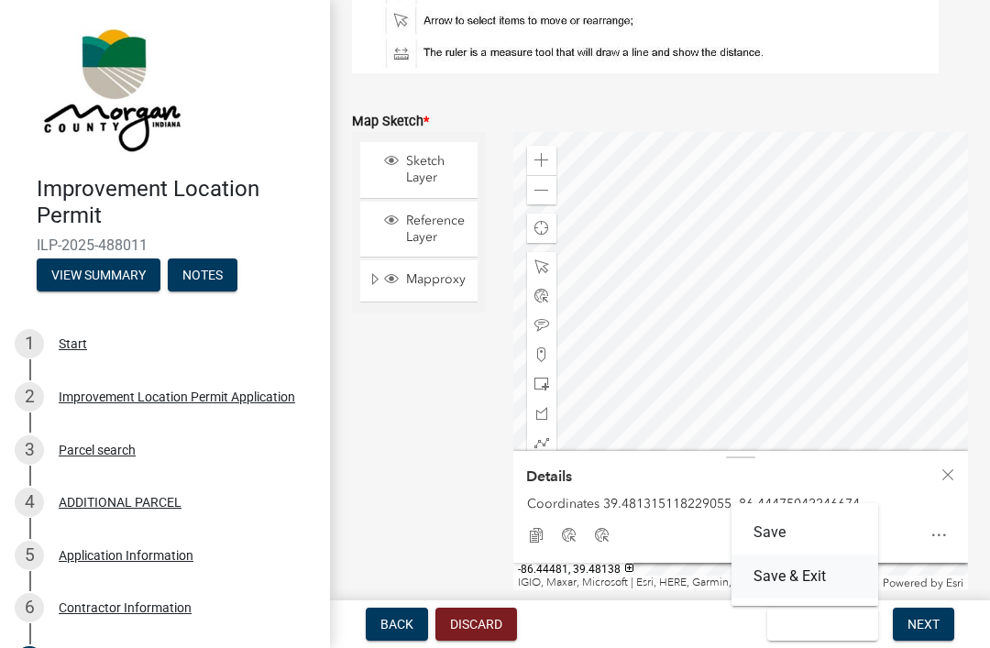
click at [811, 570] on button "Save & Exit" at bounding box center [805, 577] width 147 height 44
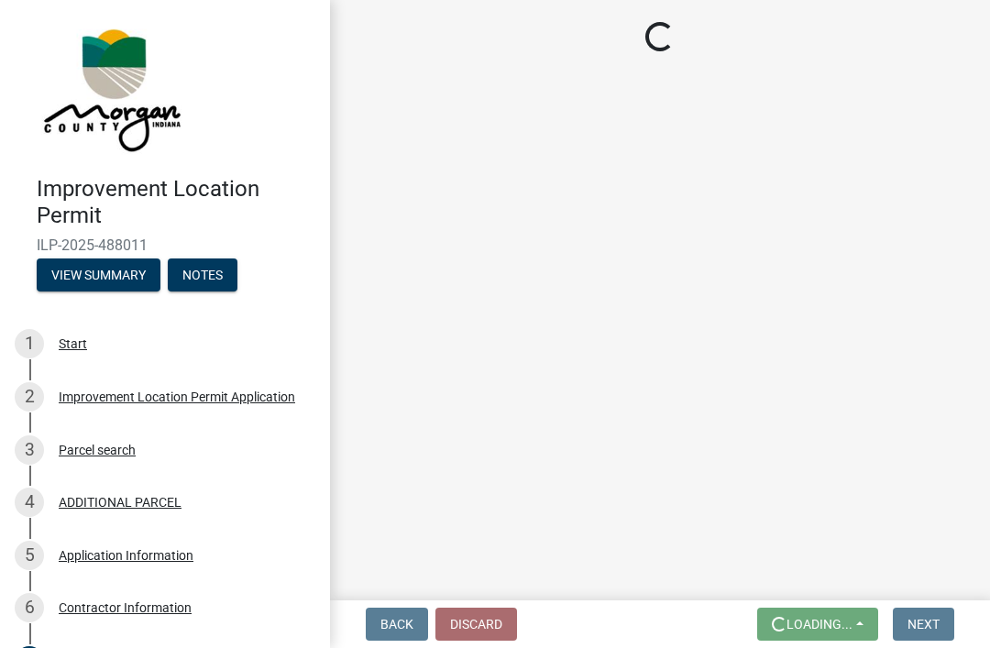
scroll to position [0, 0]
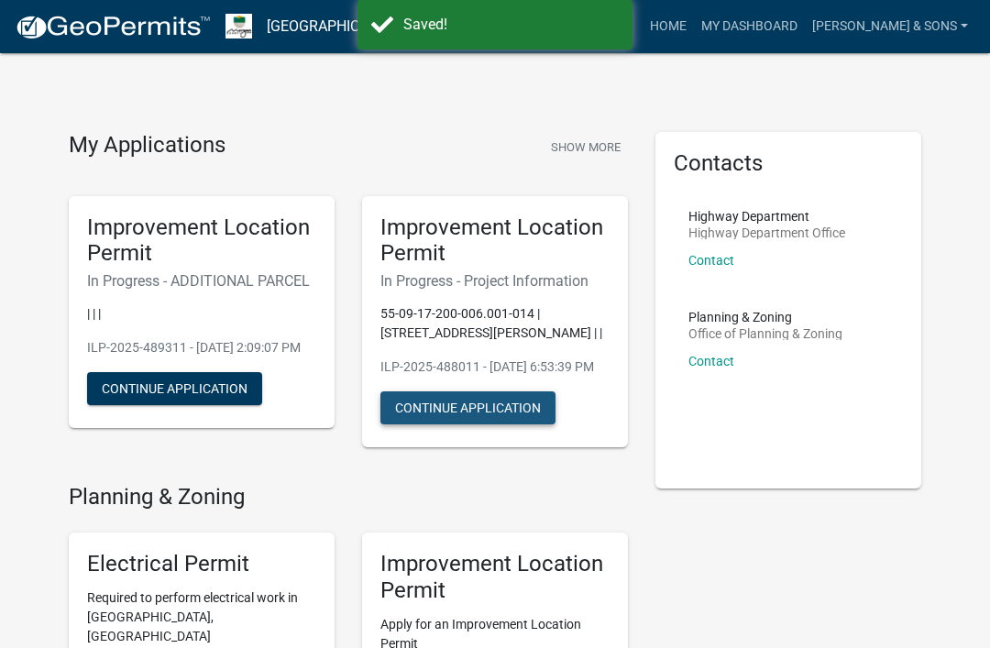
click at [501, 424] on button "Continue Application" at bounding box center [467, 407] width 175 height 33
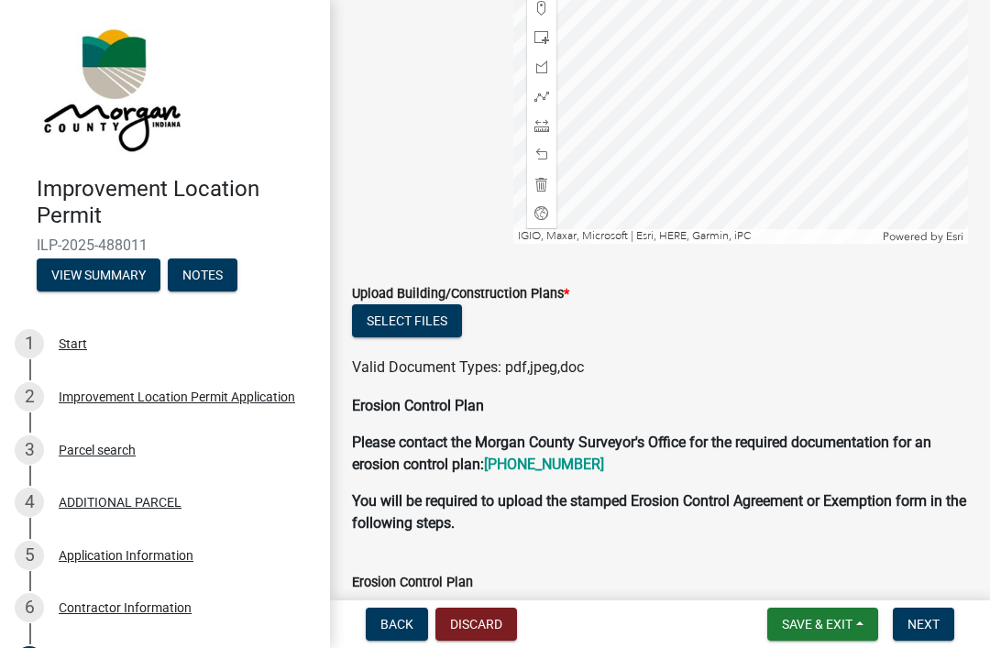
scroll to position [3871, 0]
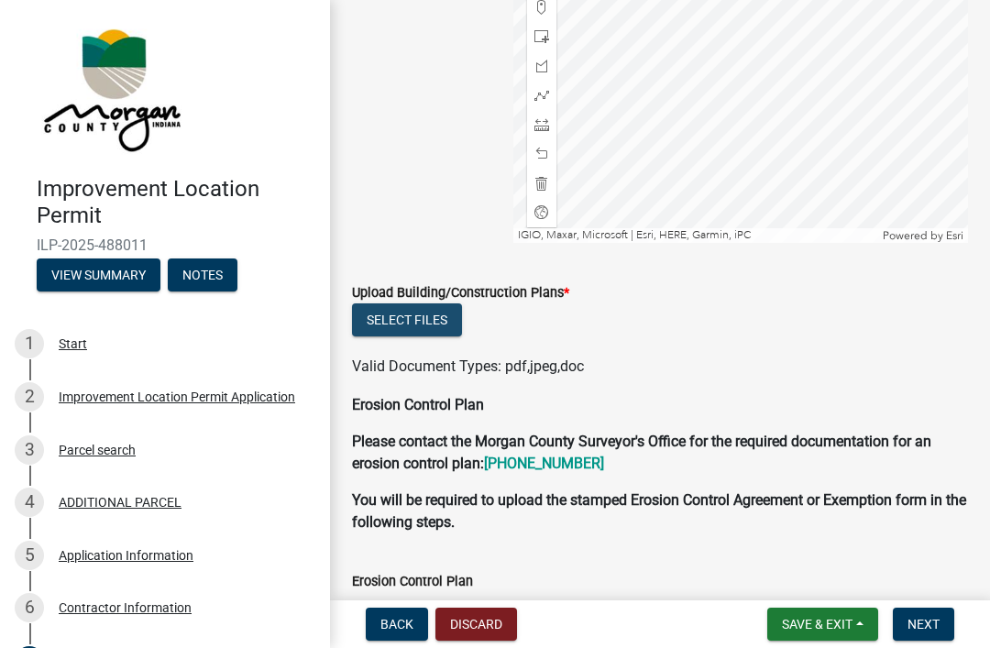
click at [427, 325] on button "Select files" at bounding box center [407, 319] width 110 height 33
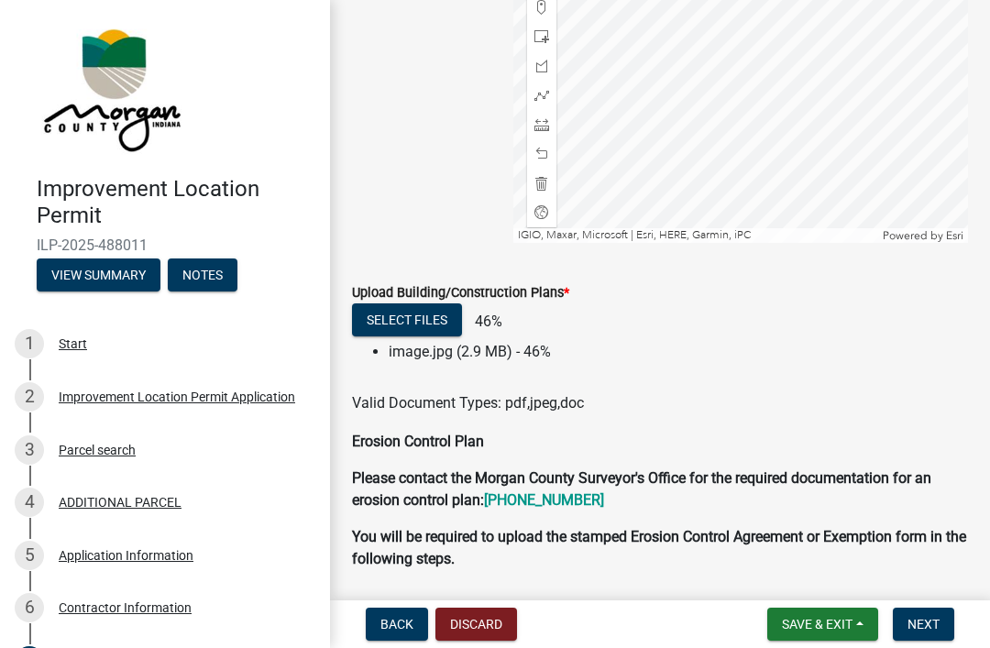
click at [427, 318] on button "Select files" at bounding box center [407, 319] width 110 height 33
click at [435, 321] on button "Select files" at bounding box center [407, 319] width 110 height 33
click at [428, 321] on button "Select files" at bounding box center [407, 319] width 110 height 33
click at [437, 327] on button "Select files" at bounding box center [407, 319] width 110 height 33
click at [425, 326] on button "Select files" at bounding box center [407, 319] width 110 height 33
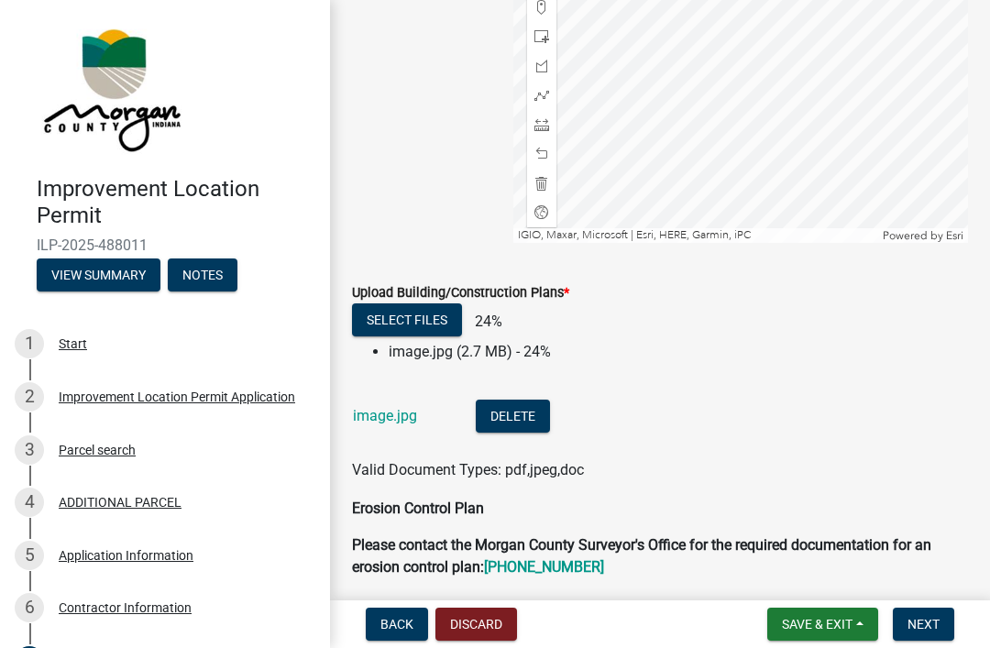
click at [437, 323] on button "Select files" at bounding box center [407, 319] width 110 height 33
click at [432, 324] on button "Select files" at bounding box center [407, 319] width 110 height 33
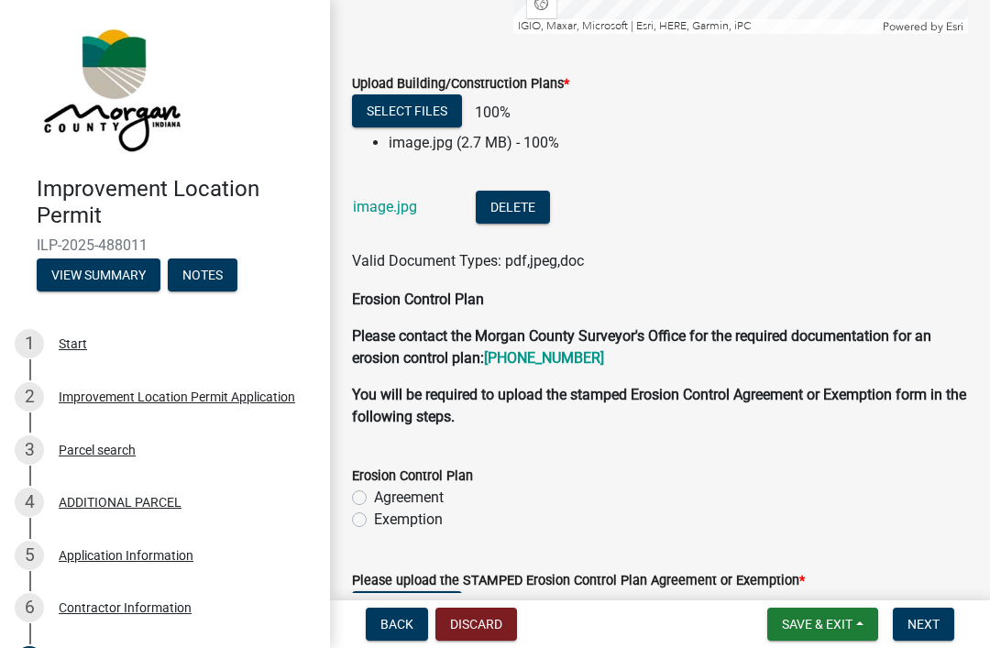
scroll to position [4076, 0]
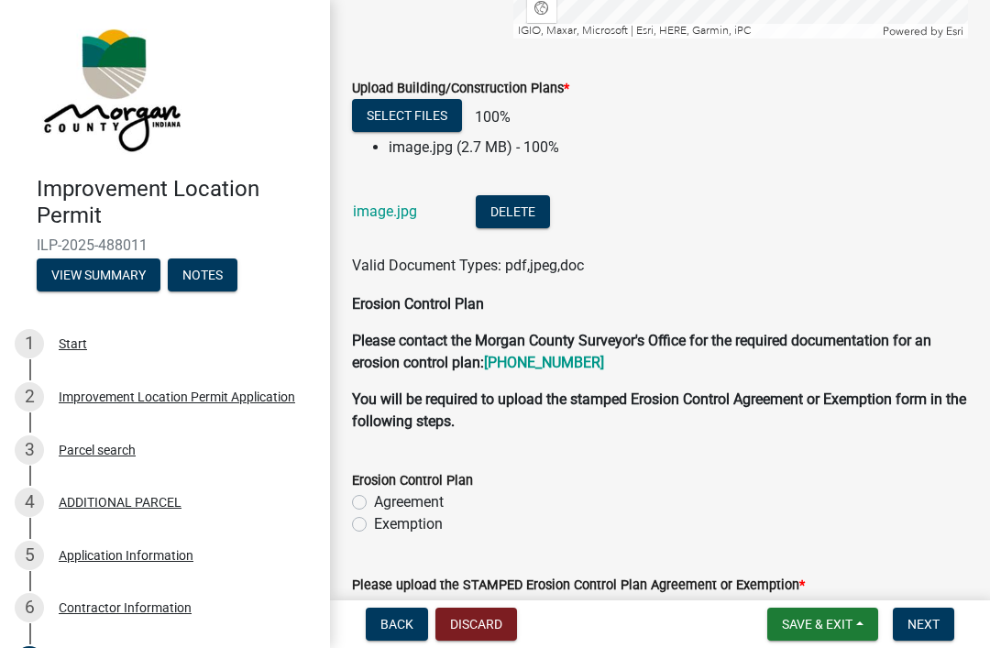
click at [430, 113] on button "Select files" at bounding box center [407, 115] width 110 height 33
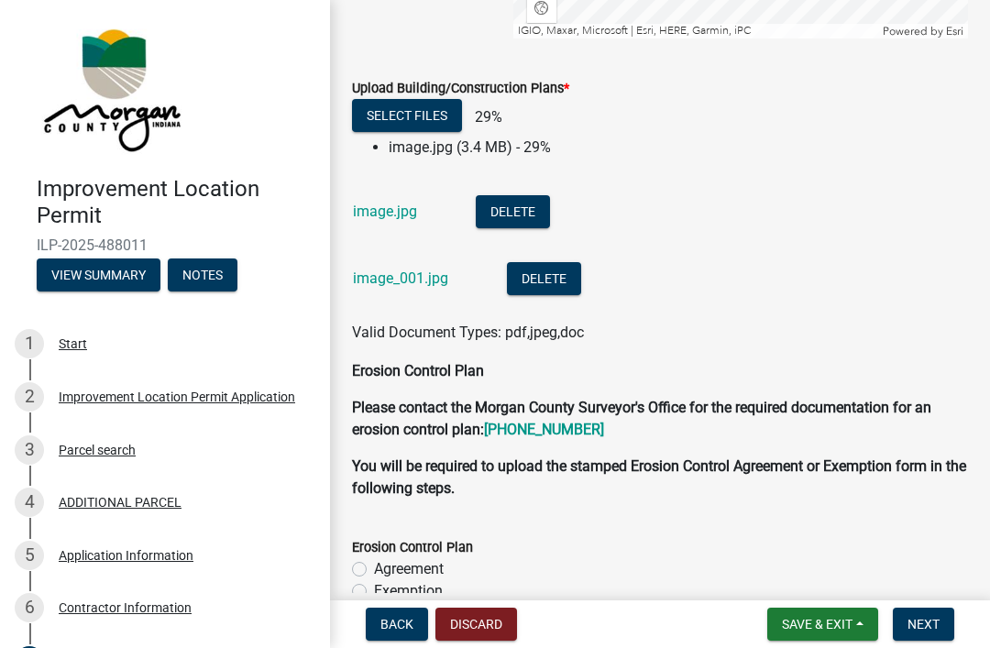
click at [432, 116] on button "Select files" at bounding box center [407, 115] width 110 height 33
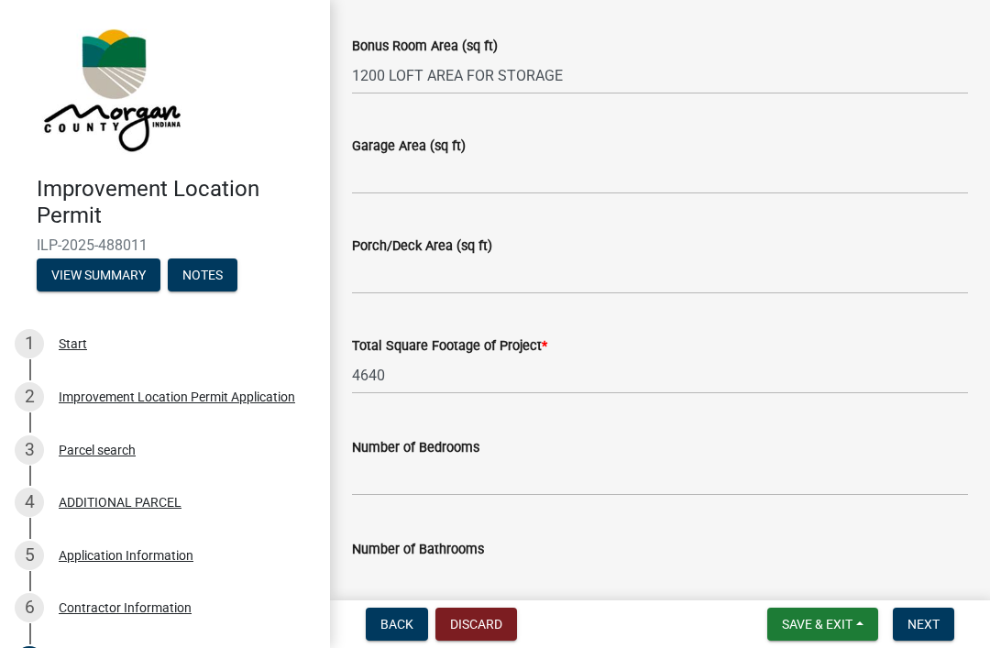
scroll to position [1175, 0]
click at [830, 636] on button "Save & Exit" at bounding box center [822, 624] width 111 height 33
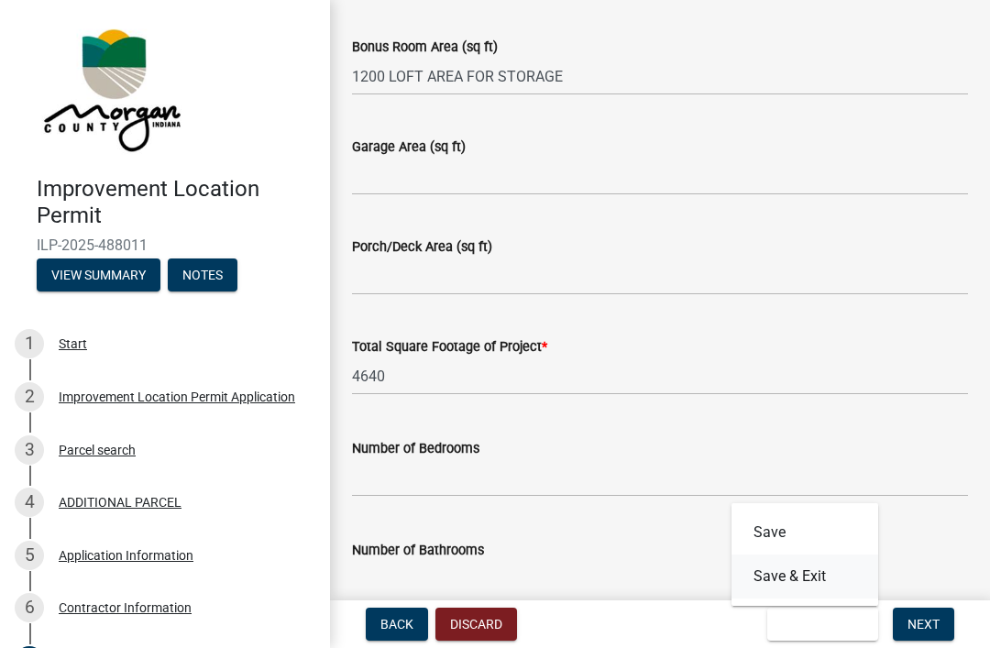
click at [831, 575] on button "Save & Exit" at bounding box center [805, 577] width 147 height 44
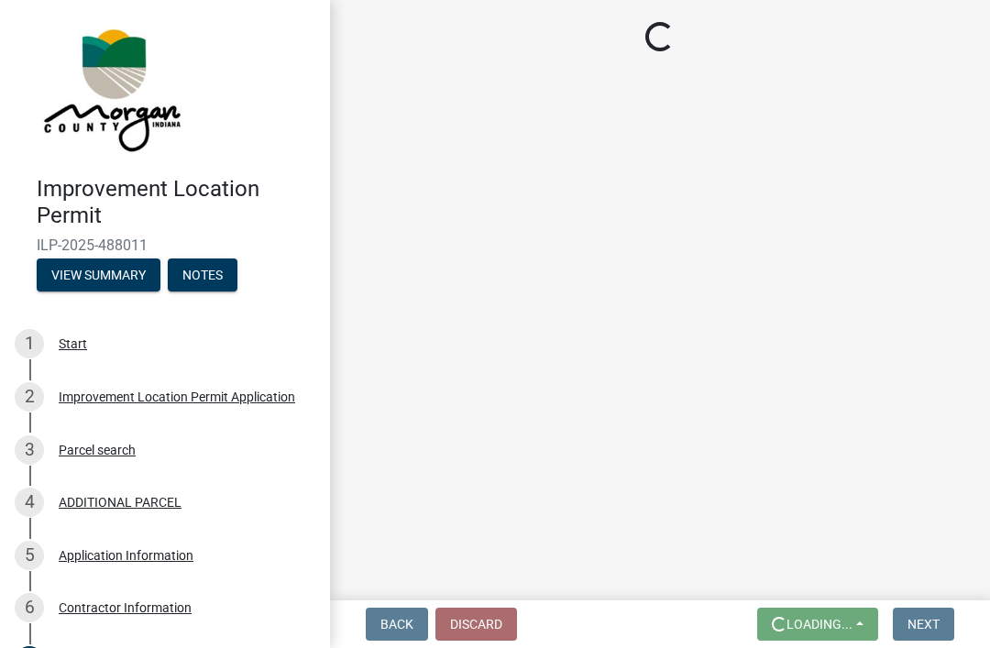
scroll to position [0, 0]
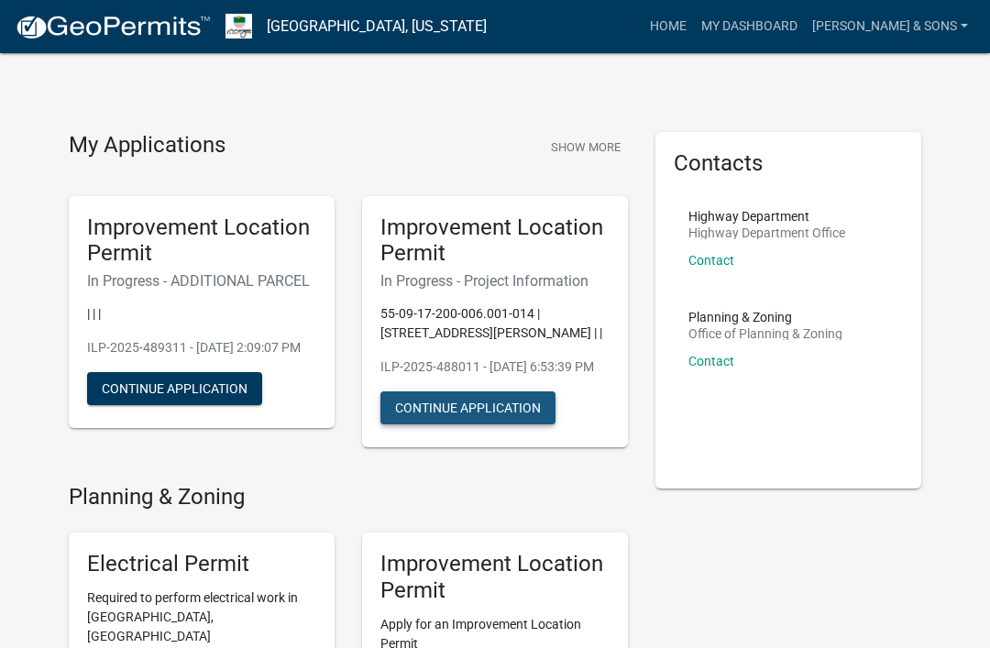
click at [496, 414] on button "Continue Application" at bounding box center [467, 407] width 175 height 33
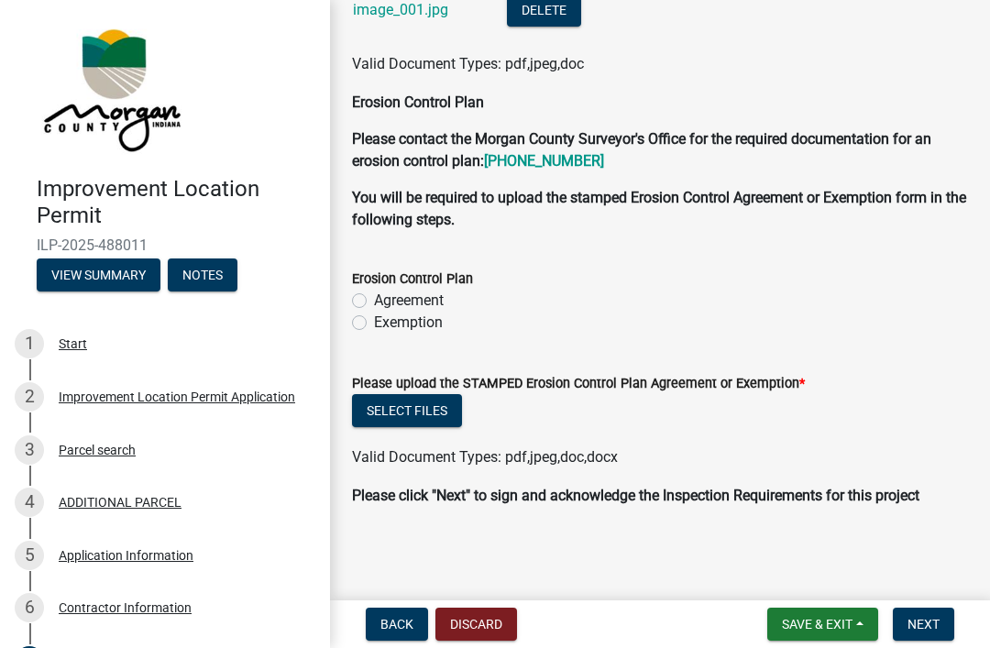
scroll to position [4336, 0]
click at [374, 312] on label "Exemption" at bounding box center [408, 323] width 69 height 22
click at [374, 312] on input "Exemption" at bounding box center [380, 318] width 12 height 12
radio input "true"
click at [934, 637] on button "Next" at bounding box center [923, 624] width 61 height 33
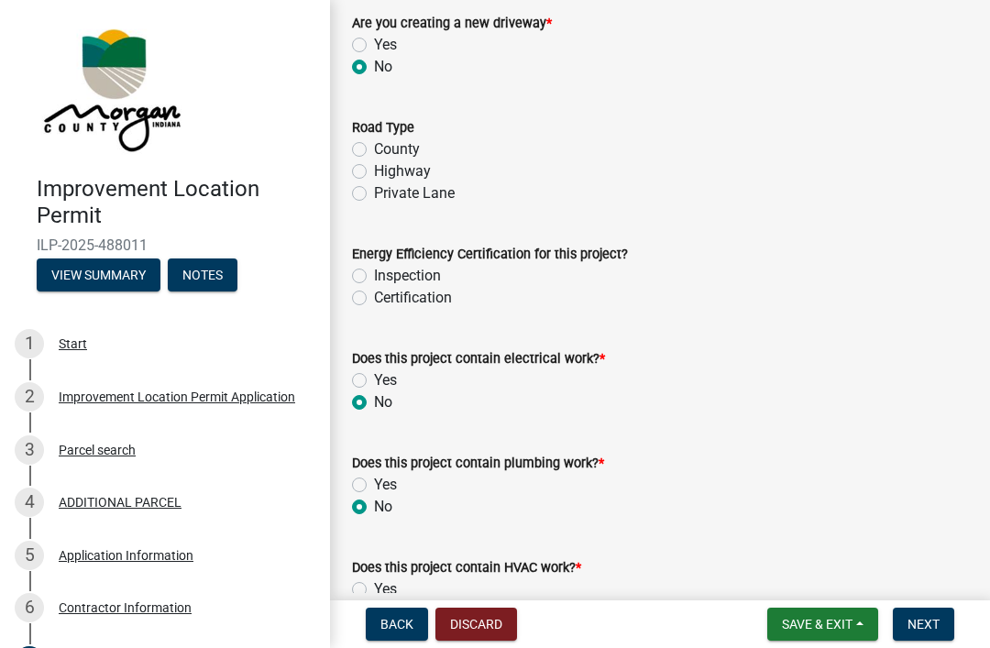
scroll to position [2525, 0]
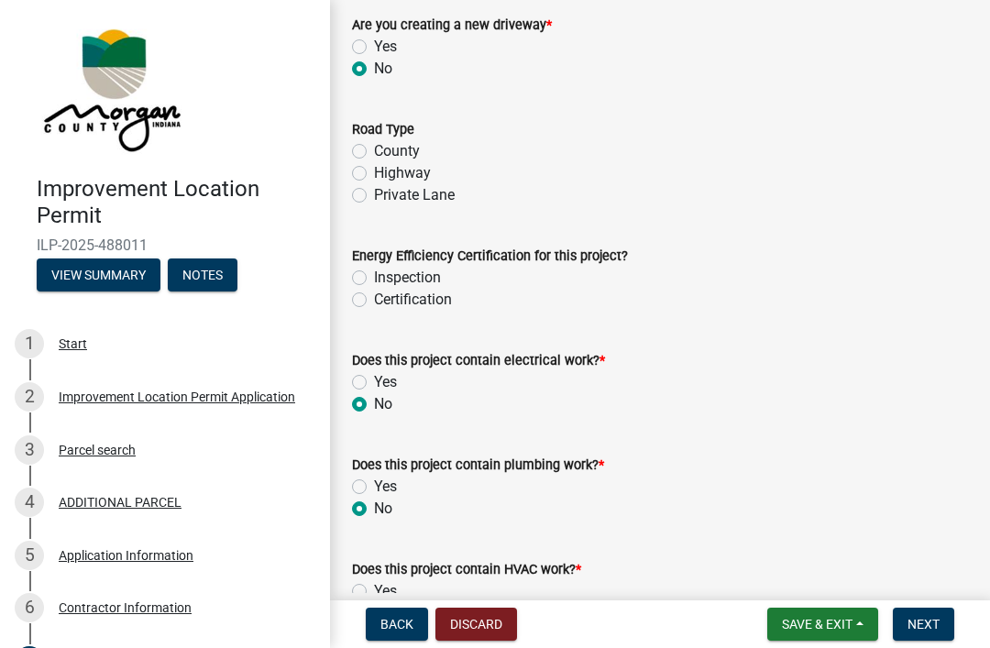
click at [374, 483] on label "Yes" at bounding box center [385, 487] width 23 height 22
click at [374, 483] on input "Yes" at bounding box center [380, 482] width 12 height 12
radio input "true"
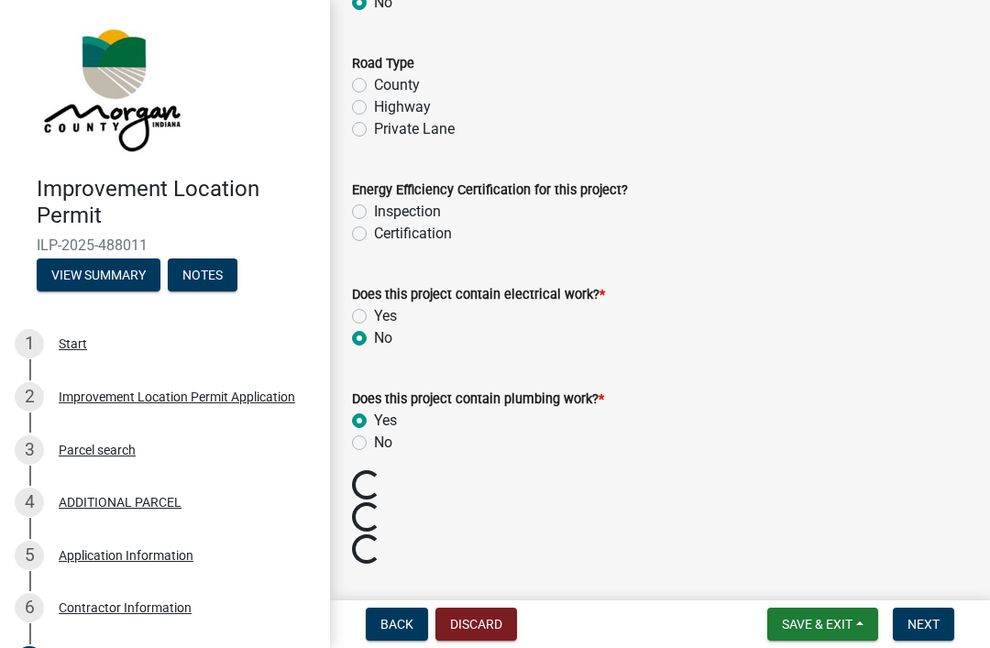
scroll to position [2591, 0]
